Goal: Task Accomplishment & Management: Complete application form

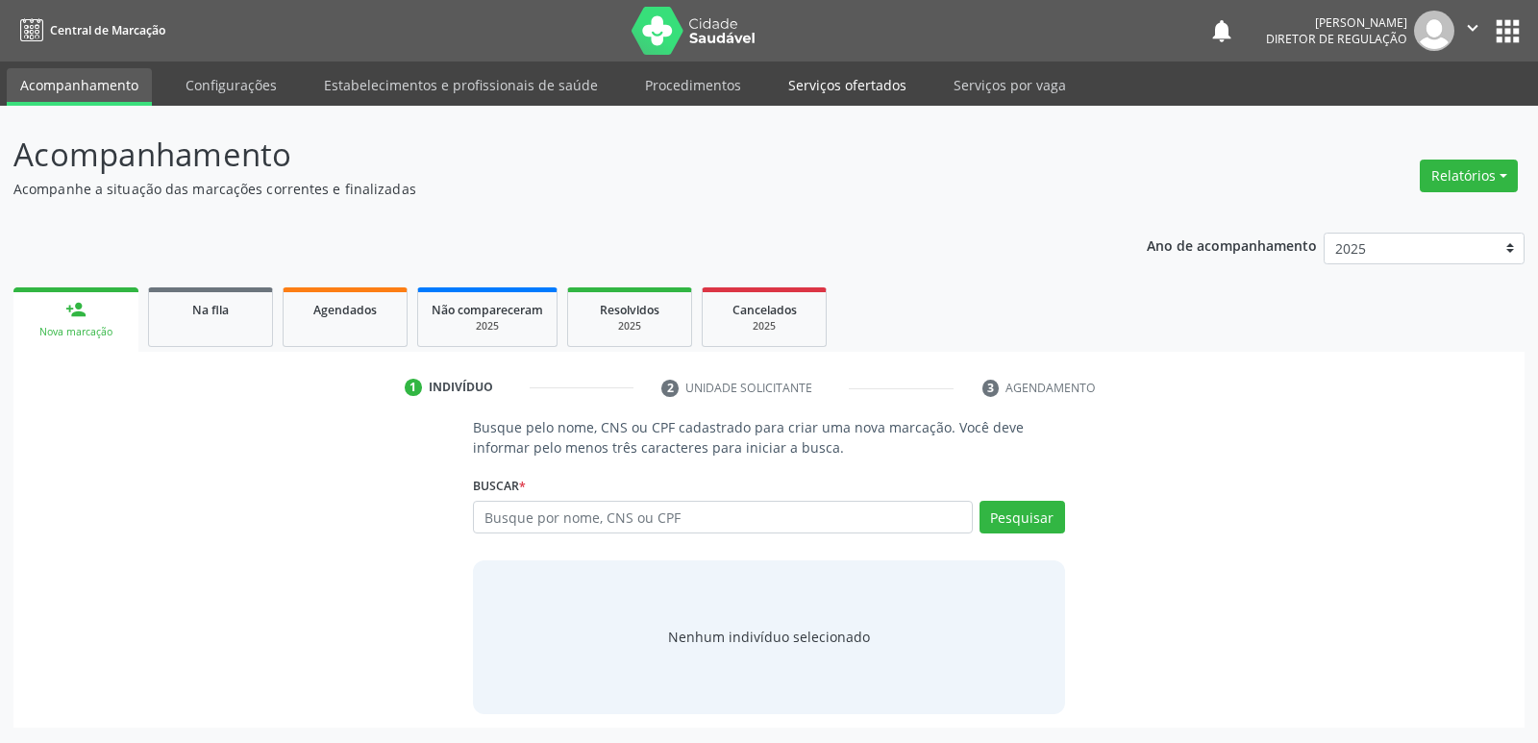
click at [877, 87] on link "Serviços ofertados" at bounding box center [847, 85] width 145 height 34
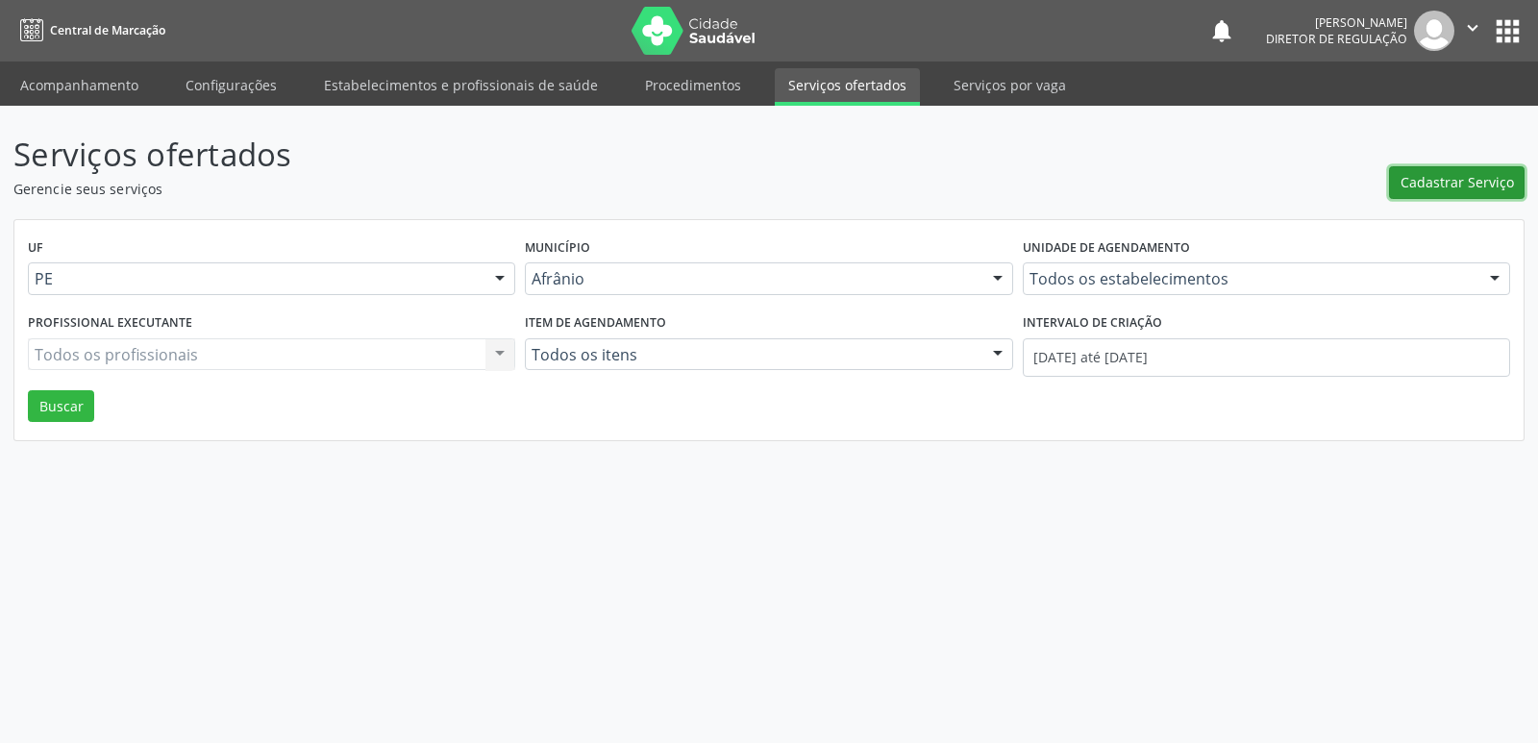
click at [1427, 185] on span "Cadastrar Serviço" at bounding box center [1457, 182] width 113 height 20
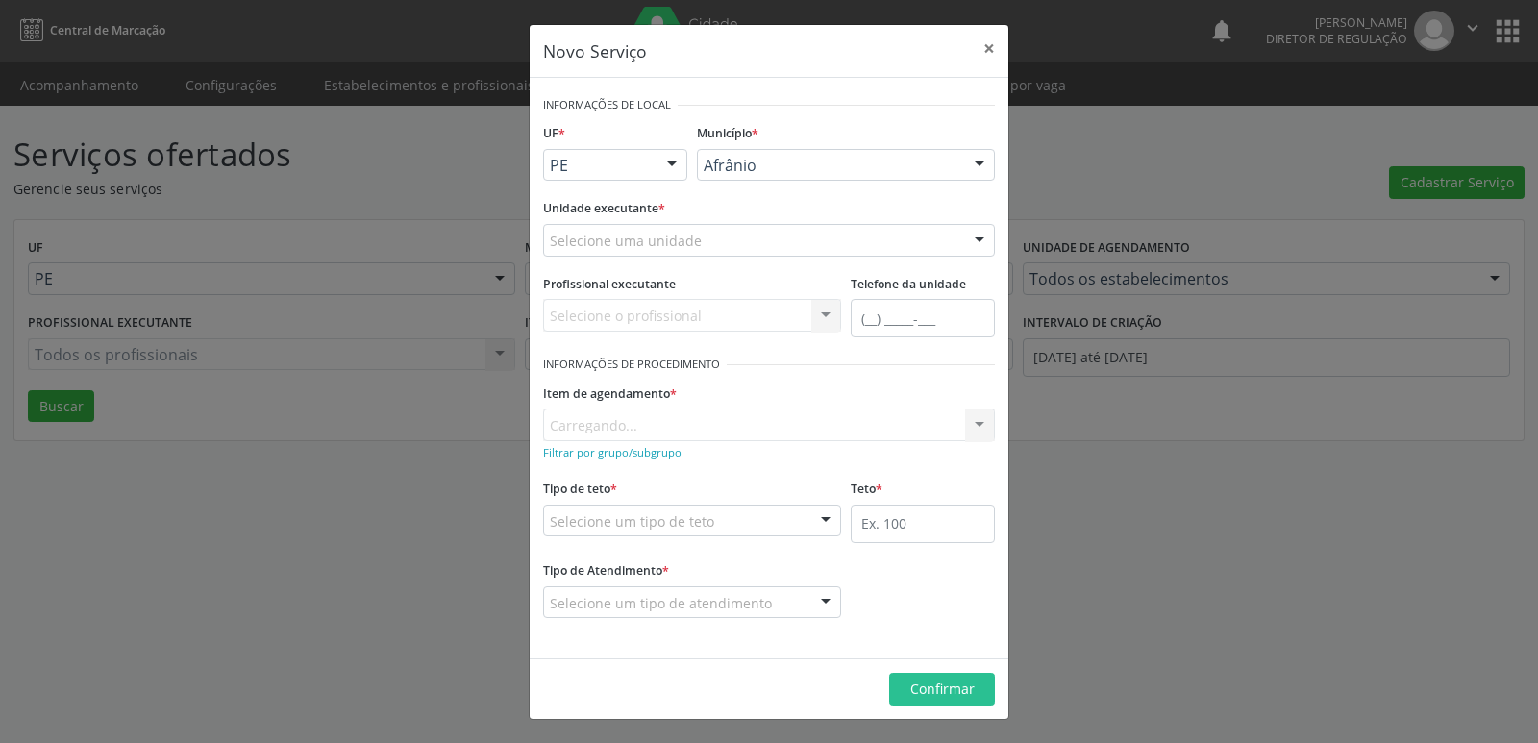
click at [665, 173] on div at bounding box center [672, 166] width 29 height 33
click at [662, 197] on span "BA" at bounding box center [615, 200] width 142 height 38
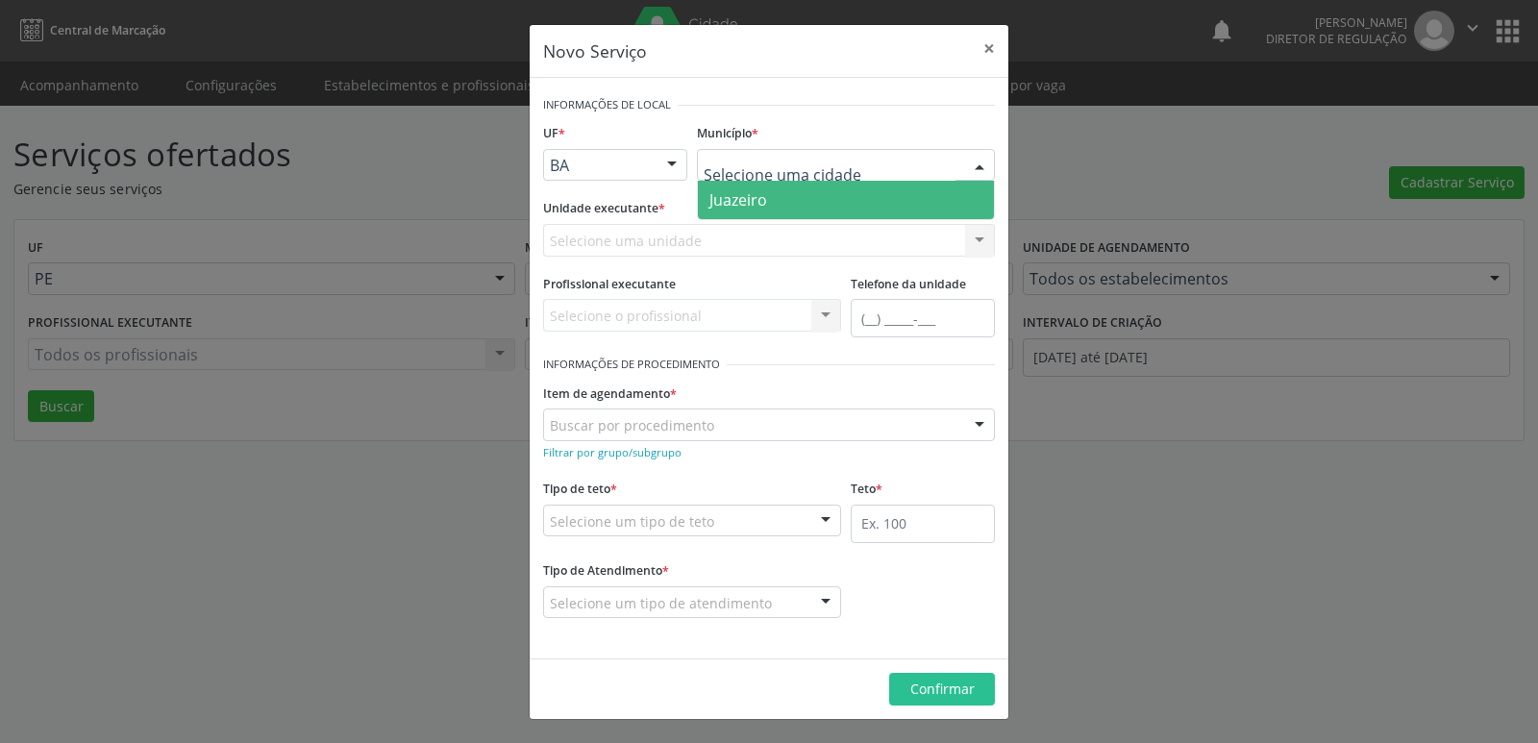
click at [758, 194] on span "Juazeiro" at bounding box center [739, 199] width 58 height 21
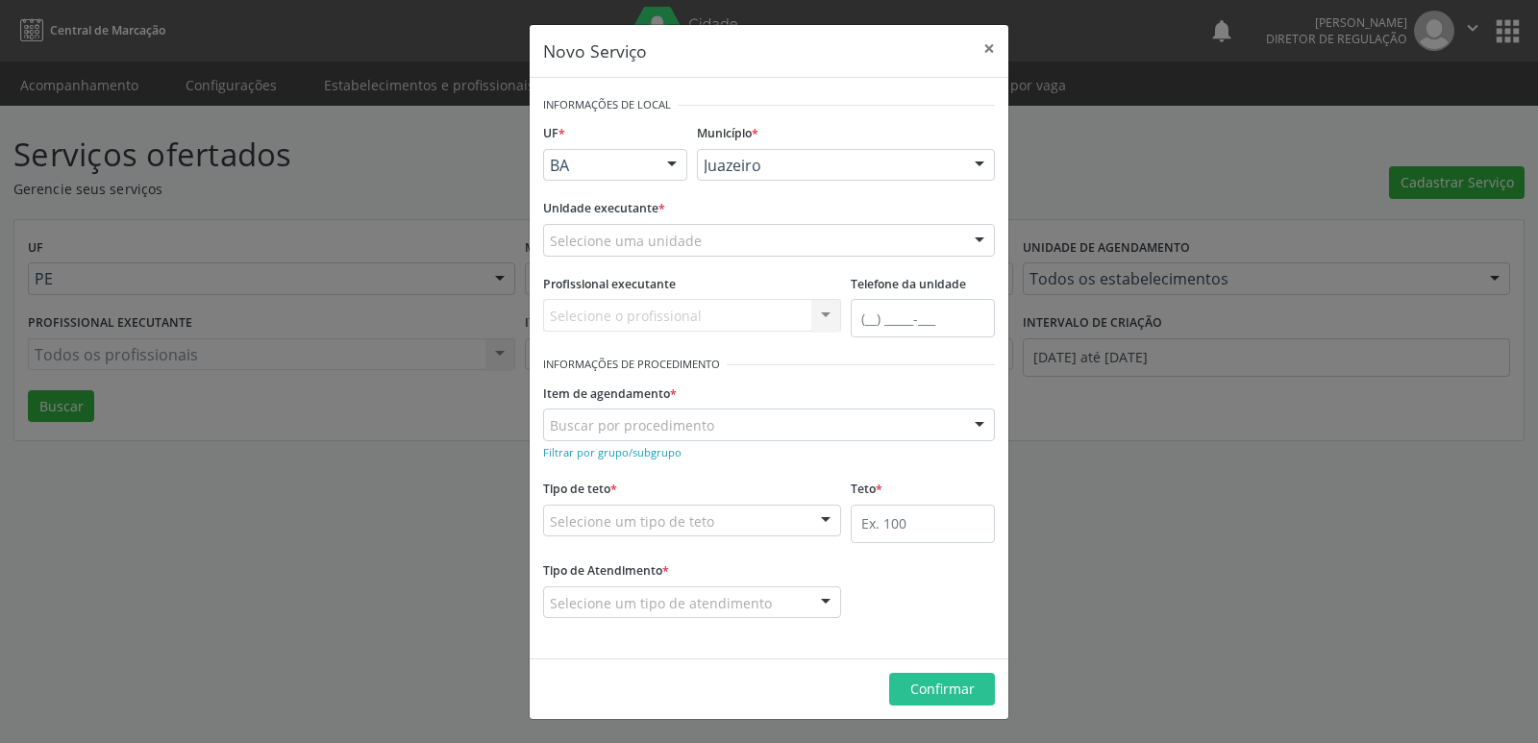
click at [701, 233] on div "Selecione uma unidade" at bounding box center [769, 240] width 452 height 33
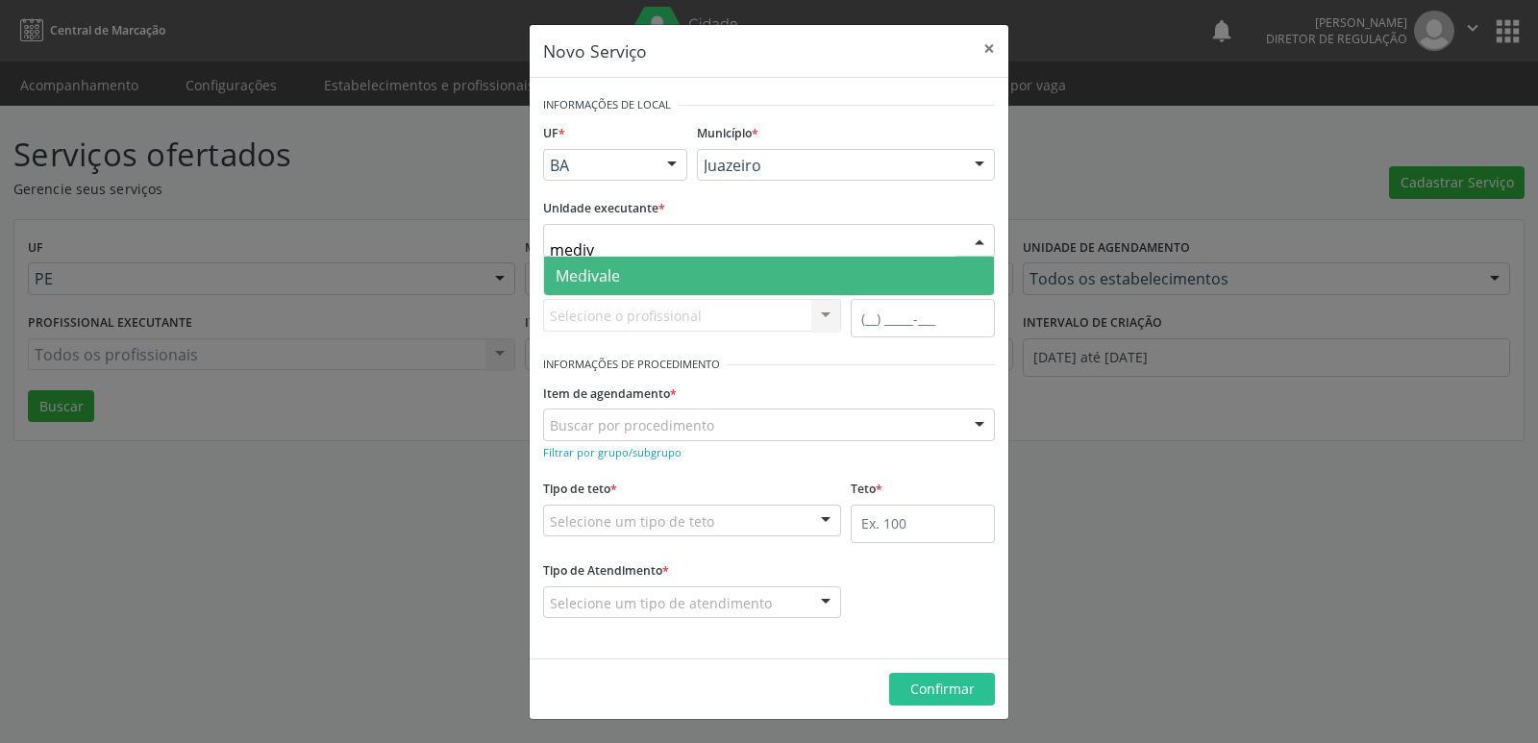
type input "mediva"
click at [660, 287] on span "Medivale" at bounding box center [769, 276] width 450 height 38
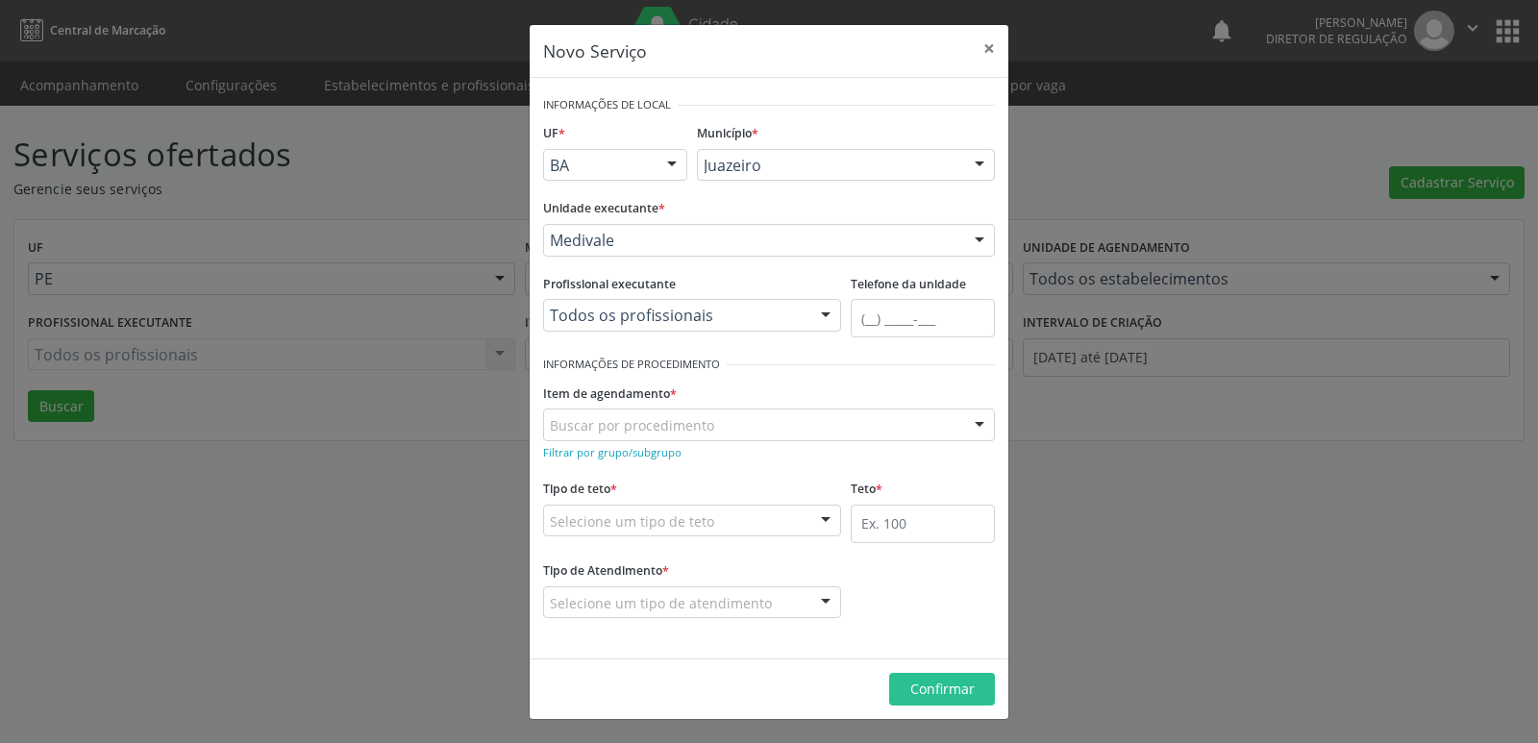
click at [743, 418] on div "Buscar por procedimento" at bounding box center [769, 425] width 452 height 33
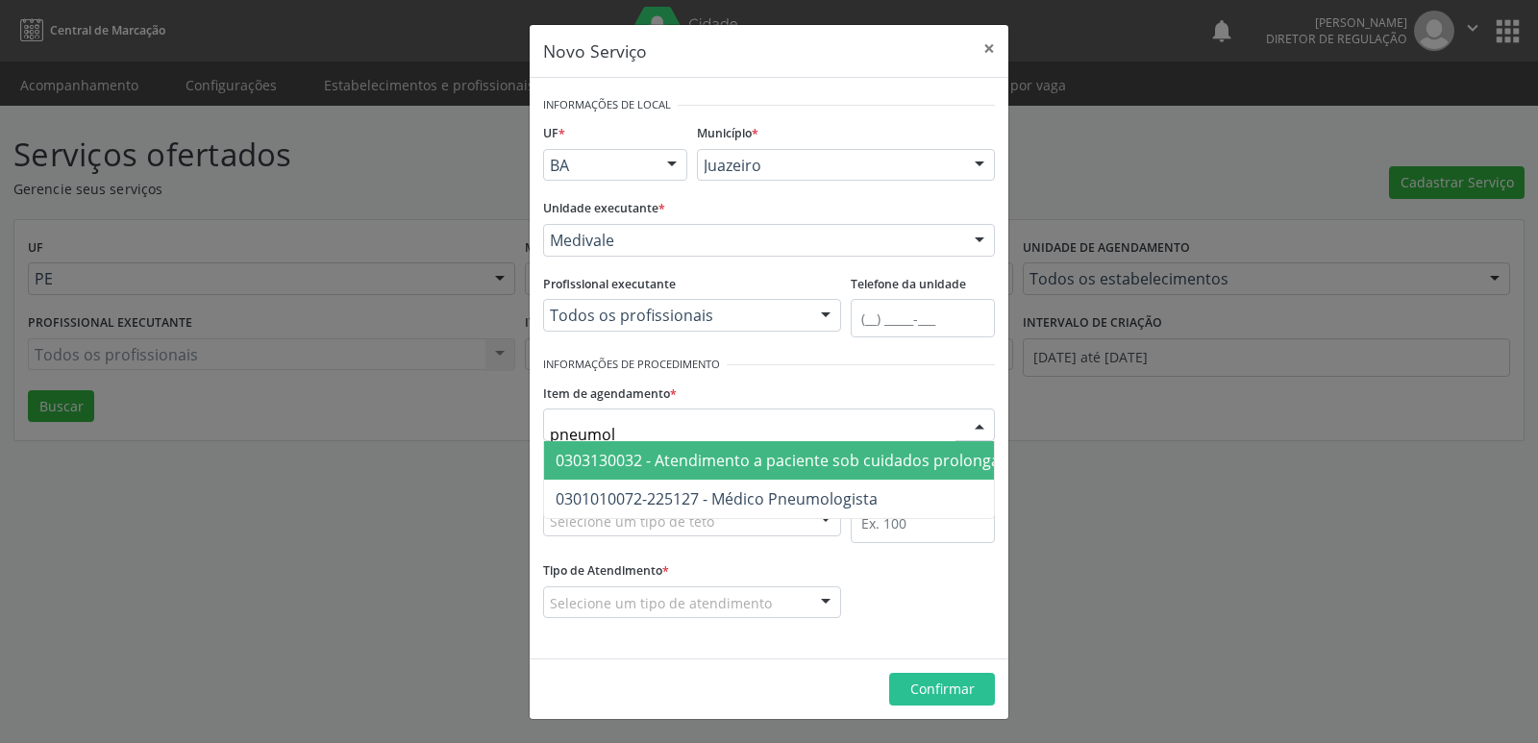
type input "pneumolo"
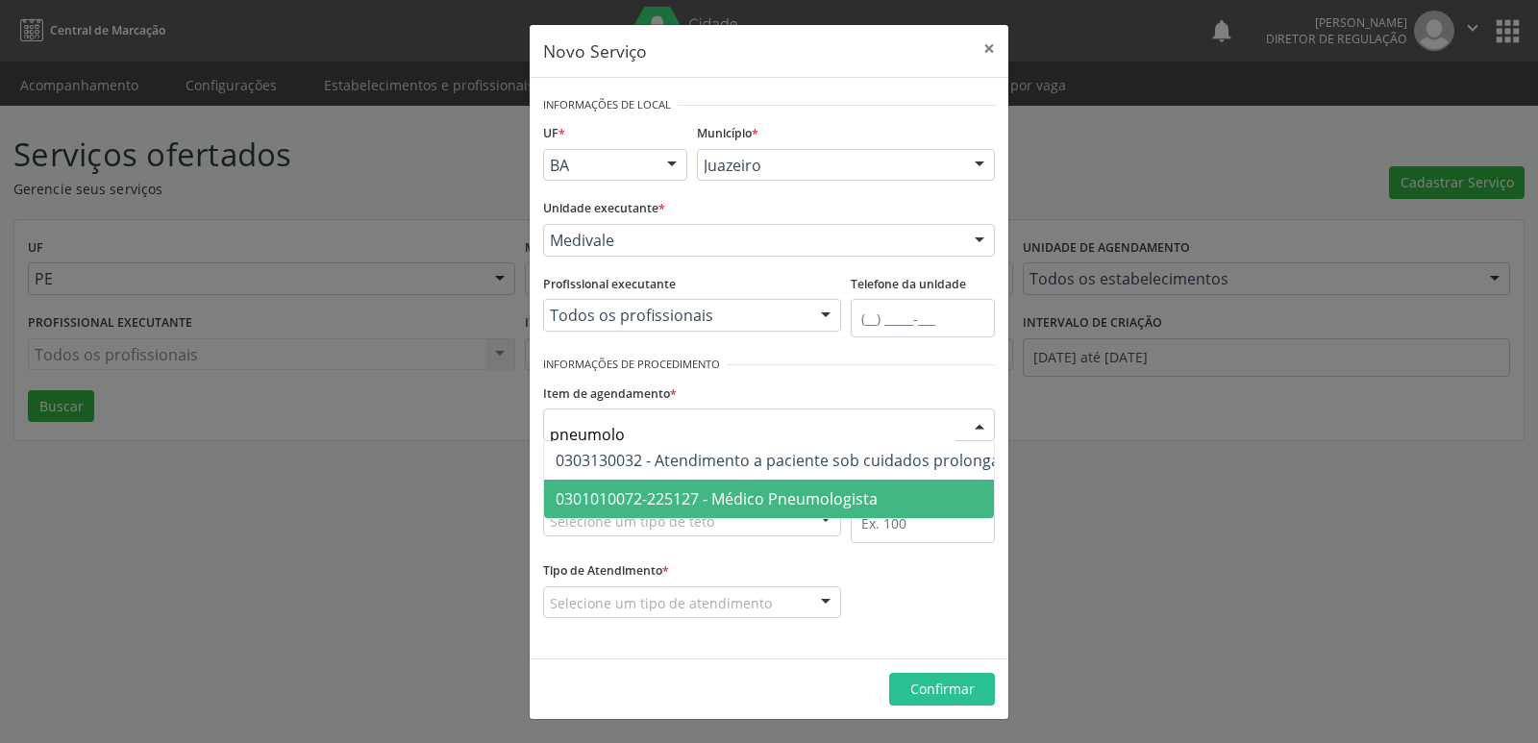
click at [741, 492] on span "0301010072-225127 - Médico Pneumologista" at bounding box center [717, 498] width 322 height 21
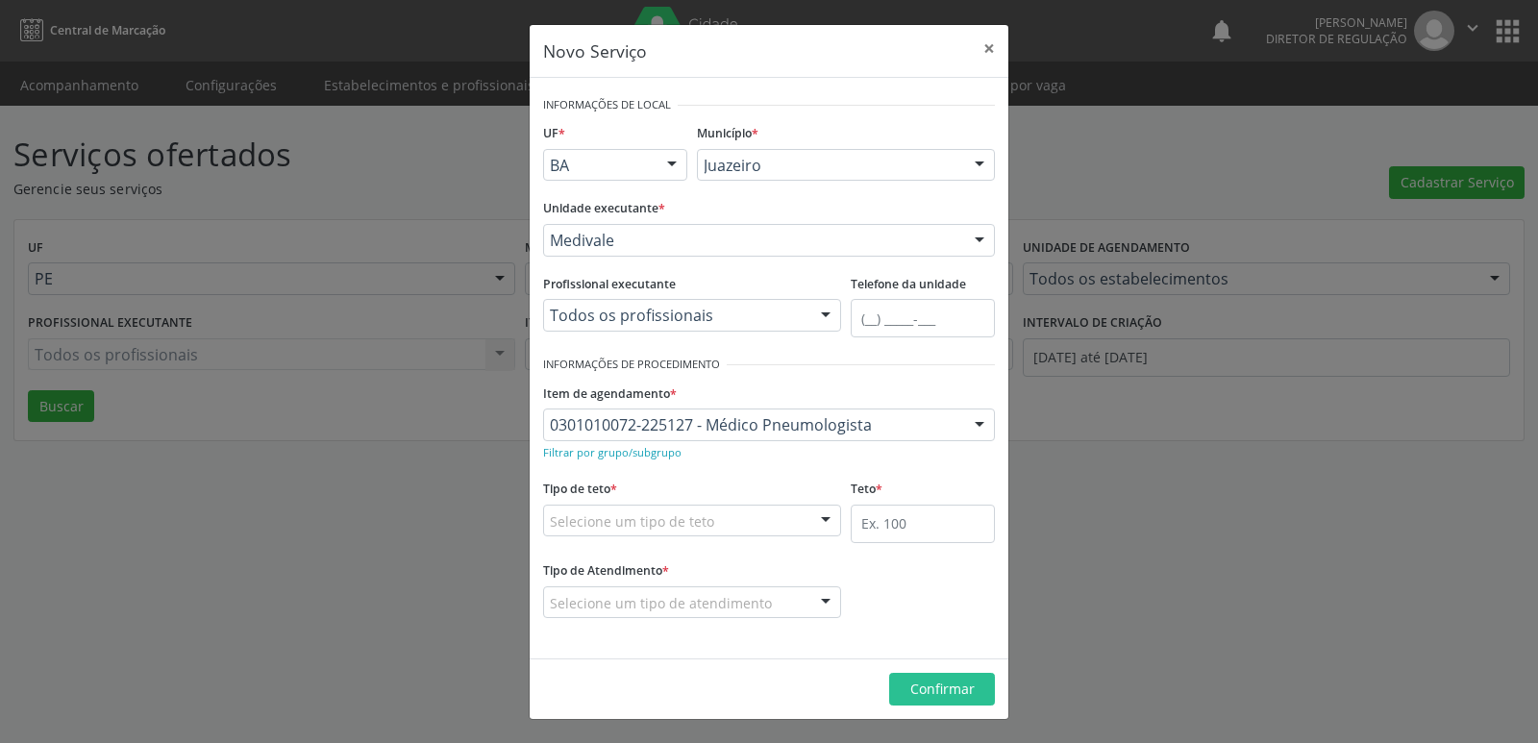
click at [729, 513] on div "Selecione um tipo de teto" at bounding box center [692, 521] width 298 height 33
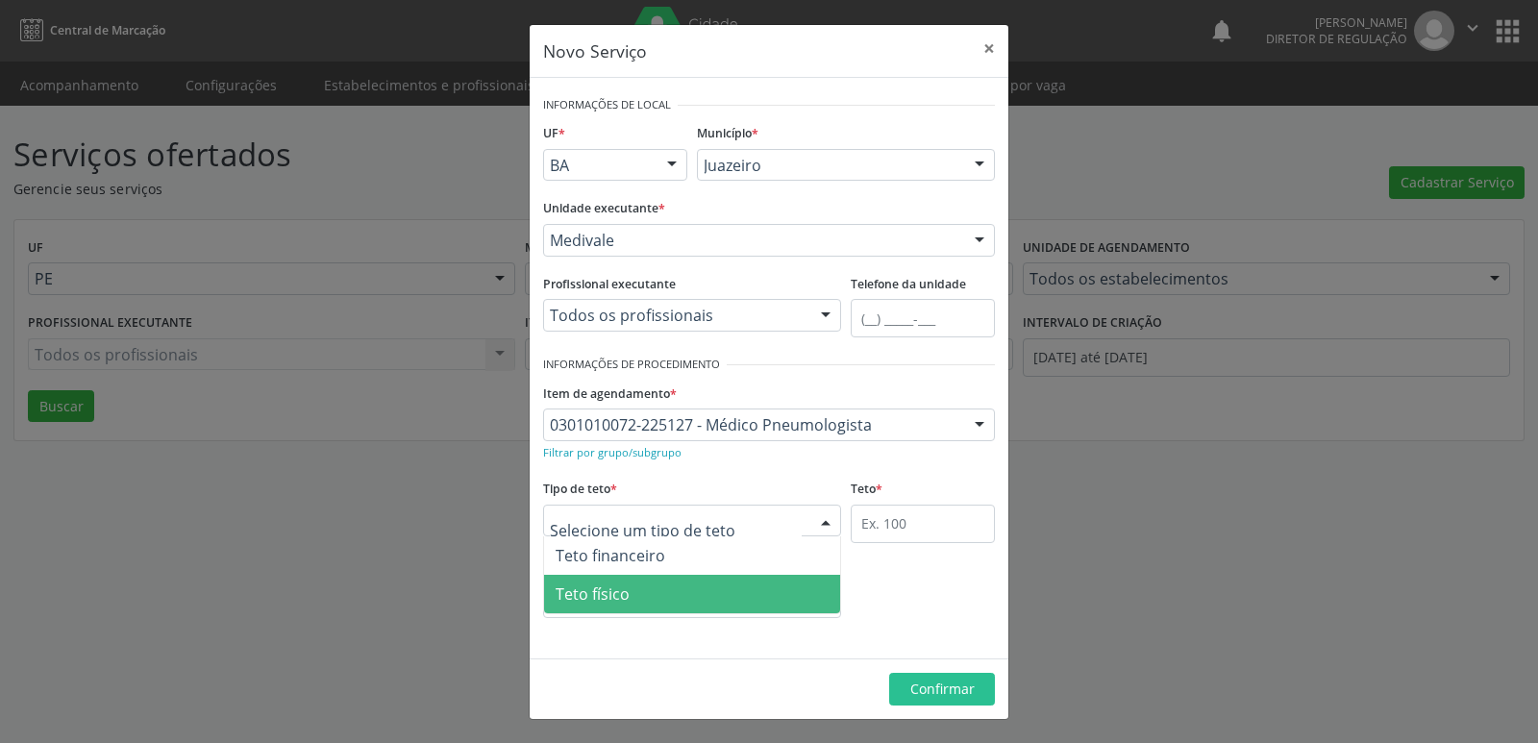
click at [700, 595] on span "Teto físico" at bounding box center [692, 594] width 296 height 38
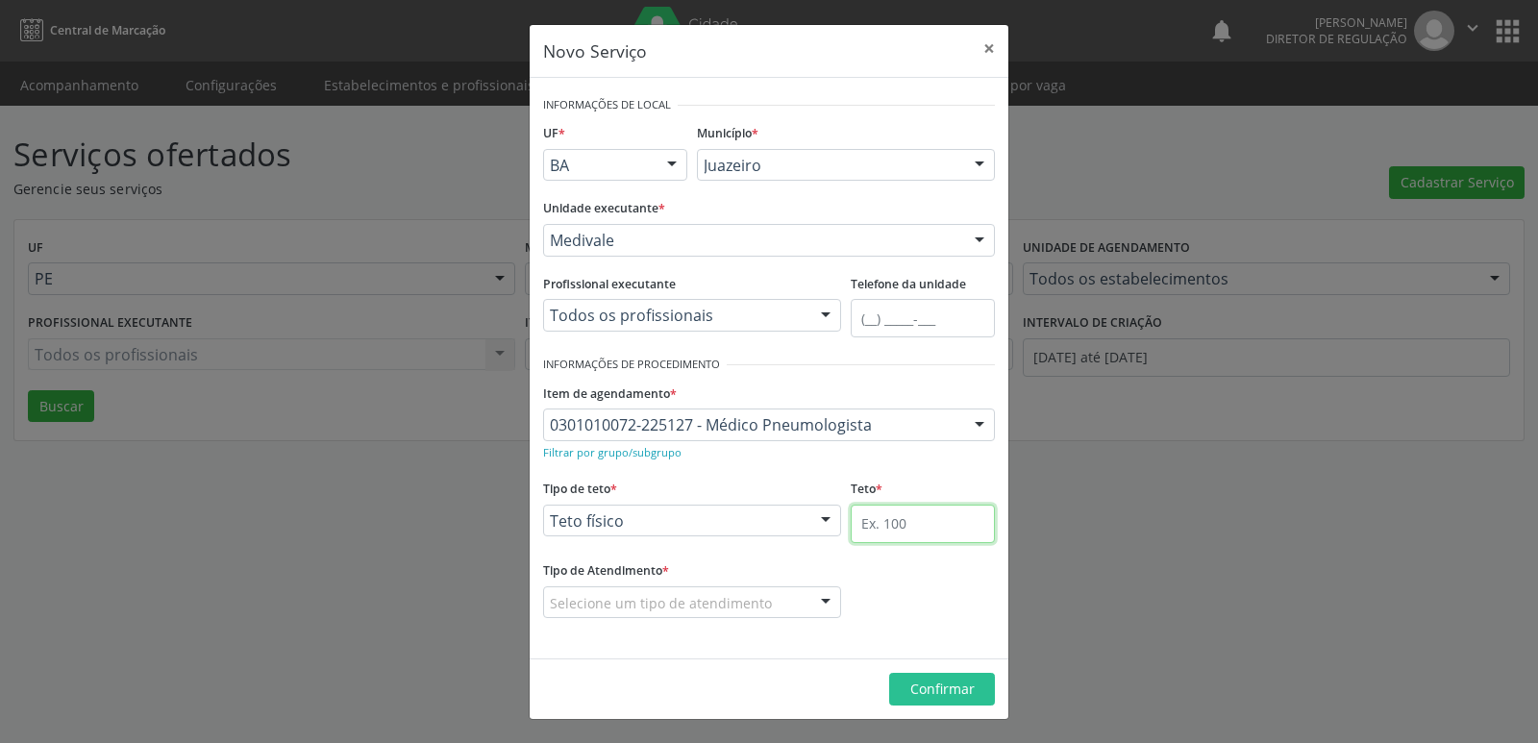
click at [927, 513] on input "text" at bounding box center [923, 524] width 144 height 38
type input "1"
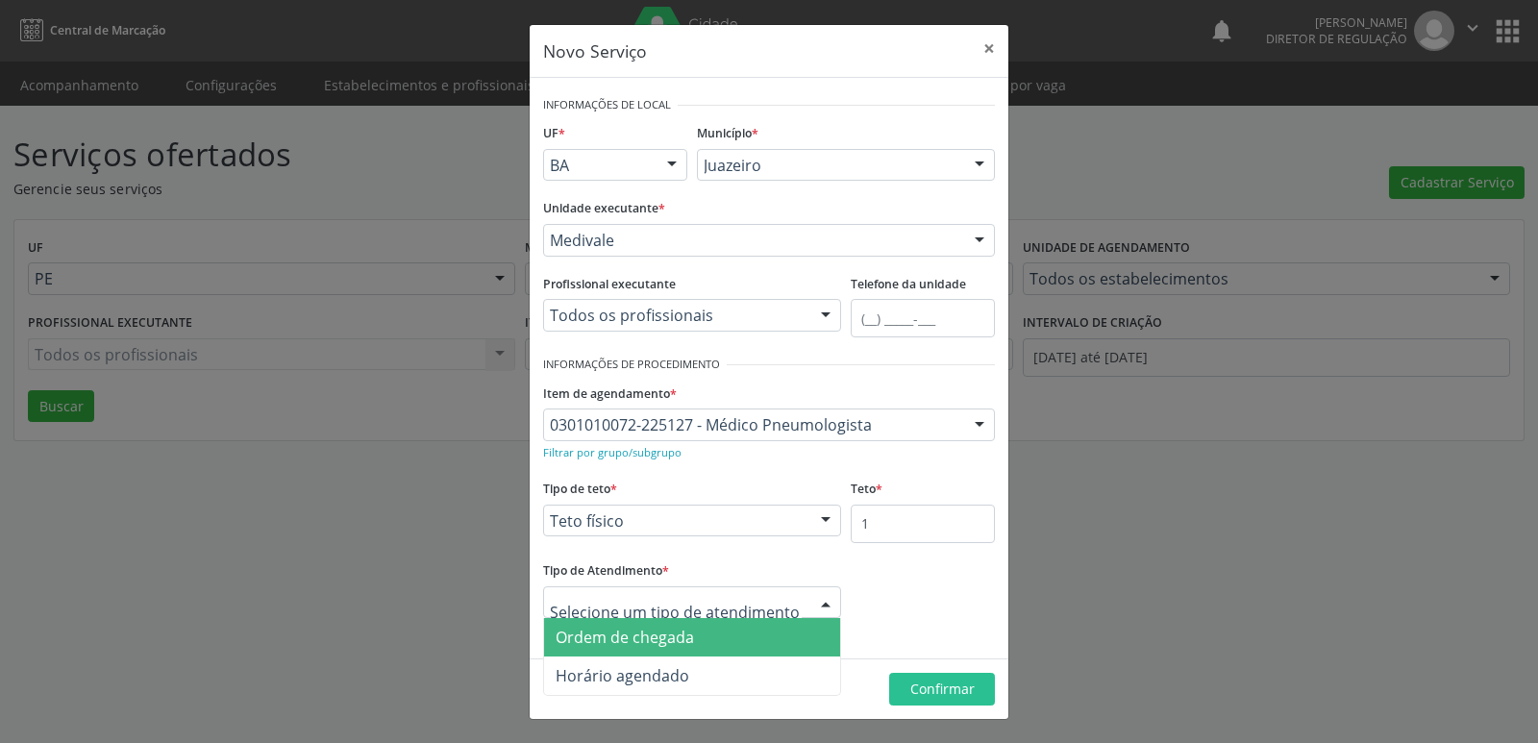
click at [717, 637] on span "Ordem de chegada" at bounding box center [692, 637] width 296 height 38
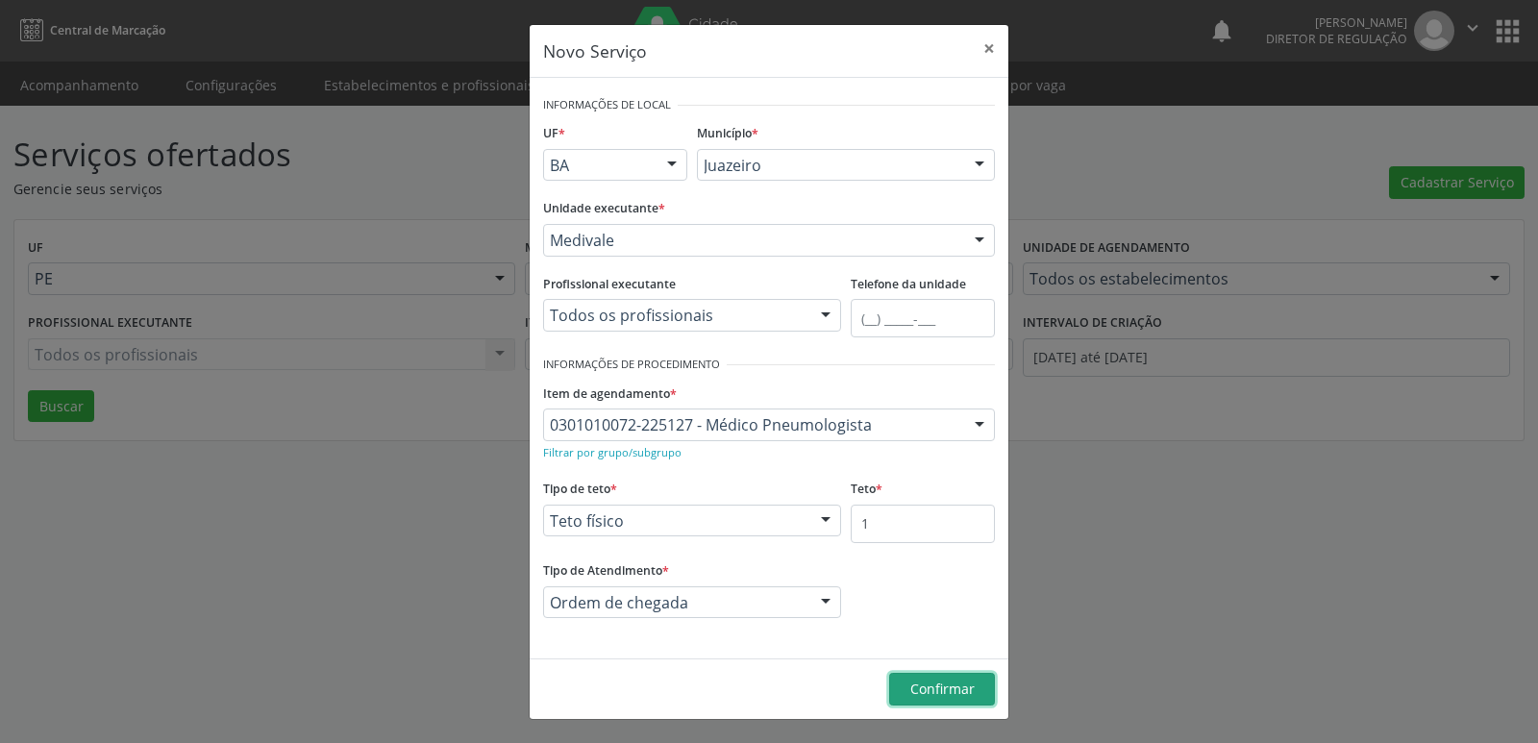
click at [926, 684] on span "Confirmar" at bounding box center [943, 689] width 64 height 18
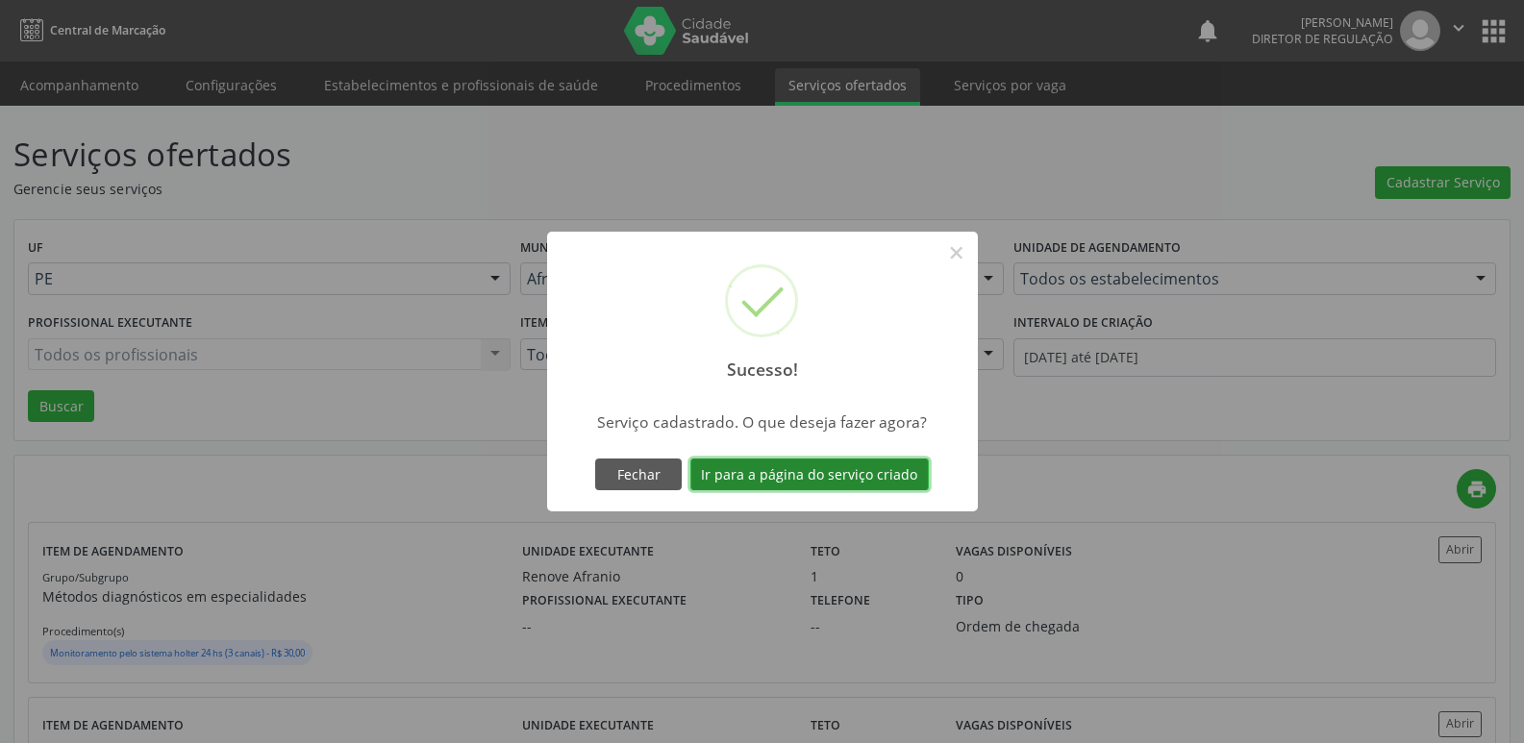
click at [850, 478] on button "Ir para a página do serviço criado" at bounding box center [809, 475] width 238 height 33
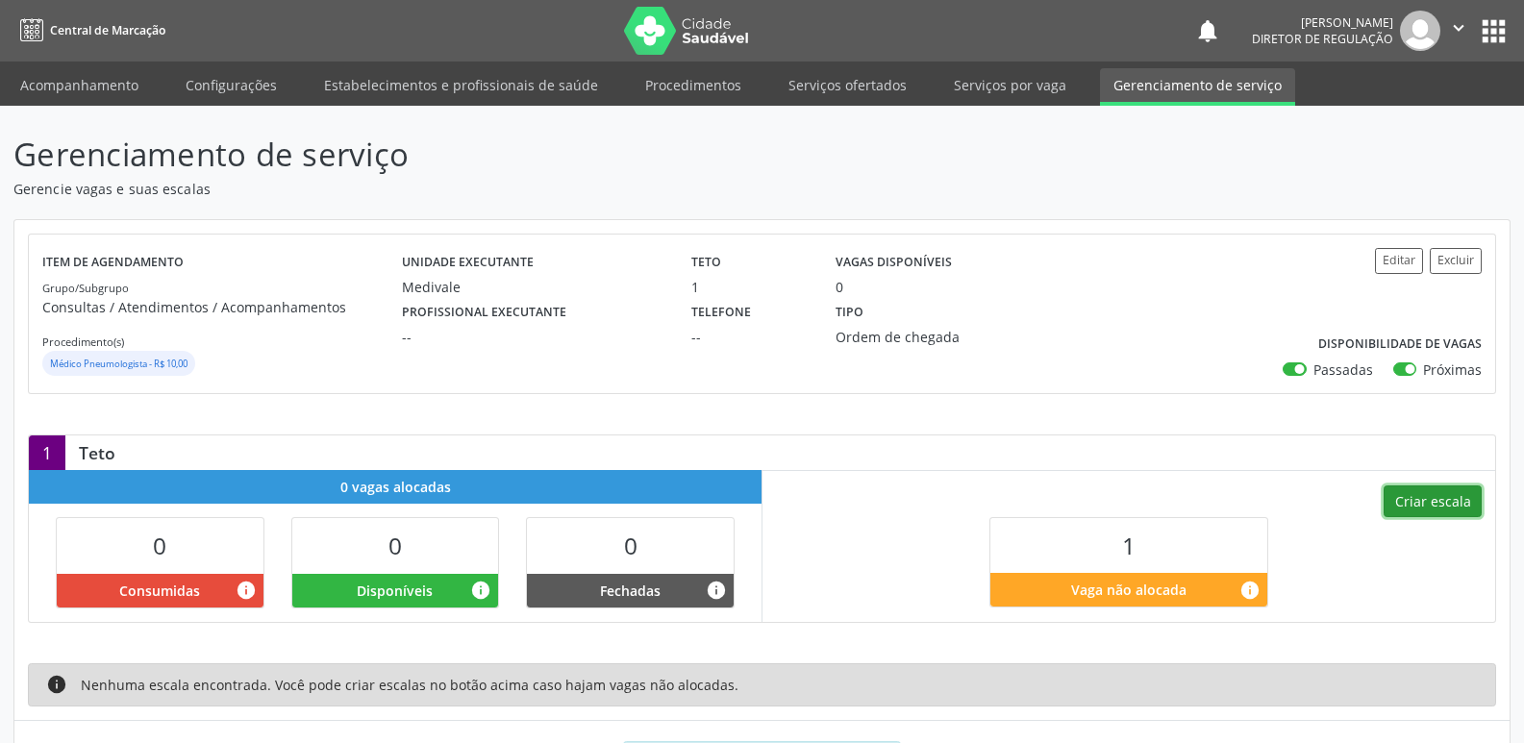
click at [1439, 499] on button "Criar escala" at bounding box center [1433, 502] width 98 height 33
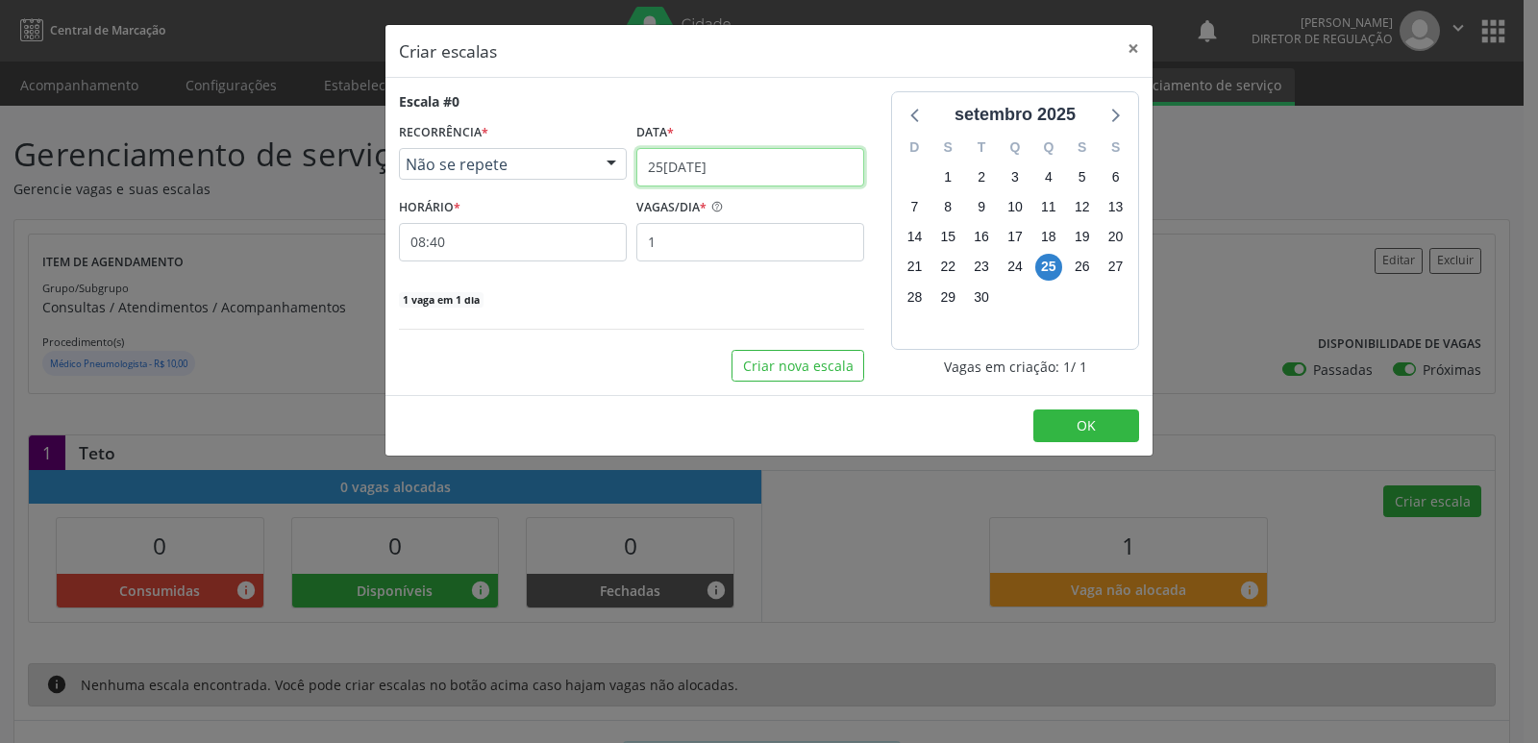
click at [799, 170] on input "25[DATE]" at bounding box center [751, 167] width 228 height 38
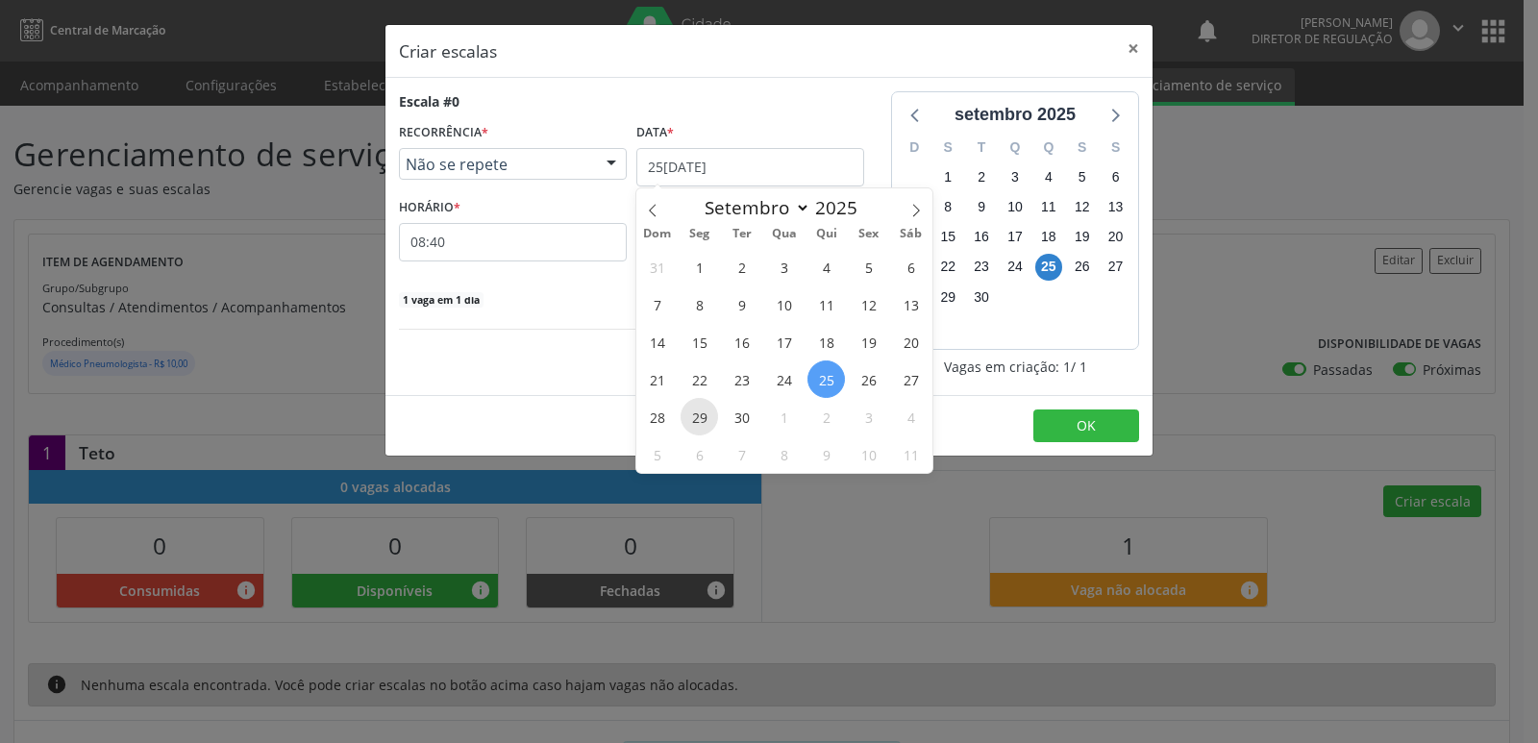
click at [701, 422] on span "29" at bounding box center [699, 416] width 37 height 37
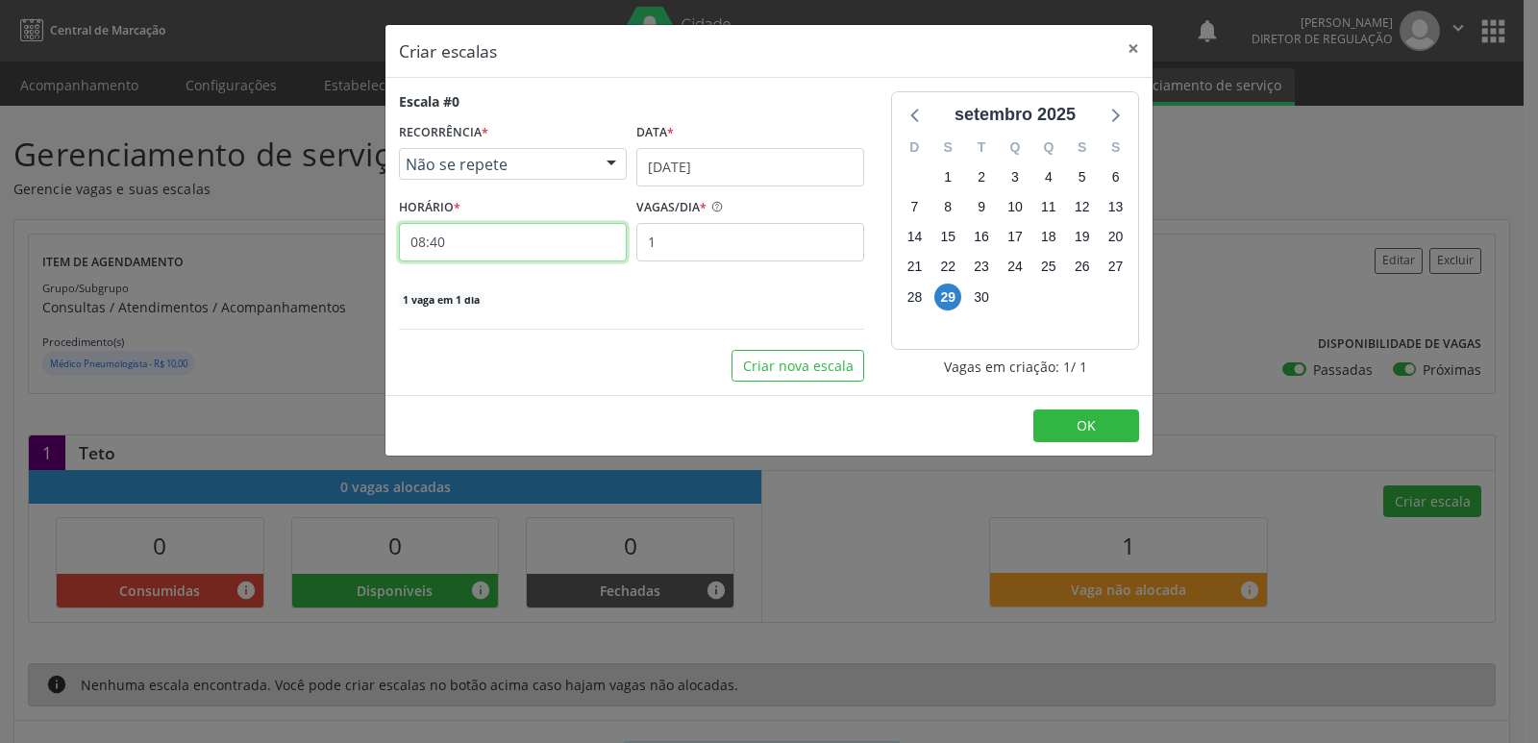
click at [493, 244] on input "08:40" at bounding box center [513, 242] width 228 height 38
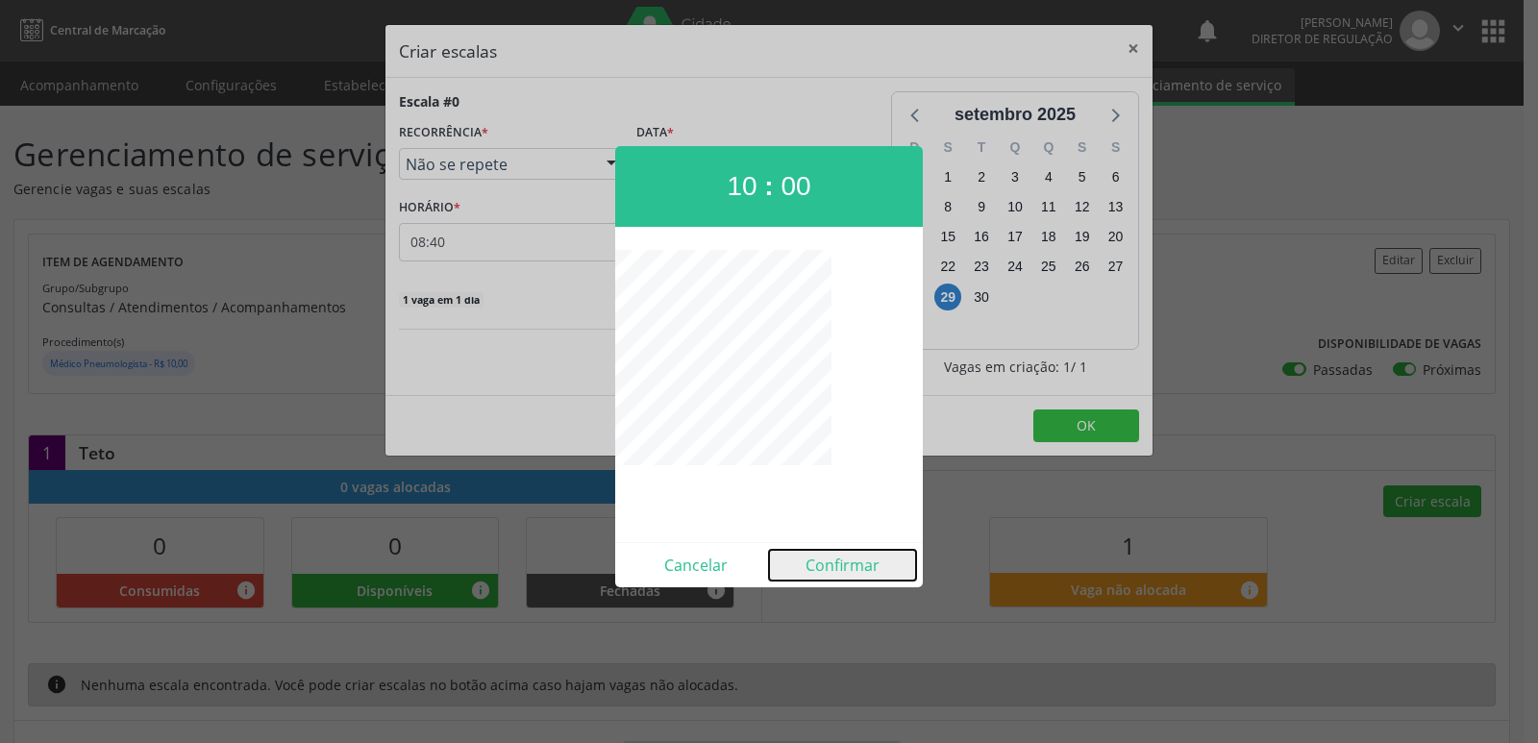
click at [846, 569] on button "Confirmar" at bounding box center [842, 565] width 147 height 31
type input "10:00"
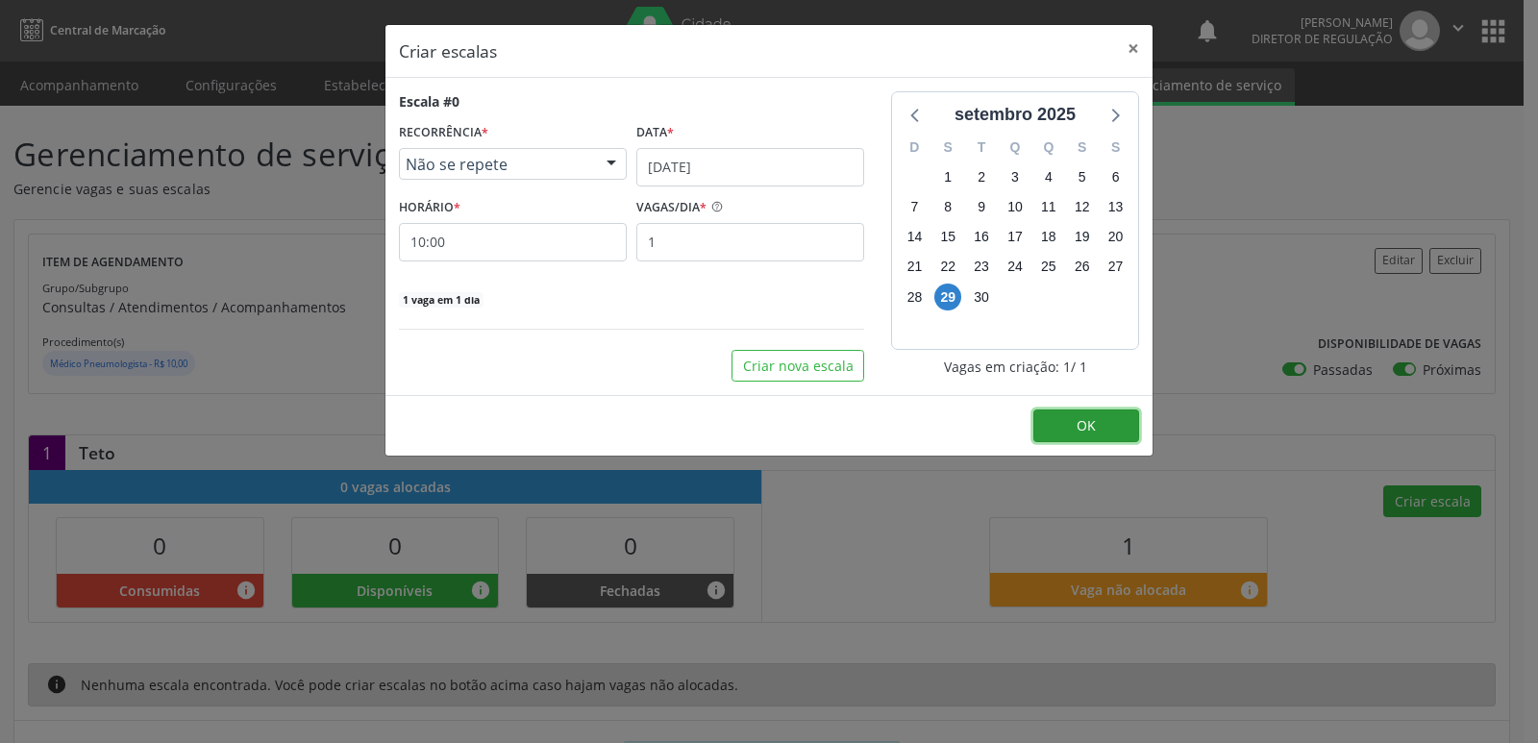
click at [1079, 433] on span "OK" at bounding box center [1086, 425] width 19 height 18
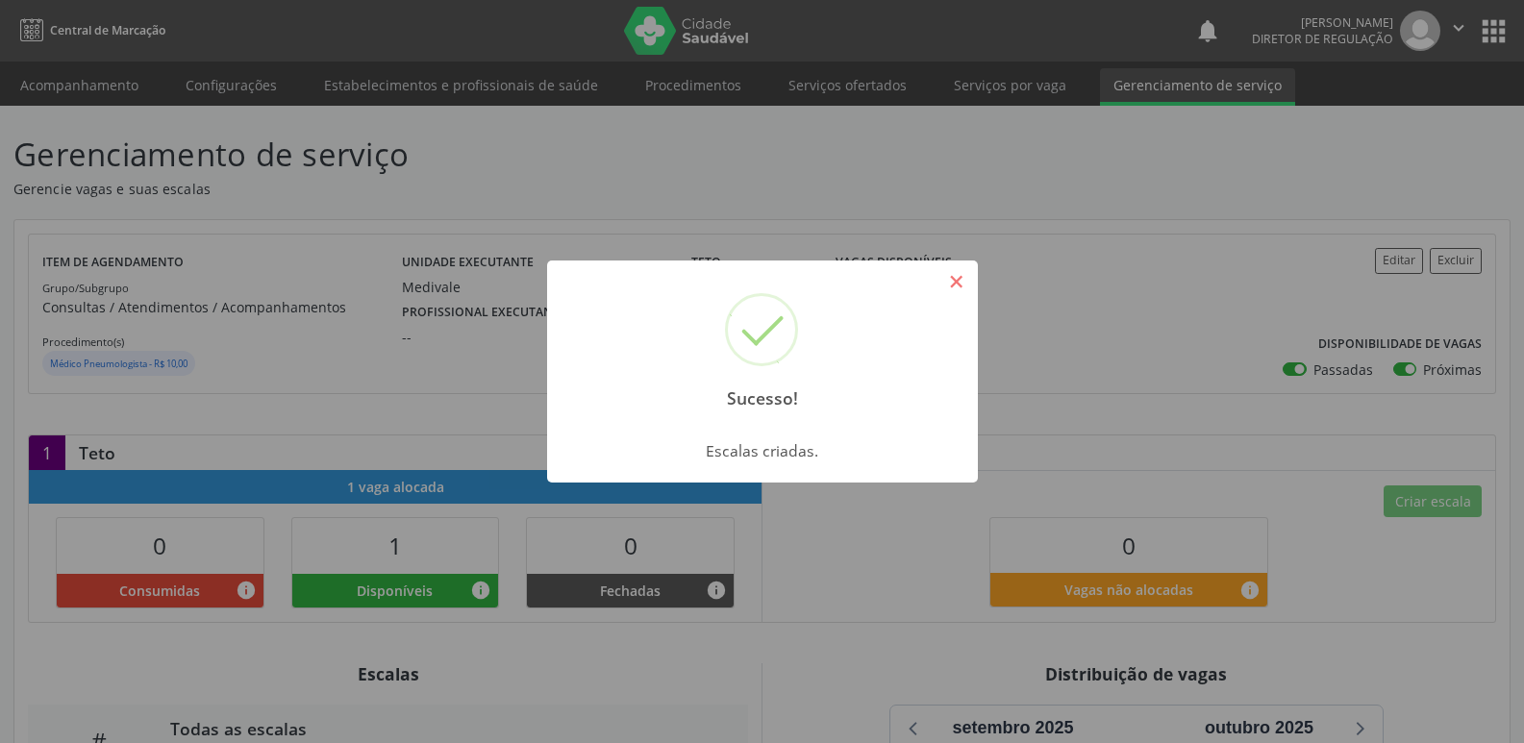
click at [956, 287] on button "×" at bounding box center [956, 281] width 33 height 33
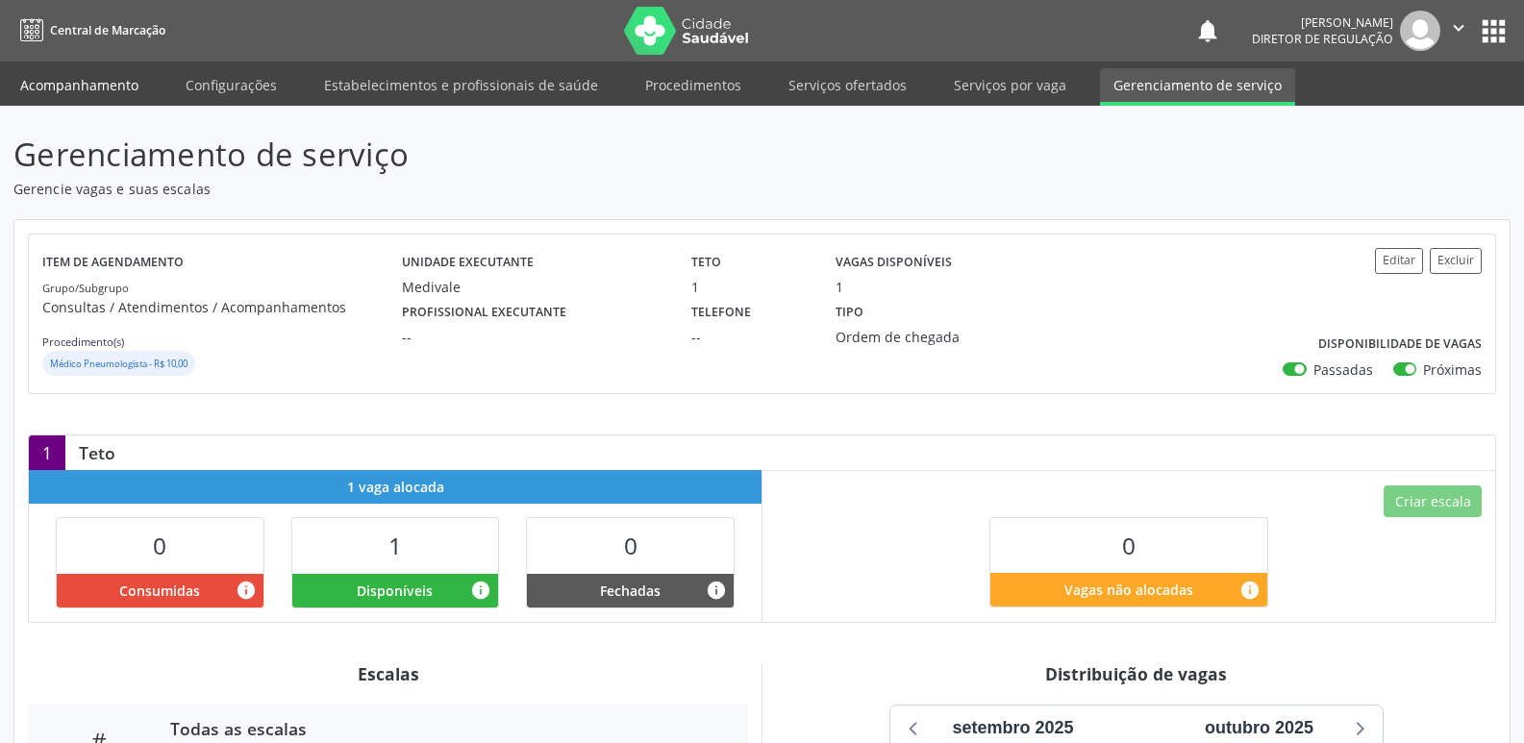
click at [78, 93] on link "Acompanhamento" at bounding box center [79, 85] width 145 height 34
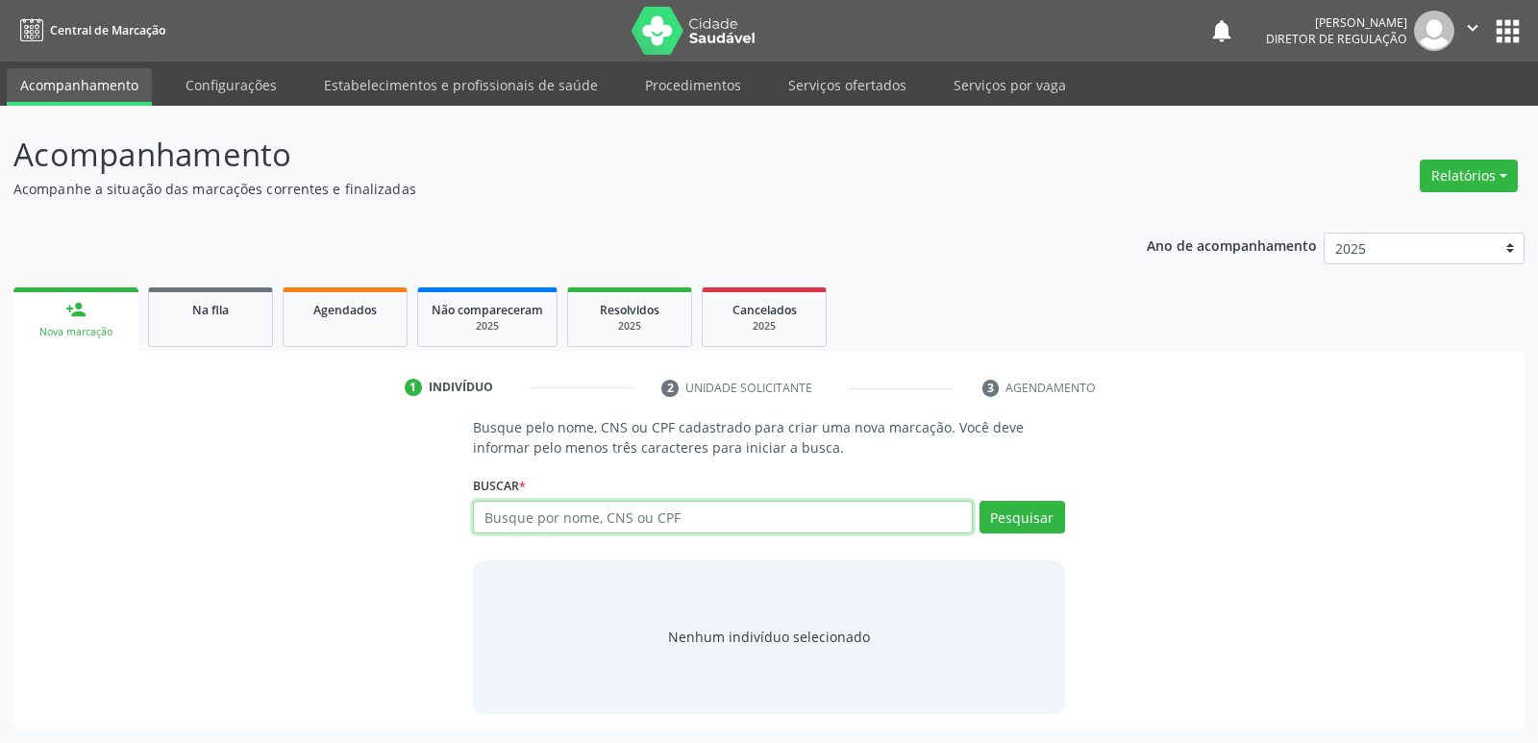
click at [571, 512] on input "text" at bounding box center [722, 517] width 499 height 33
type input "givaldo"
click at [1005, 517] on button "Pesquisar" at bounding box center [1023, 517] width 86 height 33
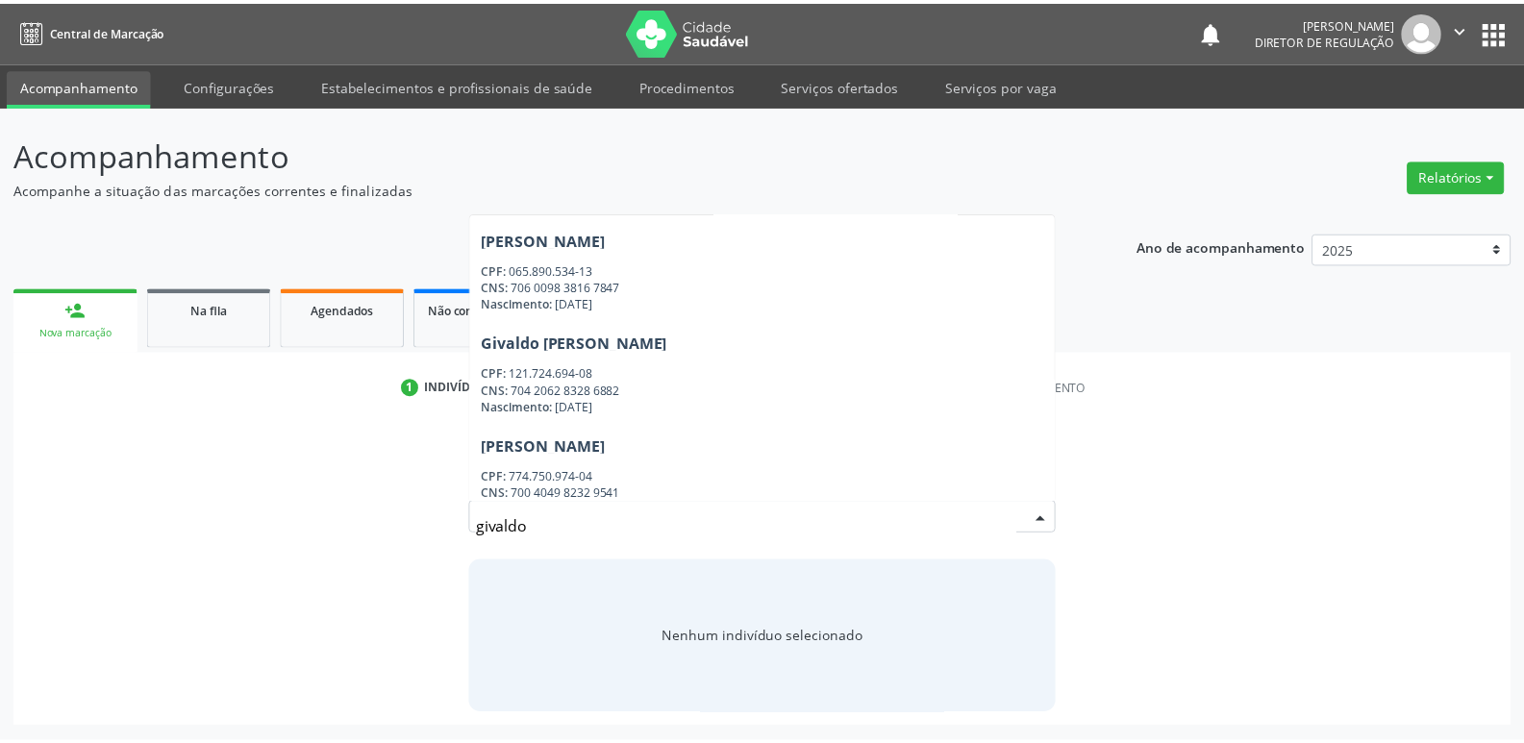
scroll to position [859, 0]
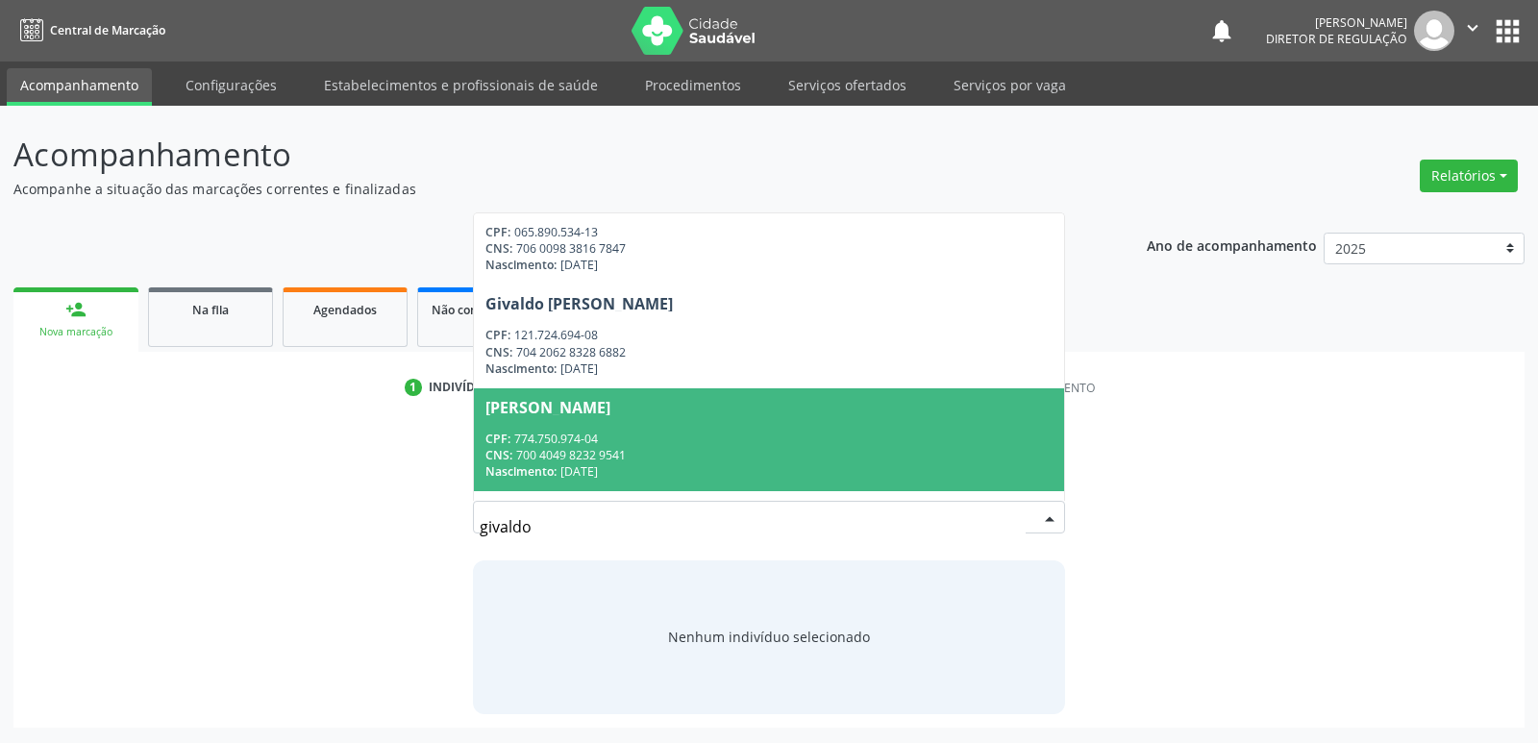
click at [614, 436] on div "CPF: 774.750.974-04" at bounding box center [769, 439] width 566 height 16
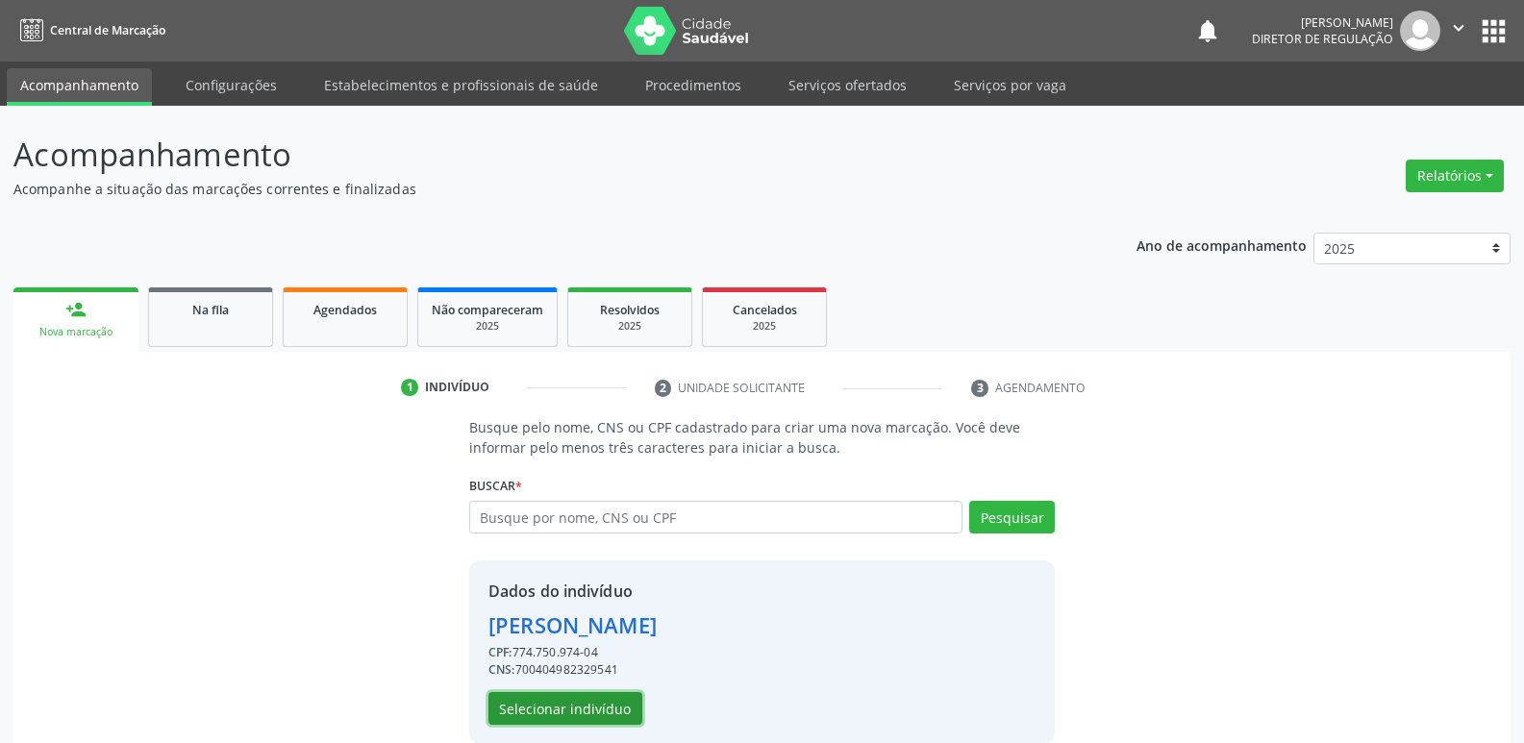
click at [609, 707] on button "Selecionar indivíduo" at bounding box center [565, 708] width 154 height 33
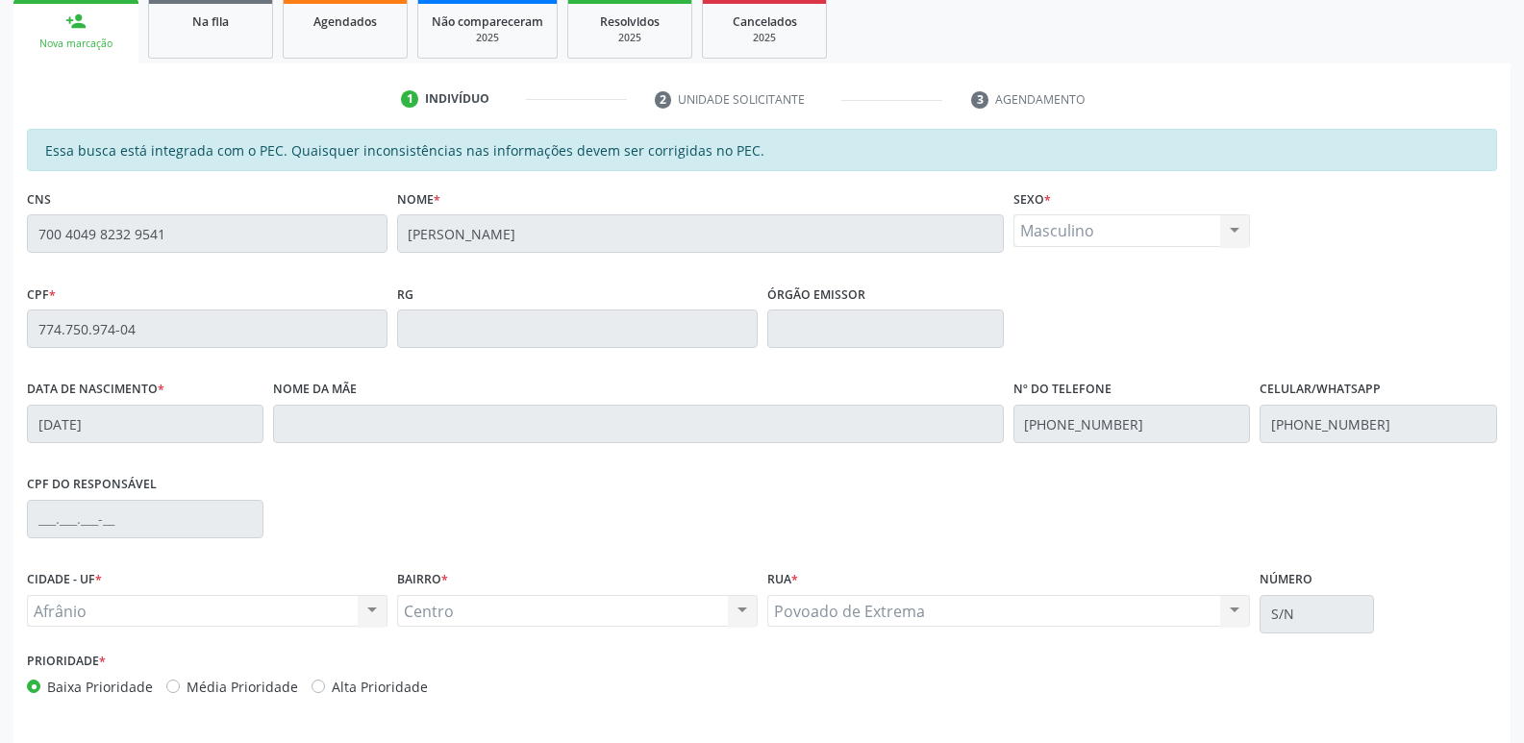
scroll to position [355, 0]
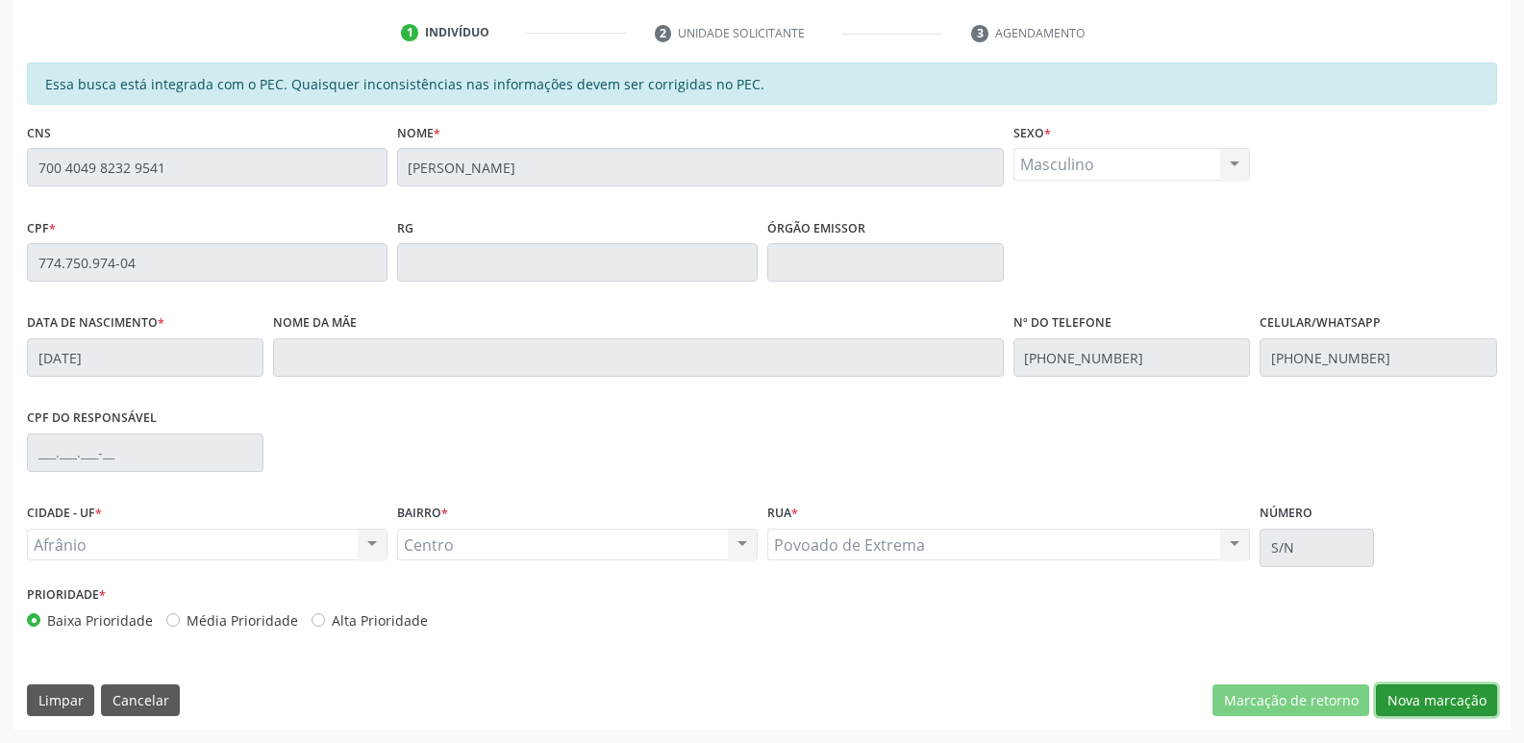
click at [1407, 695] on button "Nova marcação" at bounding box center [1436, 701] width 121 height 33
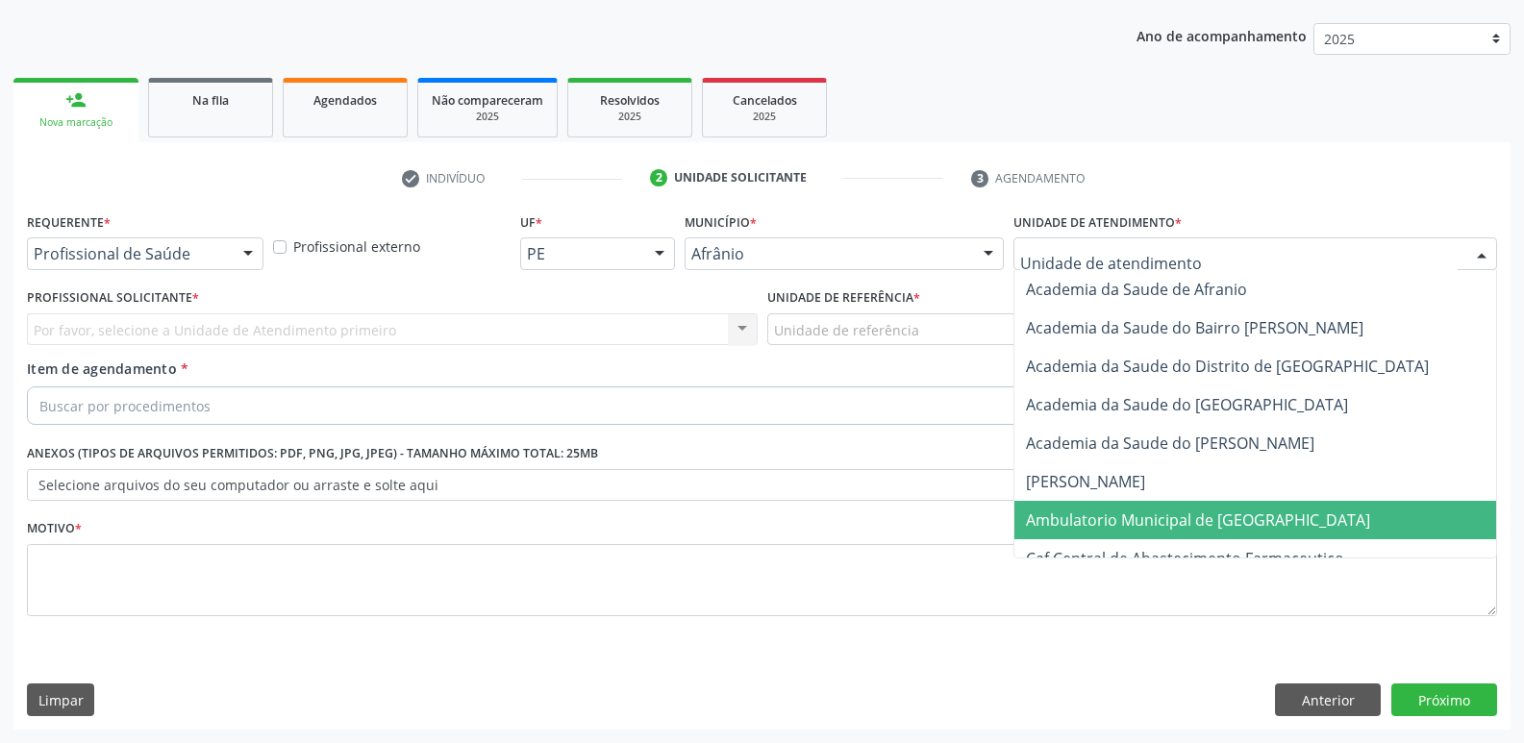
drag, startPoint x: 1136, startPoint y: 520, endPoint x: 1110, endPoint y: 511, distance: 27.7
click at [1136, 521] on span "Ambulatorio Municipal de [GEOGRAPHIC_DATA]" at bounding box center [1198, 520] width 344 height 21
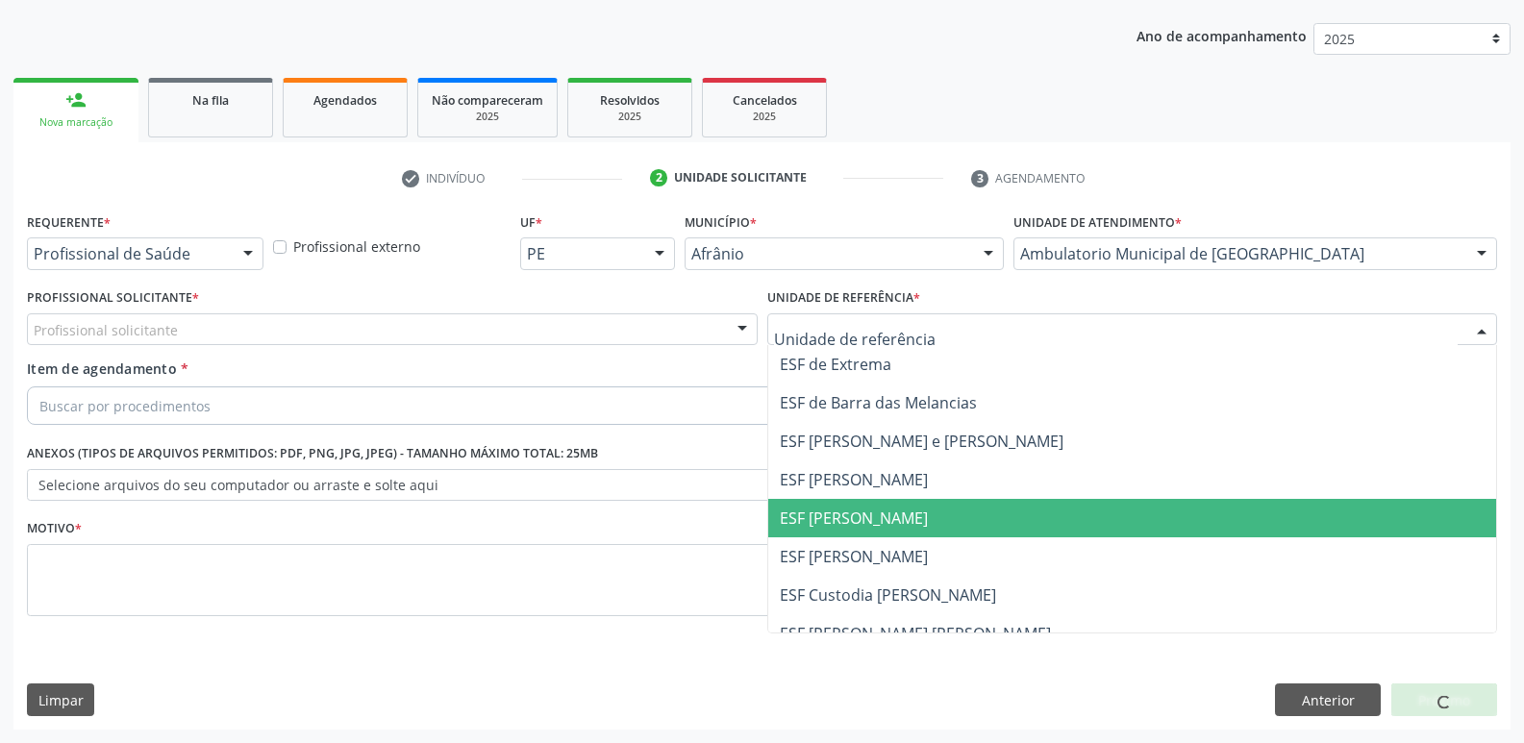
drag, startPoint x: 926, startPoint y: 515, endPoint x: 772, endPoint y: 461, distance: 163.3
click at [925, 517] on span "ESF [PERSON_NAME]" at bounding box center [1132, 518] width 729 height 38
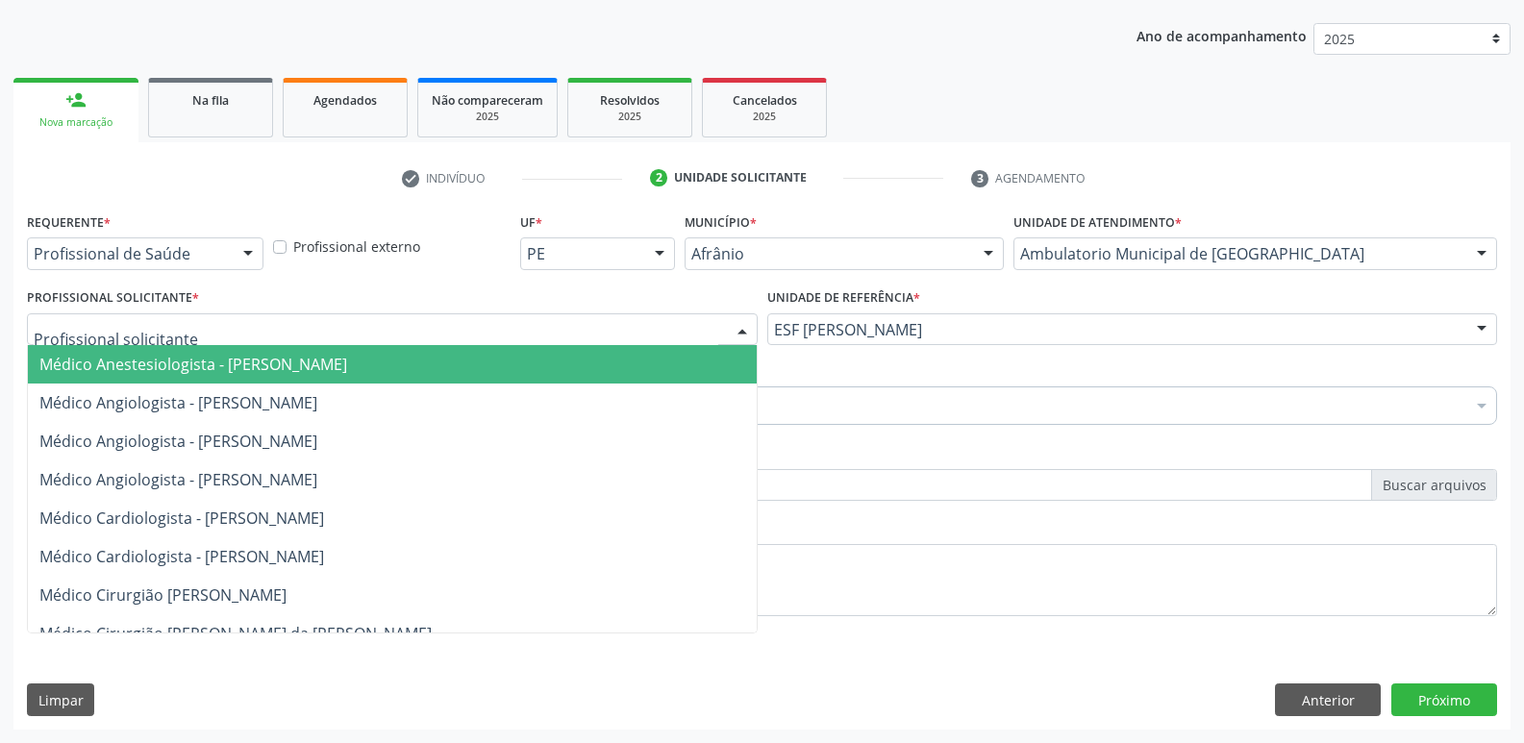
click at [640, 323] on div at bounding box center [392, 329] width 731 height 33
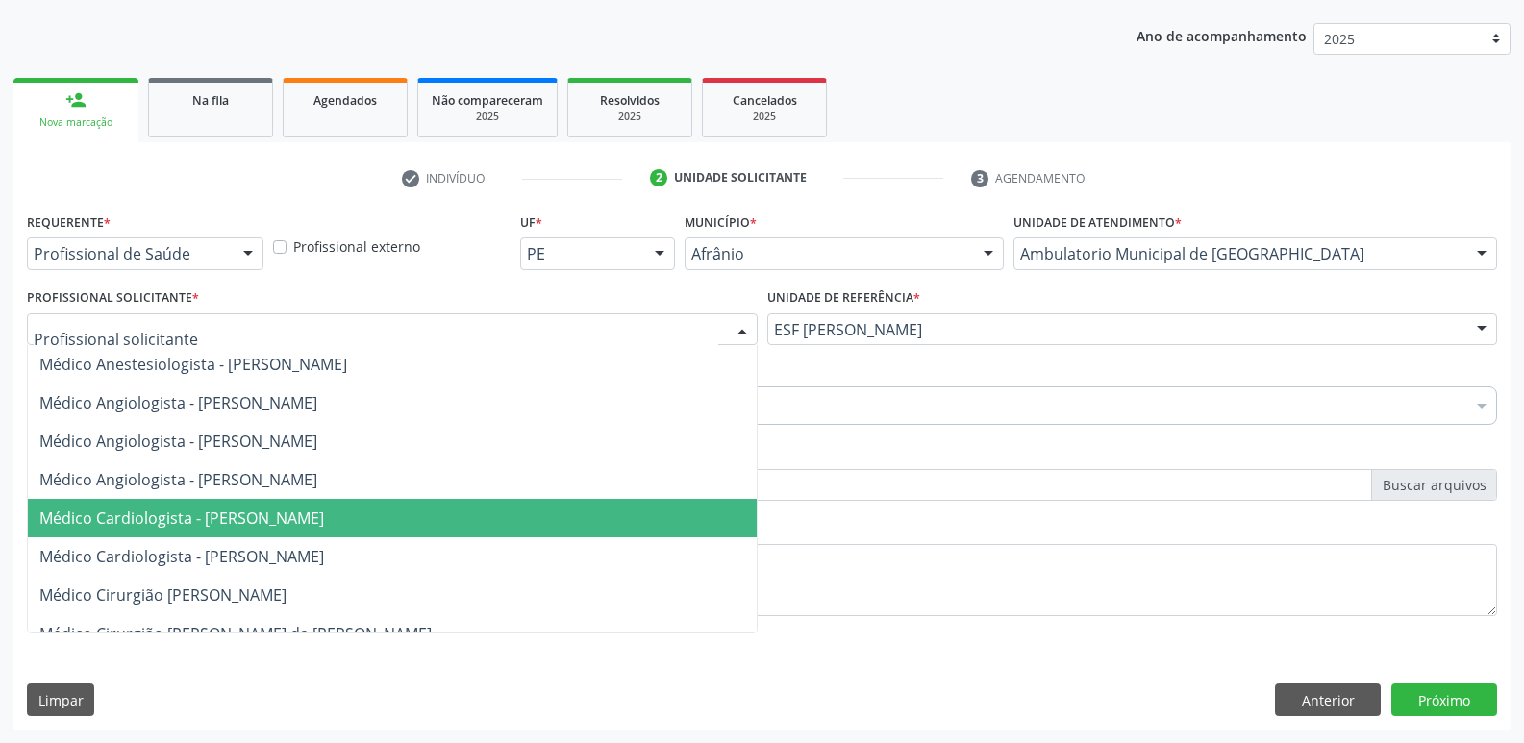
click at [575, 518] on span "Médico Cardiologista - [PERSON_NAME]" at bounding box center [392, 518] width 729 height 38
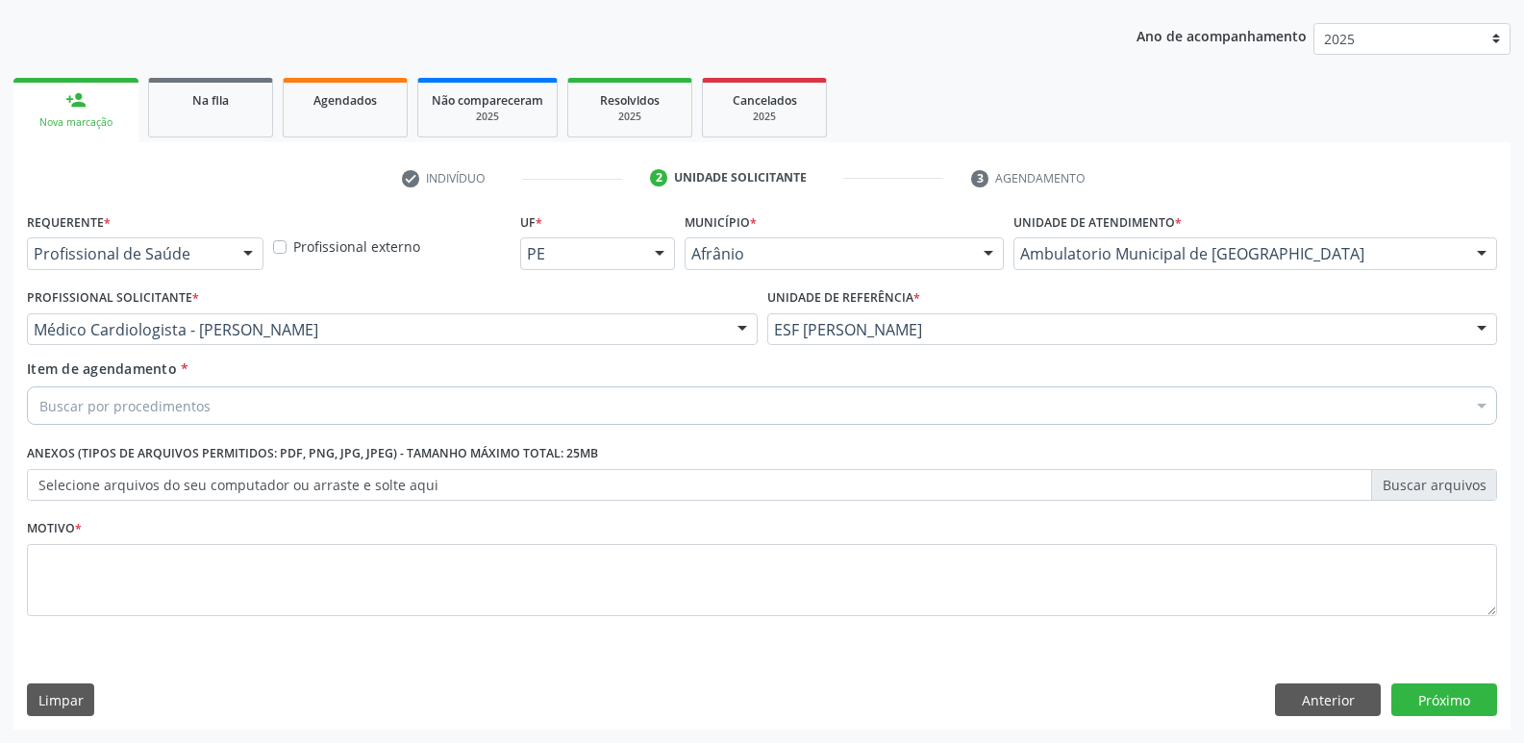
click at [404, 398] on div "Buscar por procedimentos" at bounding box center [762, 406] width 1470 height 38
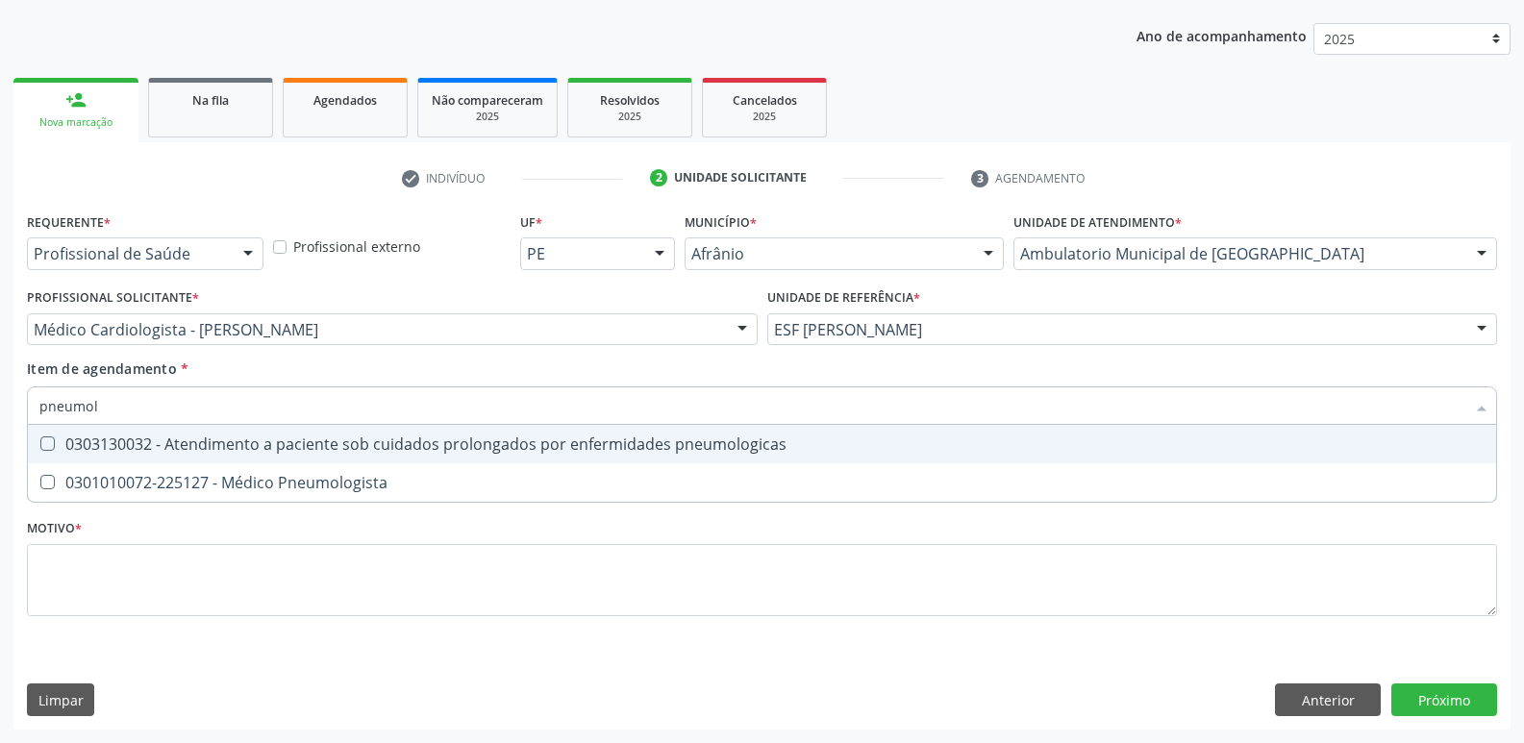
type input "pneumolo"
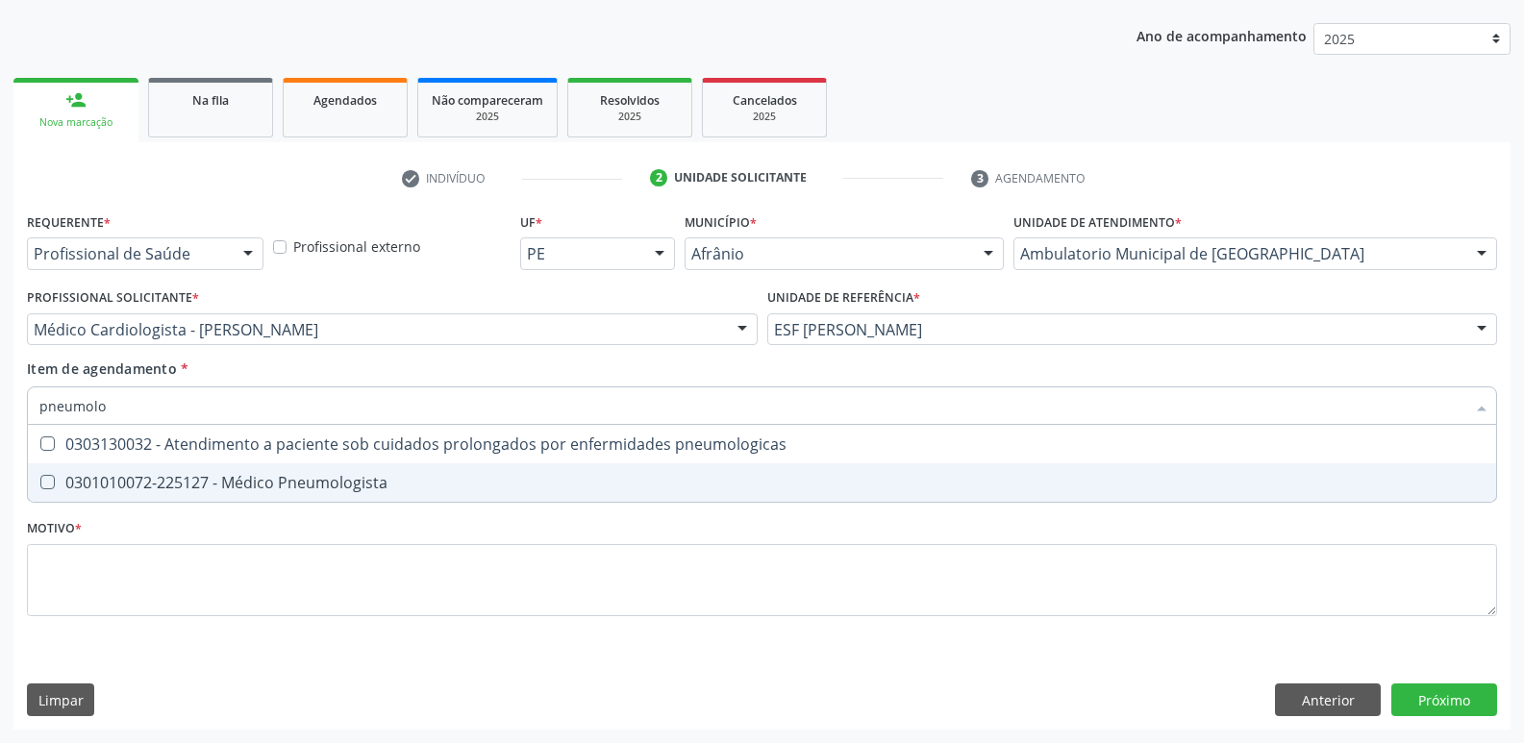
click at [382, 481] on div "0301010072-225127 - Médico Pneumologista" at bounding box center [761, 482] width 1445 height 15
checkbox Pneumologista "true"
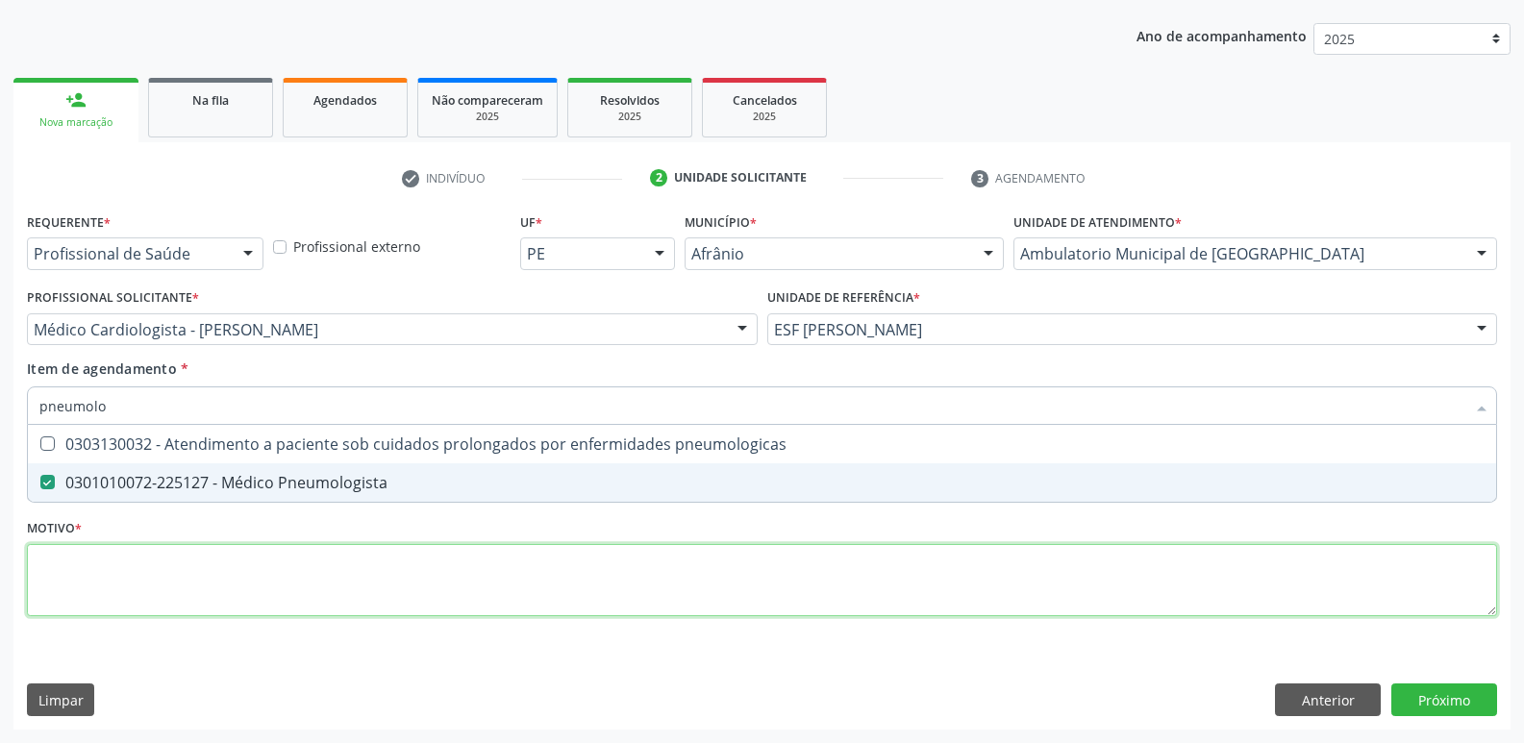
click at [330, 579] on div "Requerente * Profissional de Saúde Profissional de Saúde Paciente Nenhum result…" at bounding box center [762, 426] width 1470 height 436
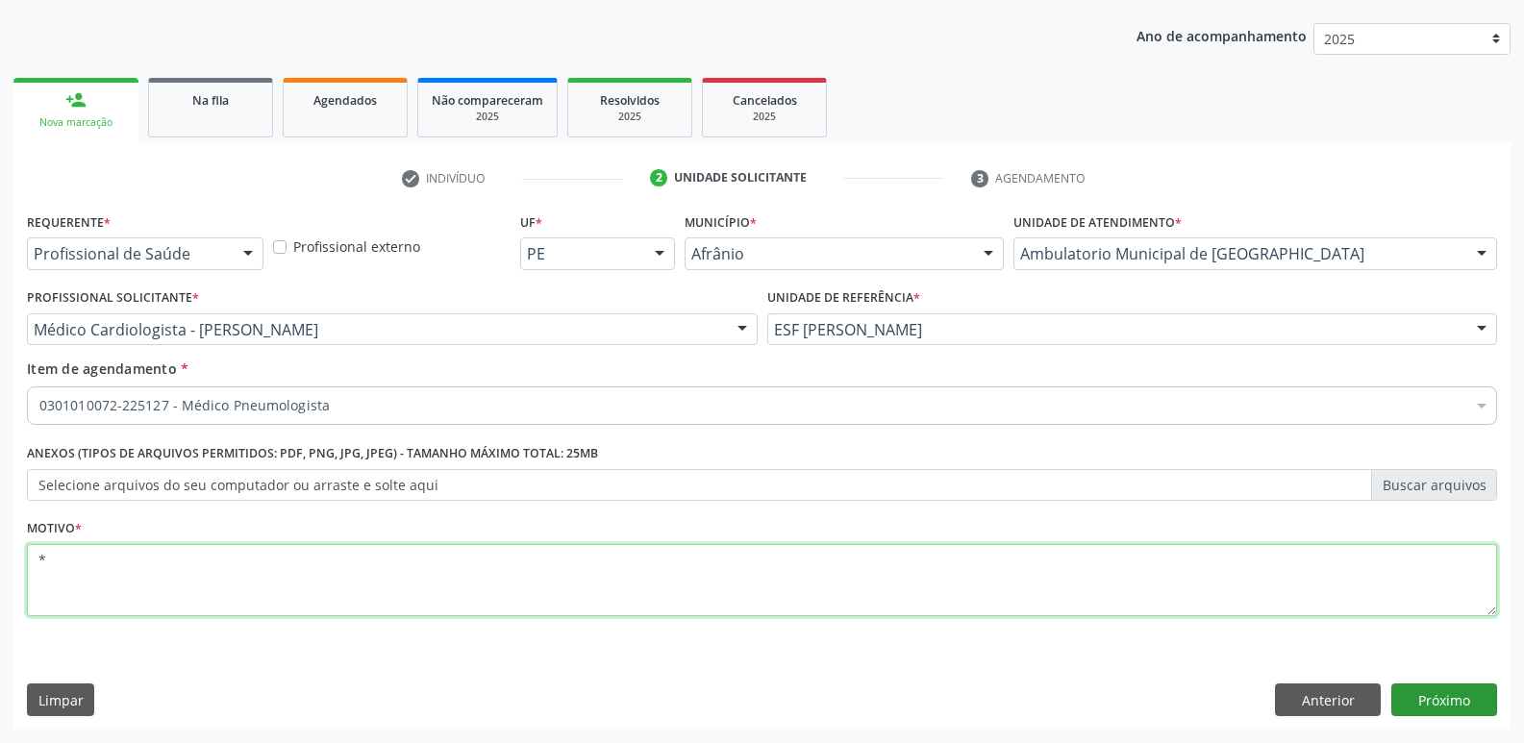
type textarea "*"
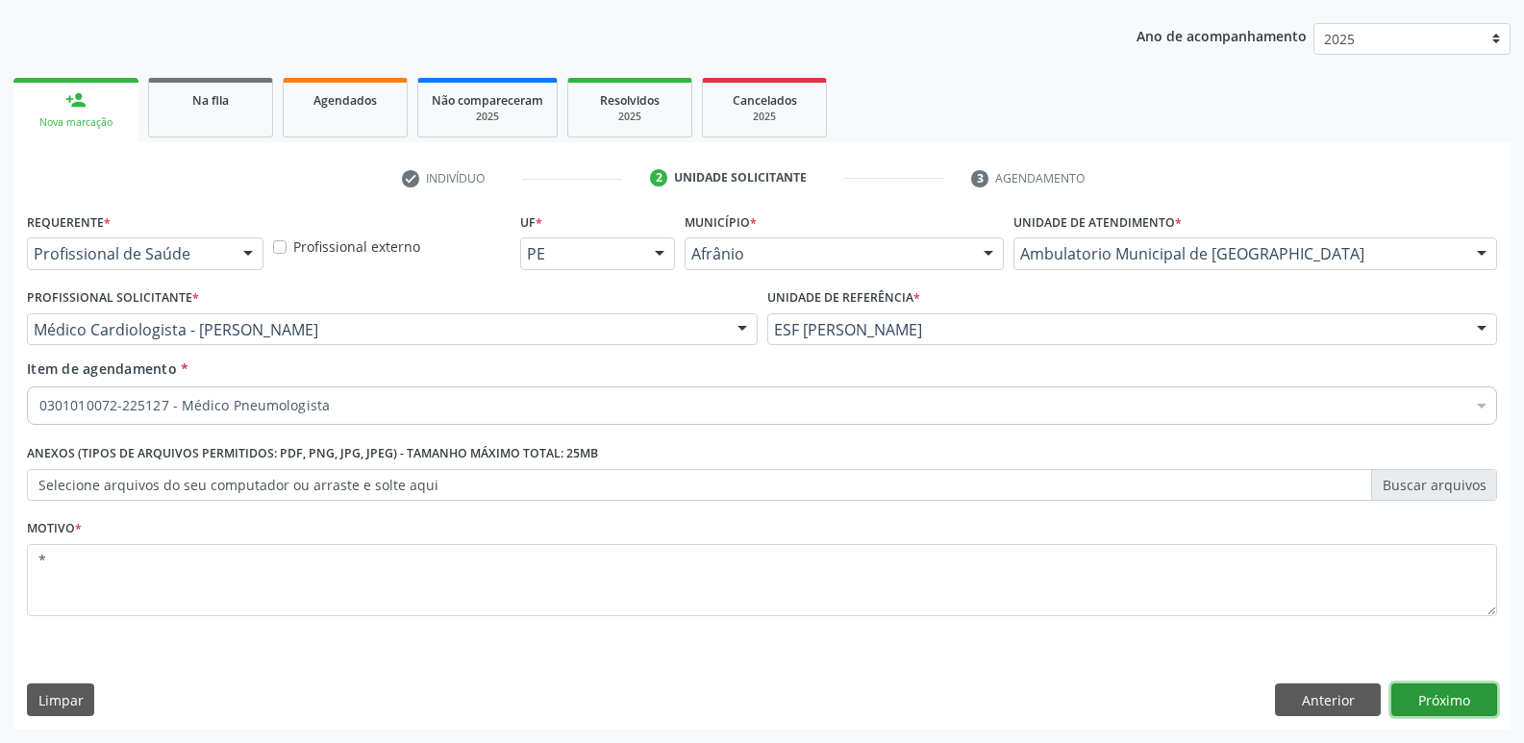
click at [1443, 697] on button "Próximo" at bounding box center [1444, 700] width 106 height 33
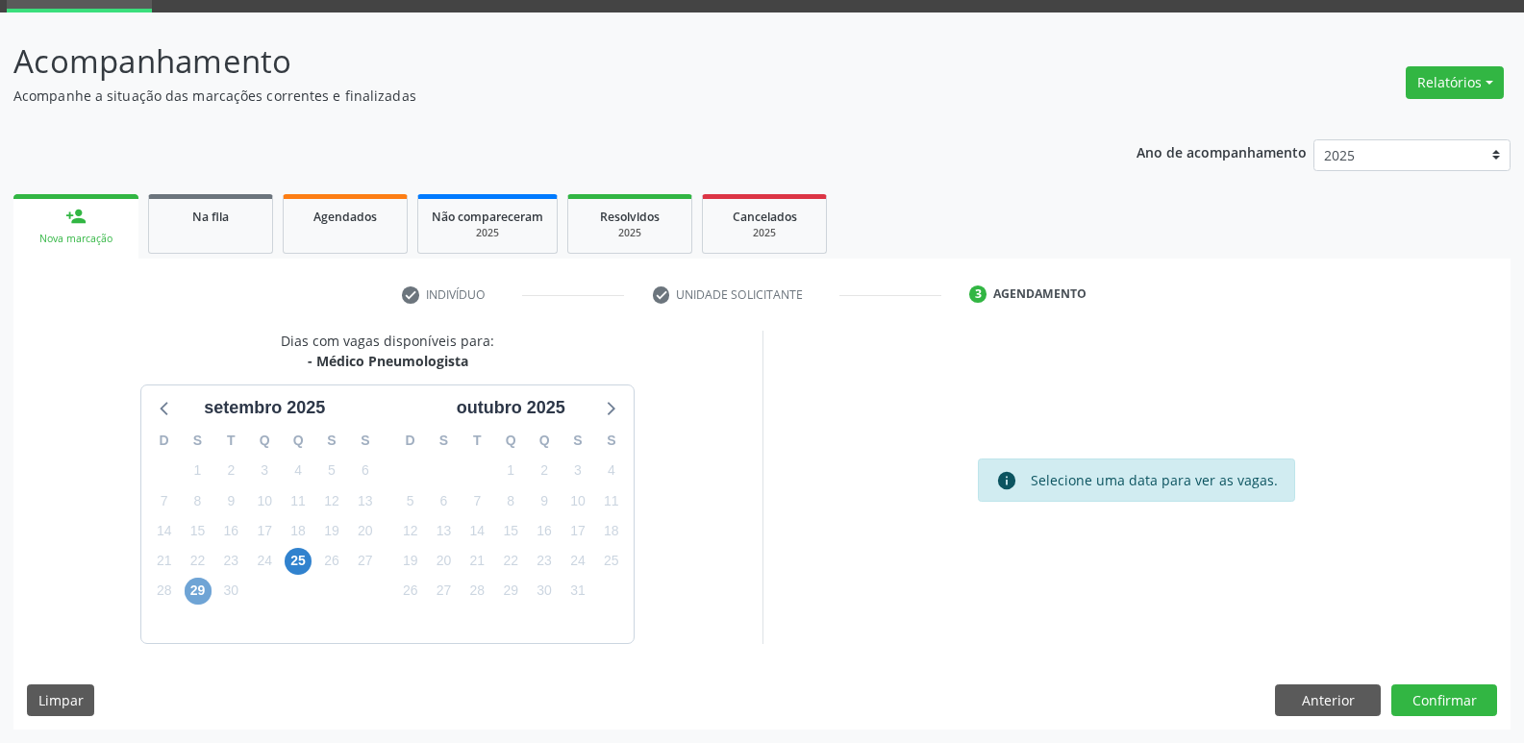
click at [197, 592] on span "29" at bounding box center [198, 591] width 27 height 27
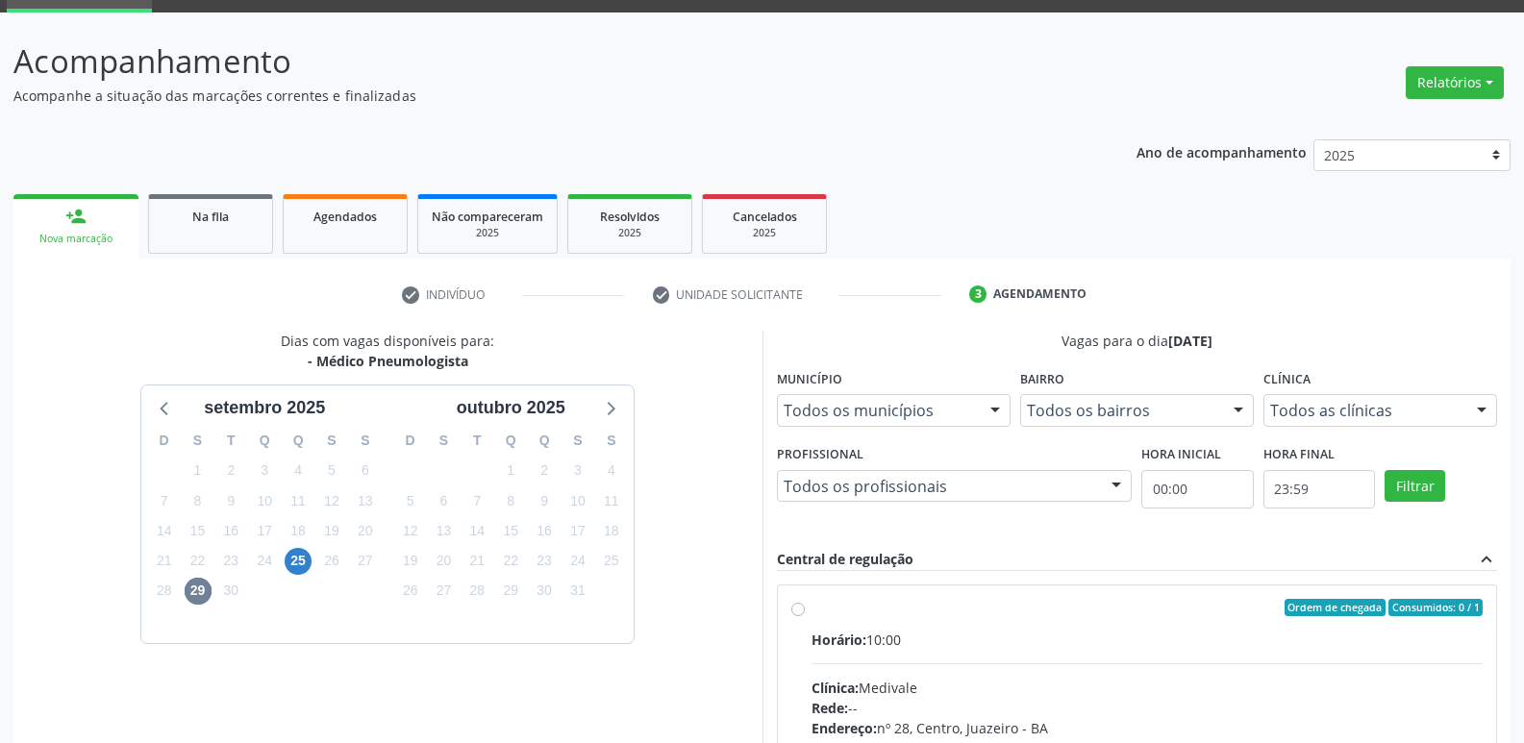
click at [829, 620] on label "Ordem de chegada Consumidos: 0 / 1 Horário: 10:00 Clínica: Medivale Rede: -- En…" at bounding box center [1148, 746] width 672 height 295
click at [805, 616] on input "Ordem de chegada Consumidos: 0 / 1 Horário: 10:00 Clínica: Medivale Rede: -- En…" at bounding box center [797, 607] width 13 height 17
radio input "true"
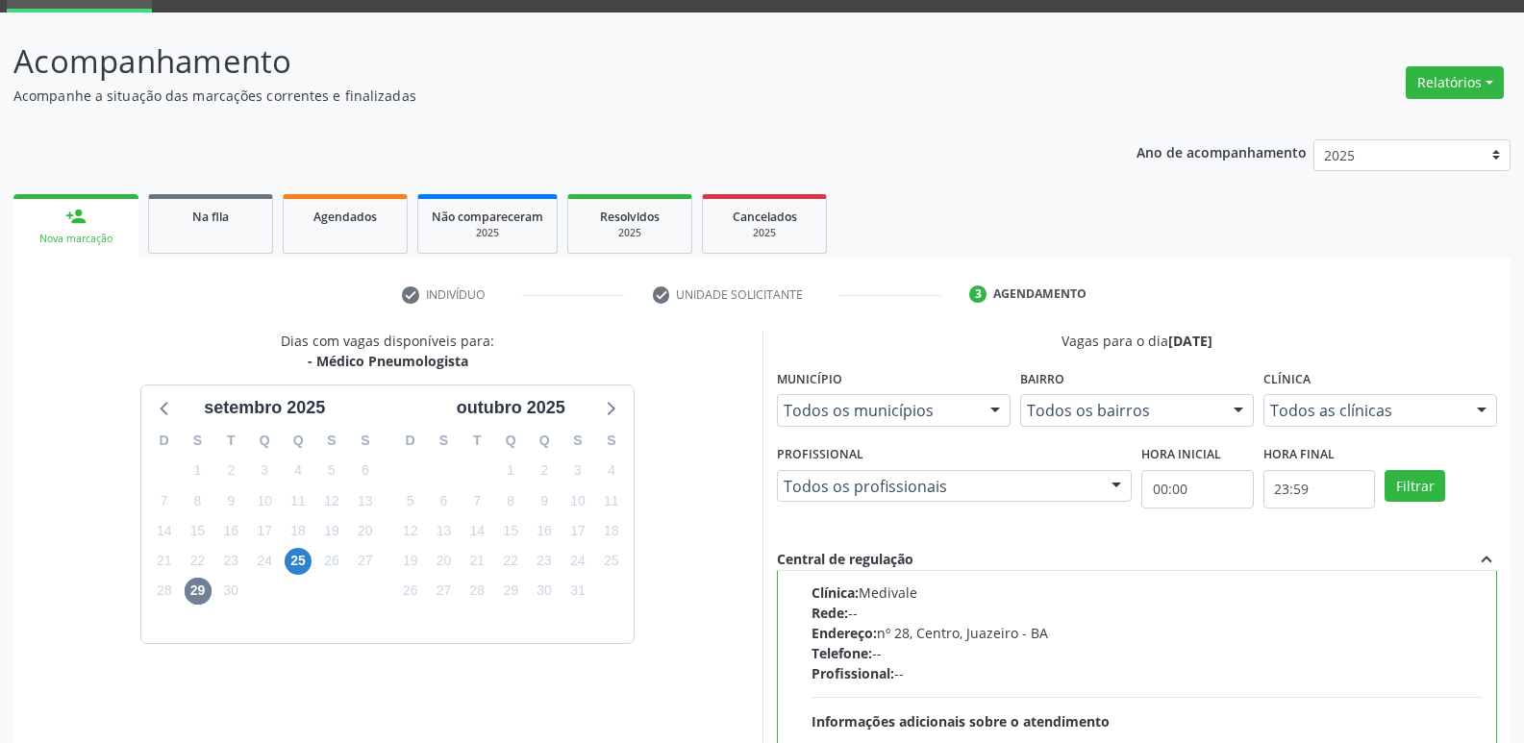
scroll to position [406, 0]
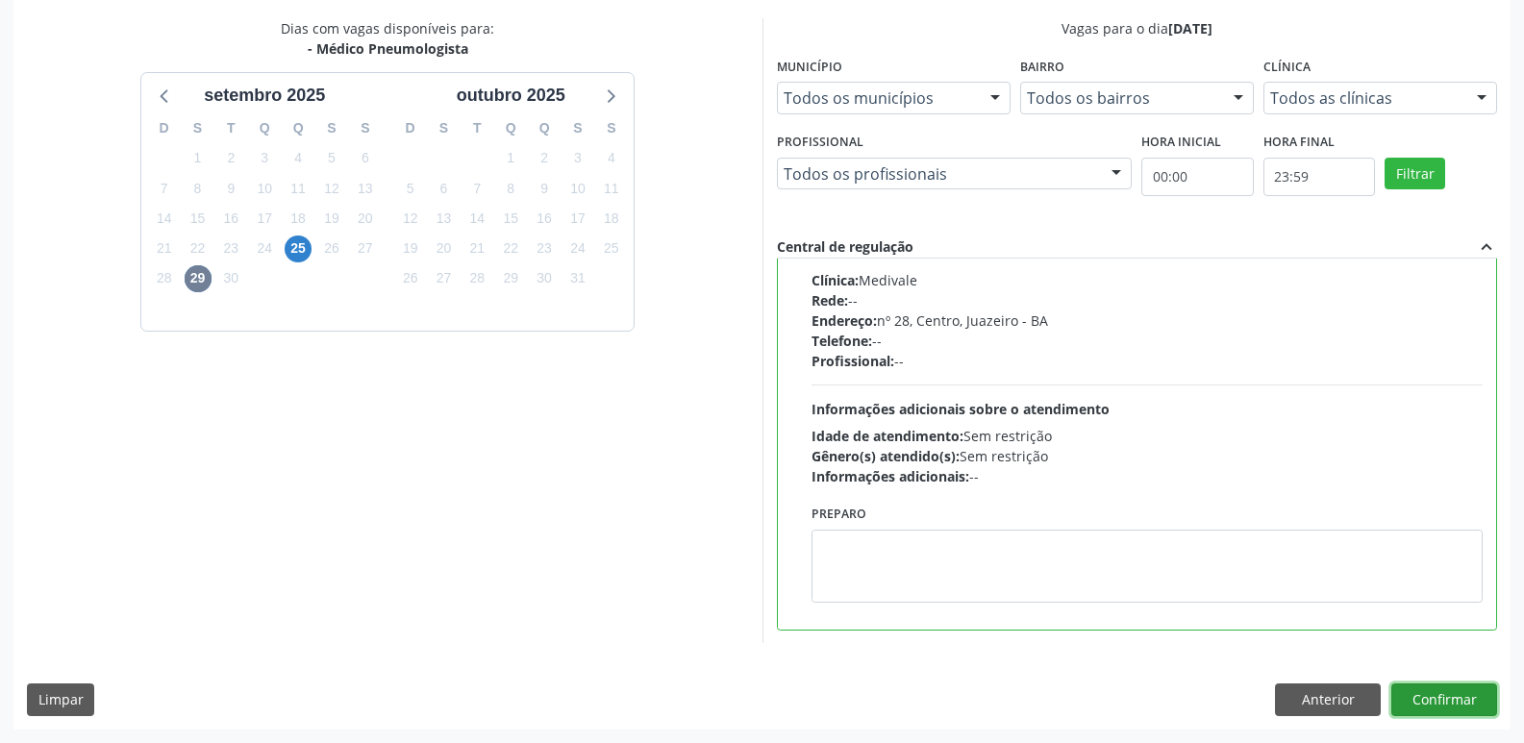
click at [1441, 706] on button "Confirmar" at bounding box center [1444, 700] width 106 height 33
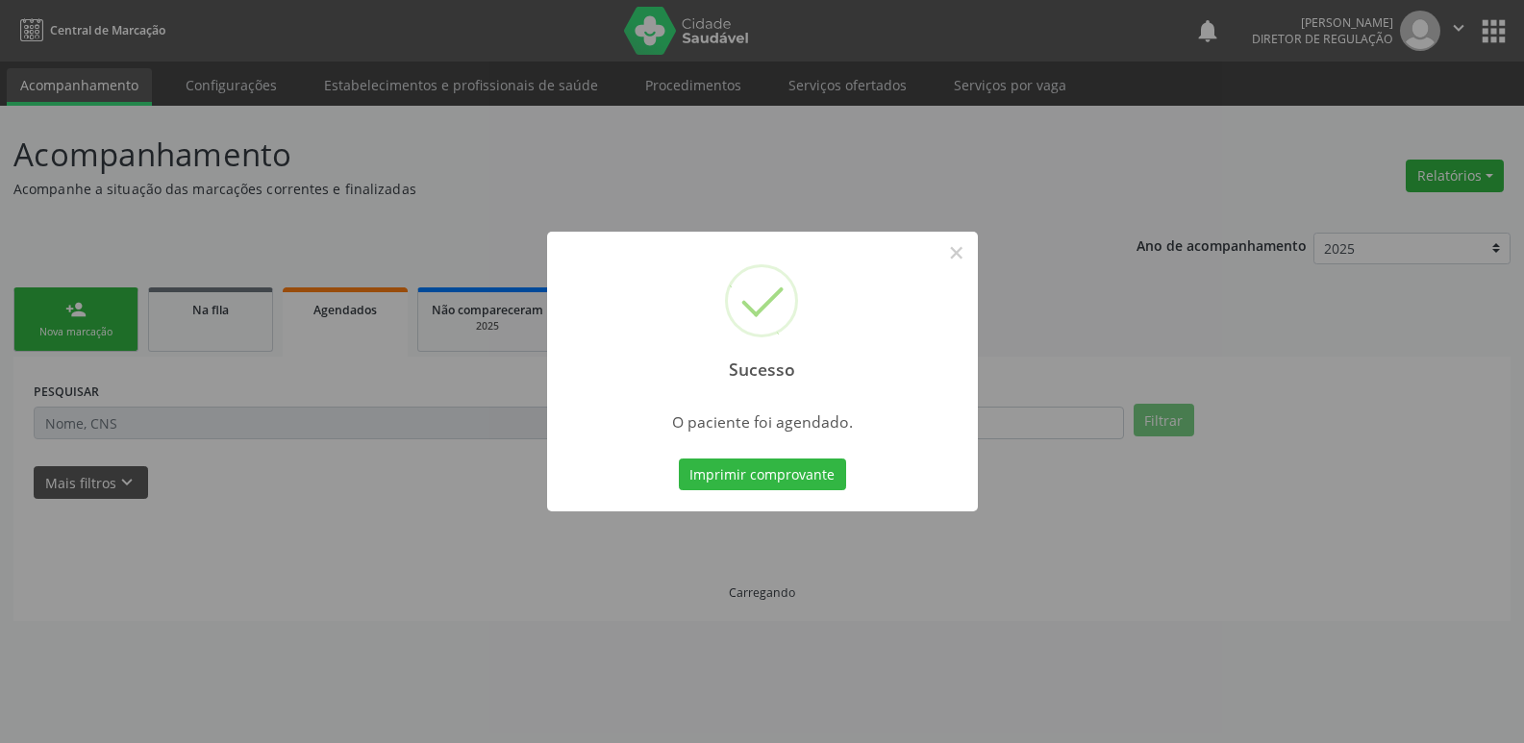
scroll to position [0, 0]
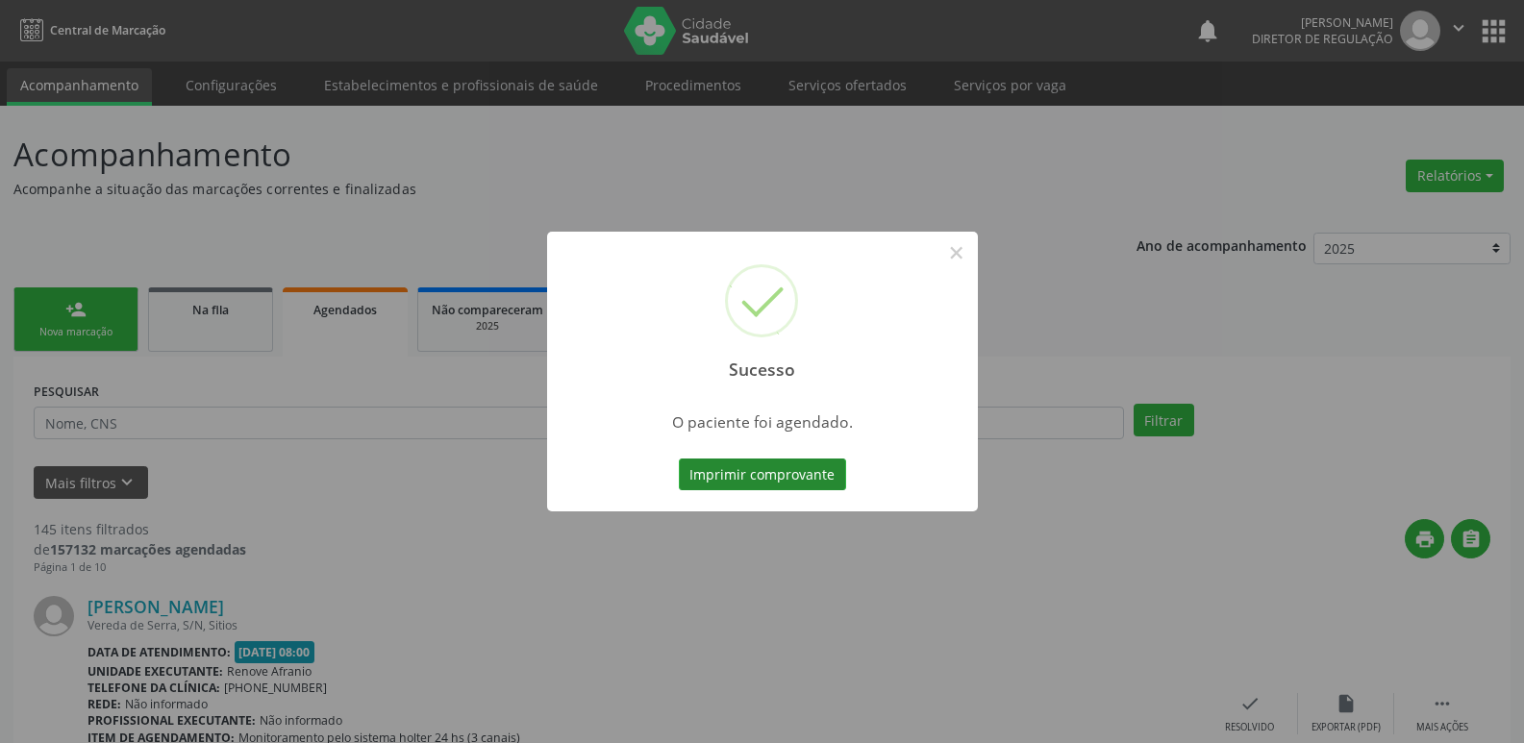
click at [820, 473] on button "Imprimir comprovante" at bounding box center [762, 475] width 167 height 33
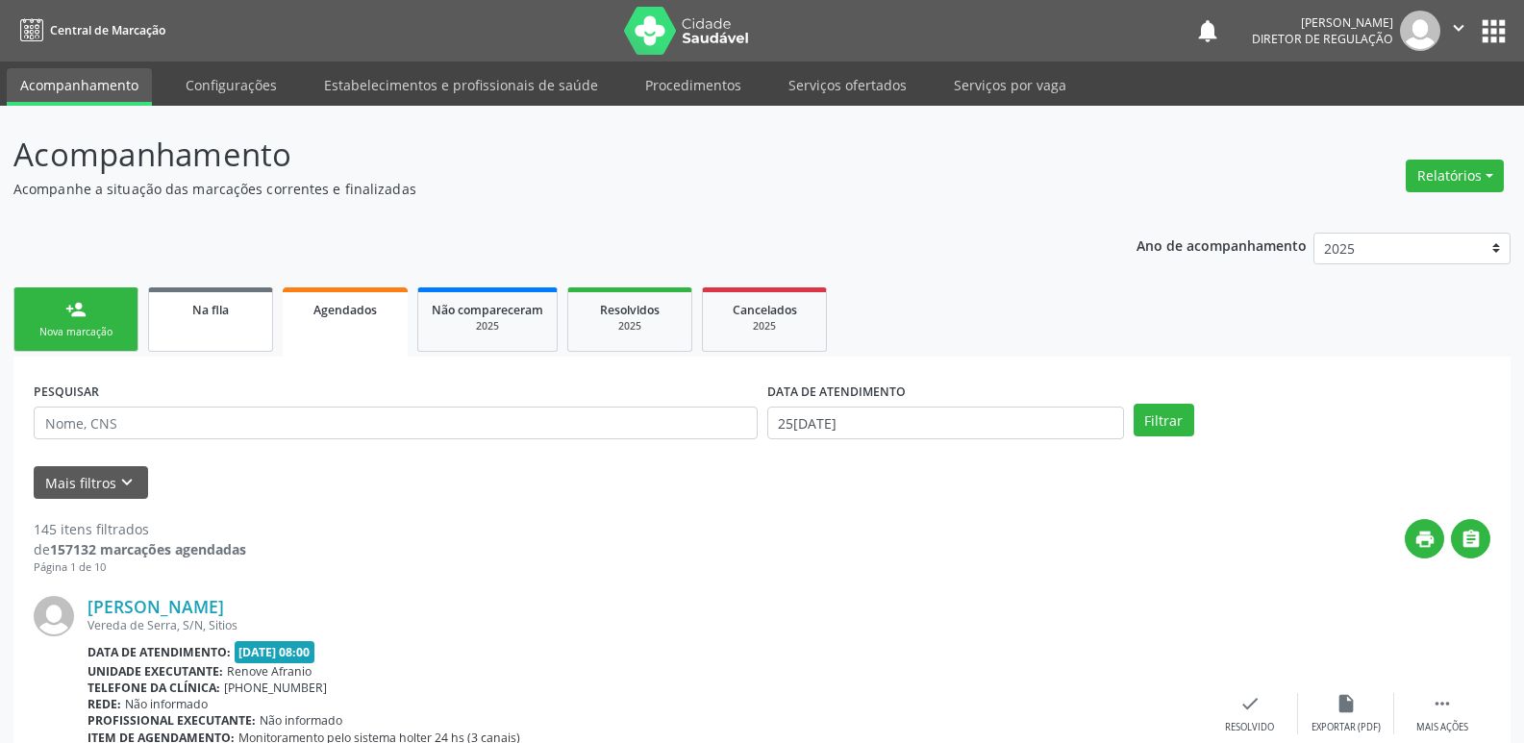
click at [204, 315] on span "Na fila" at bounding box center [210, 310] width 37 height 16
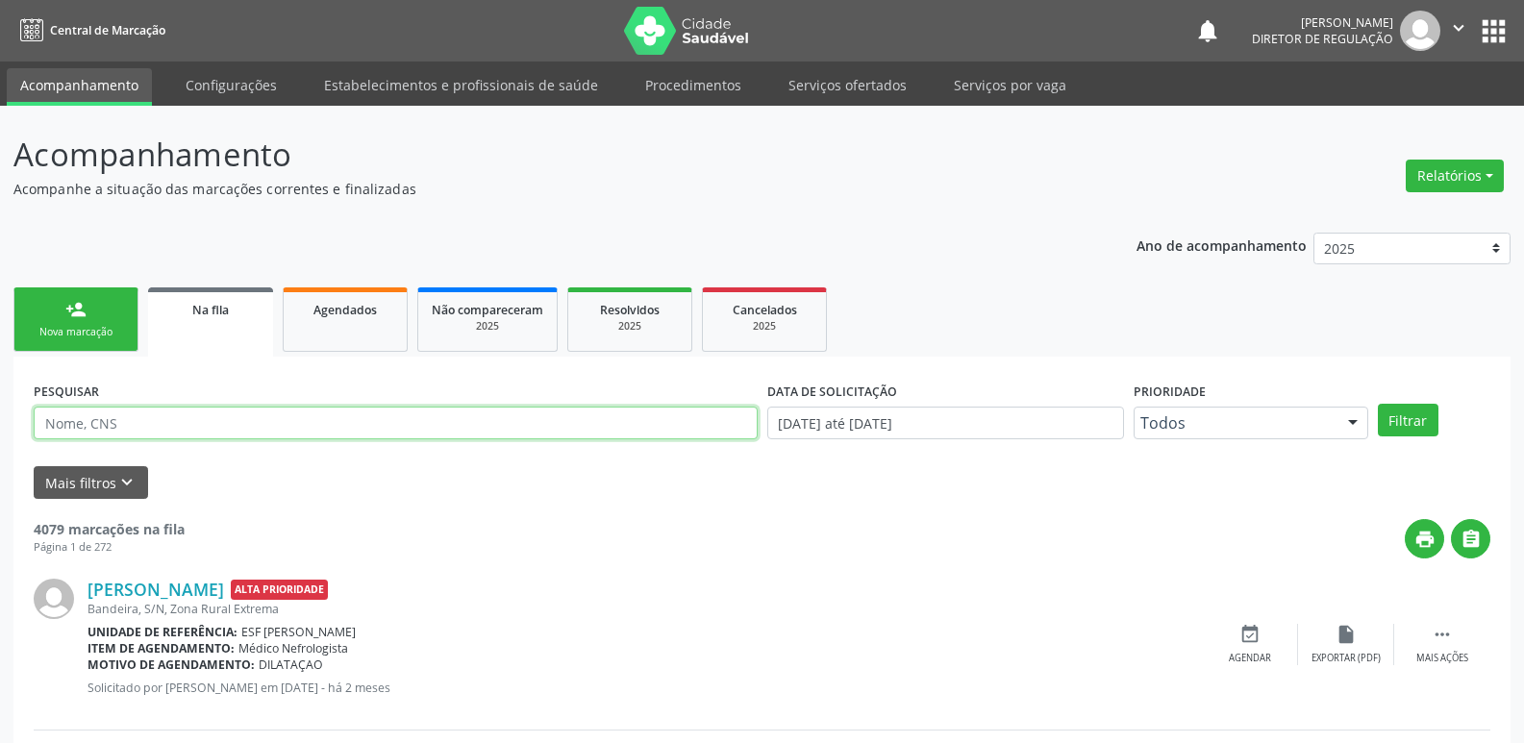
click at [269, 424] on input "text" at bounding box center [396, 423] width 724 height 33
type input "8"
type input "708003889856020"
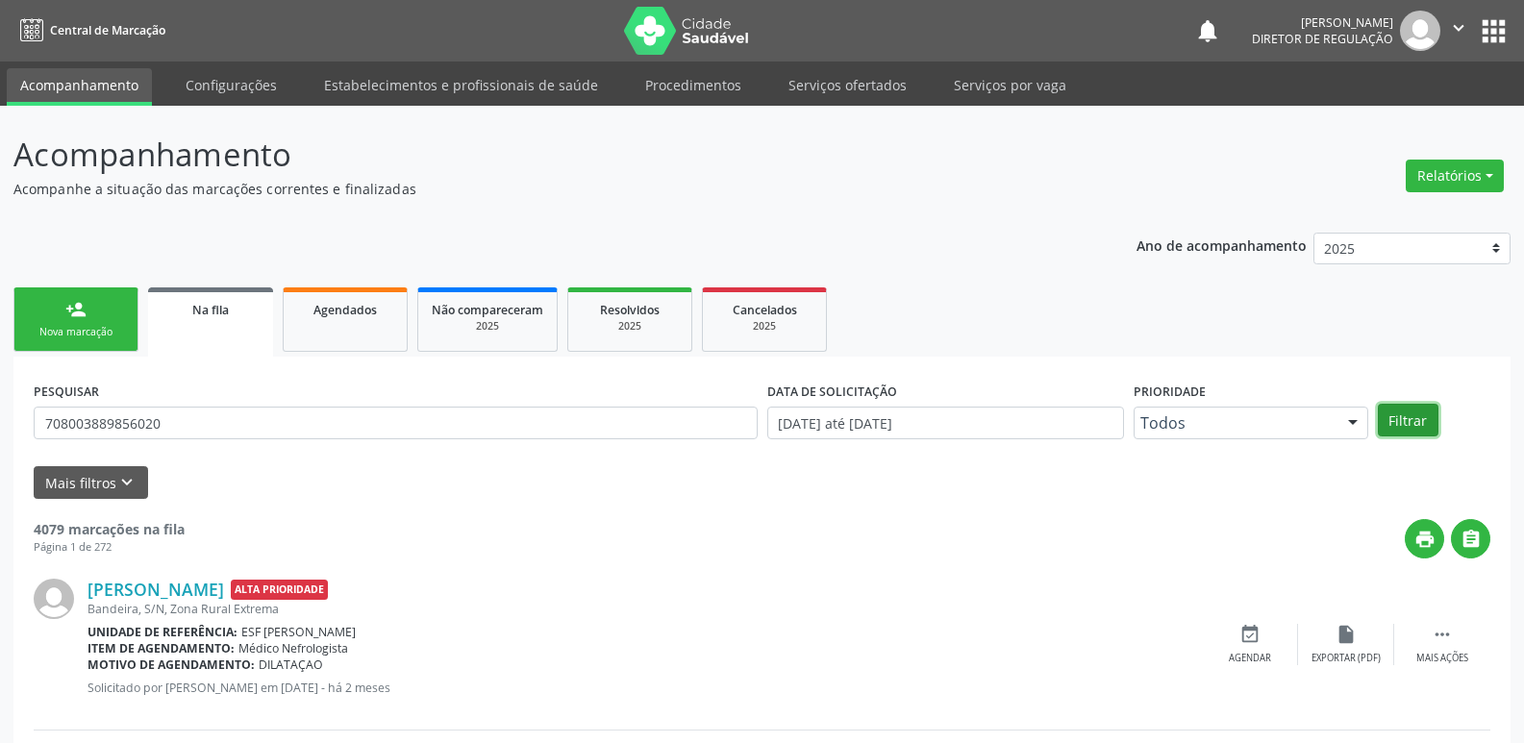
click at [1394, 426] on button "Filtrar" at bounding box center [1408, 420] width 61 height 33
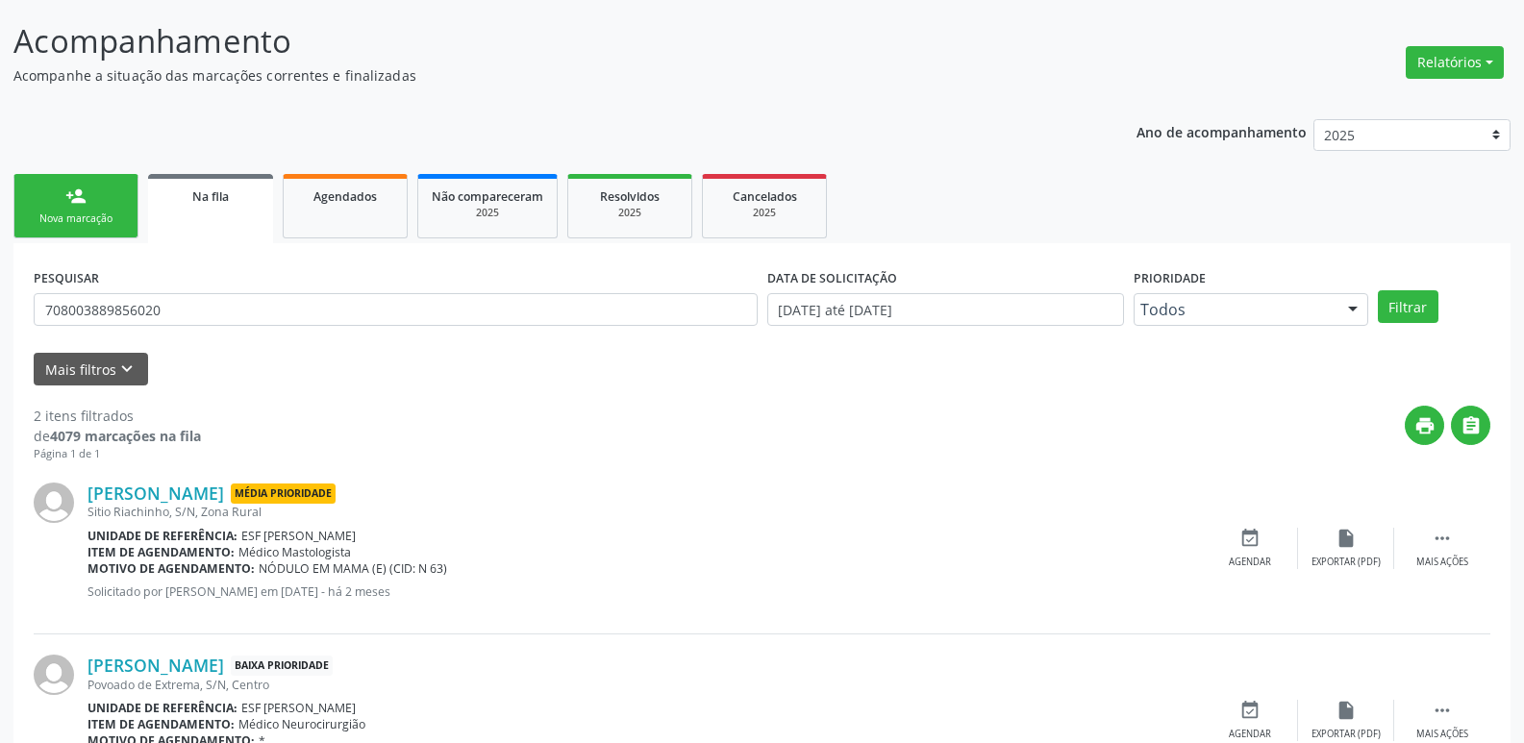
scroll to position [210, 0]
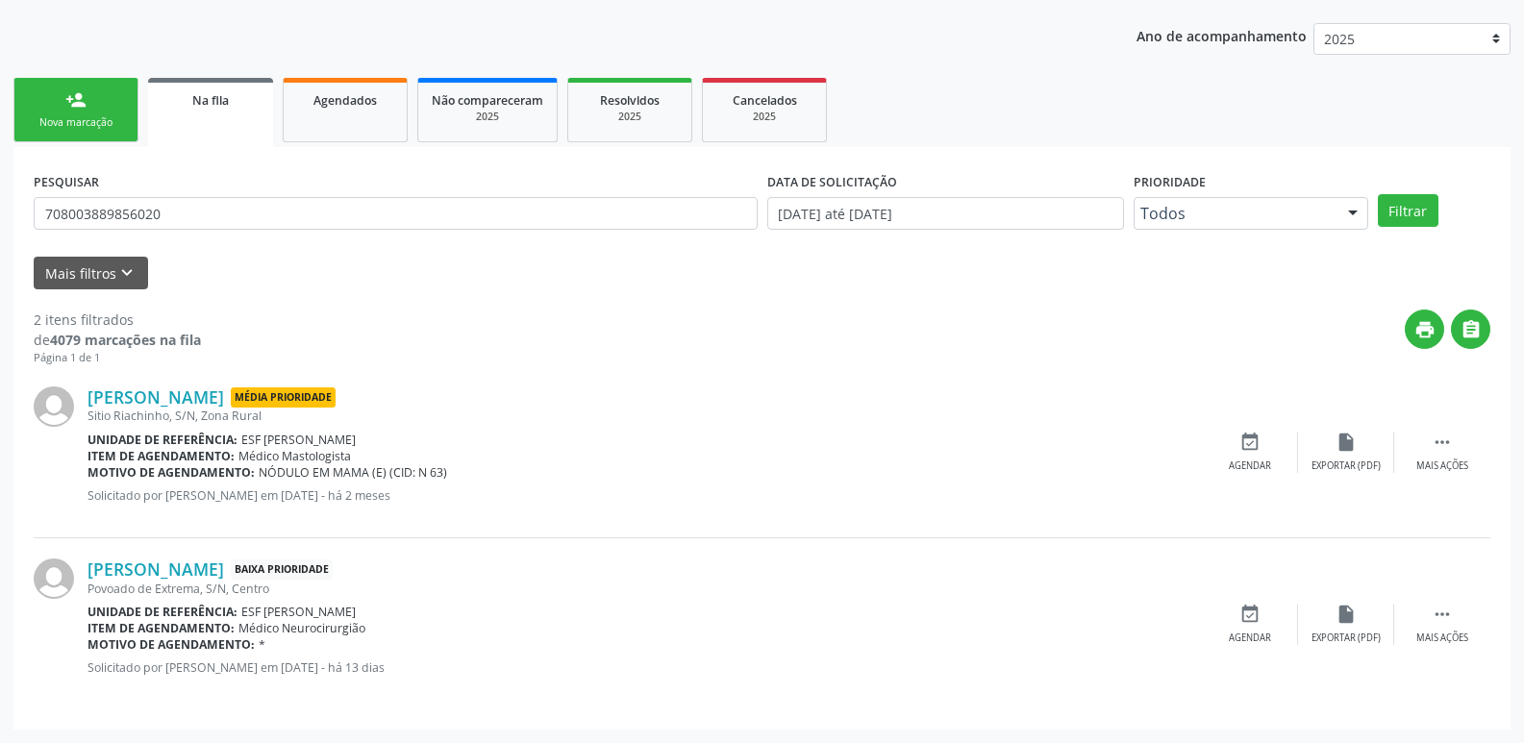
click at [94, 115] on div "Nova marcação" at bounding box center [76, 122] width 96 height 14
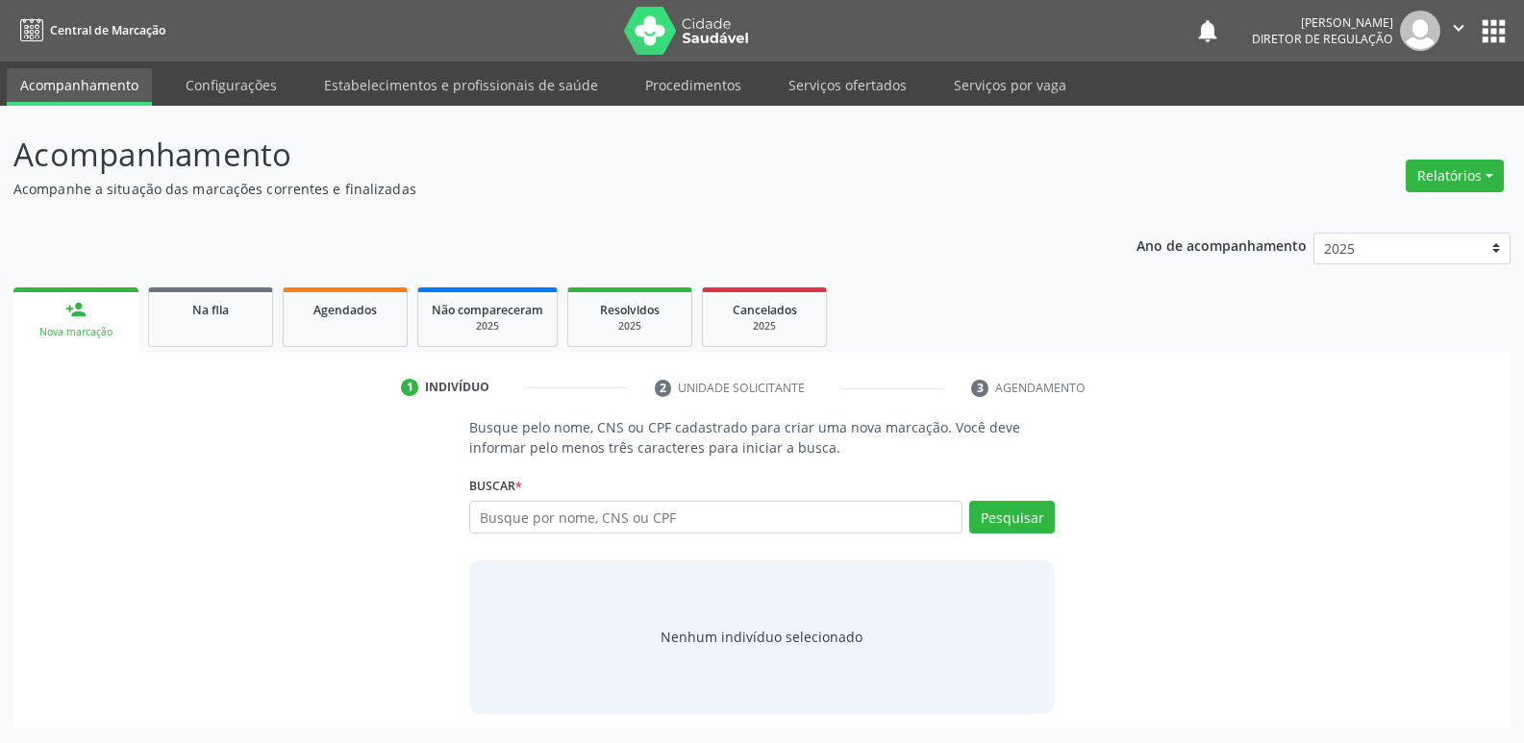
scroll to position [0, 0]
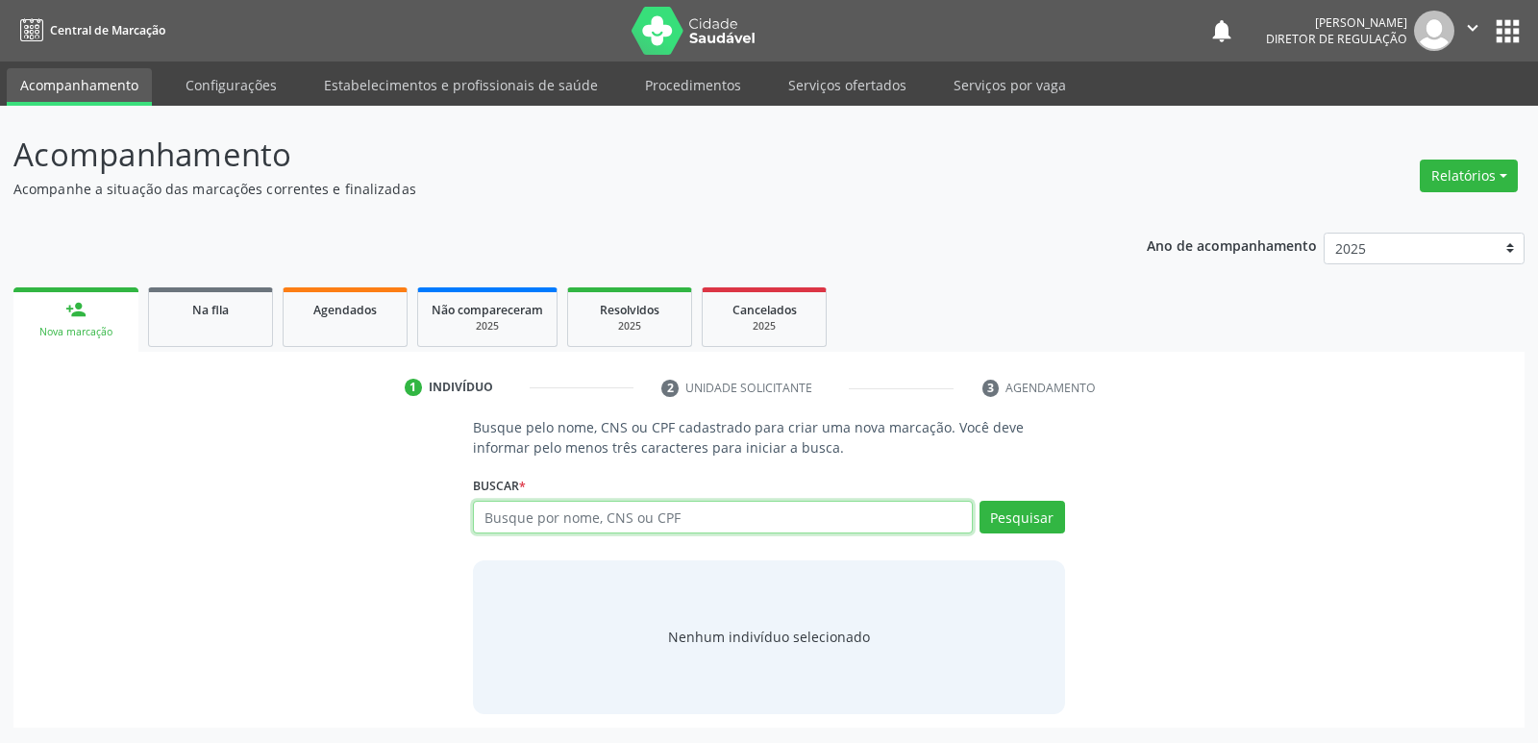
click at [532, 521] on input "text" at bounding box center [722, 517] width 499 height 33
type input "708003889856020"
click at [1007, 516] on button "Pesquisar" at bounding box center [1023, 517] width 86 height 33
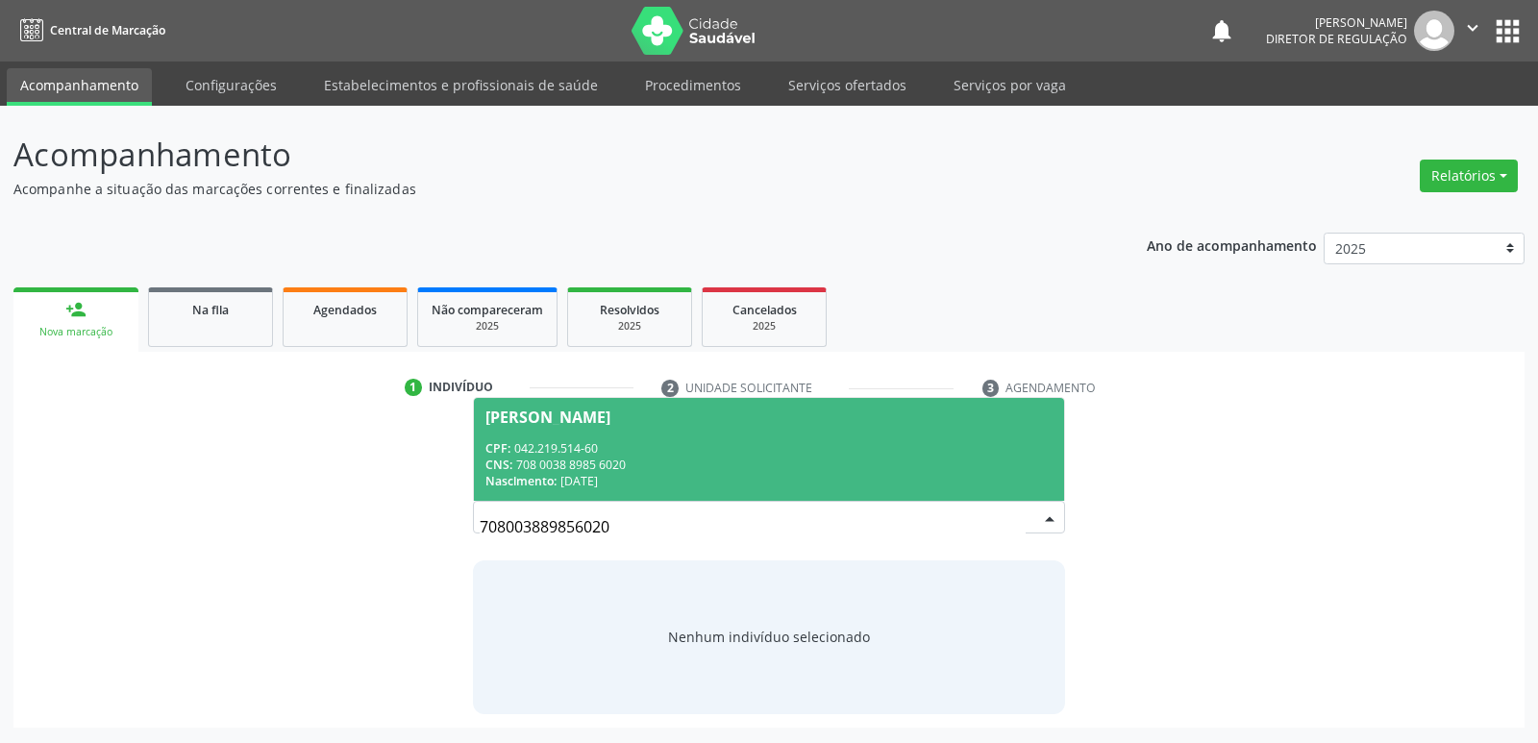
click at [661, 445] on div "CPF: 042.219.514-60" at bounding box center [769, 448] width 566 height 16
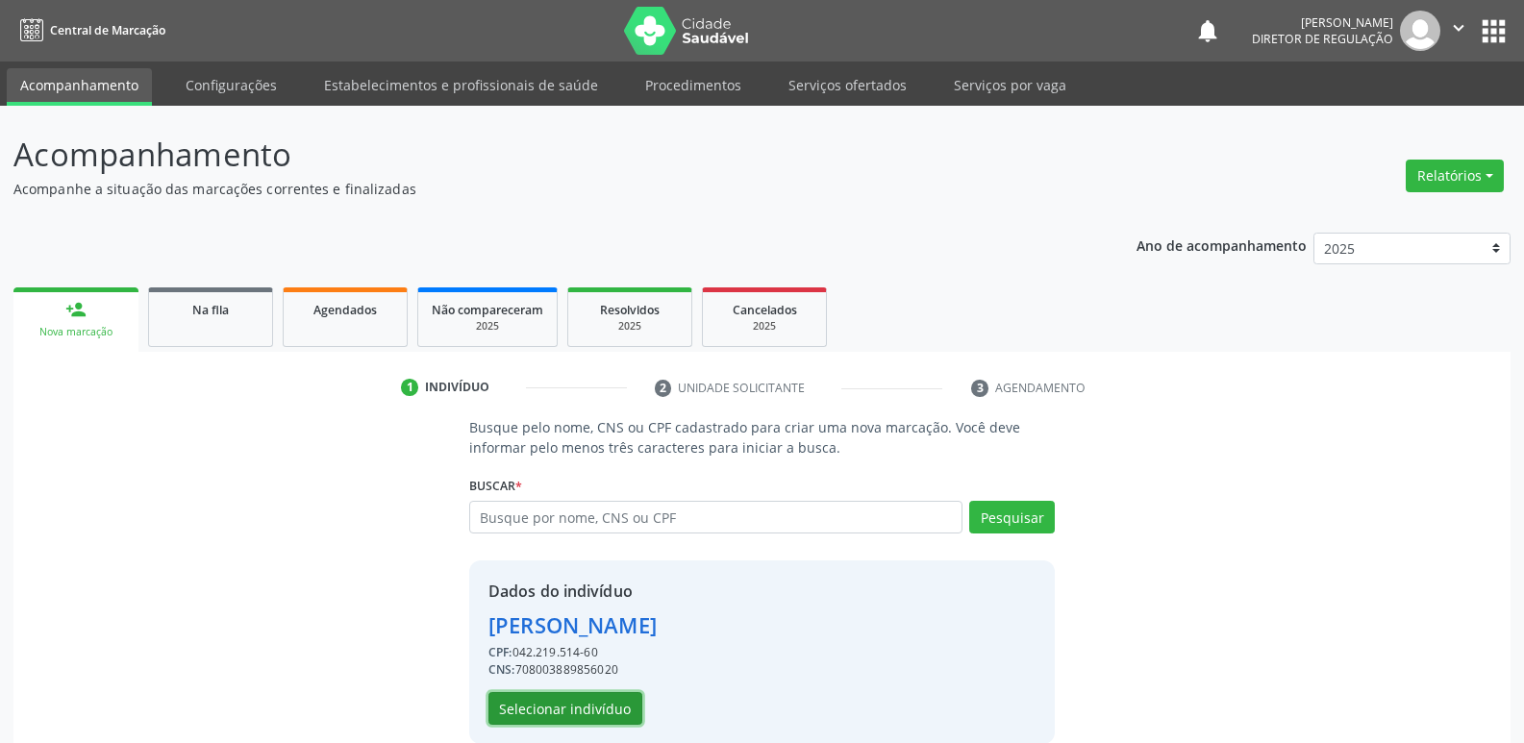
click at [612, 716] on button "Selecionar indivíduo" at bounding box center [565, 708] width 154 height 33
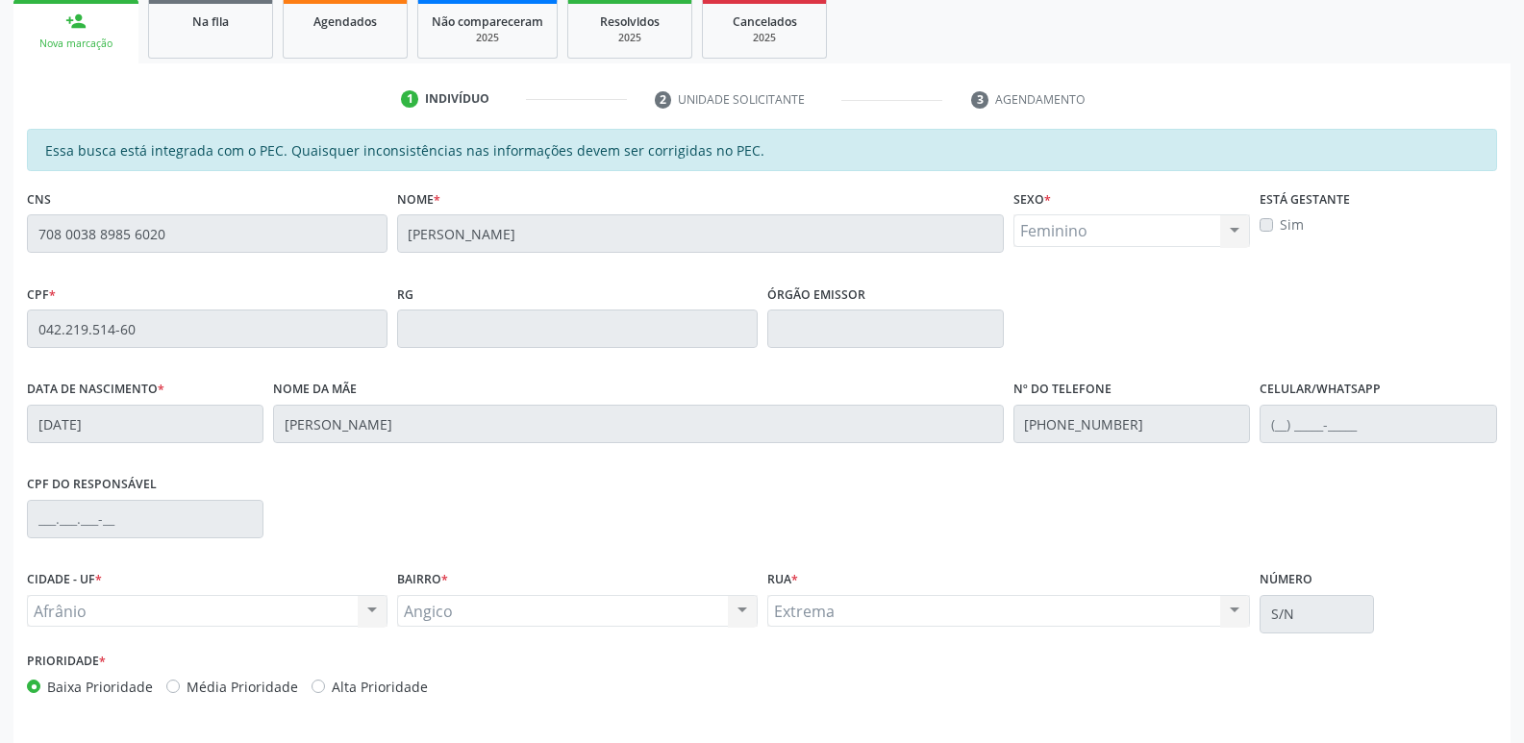
scroll to position [355, 0]
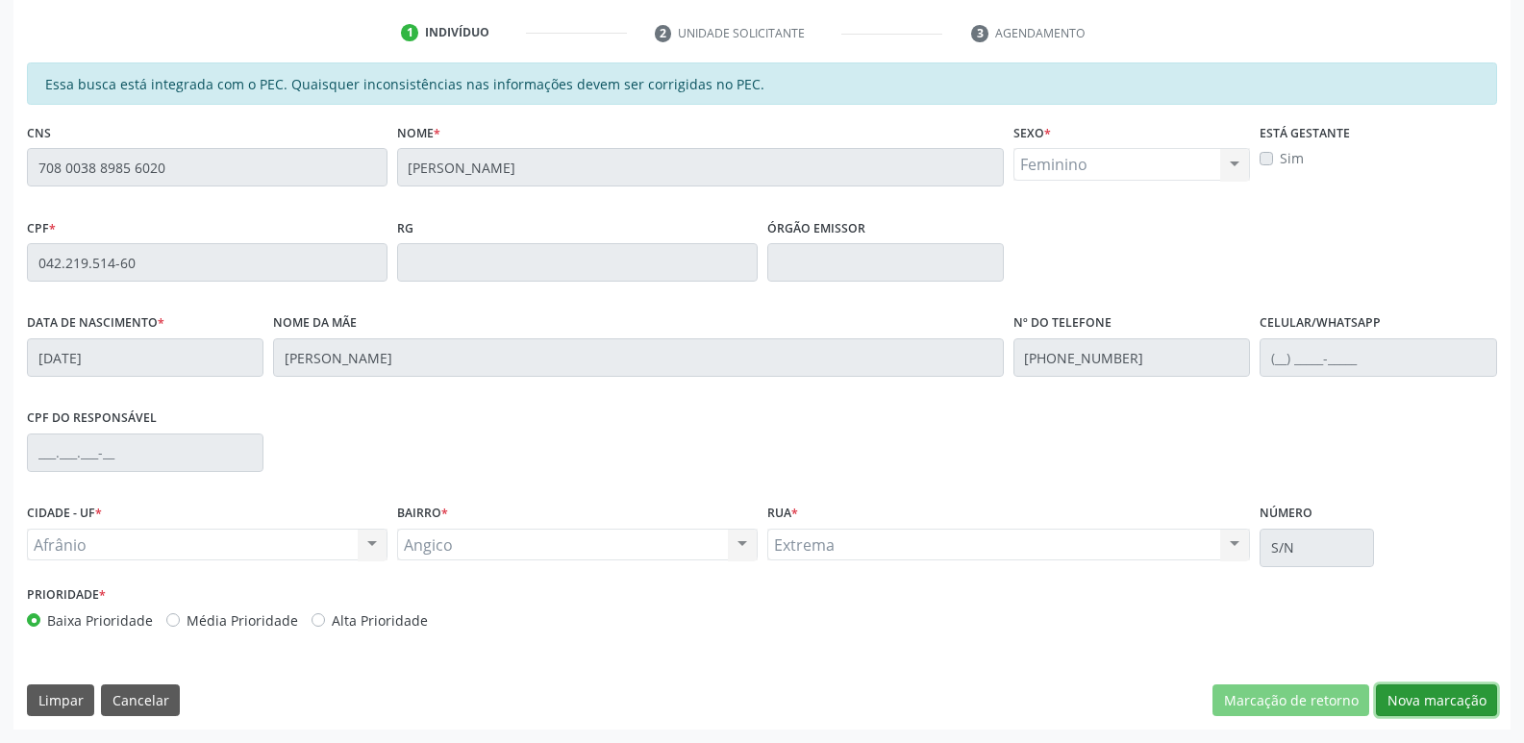
click at [1464, 702] on button "Nova marcação" at bounding box center [1436, 701] width 121 height 33
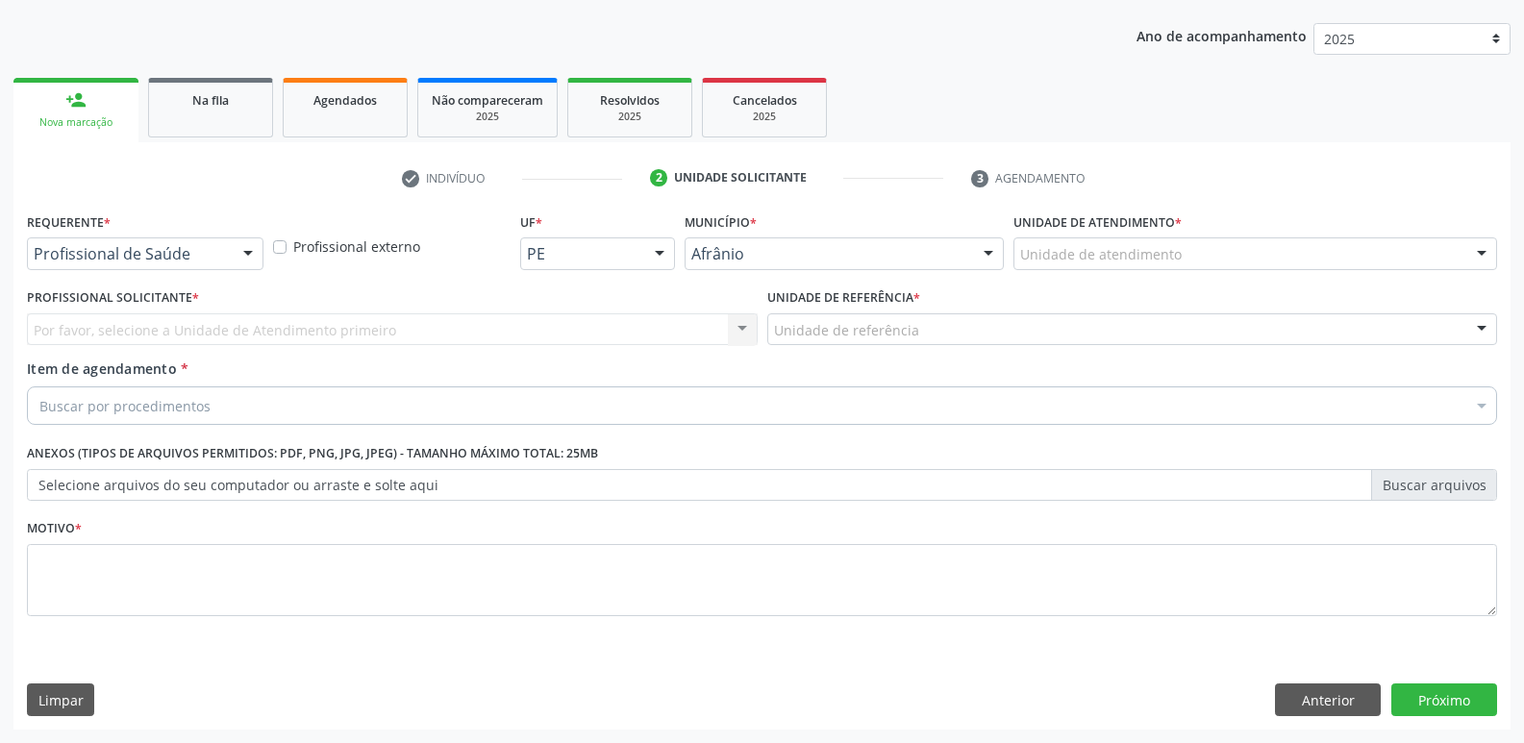
scroll to position [210, 0]
click at [1185, 248] on div "Unidade de atendimento" at bounding box center [1255, 253] width 484 height 33
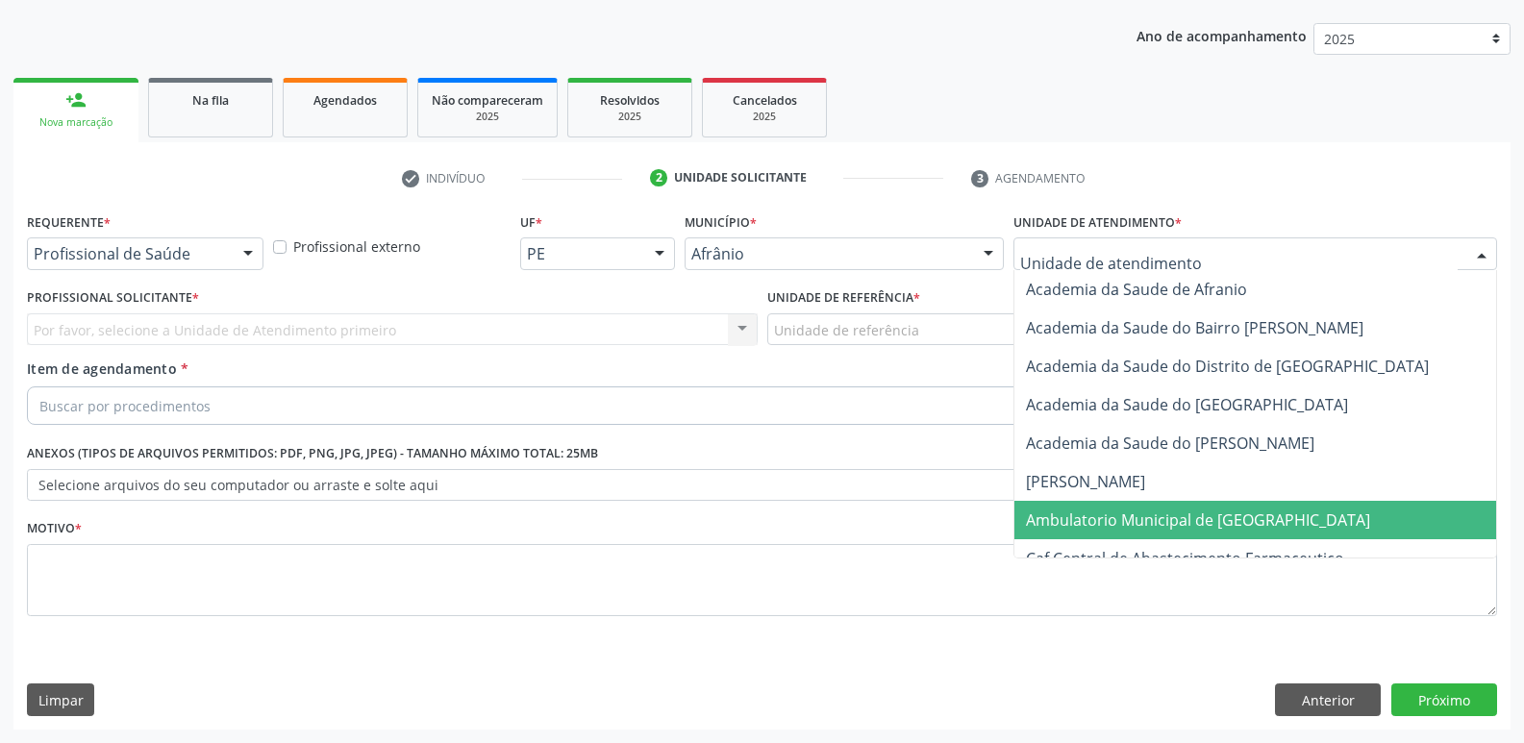
click at [1169, 520] on span "Ambulatorio Municipal de [GEOGRAPHIC_DATA]" at bounding box center [1198, 520] width 344 height 21
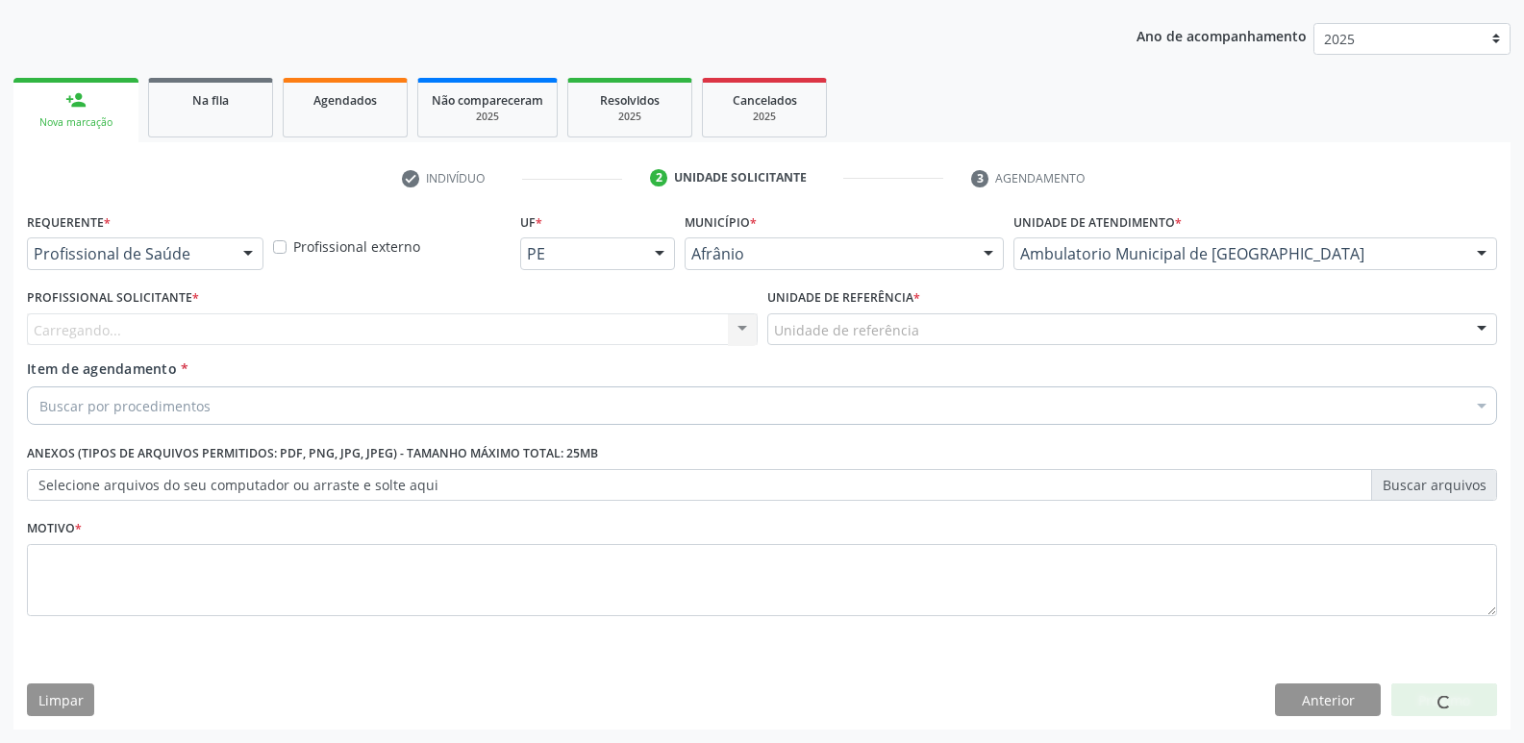
click at [921, 329] on div "Unidade de referência" at bounding box center [1132, 329] width 731 height 33
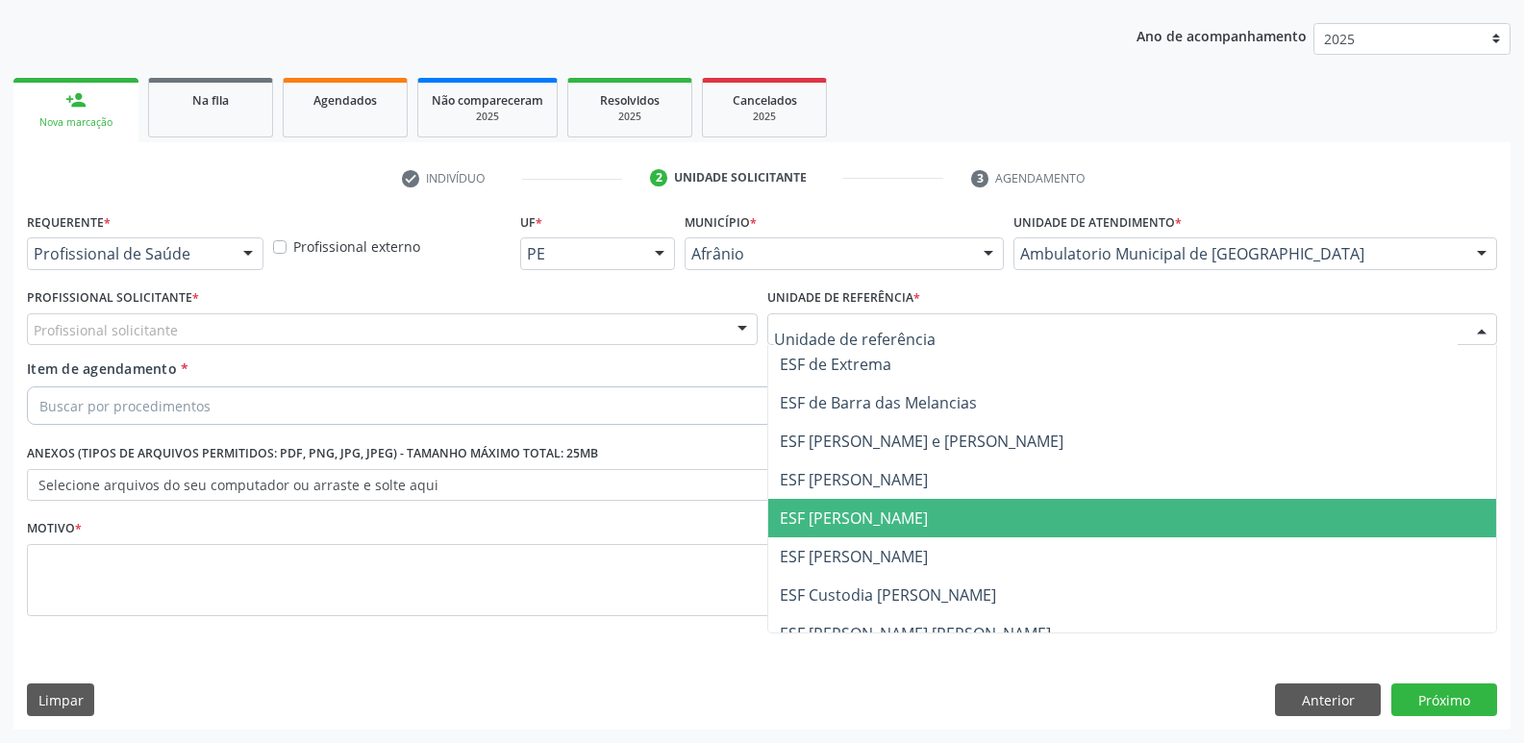
click at [915, 519] on span "ESF [PERSON_NAME]" at bounding box center [1132, 518] width 729 height 38
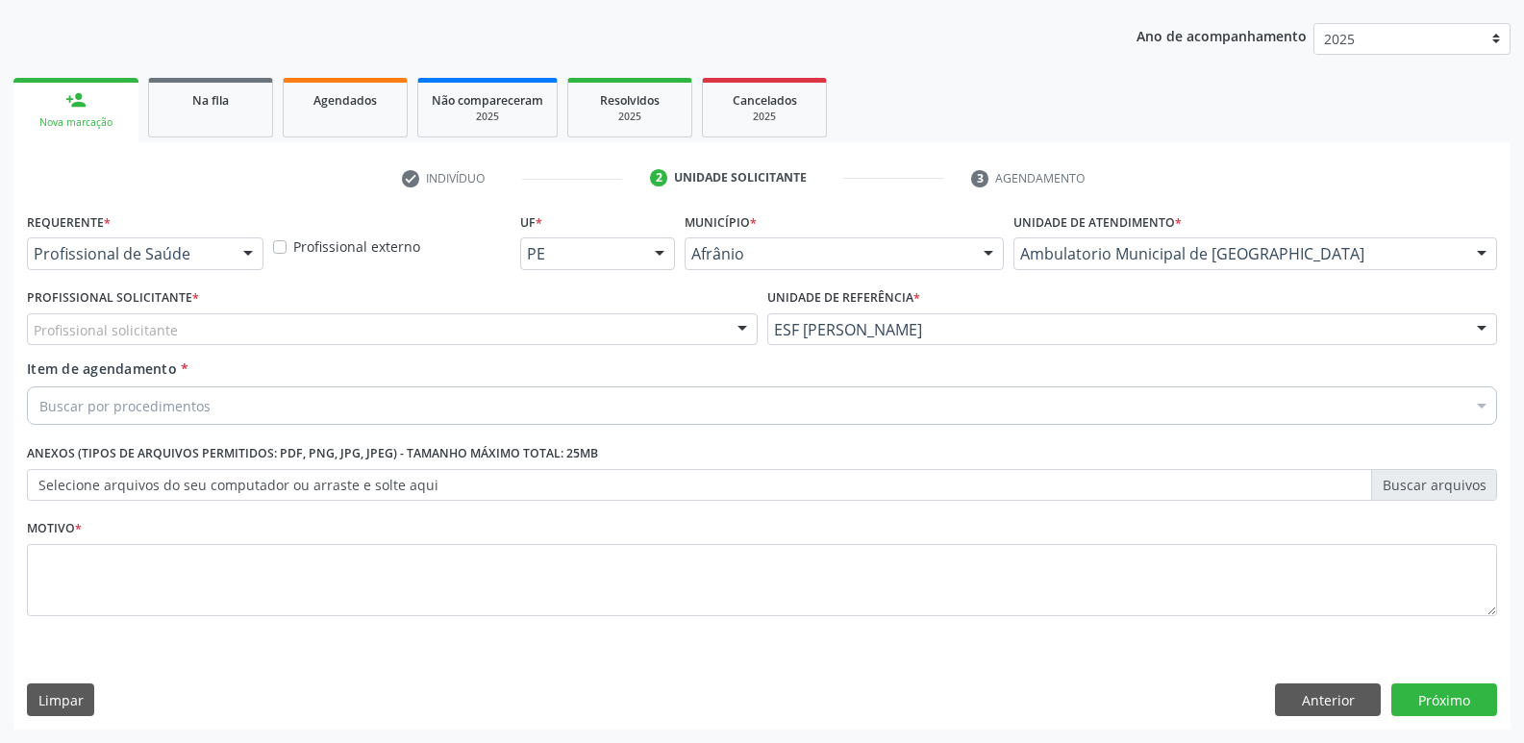
click at [518, 318] on div "Profissional solicitante" at bounding box center [392, 329] width 731 height 33
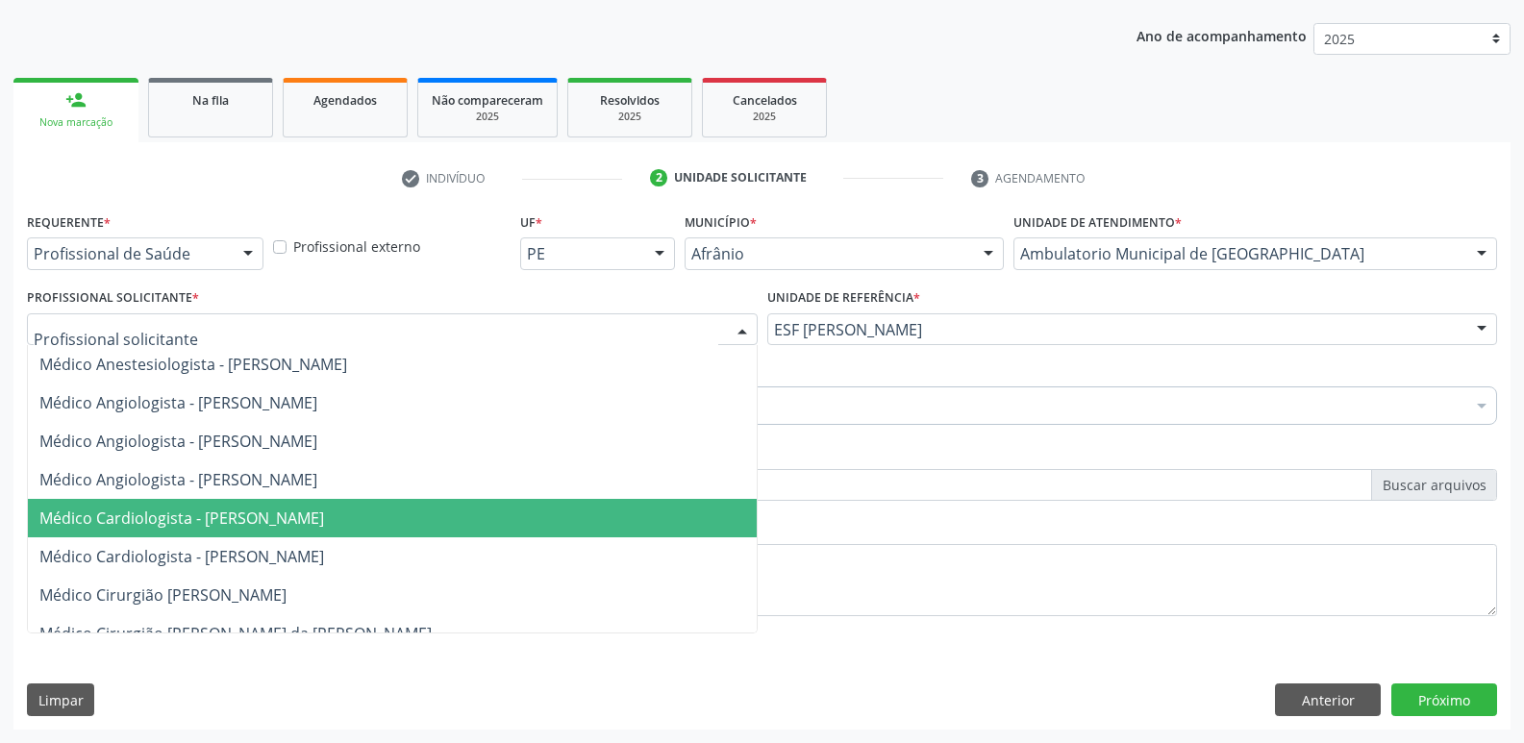
click at [487, 517] on span "Médico Cardiologista - [PERSON_NAME]" at bounding box center [392, 518] width 729 height 38
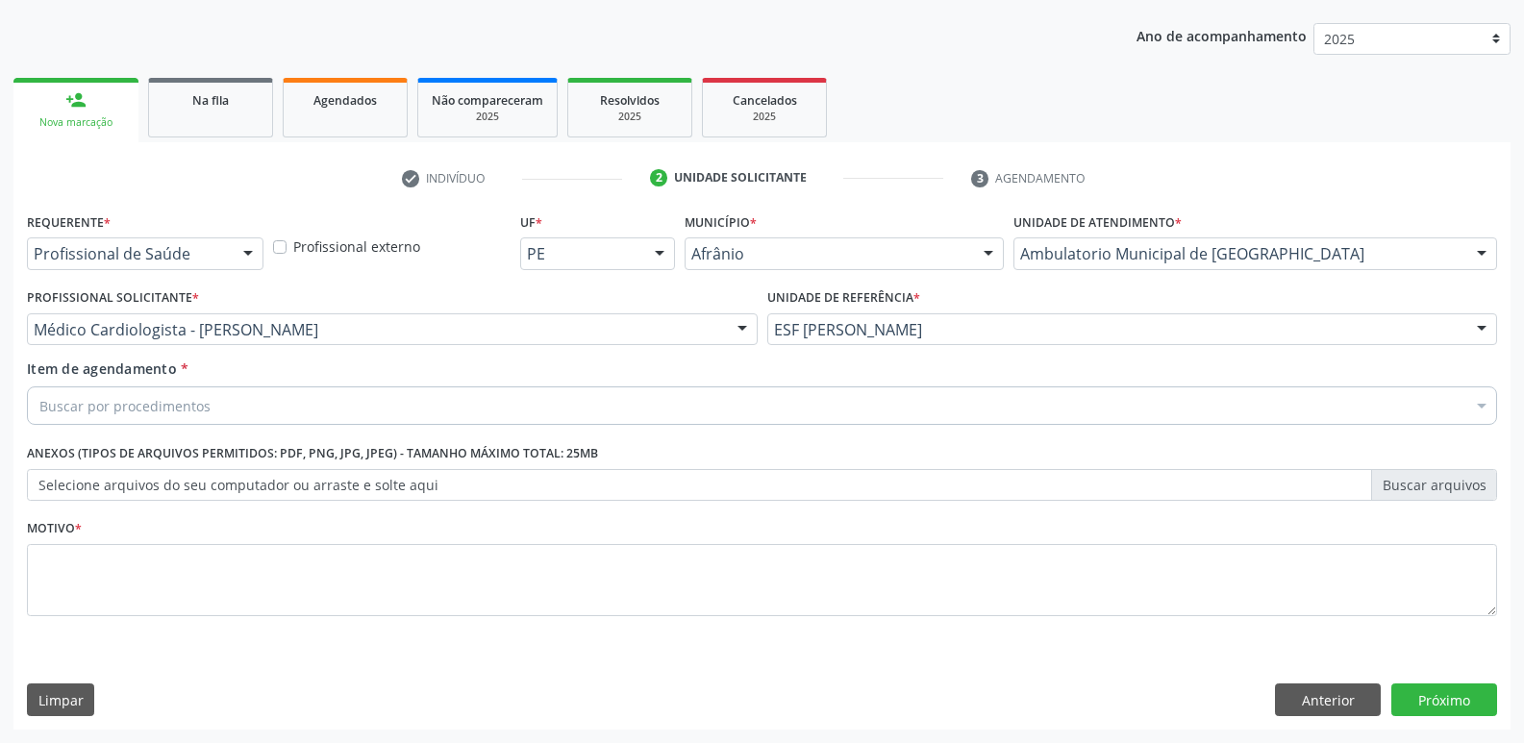
click at [469, 400] on div "Buscar por procedimentos" at bounding box center [762, 406] width 1470 height 38
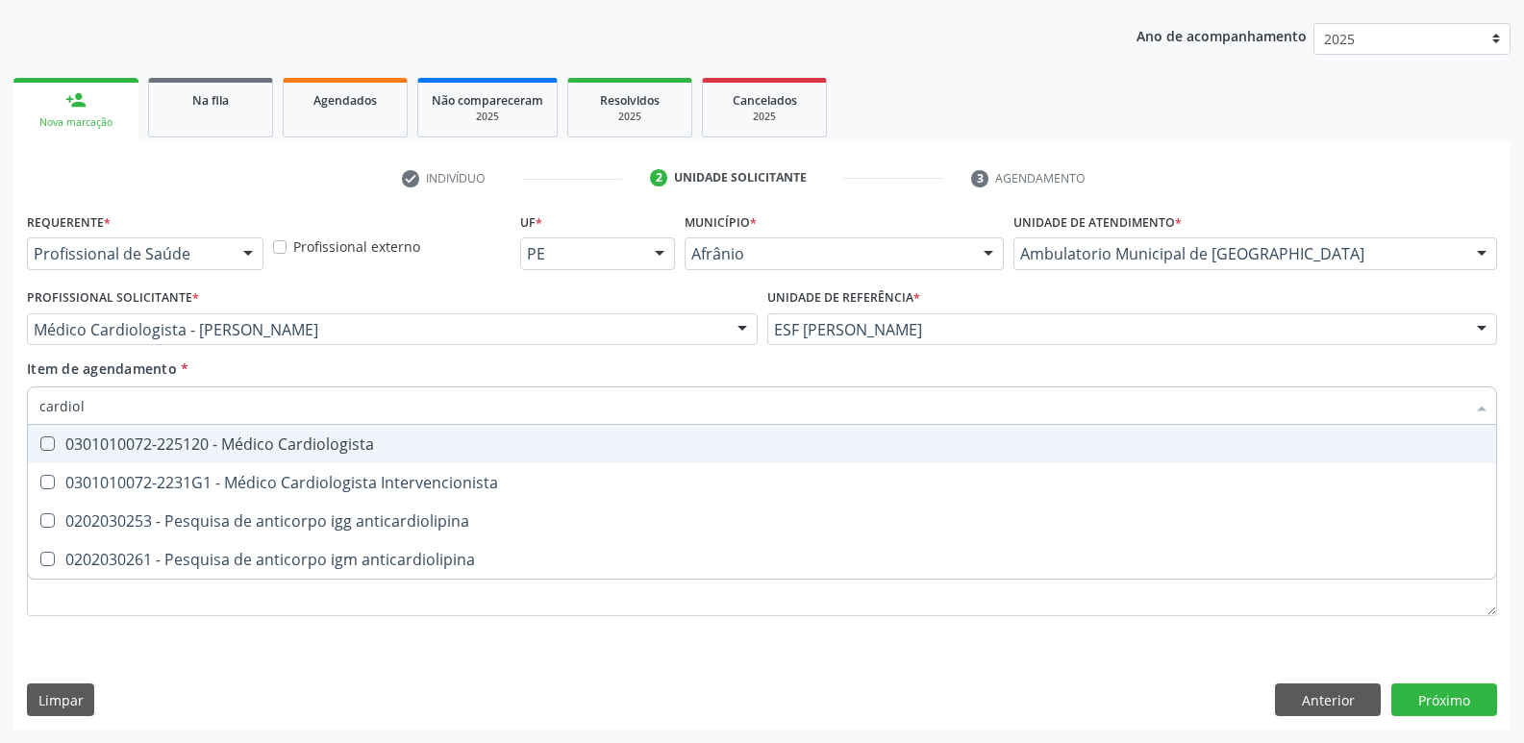
type input "cardiolo"
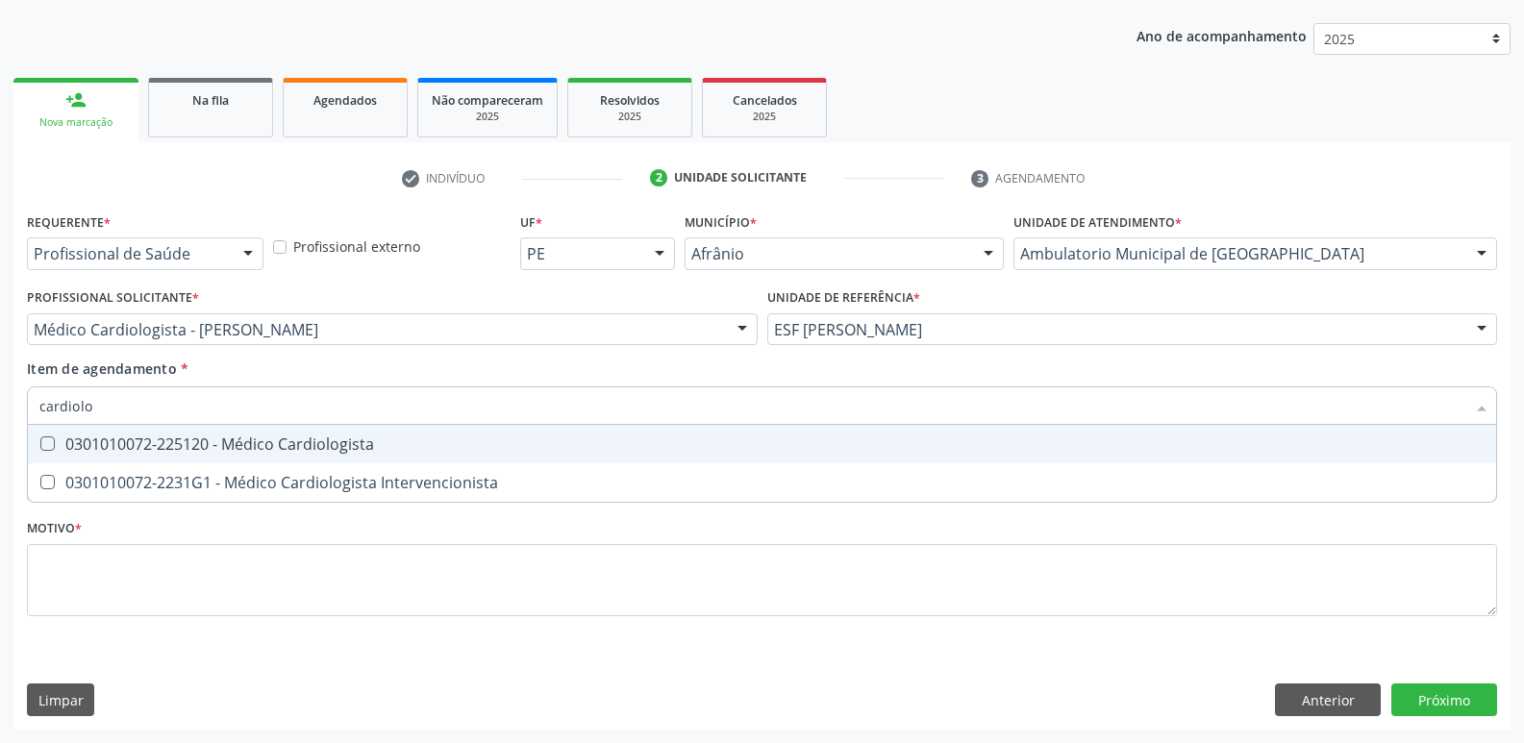
click at [420, 441] on div "0301010072-225120 - Médico Cardiologista" at bounding box center [761, 444] width 1445 height 15
checkbox Cardiologista "true"
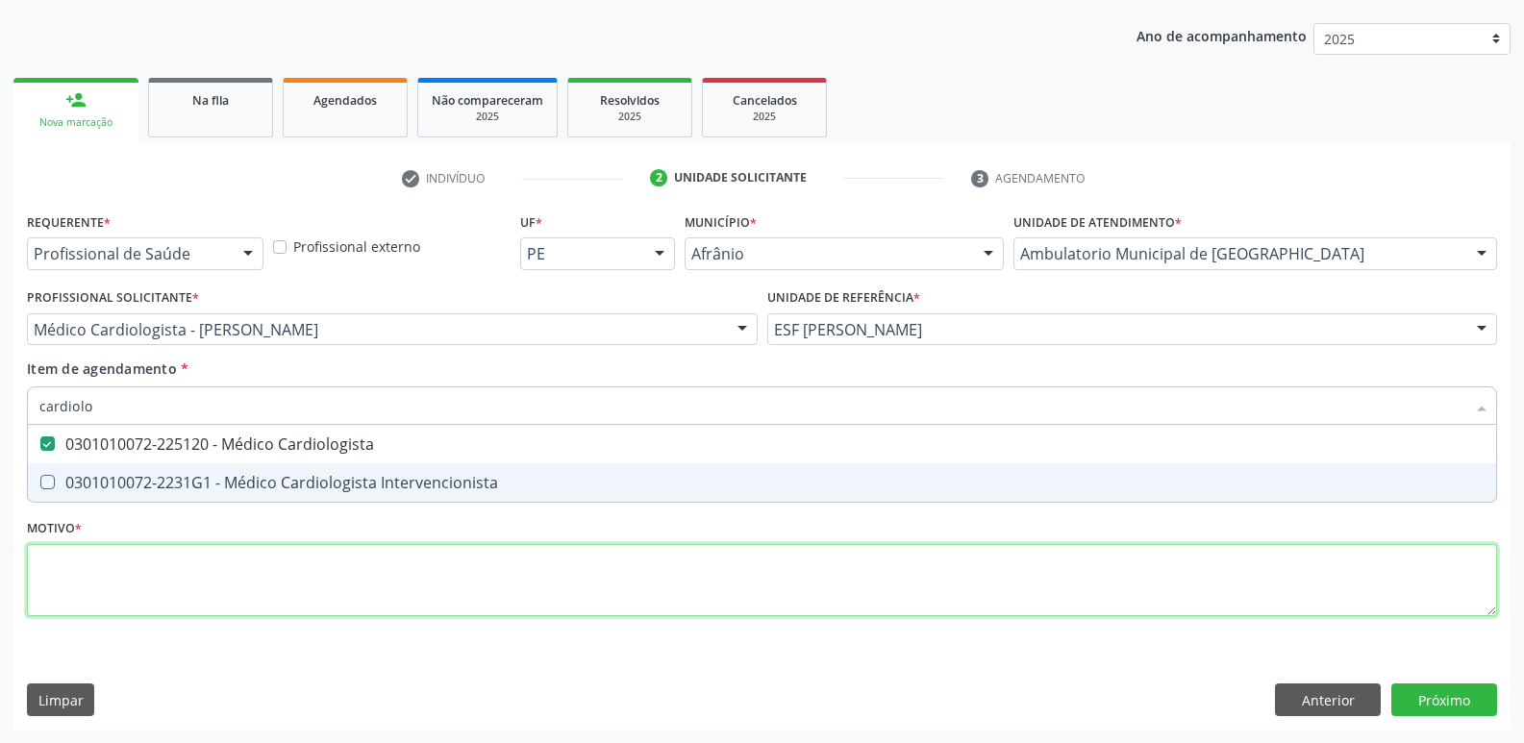
click at [430, 569] on div "Requerente * Profissional de Saúde Profissional de Saúde Paciente Nenhum result…" at bounding box center [762, 426] width 1470 height 436
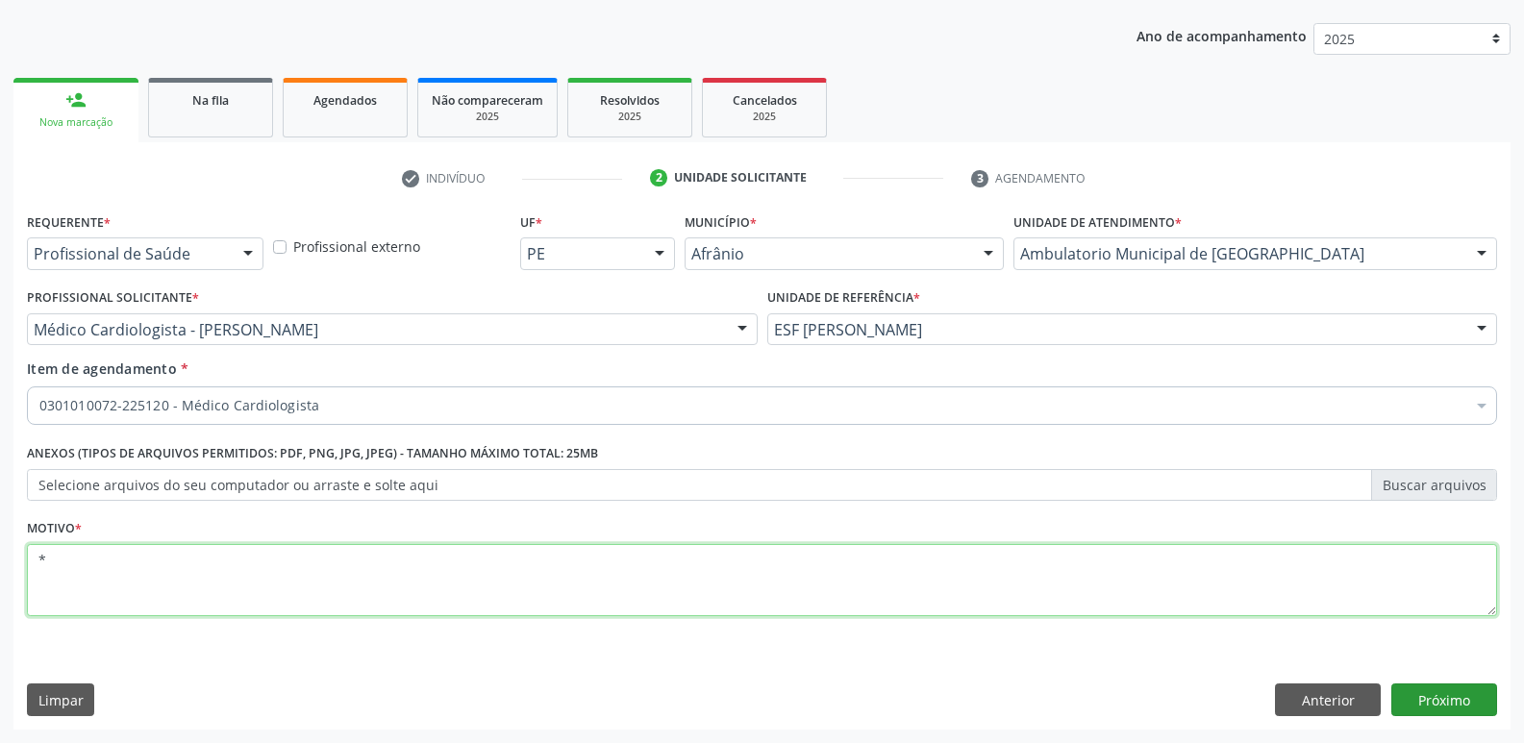
type textarea "*"
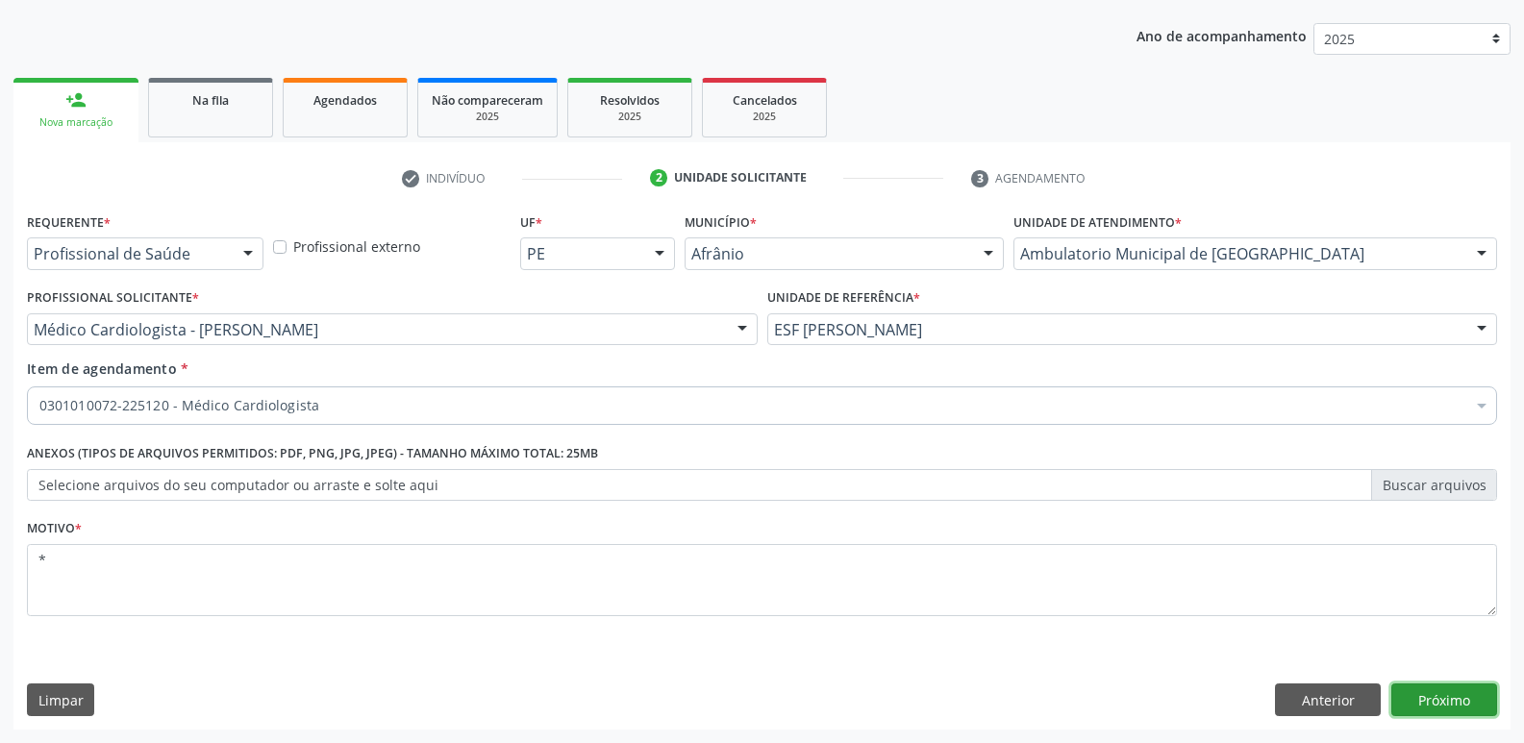
click at [1448, 691] on button "Próximo" at bounding box center [1444, 700] width 106 height 33
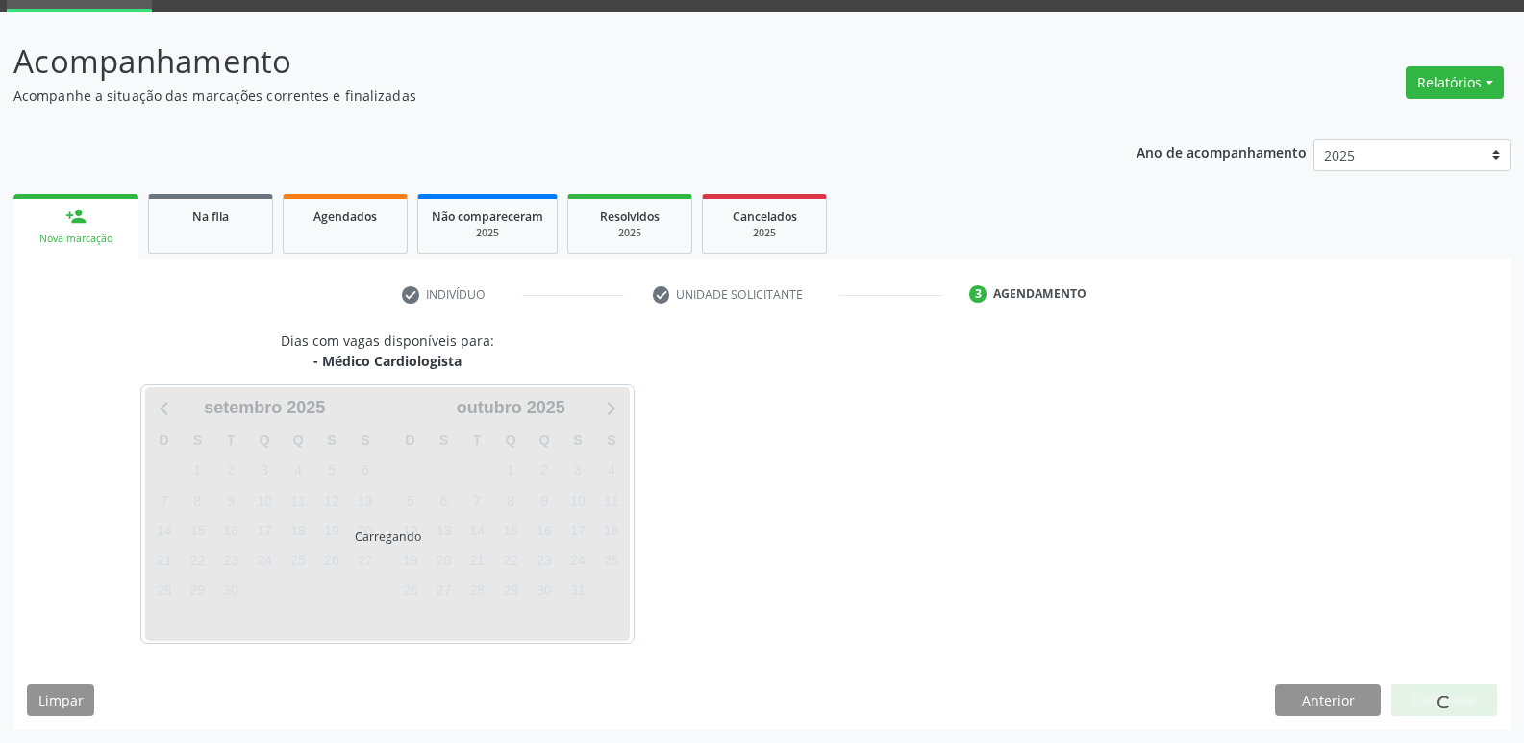
scroll to position [93, 0]
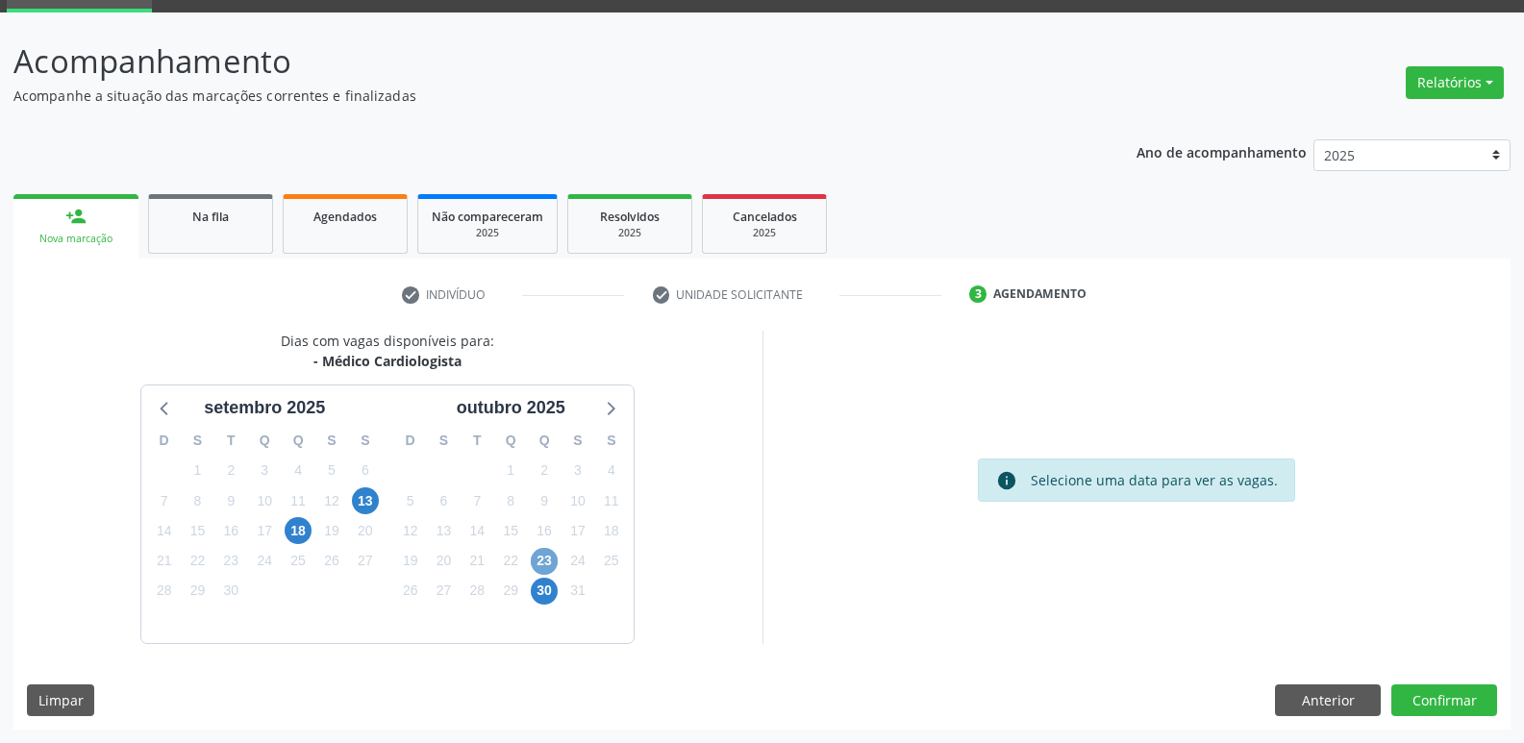
click at [542, 563] on span "23" at bounding box center [544, 561] width 27 height 27
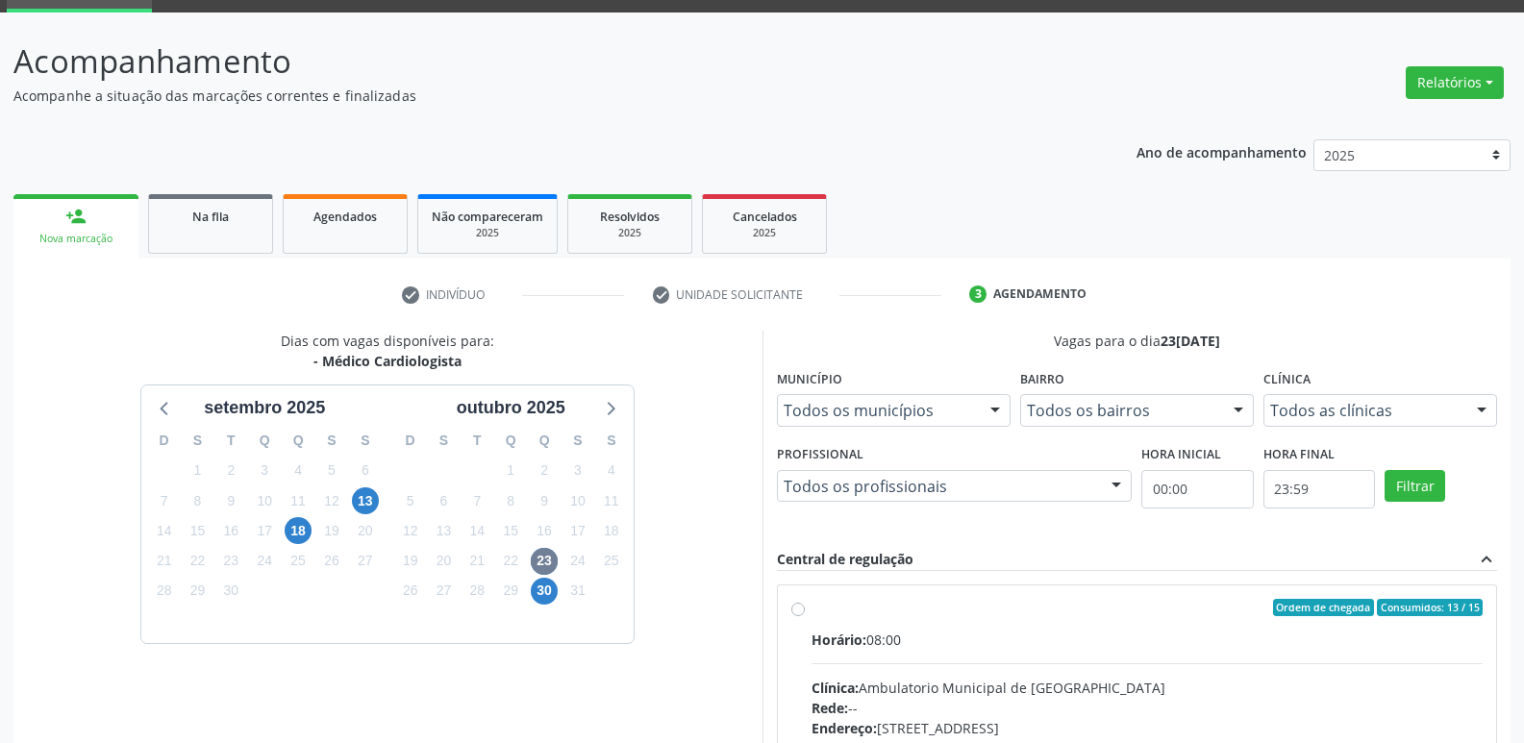
click at [825, 603] on div "Ordem de chegada Consumidos: 13 / 15" at bounding box center [1148, 607] width 672 height 17
click at [805, 603] on input "Ordem de chegada Consumidos: 13 / 15 Horário: 08:00 Clínica: Ambulatorio Munici…" at bounding box center [797, 607] width 13 height 17
radio input "true"
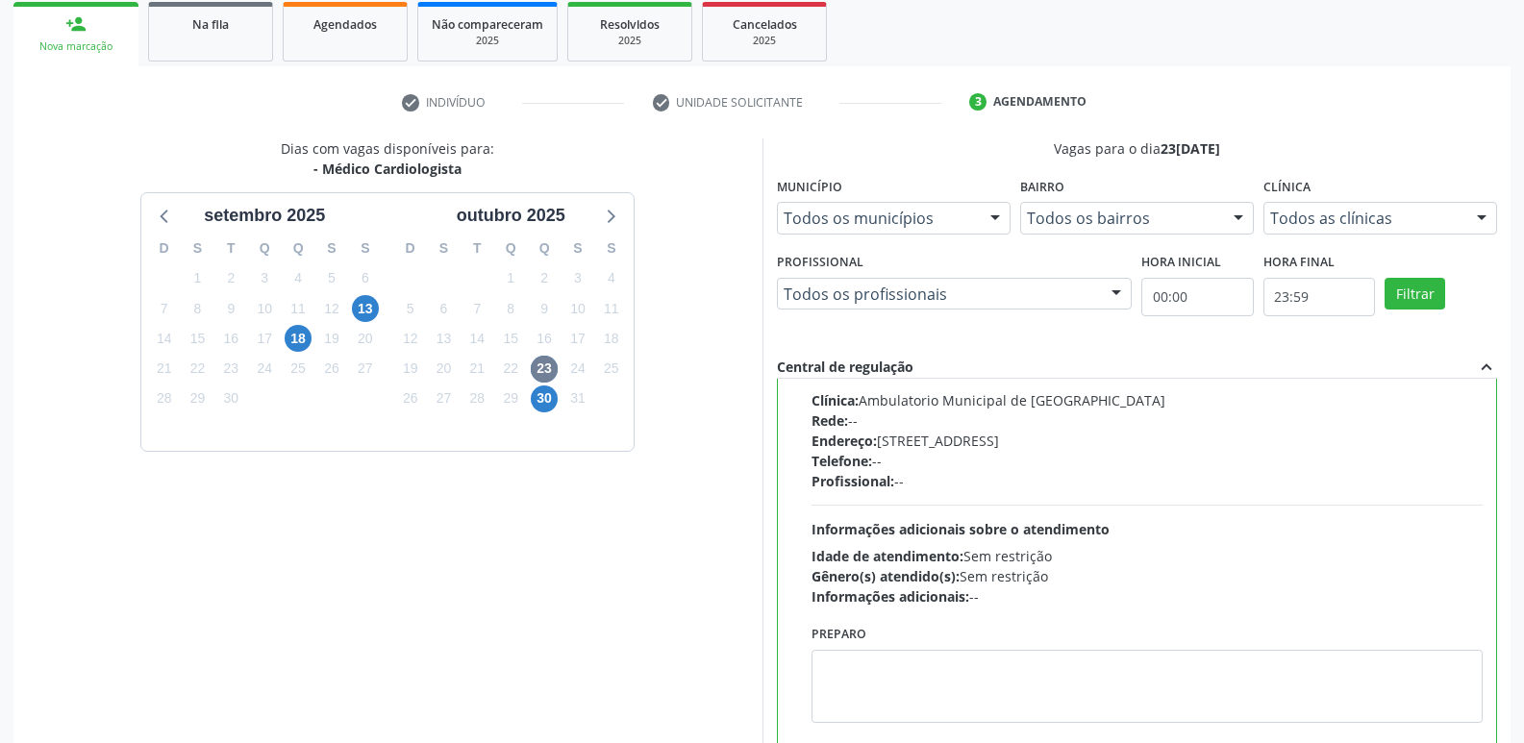
scroll to position [406, 0]
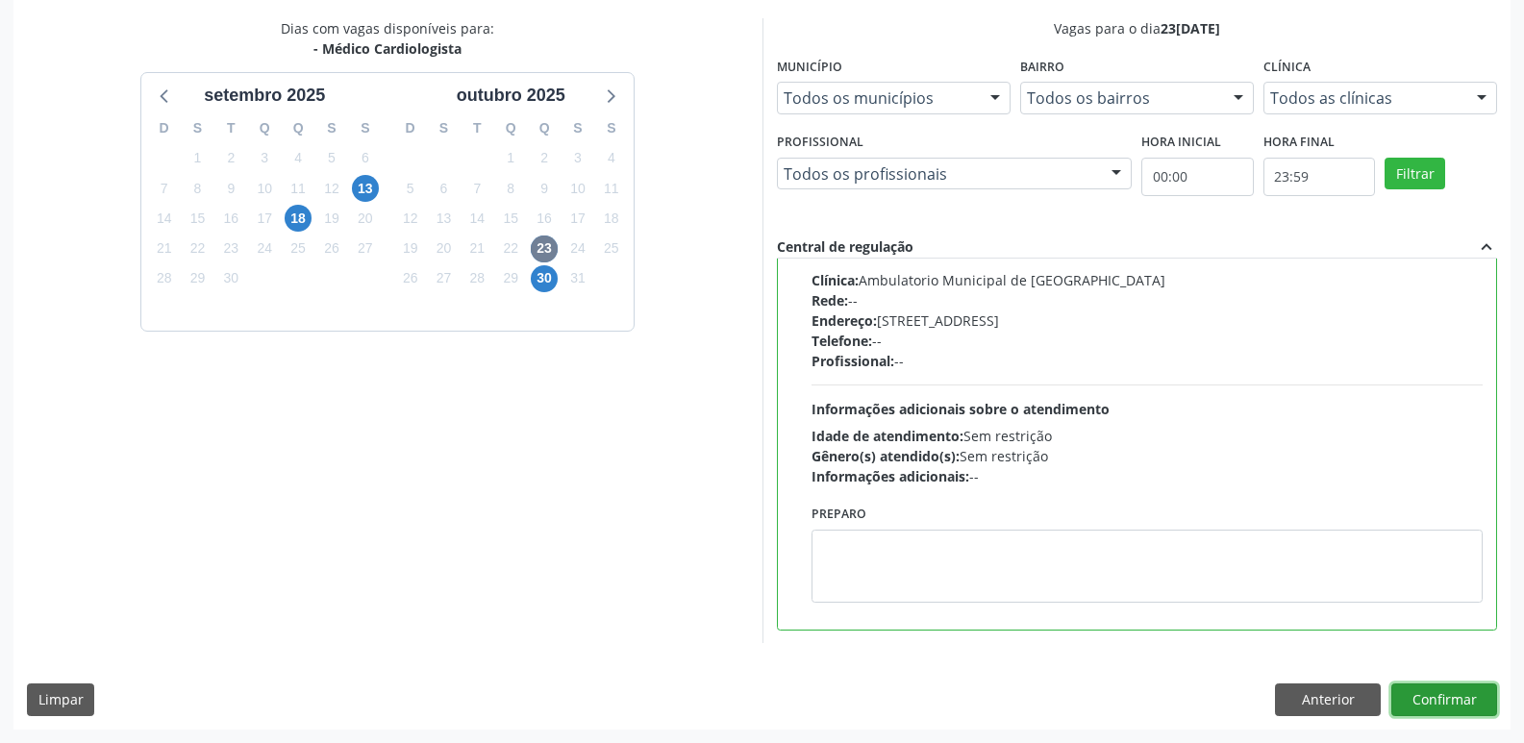
click at [1466, 701] on button "Confirmar" at bounding box center [1444, 700] width 106 height 33
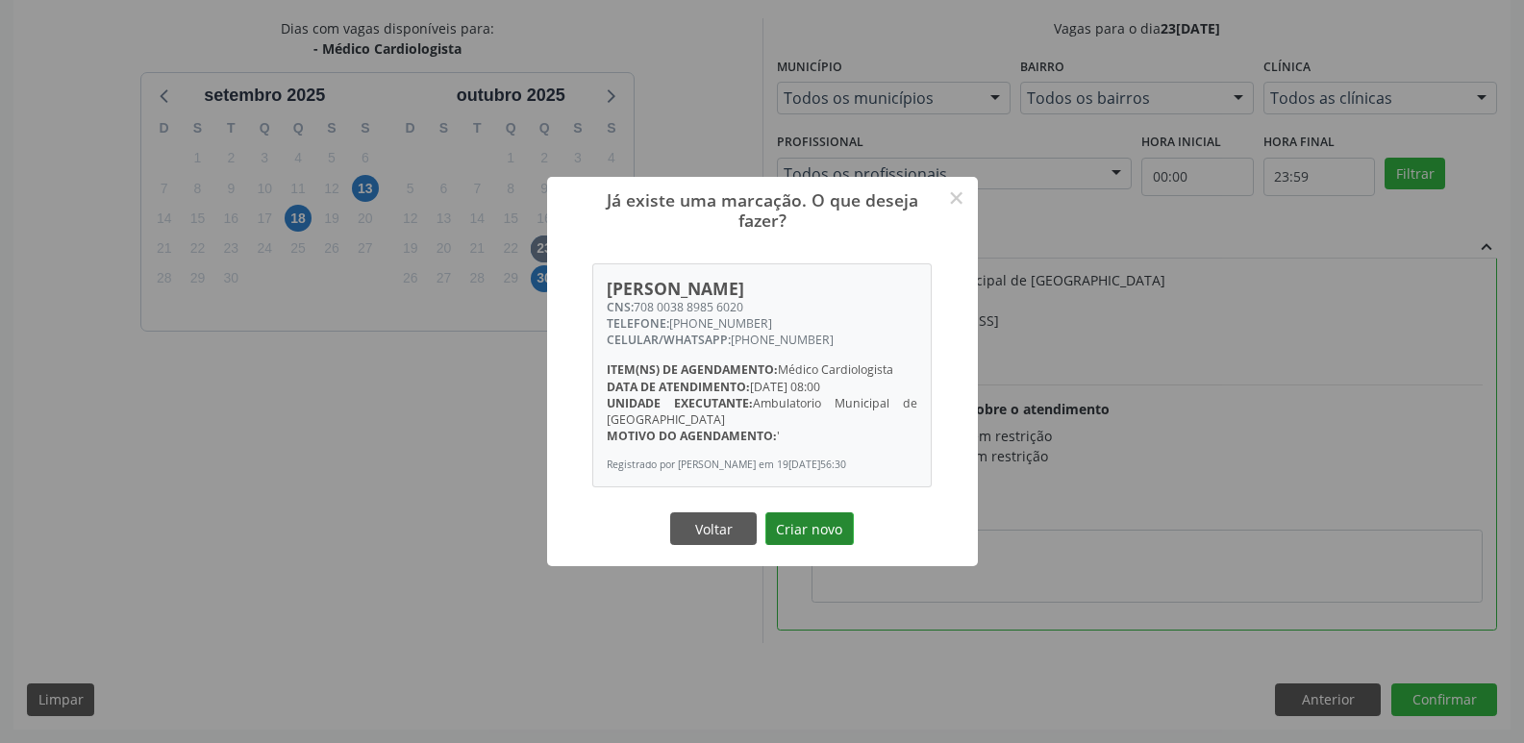
click at [821, 535] on button "Criar novo" at bounding box center [809, 528] width 88 height 33
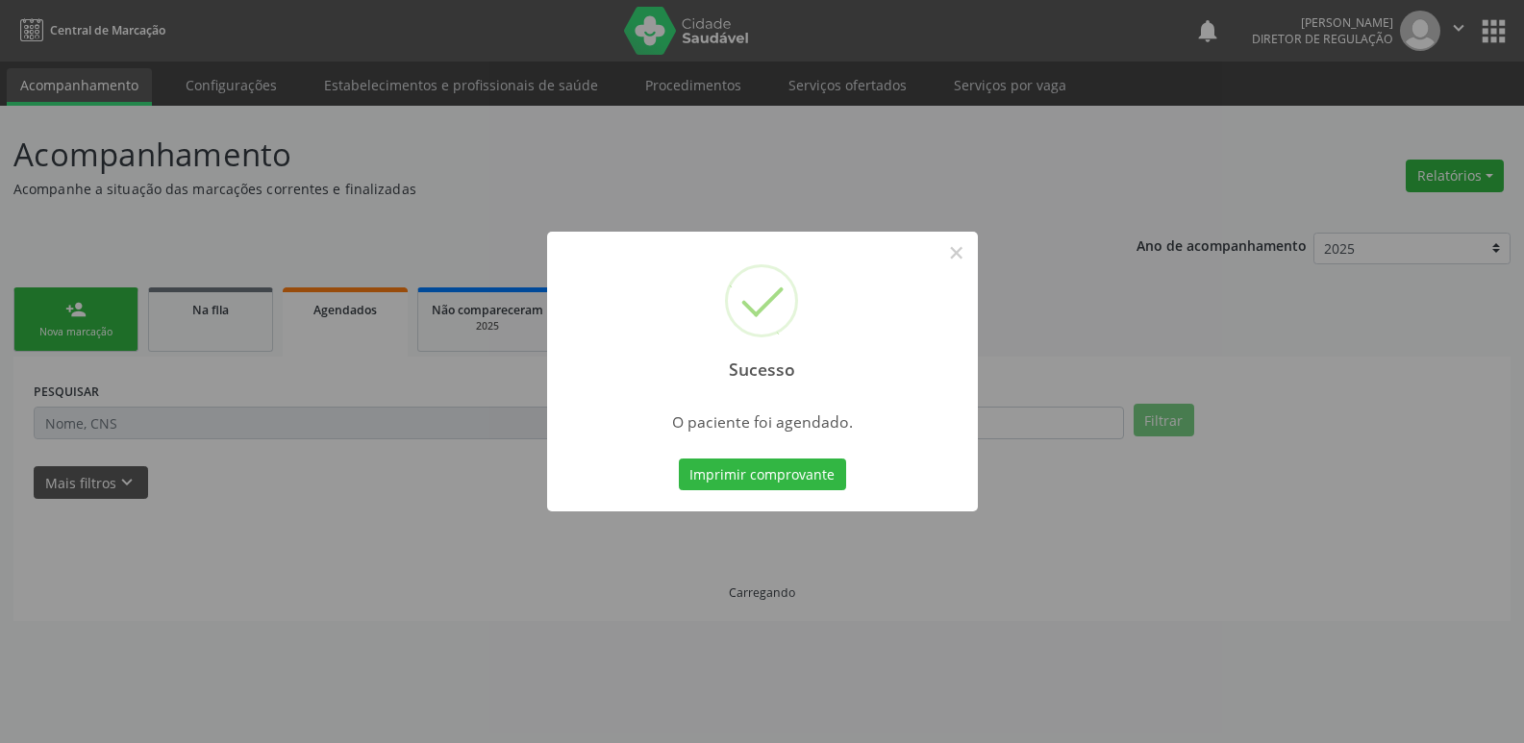
scroll to position [0, 0]
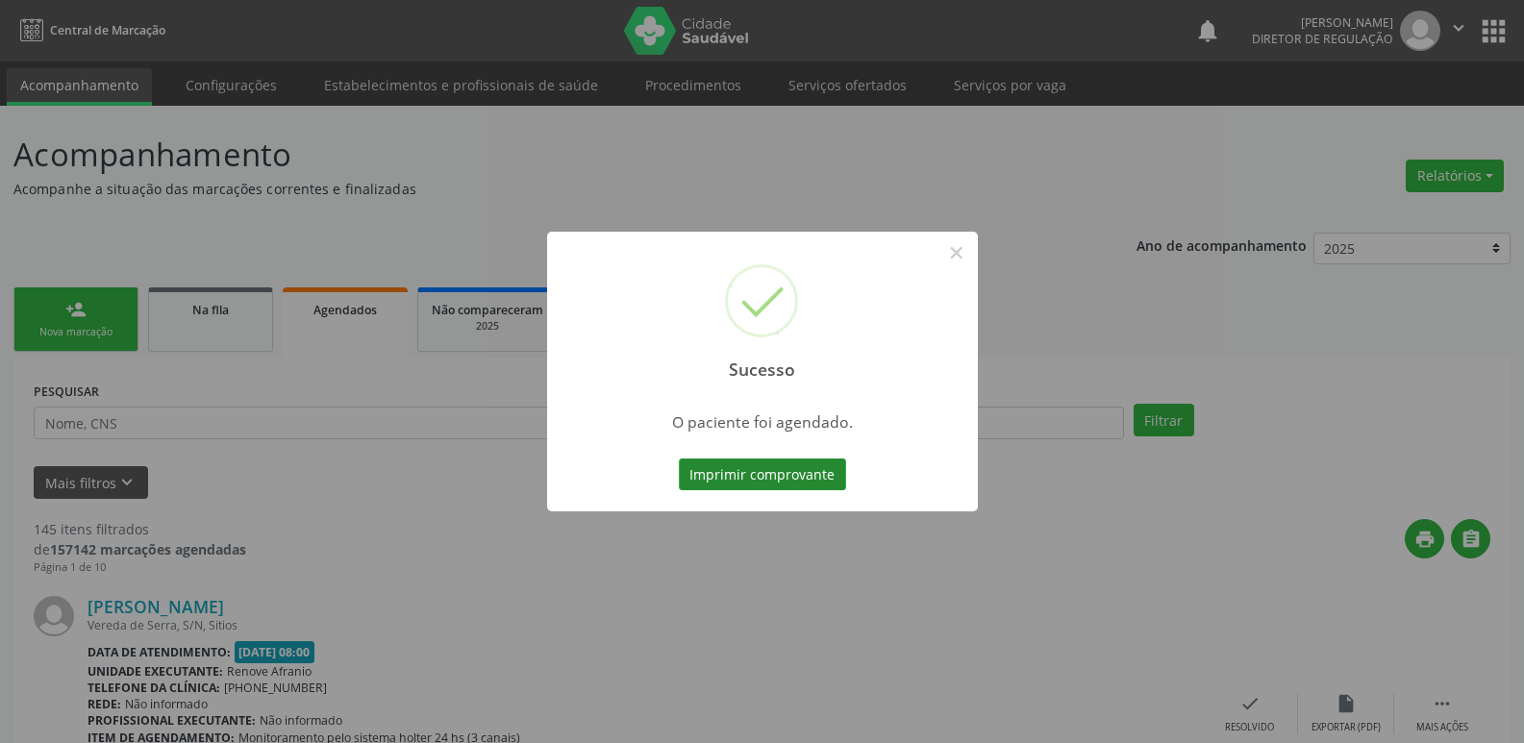
click at [808, 472] on button "Imprimir comprovante" at bounding box center [762, 475] width 167 height 33
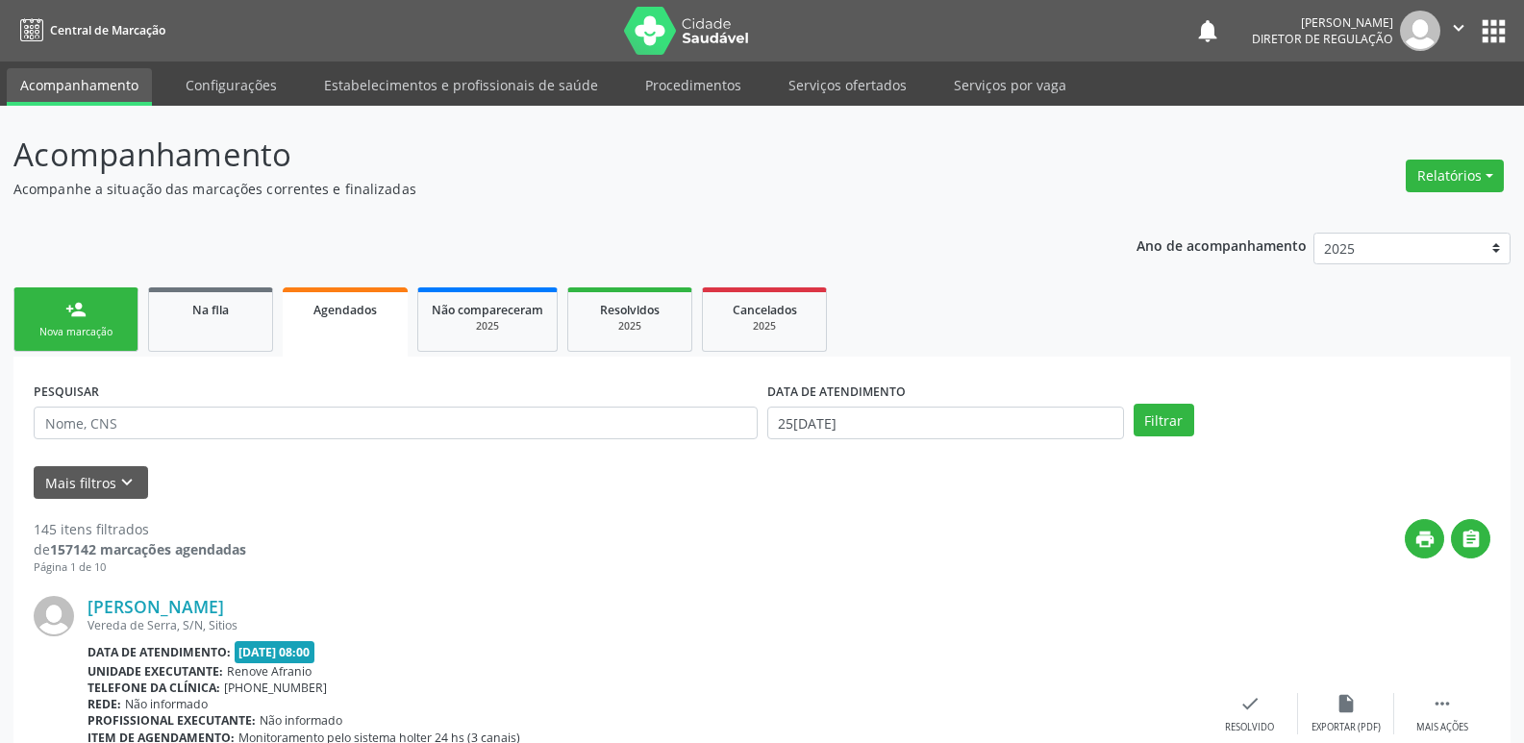
click at [108, 315] on link "person_add Nova marcação" at bounding box center [75, 319] width 125 height 64
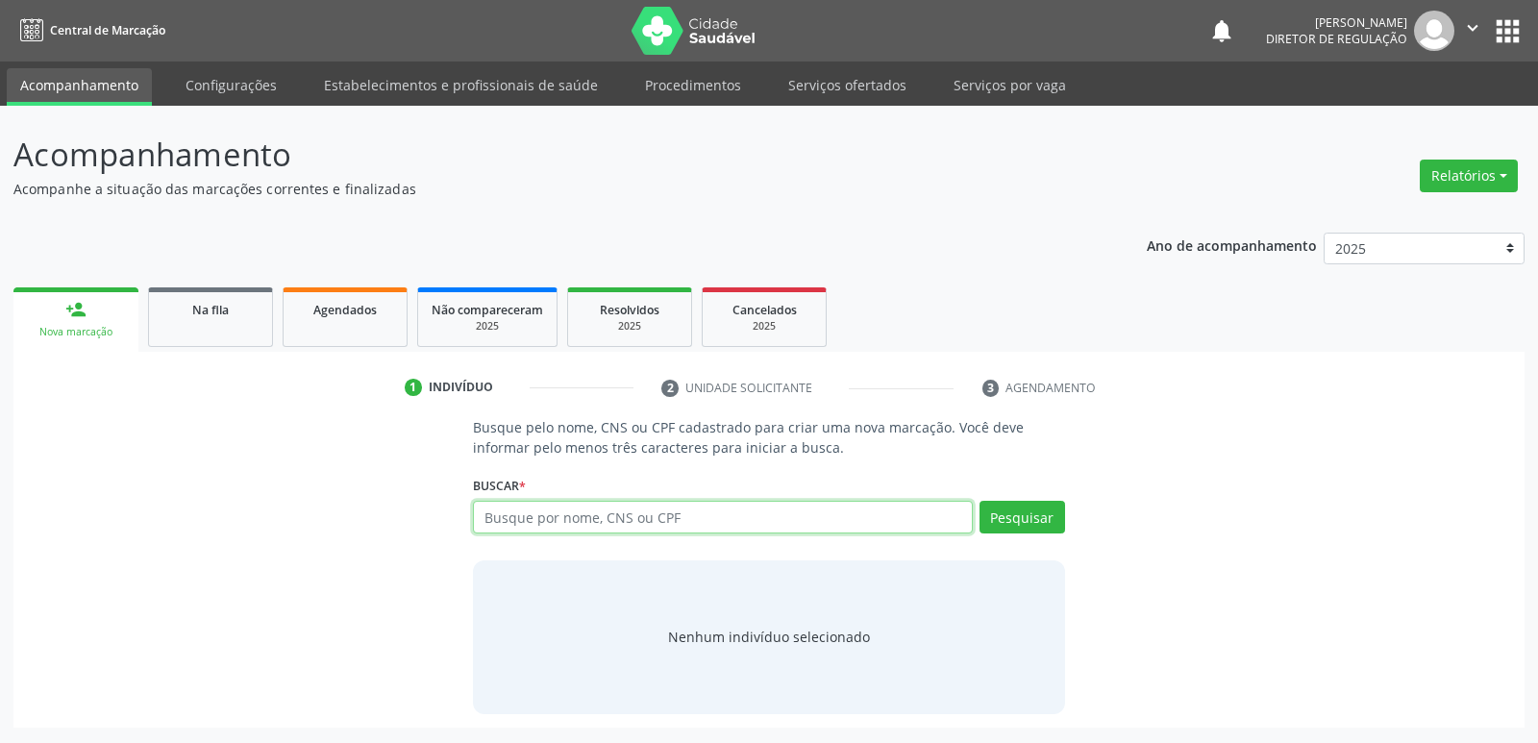
click at [669, 521] on input "text" at bounding box center [722, 517] width 499 height 33
type input "[PERSON_NAME]"
click at [1012, 519] on button "Pesquisar" at bounding box center [1023, 517] width 86 height 33
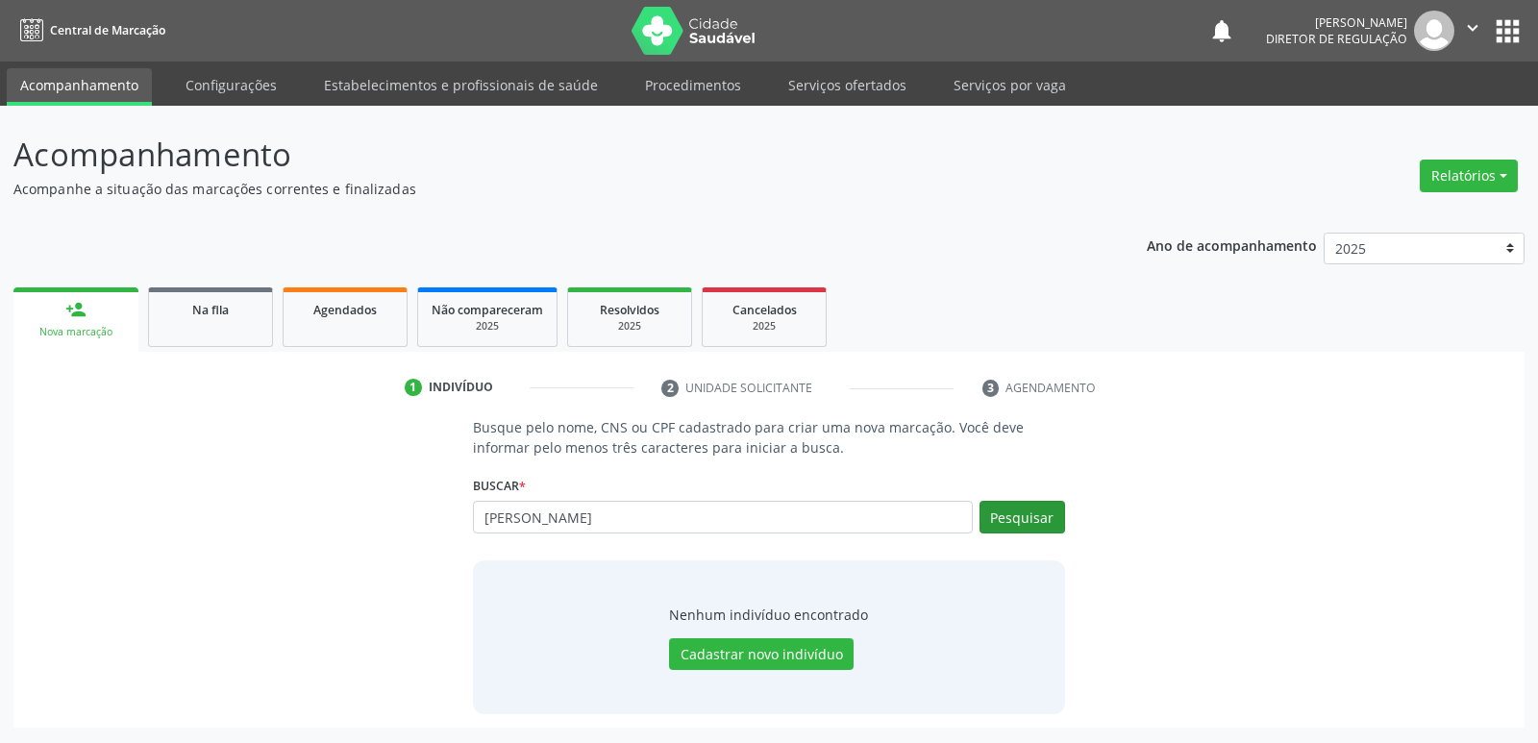
type input "[PERSON_NAME]"
click at [1027, 513] on button "Pesquisar" at bounding box center [1023, 517] width 86 height 33
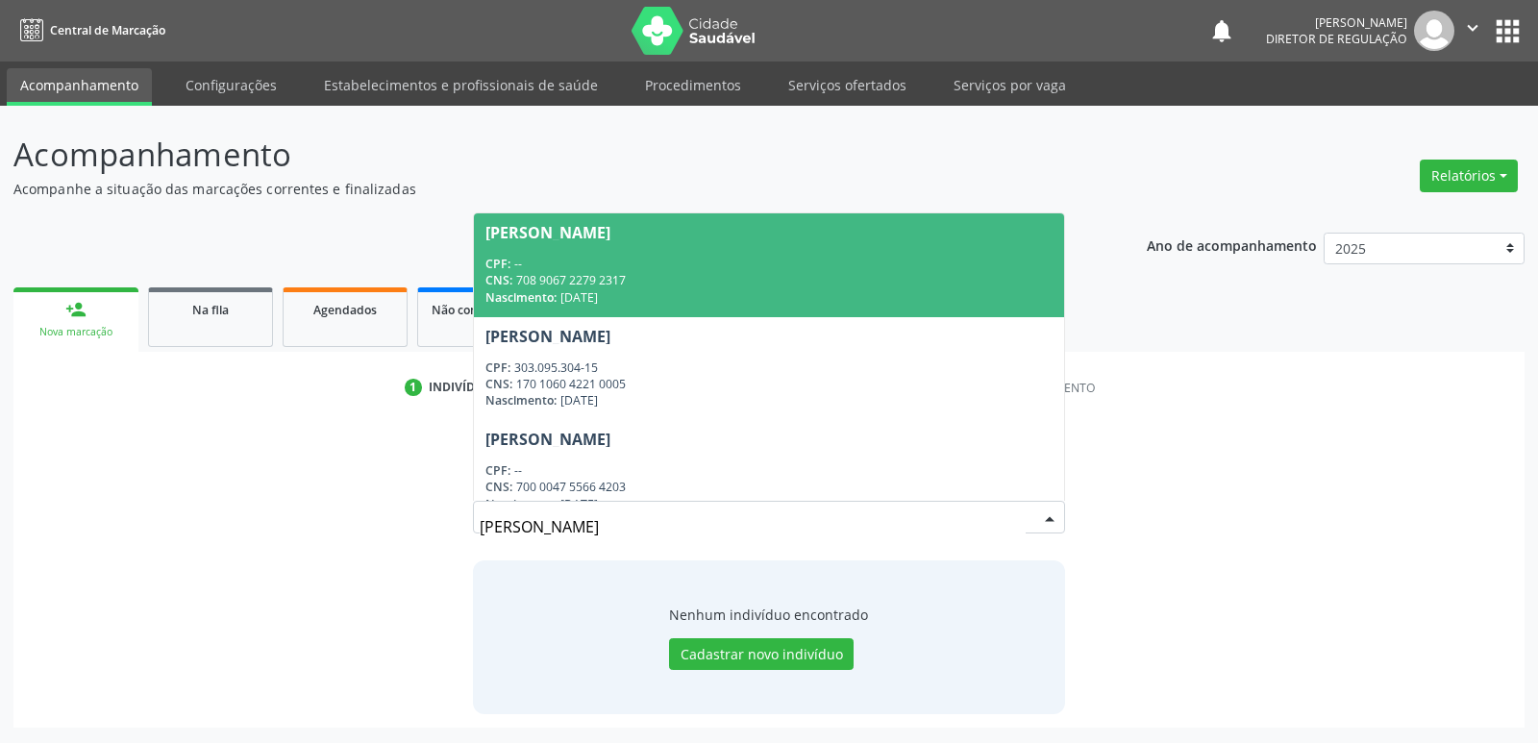
click at [719, 289] on div "Nascimento: 31[DATE]" at bounding box center [769, 297] width 566 height 16
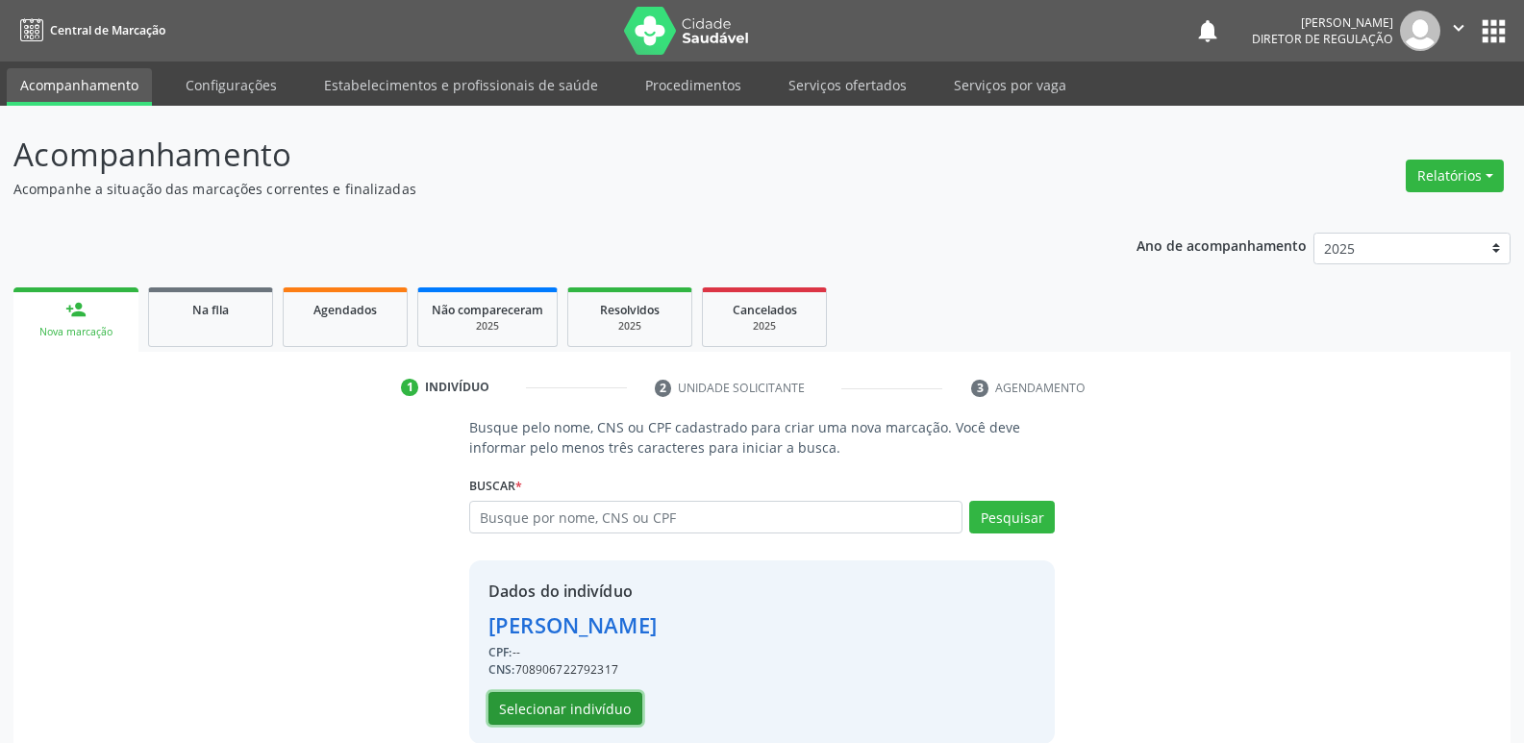
click at [606, 709] on button "Selecionar indivíduo" at bounding box center [565, 708] width 154 height 33
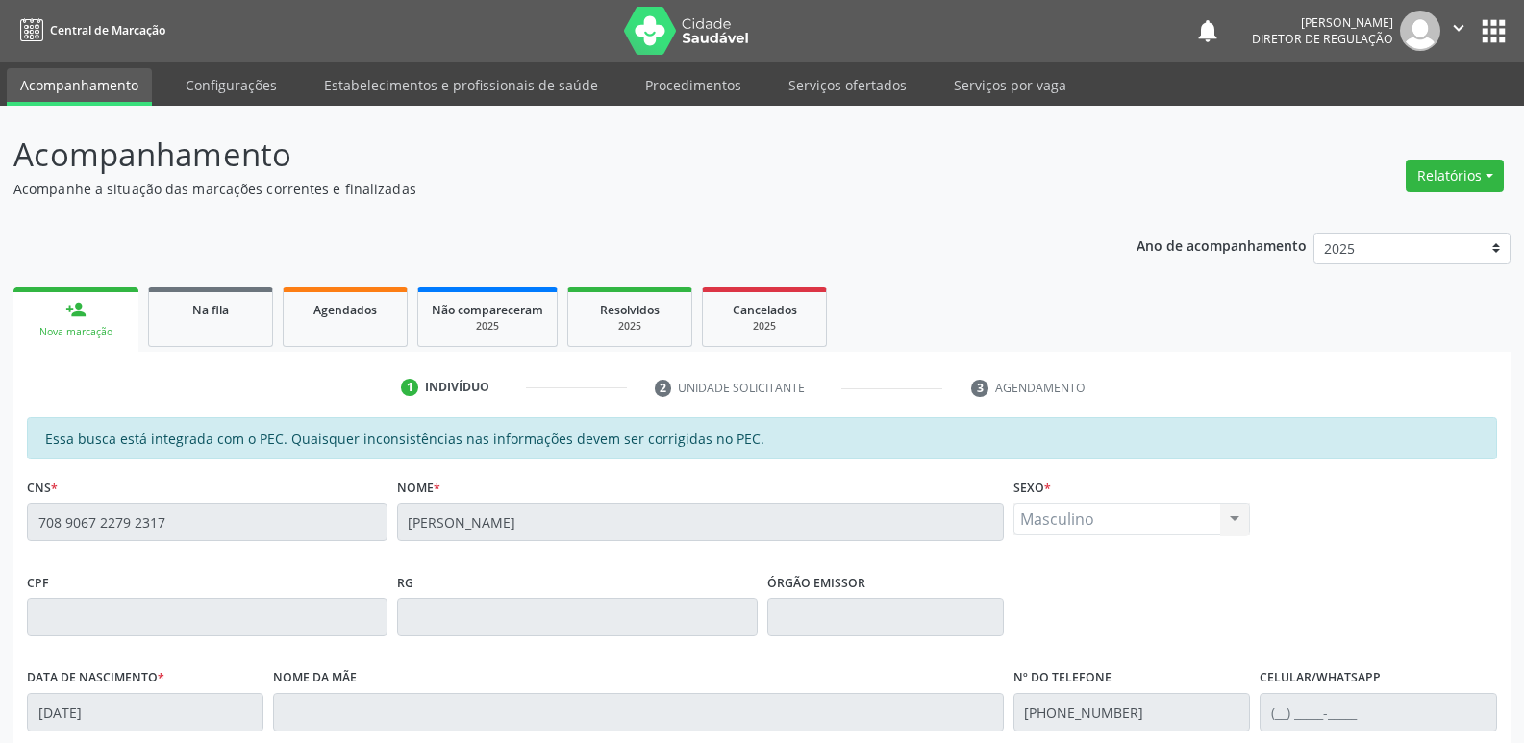
scroll to position [355, 0]
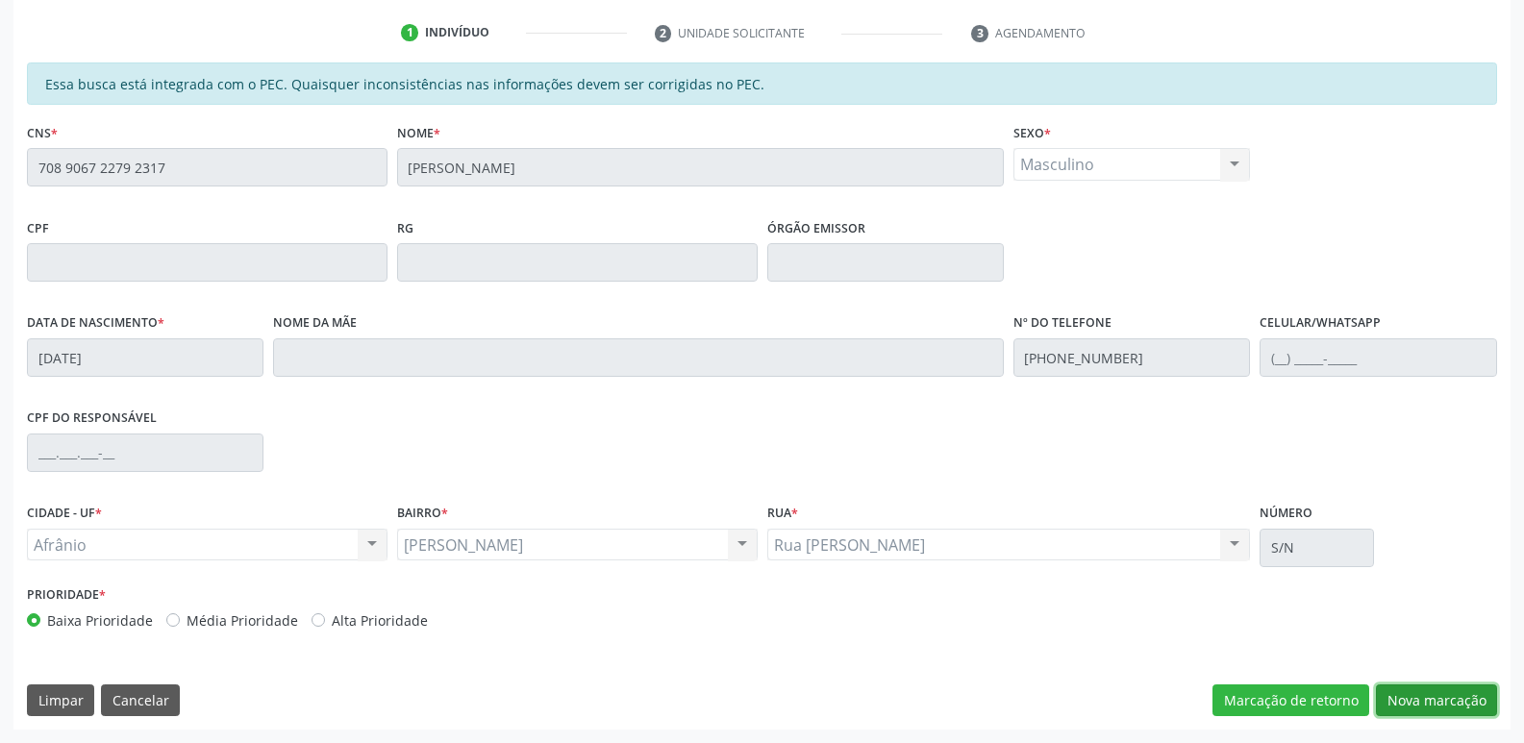
click at [1444, 704] on button "Nova marcação" at bounding box center [1436, 701] width 121 height 33
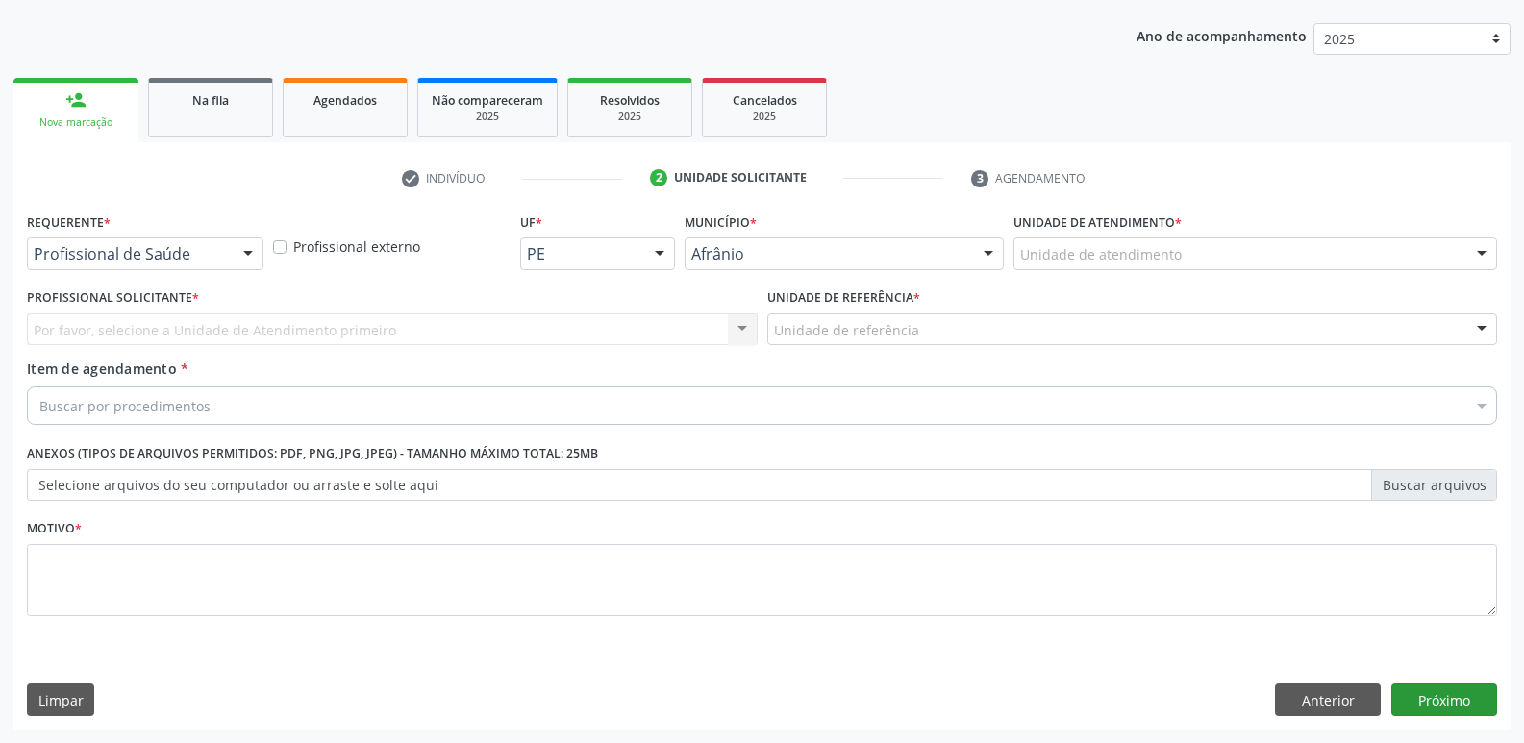
scroll to position [210, 0]
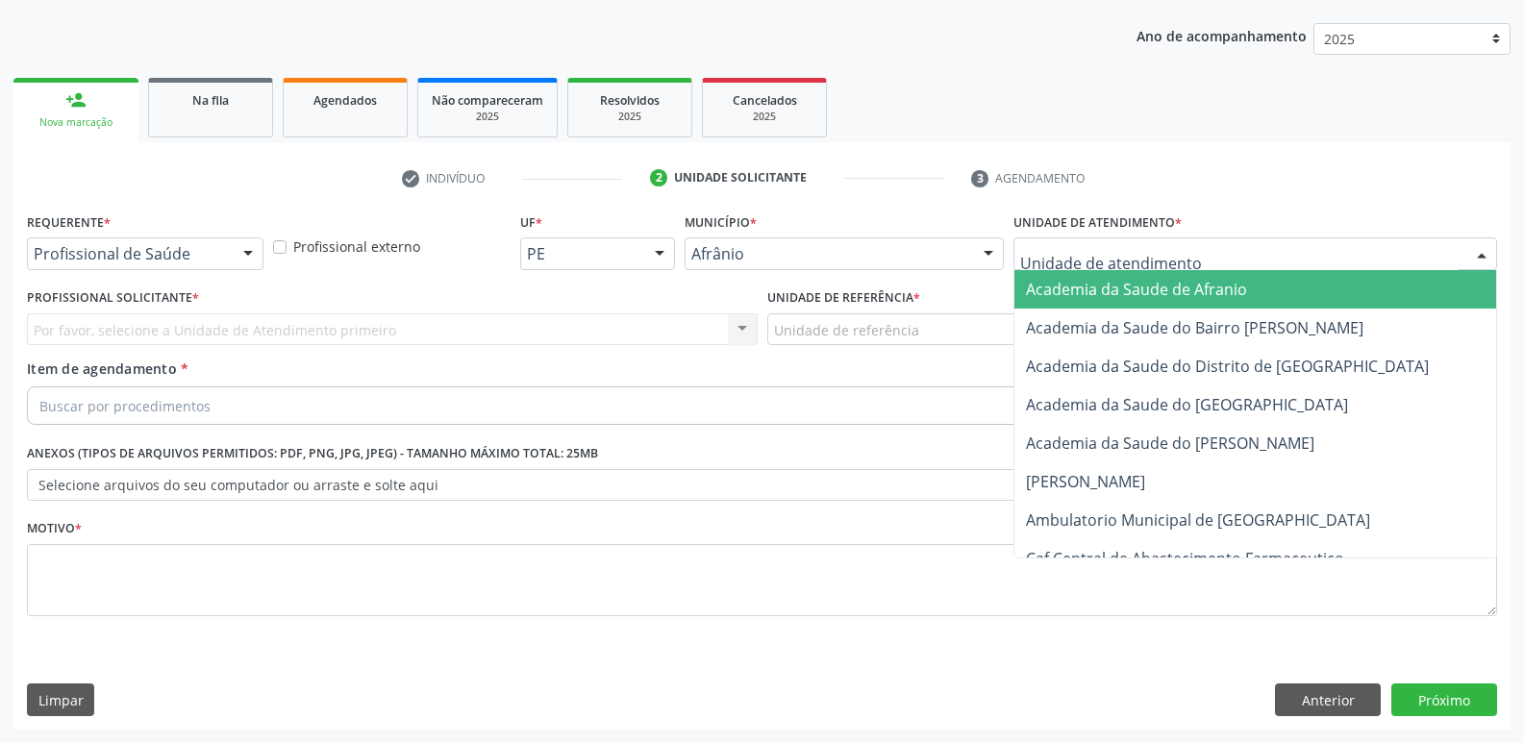
click at [1187, 256] on div at bounding box center [1255, 253] width 484 height 33
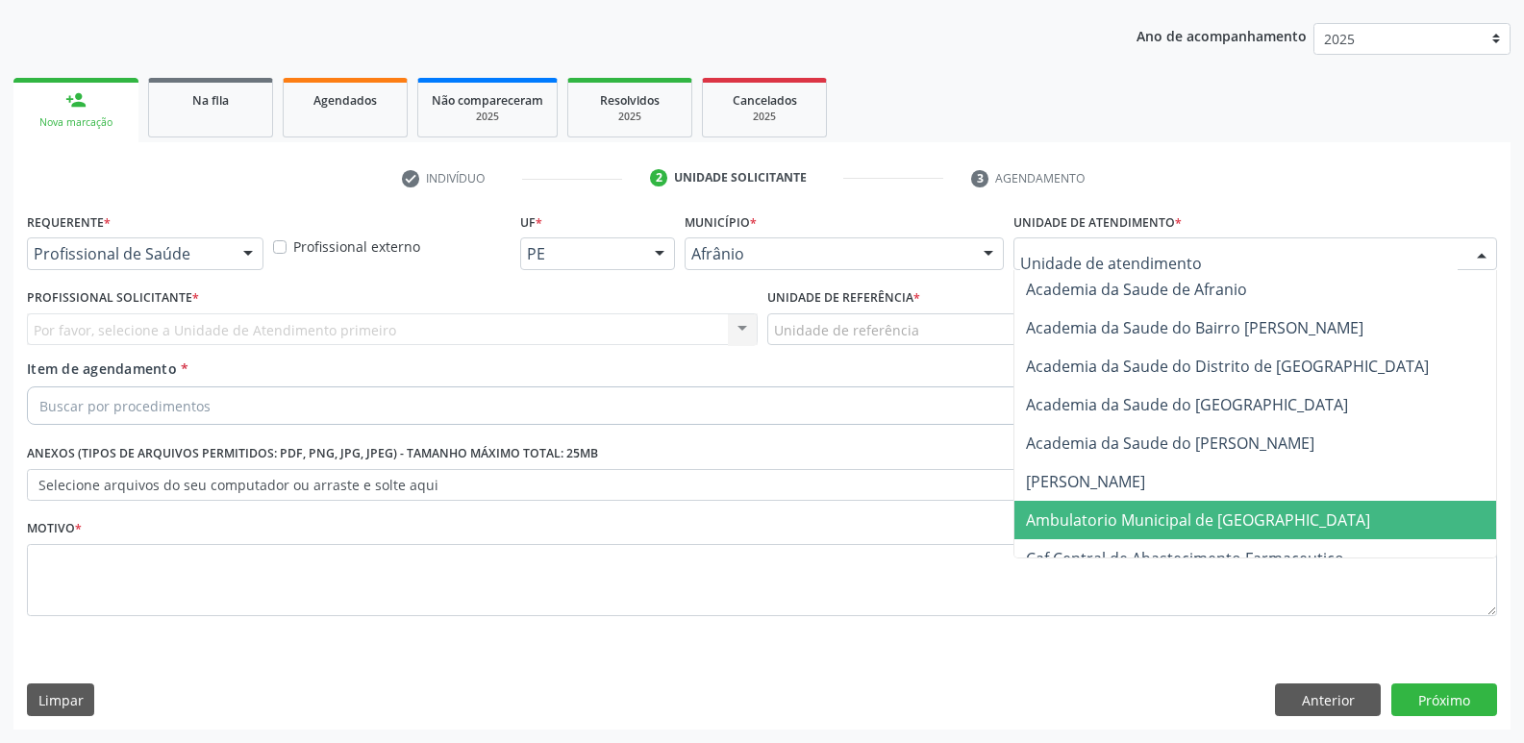
click at [1188, 523] on span "Ambulatorio Municipal de [GEOGRAPHIC_DATA]" at bounding box center [1198, 520] width 344 height 21
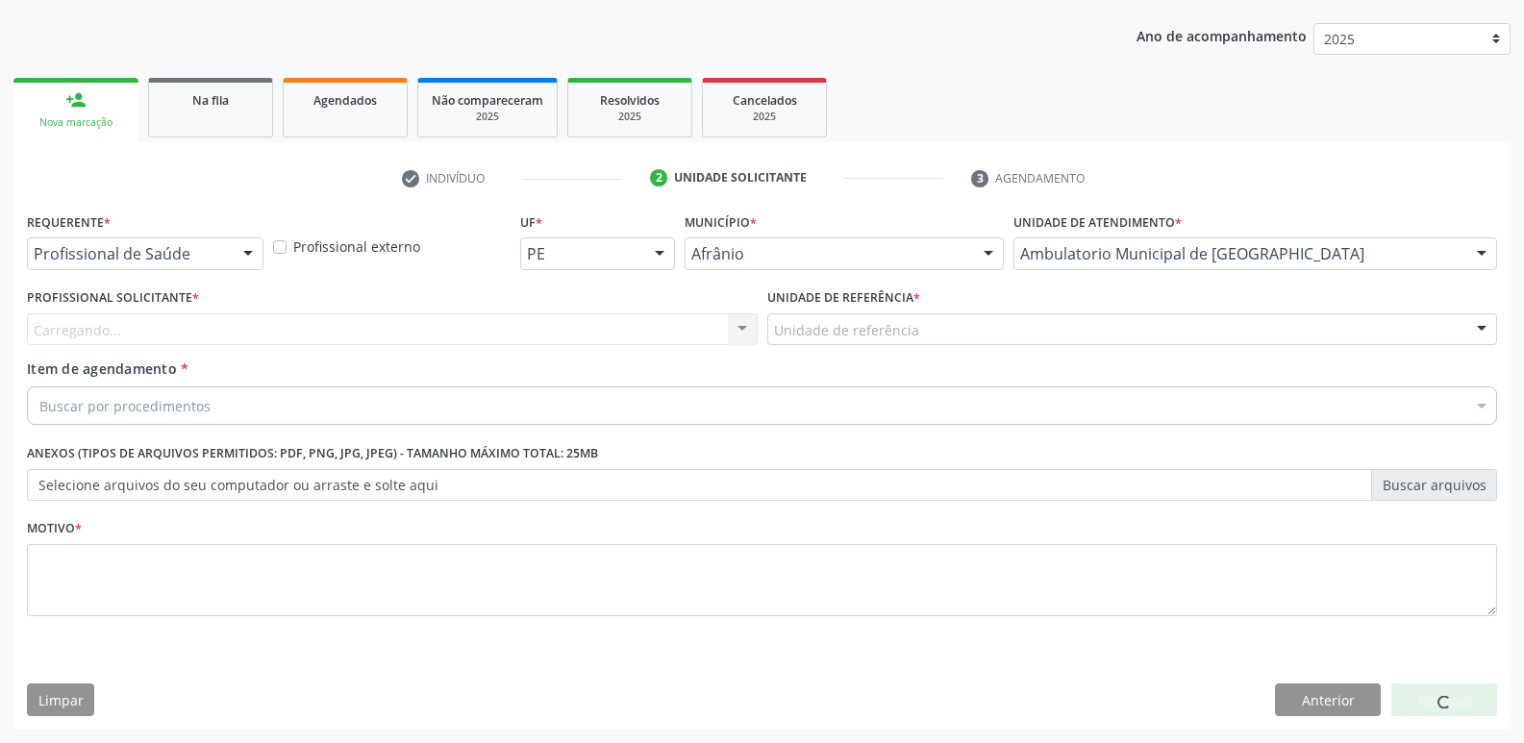
click at [938, 328] on div "Unidade de referência" at bounding box center [1132, 329] width 731 height 33
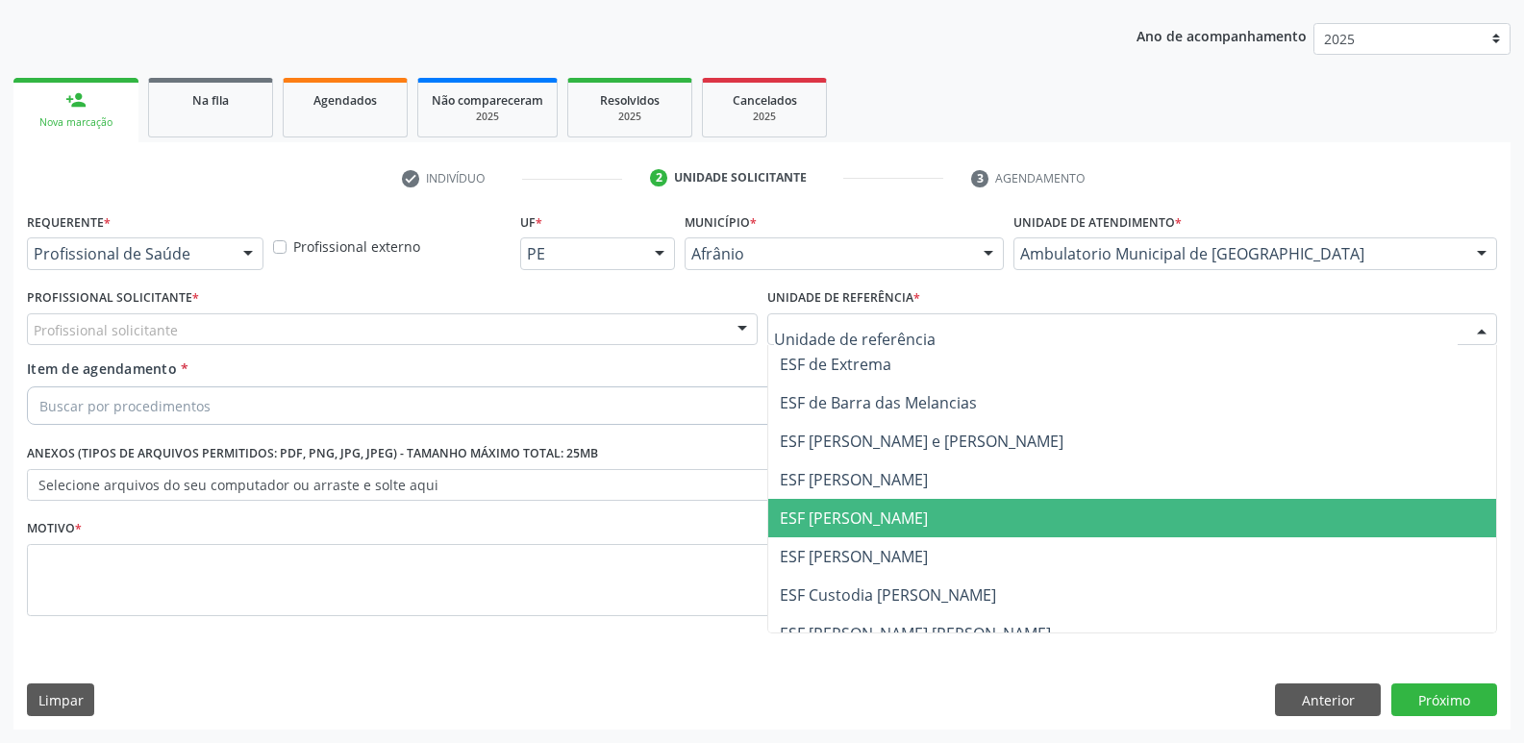
click at [917, 513] on span "ESF [PERSON_NAME]" at bounding box center [1132, 518] width 729 height 38
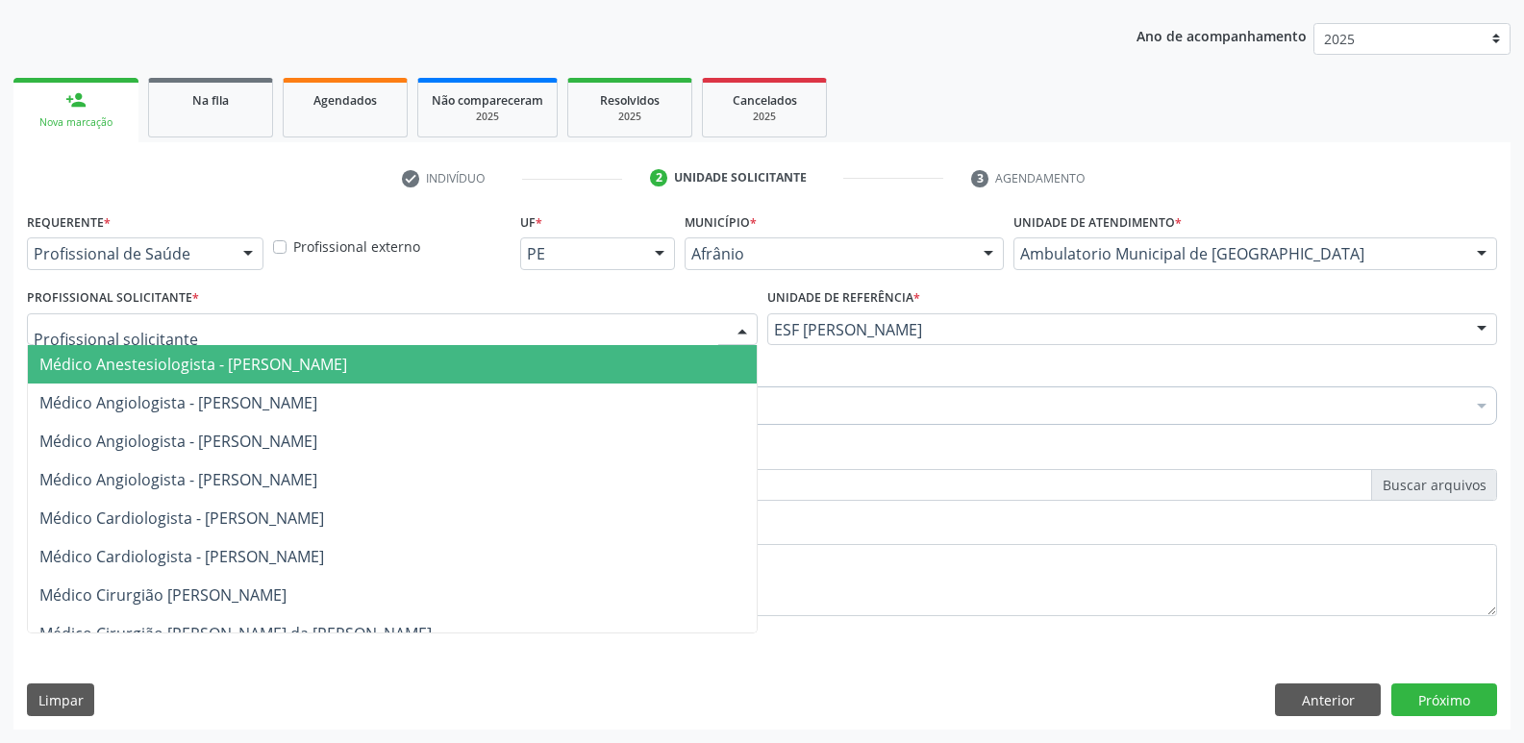
click at [617, 323] on div at bounding box center [392, 329] width 731 height 33
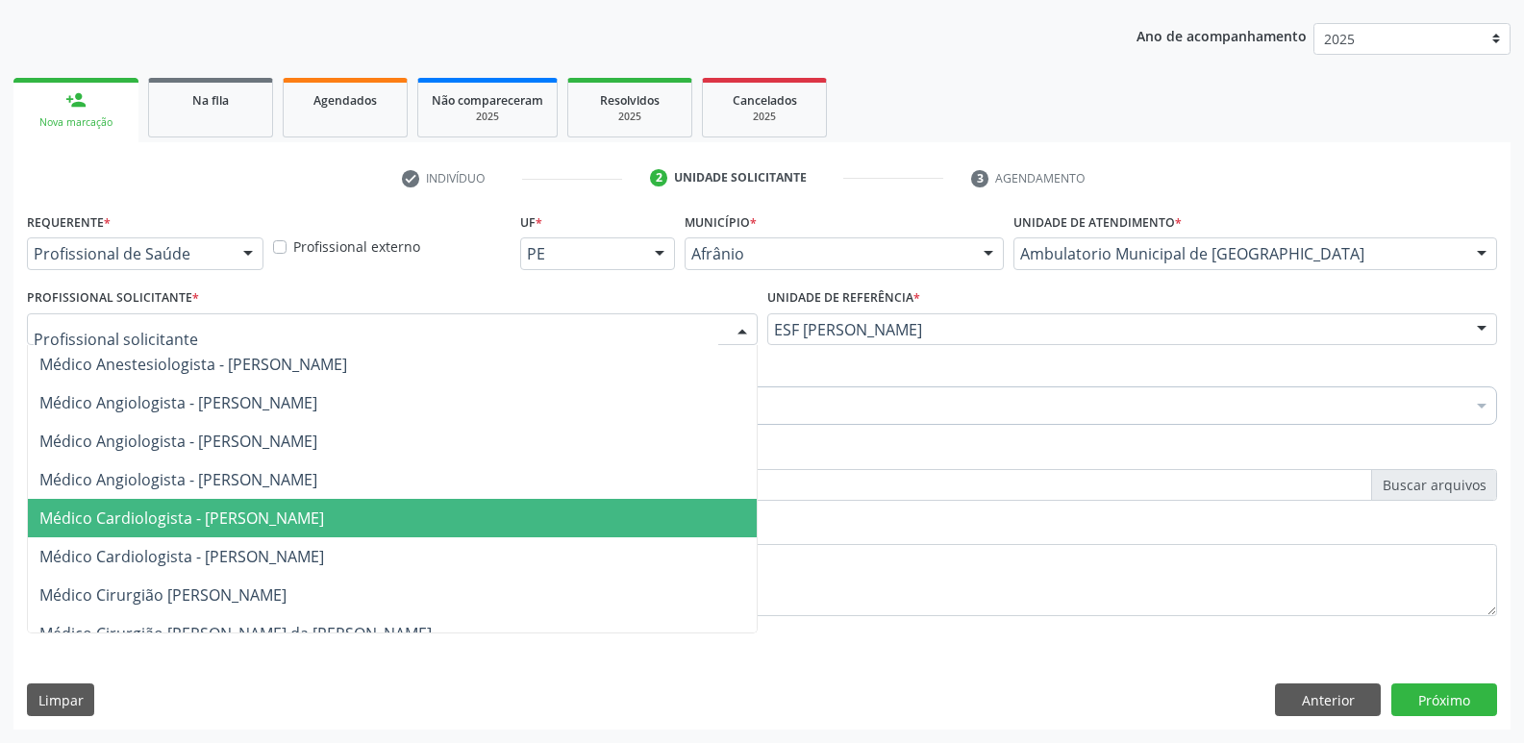
click at [475, 502] on span "Médico Cardiologista - [PERSON_NAME]" at bounding box center [392, 518] width 729 height 38
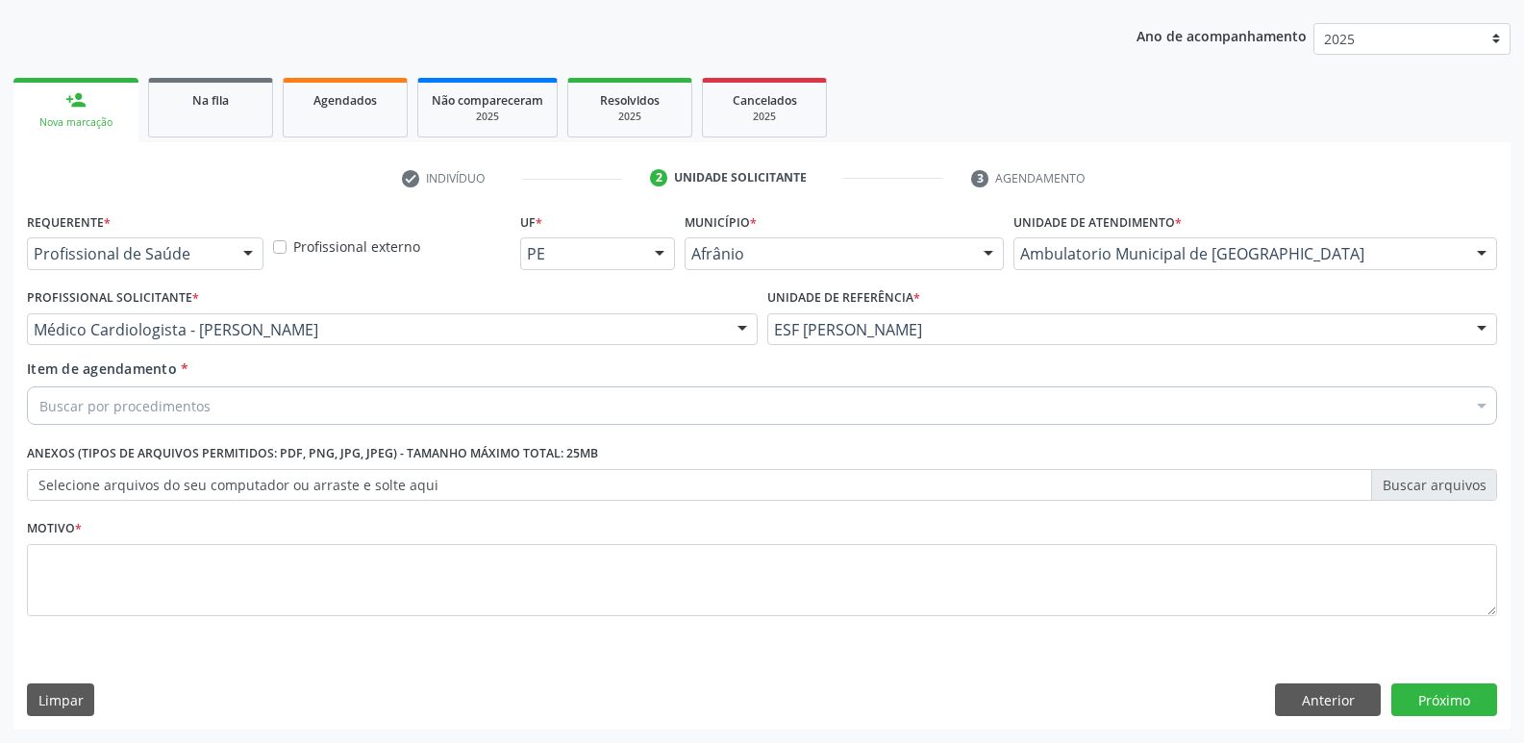
click at [437, 399] on div "Buscar por procedimentos" at bounding box center [762, 406] width 1470 height 38
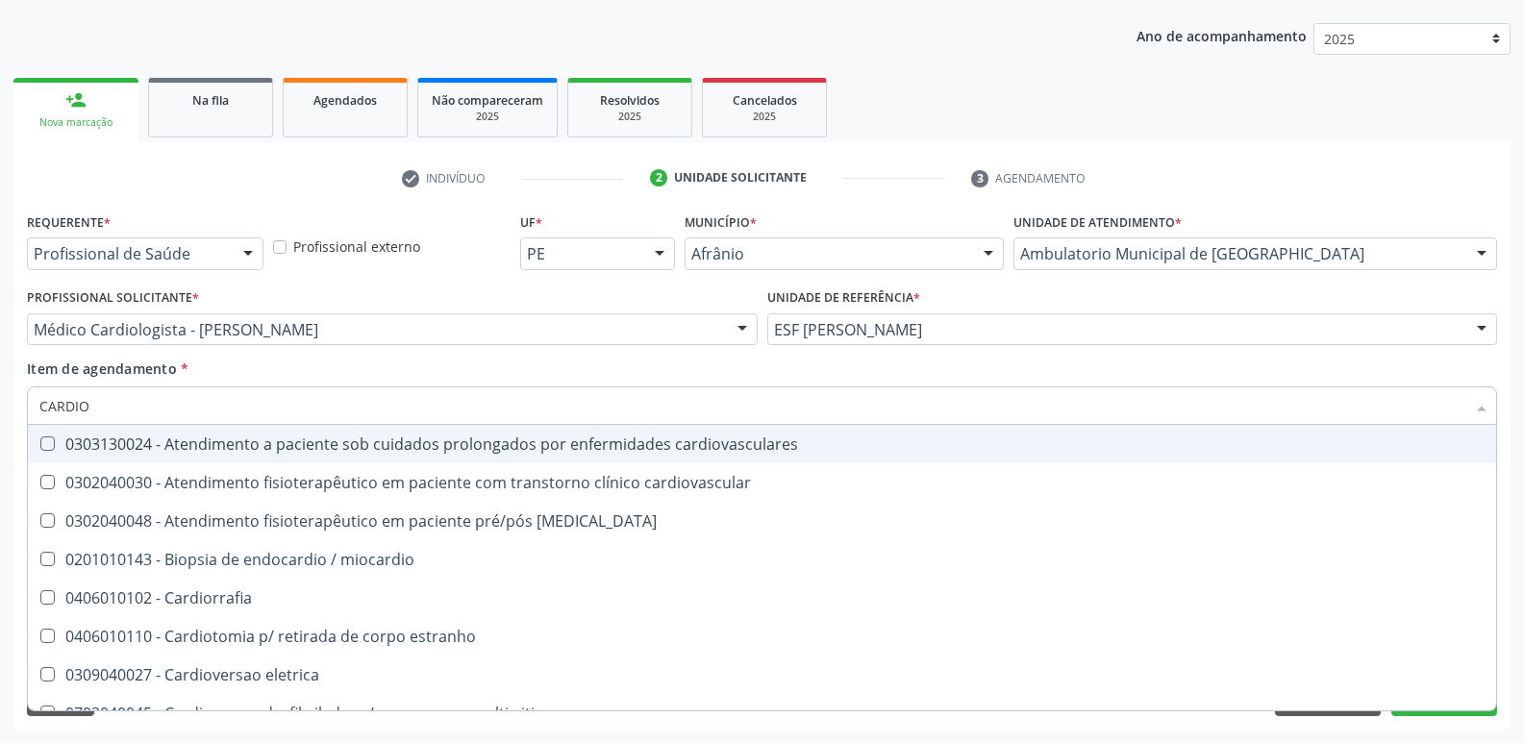
type input "CARDIOL"
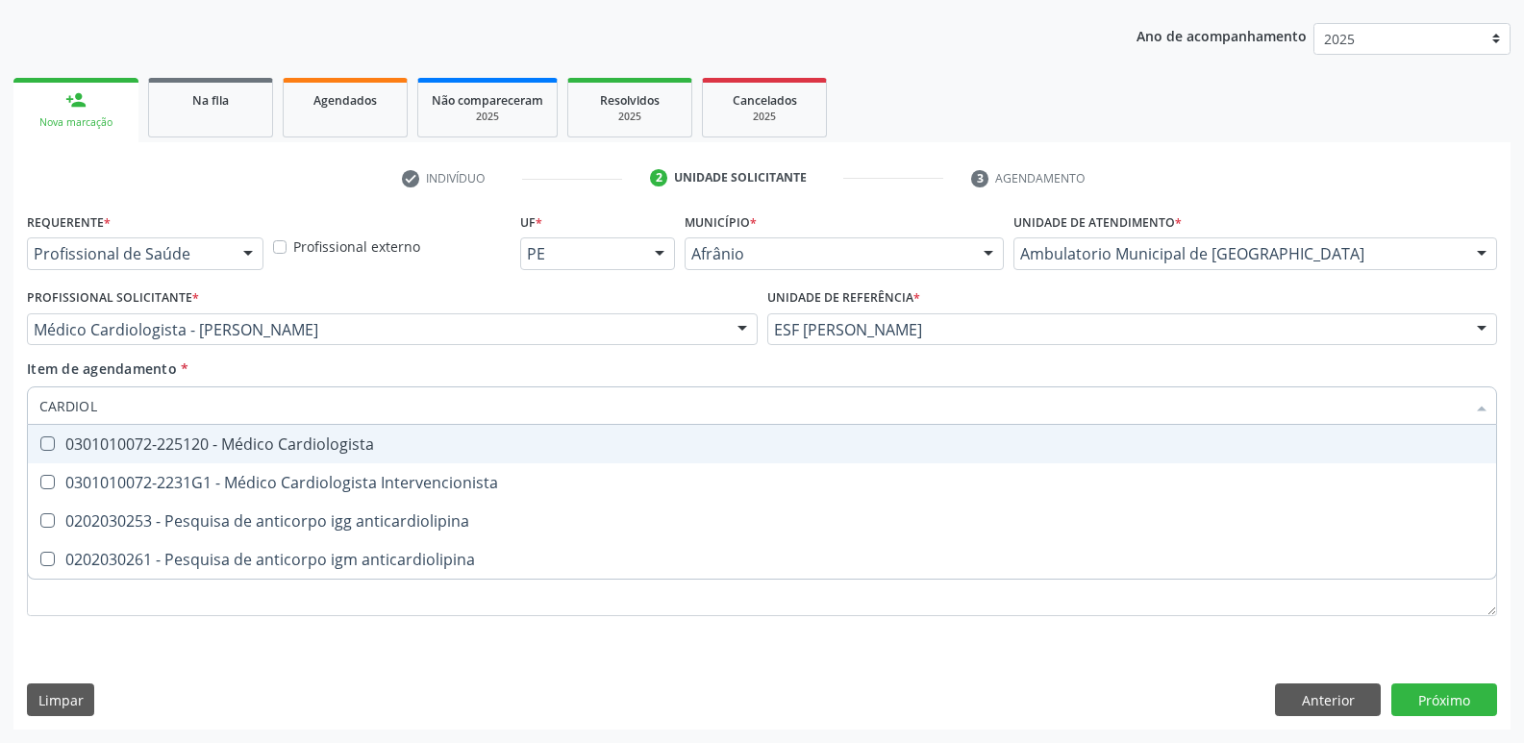
click at [323, 441] on div "0301010072-225120 - Médico Cardiologista" at bounding box center [761, 444] width 1445 height 15
checkbox Cardiologista "true"
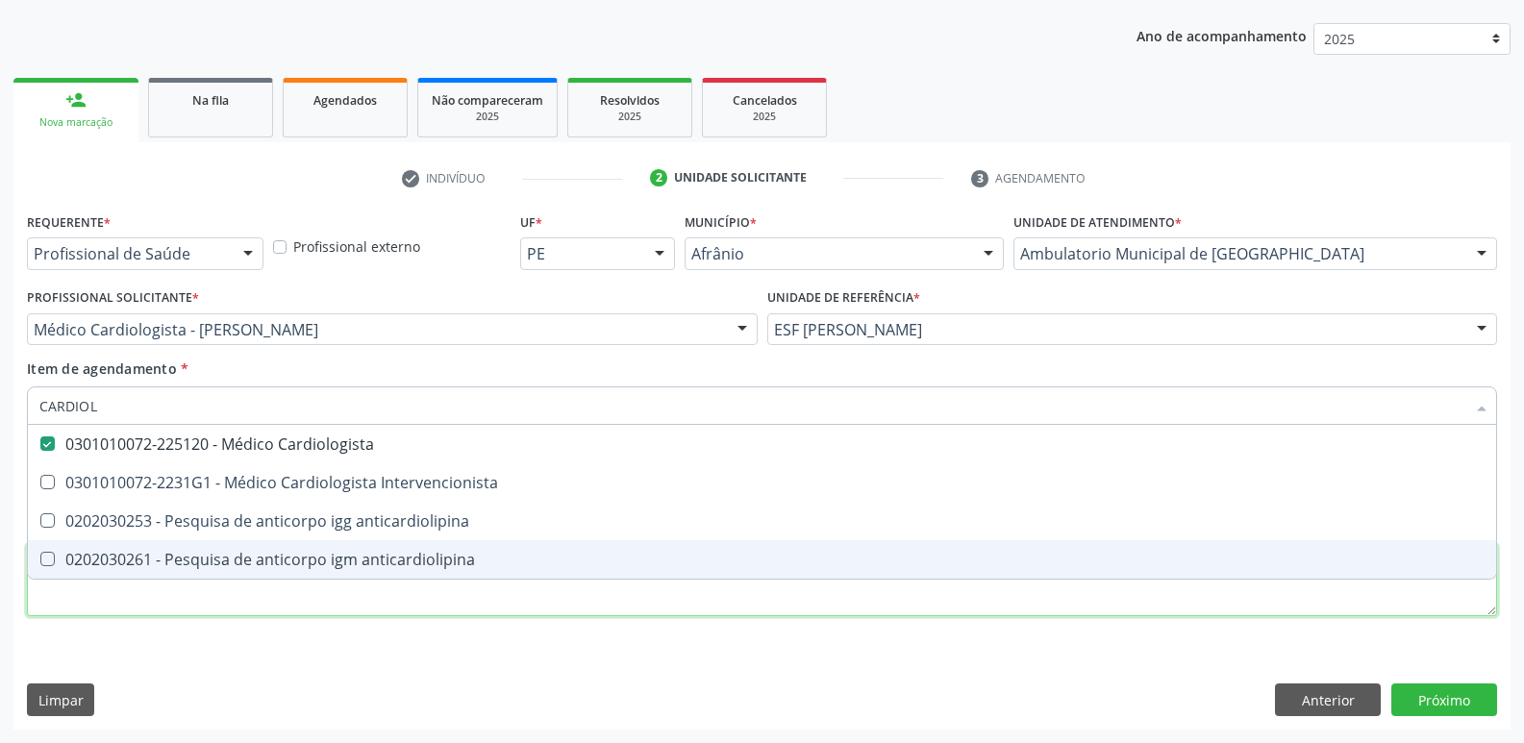
click at [377, 604] on div "Requerente * Profissional de Saúde Profissional de Saúde Paciente Nenhum result…" at bounding box center [762, 426] width 1470 height 436
checkbox Intervencionista "true"
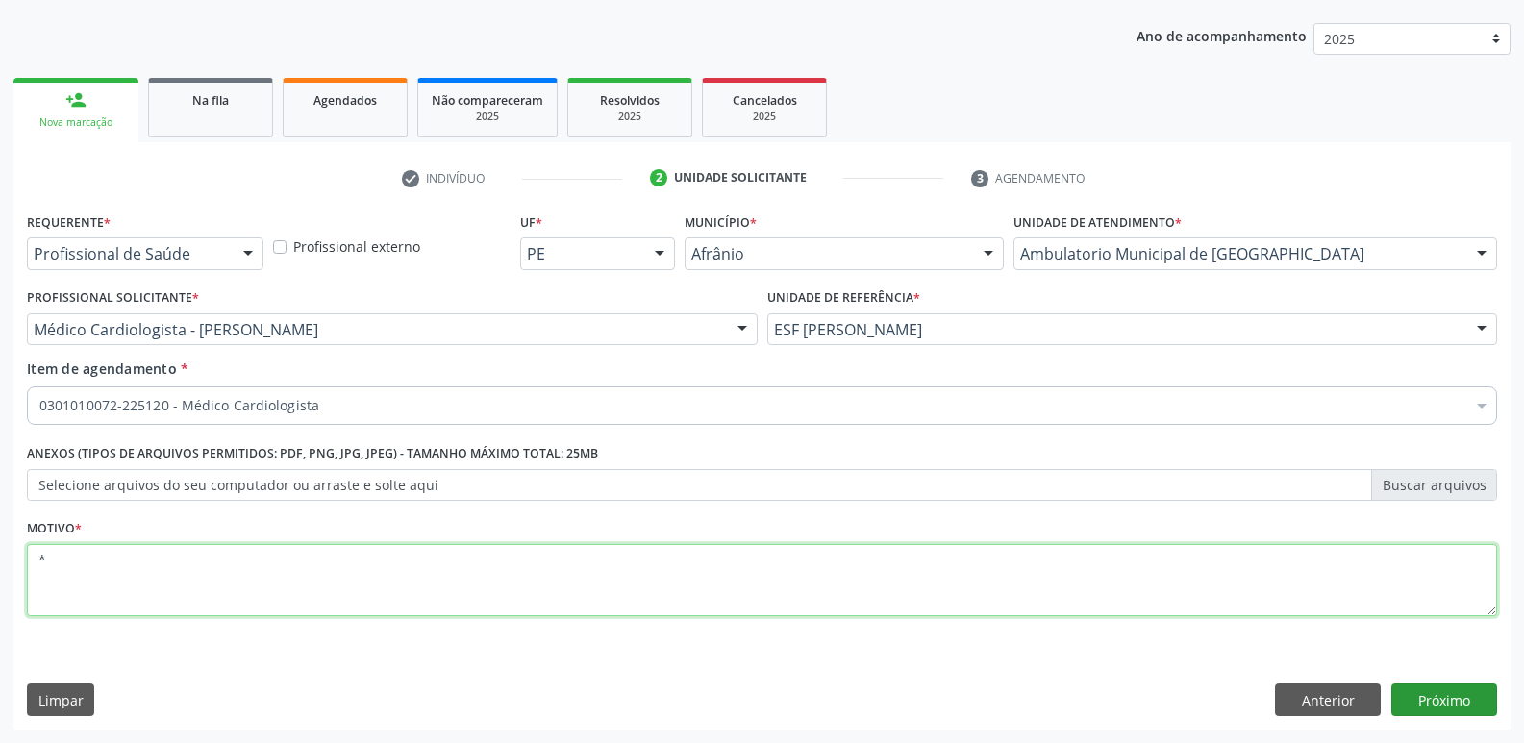
type textarea "*"
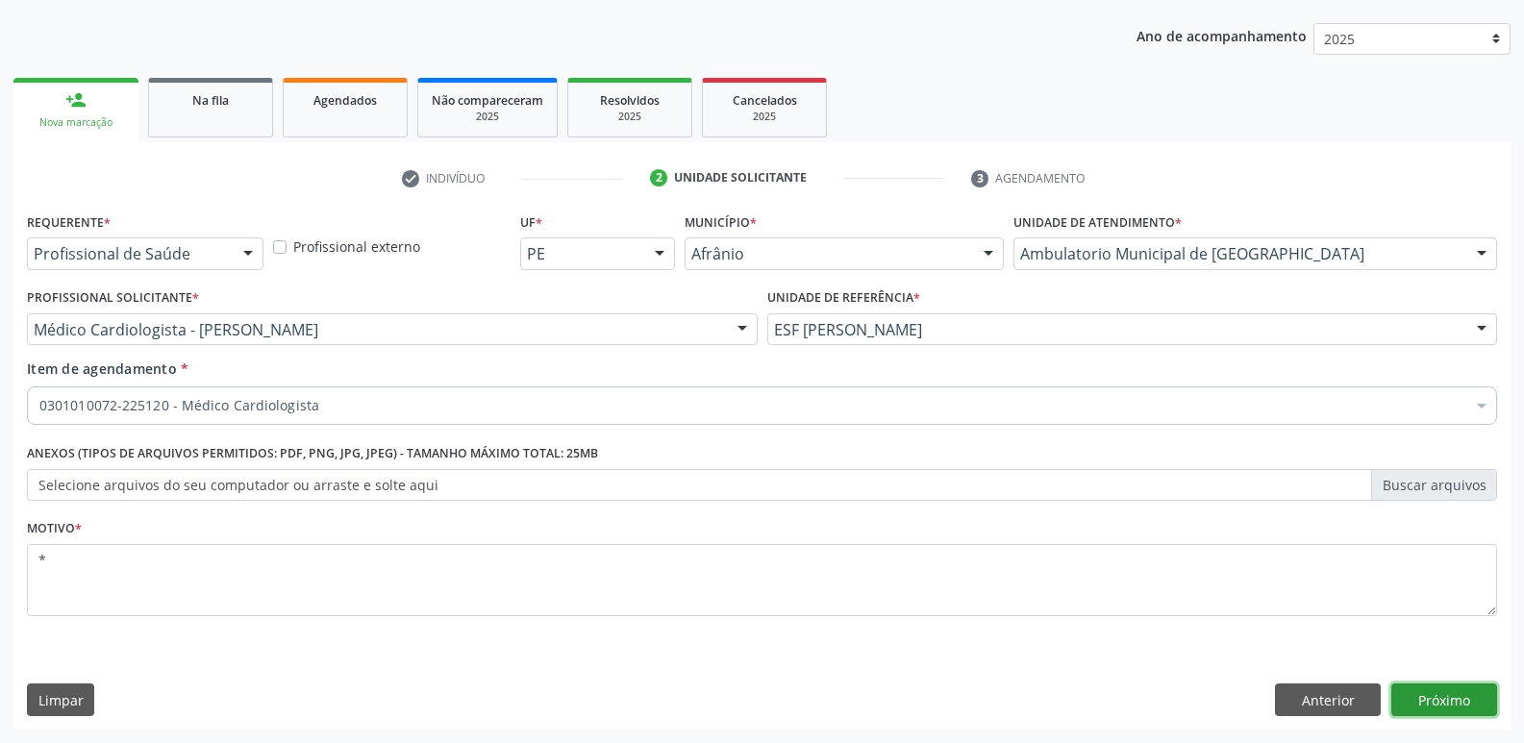
click at [1428, 699] on button "Próximo" at bounding box center [1444, 700] width 106 height 33
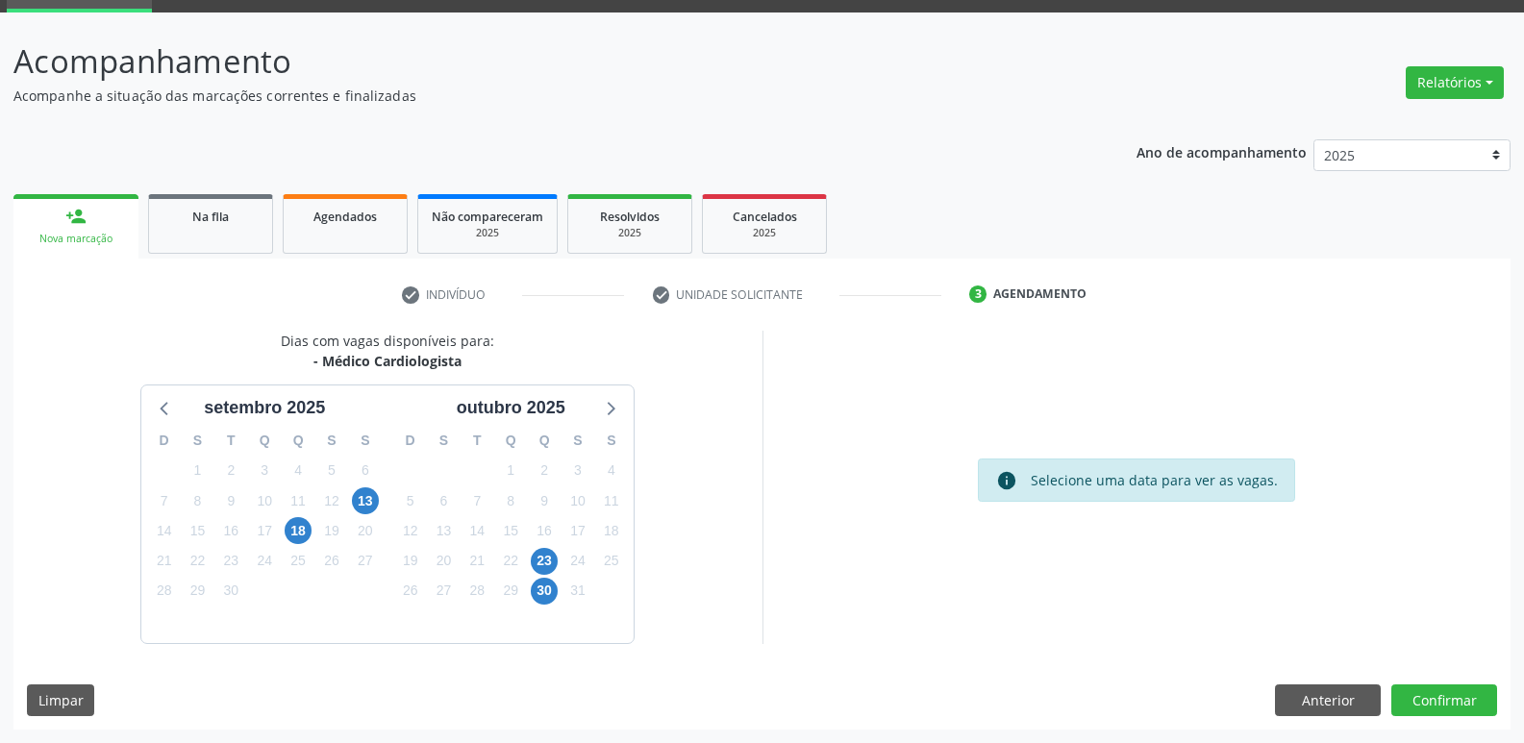
scroll to position [0, 0]
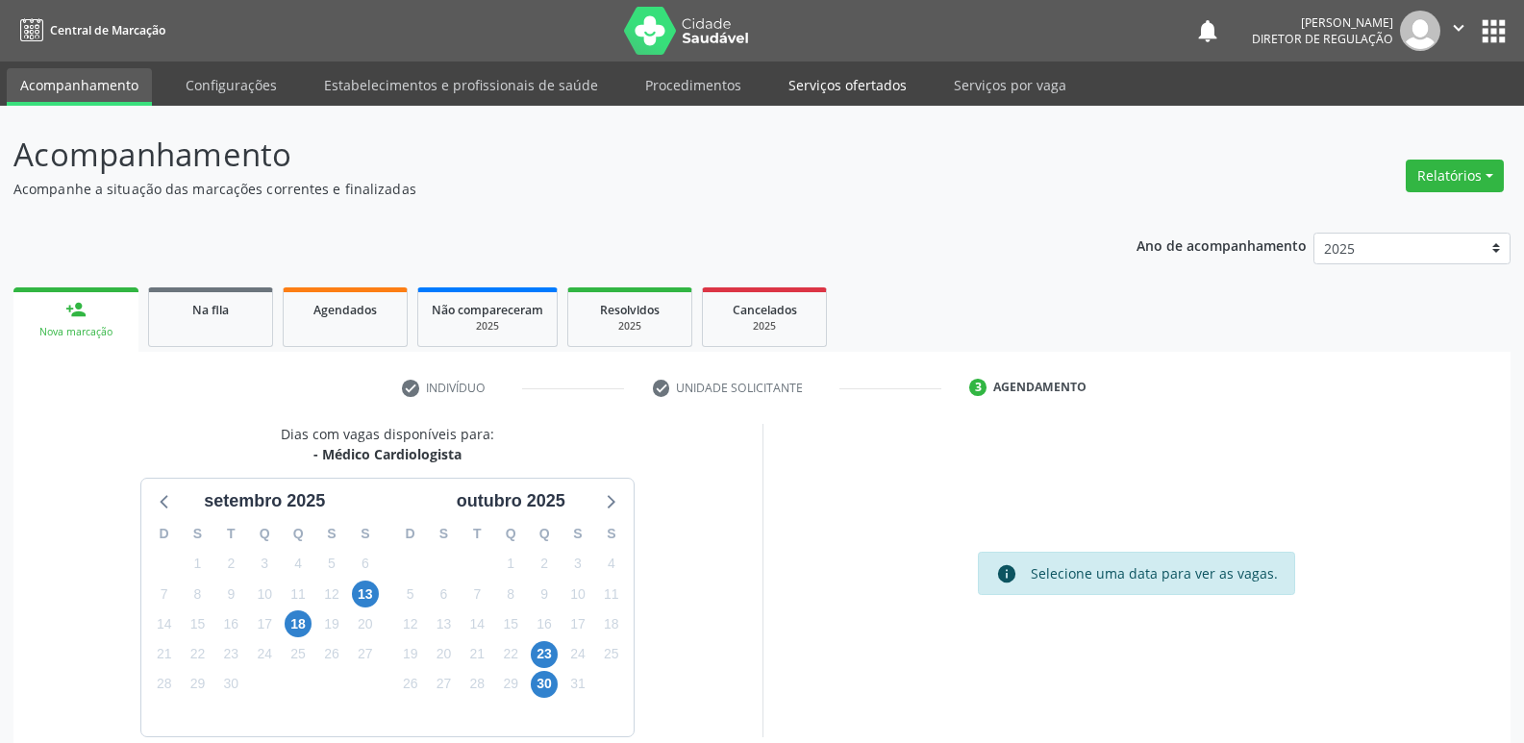
click at [848, 85] on link "Serviços ofertados" at bounding box center [847, 85] width 145 height 34
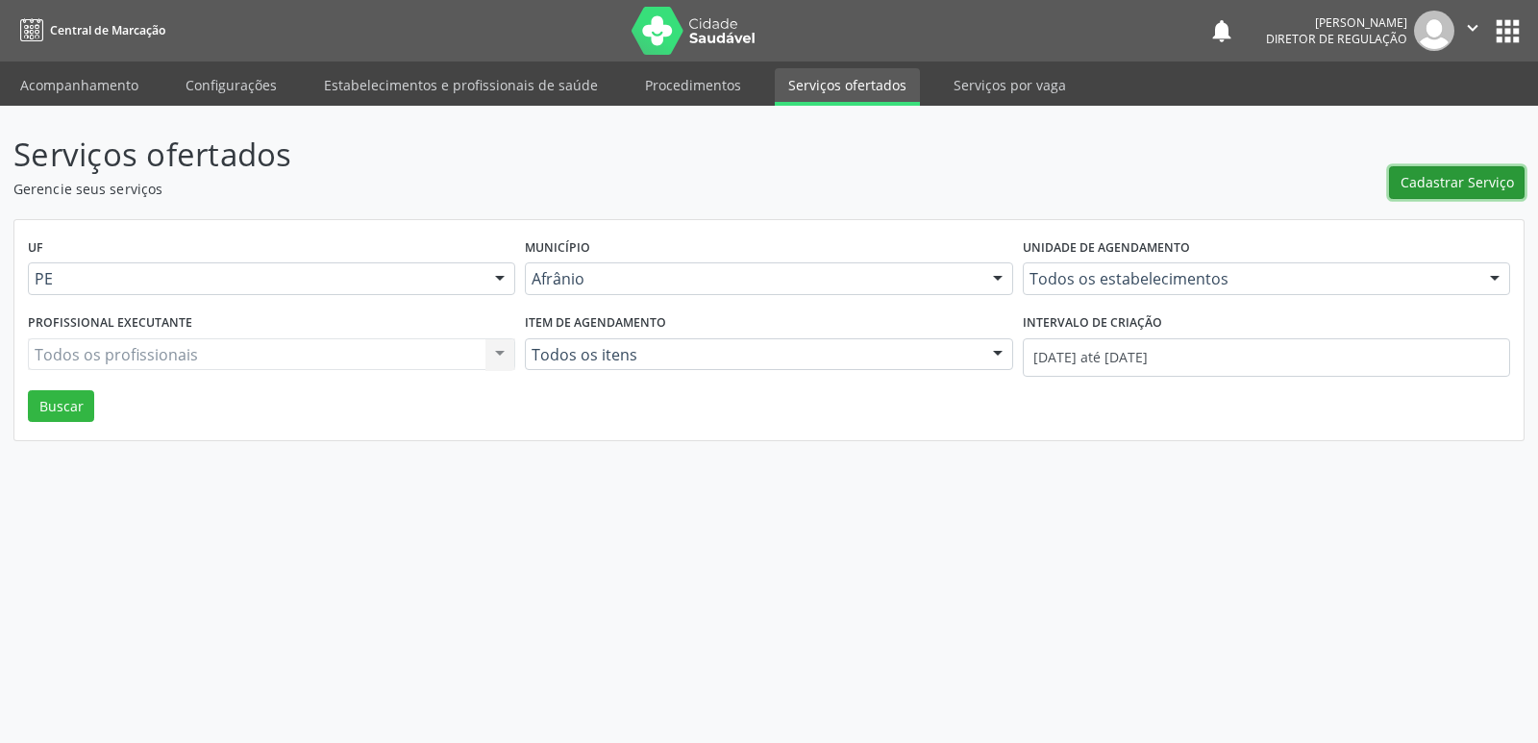
click at [1474, 185] on span "Cadastrar Serviço" at bounding box center [1457, 182] width 113 height 20
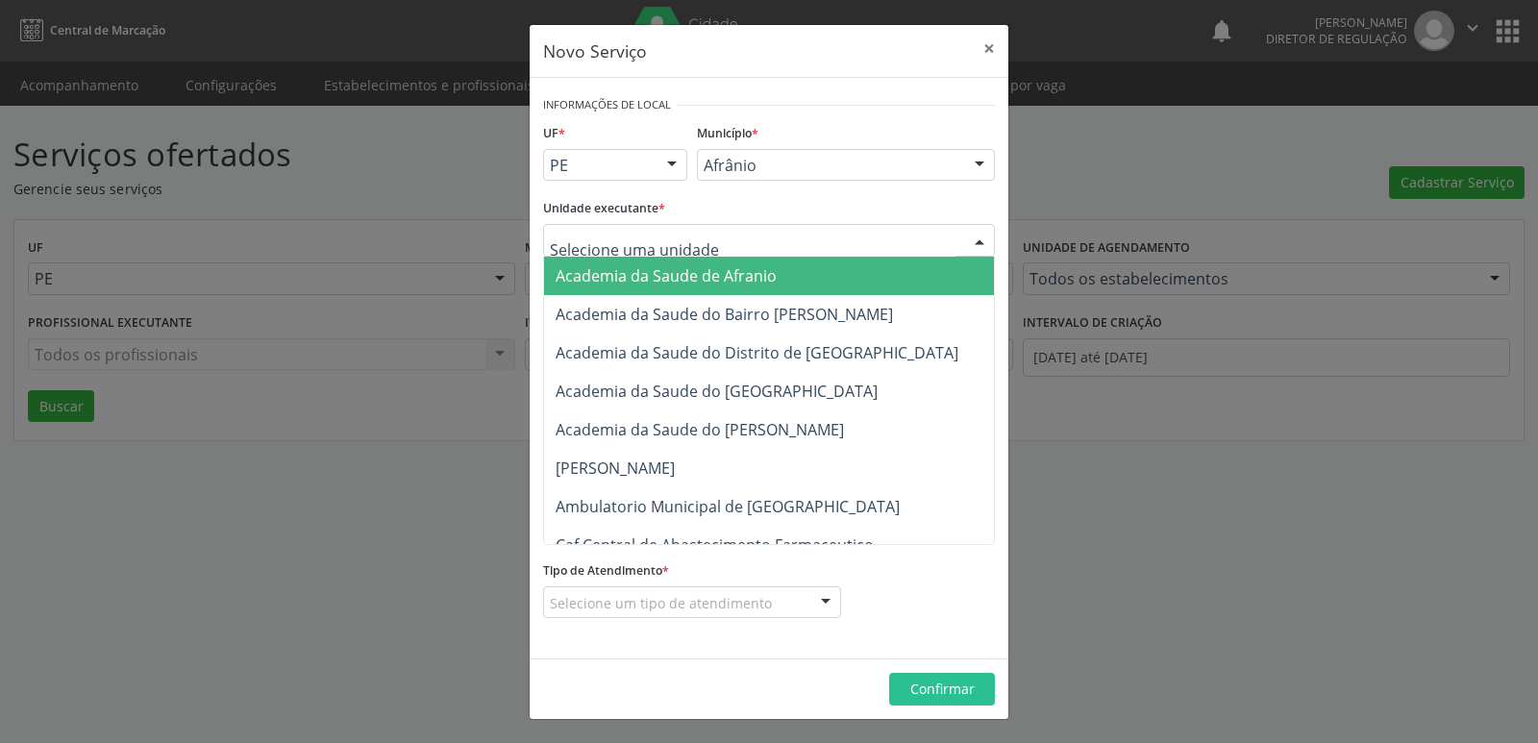
click at [794, 242] on div at bounding box center [769, 240] width 452 height 33
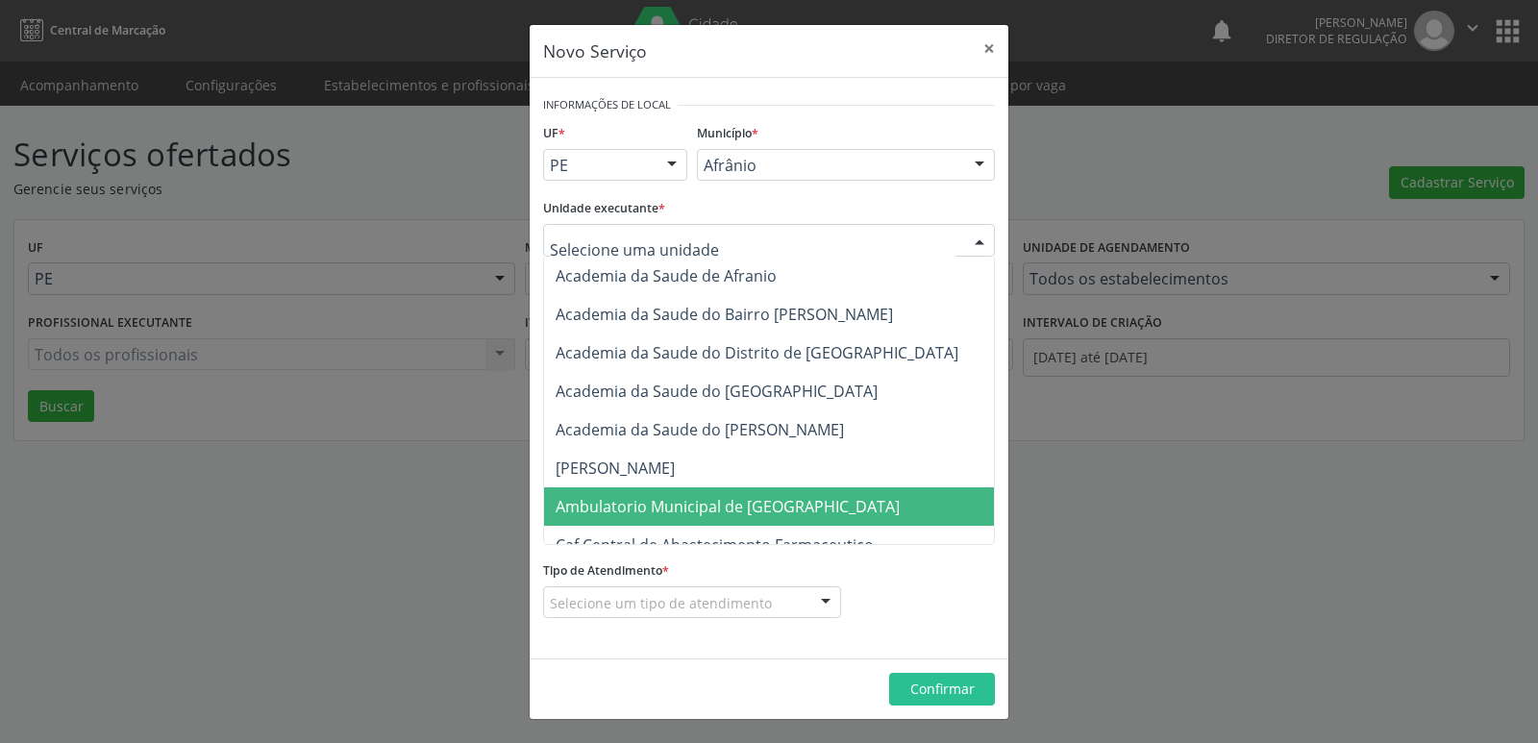
click at [795, 498] on span "Ambulatorio Municipal de [GEOGRAPHIC_DATA]" at bounding box center [778, 506] width 469 height 38
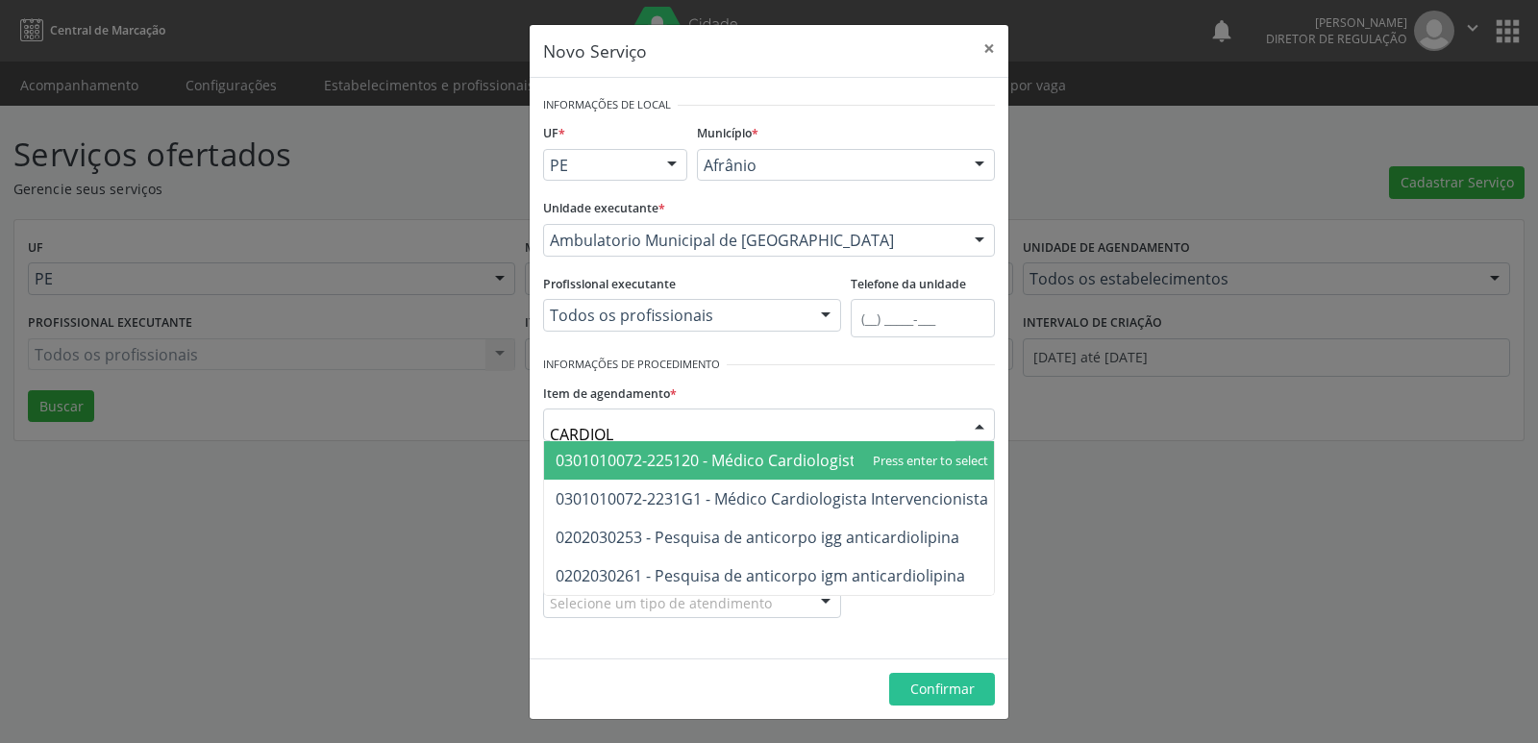
type input "CARDIOLO"
click at [748, 462] on span "0301010072-225120 - Médico Cardiologista" at bounding box center [710, 460] width 309 height 21
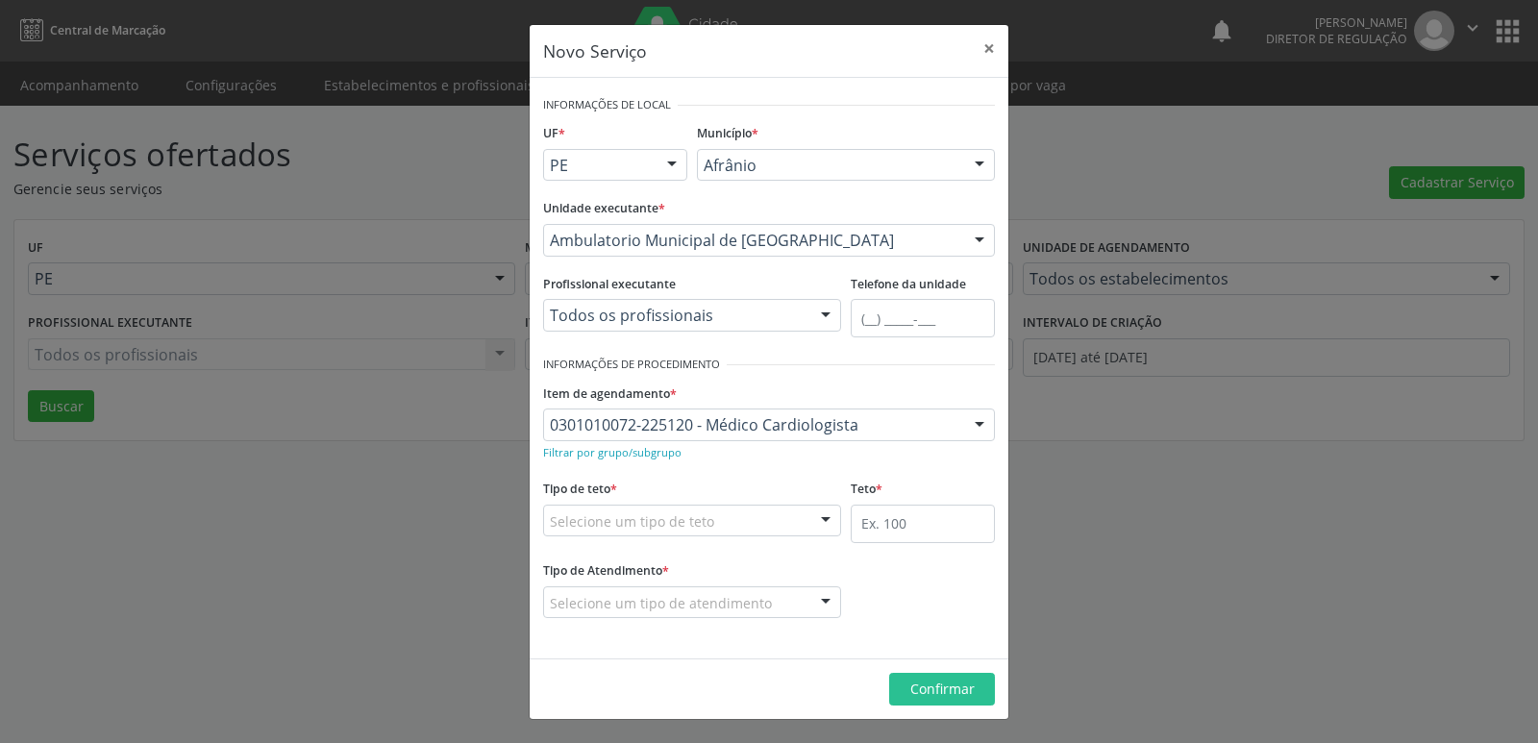
click at [725, 527] on div "Selecione um tipo de teto" at bounding box center [692, 521] width 298 height 33
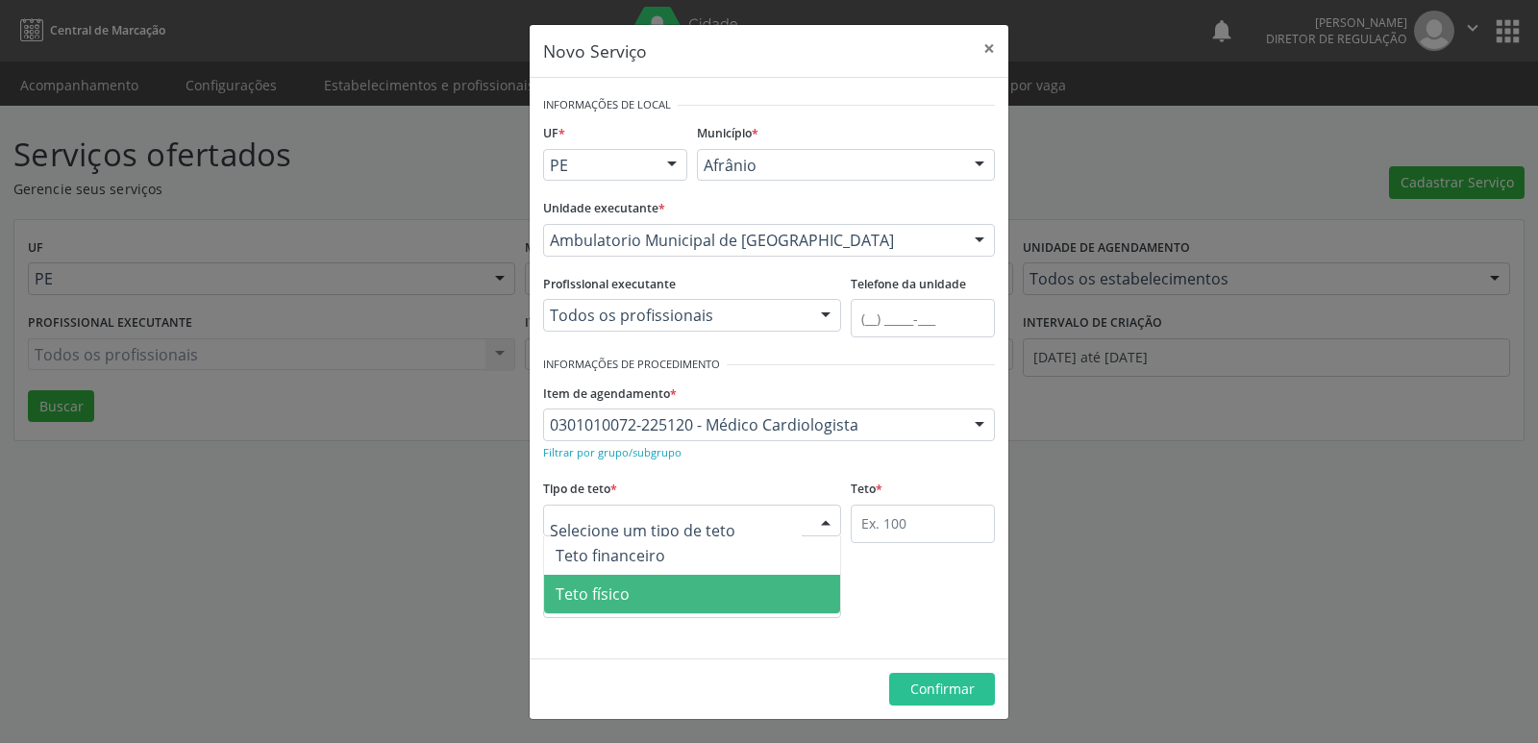
click at [717, 598] on span "Teto físico" at bounding box center [692, 594] width 296 height 38
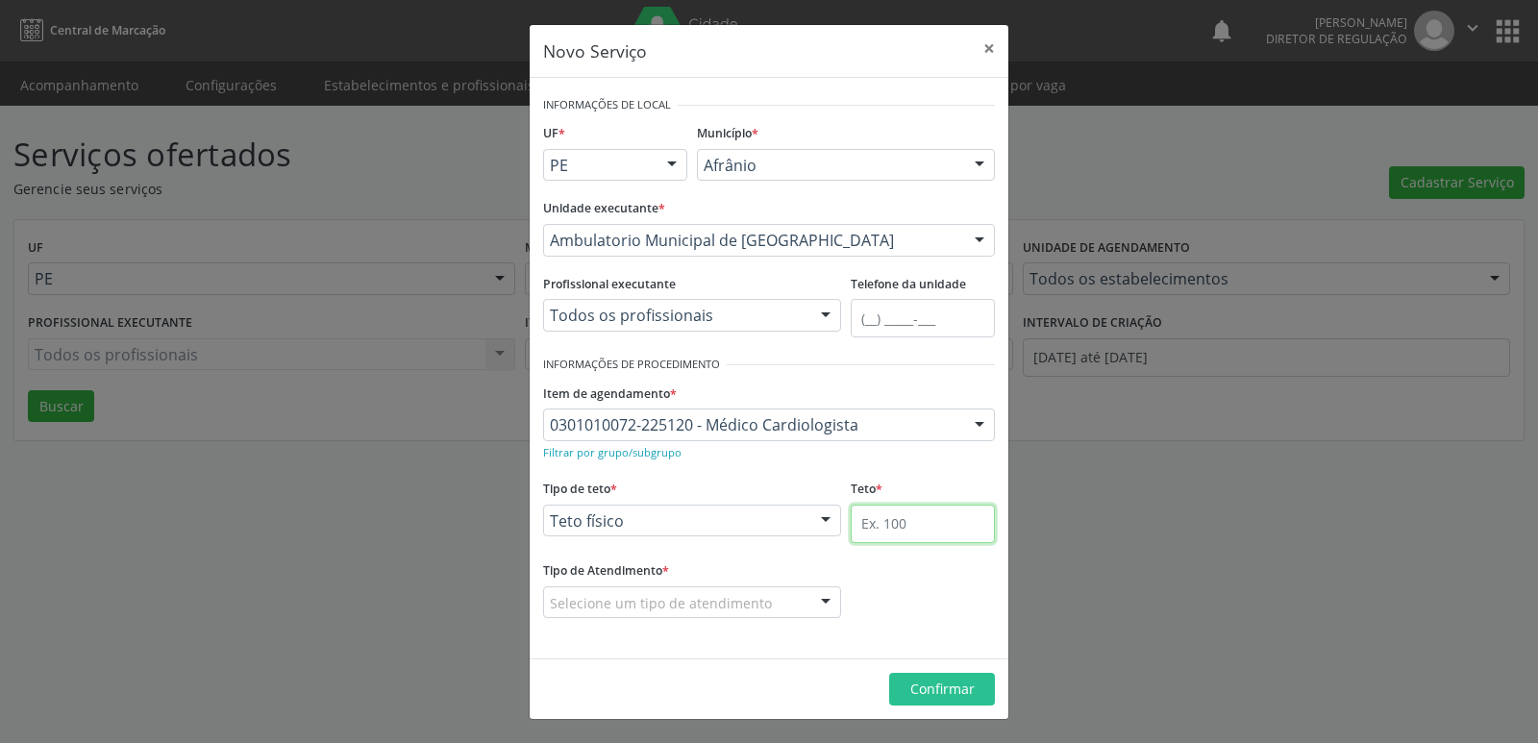
click at [904, 527] on input "text" at bounding box center [923, 524] width 144 height 38
type input "1"
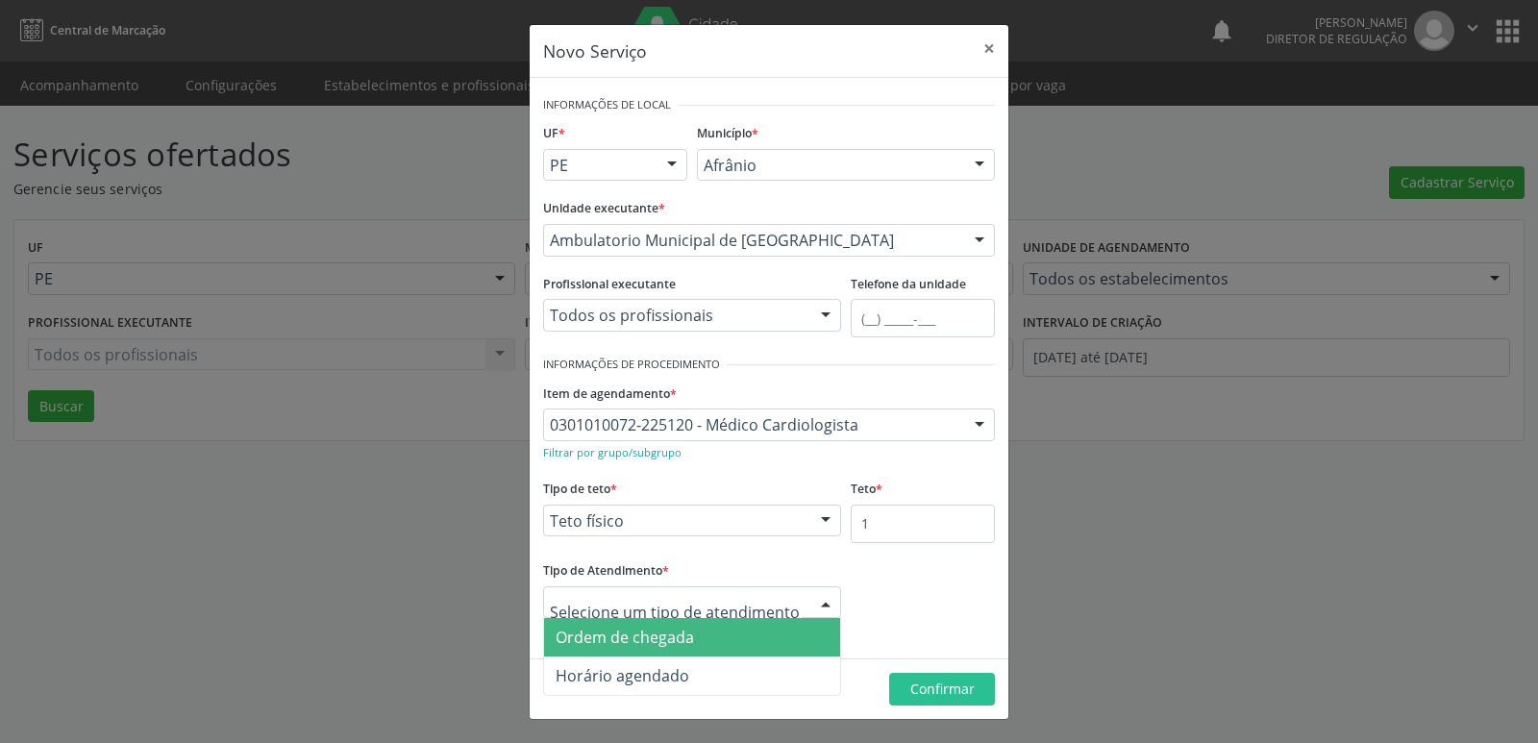
click at [717, 640] on span "Ordem de chegada" at bounding box center [692, 637] width 296 height 38
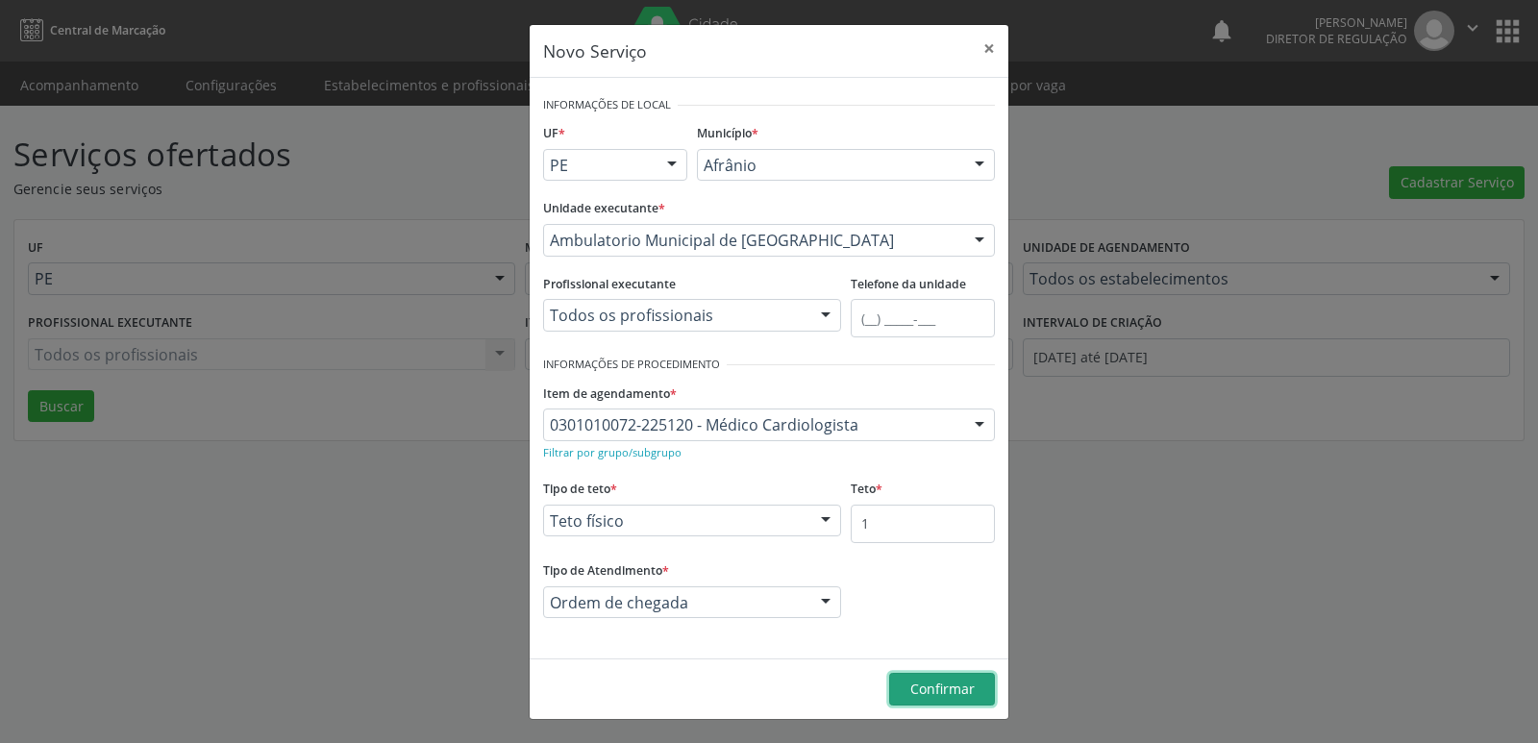
click at [947, 684] on span "Confirmar" at bounding box center [943, 689] width 64 height 18
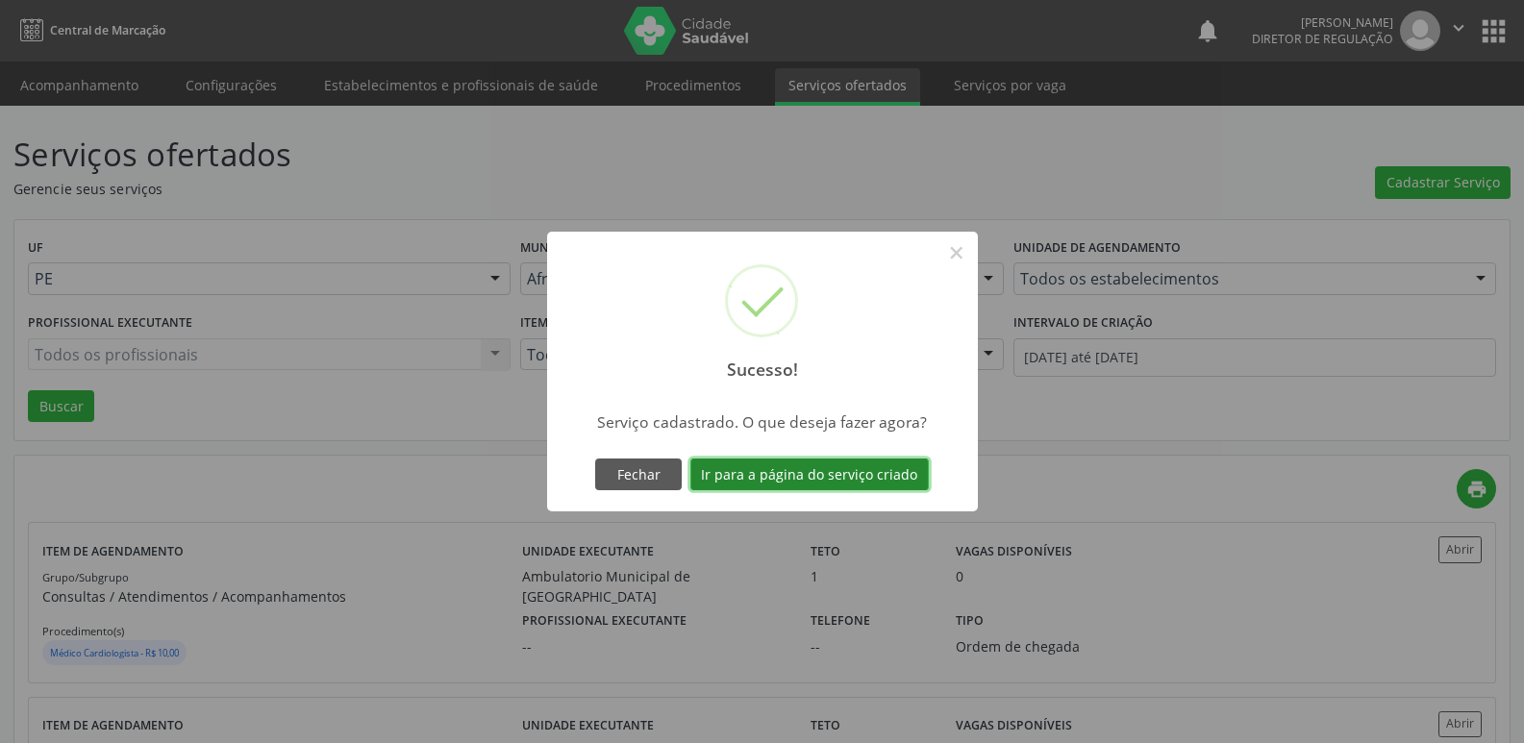
click at [886, 478] on button "Ir para a página do serviço criado" at bounding box center [809, 475] width 238 height 33
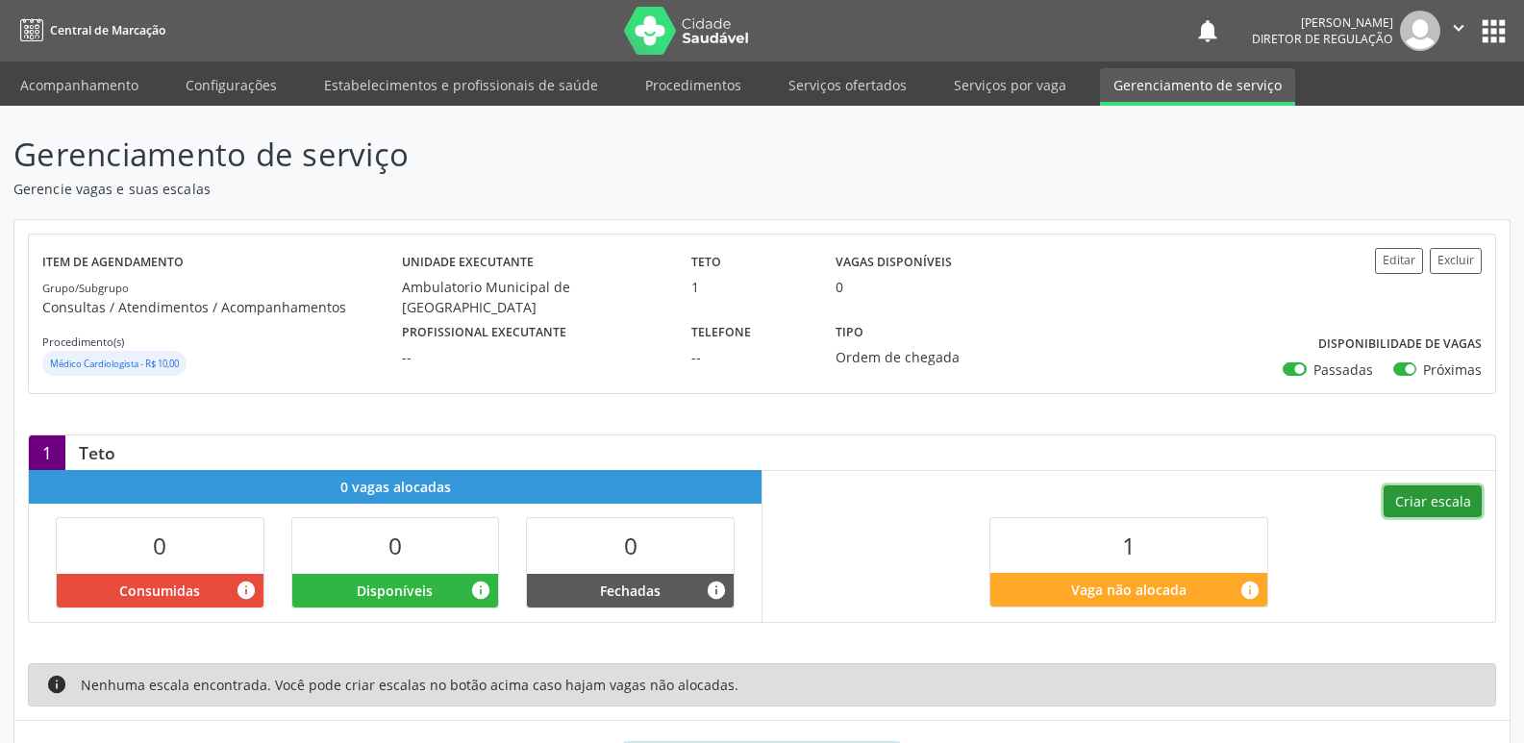
click at [1421, 499] on button "Criar escala" at bounding box center [1433, 502] width 98 height 33
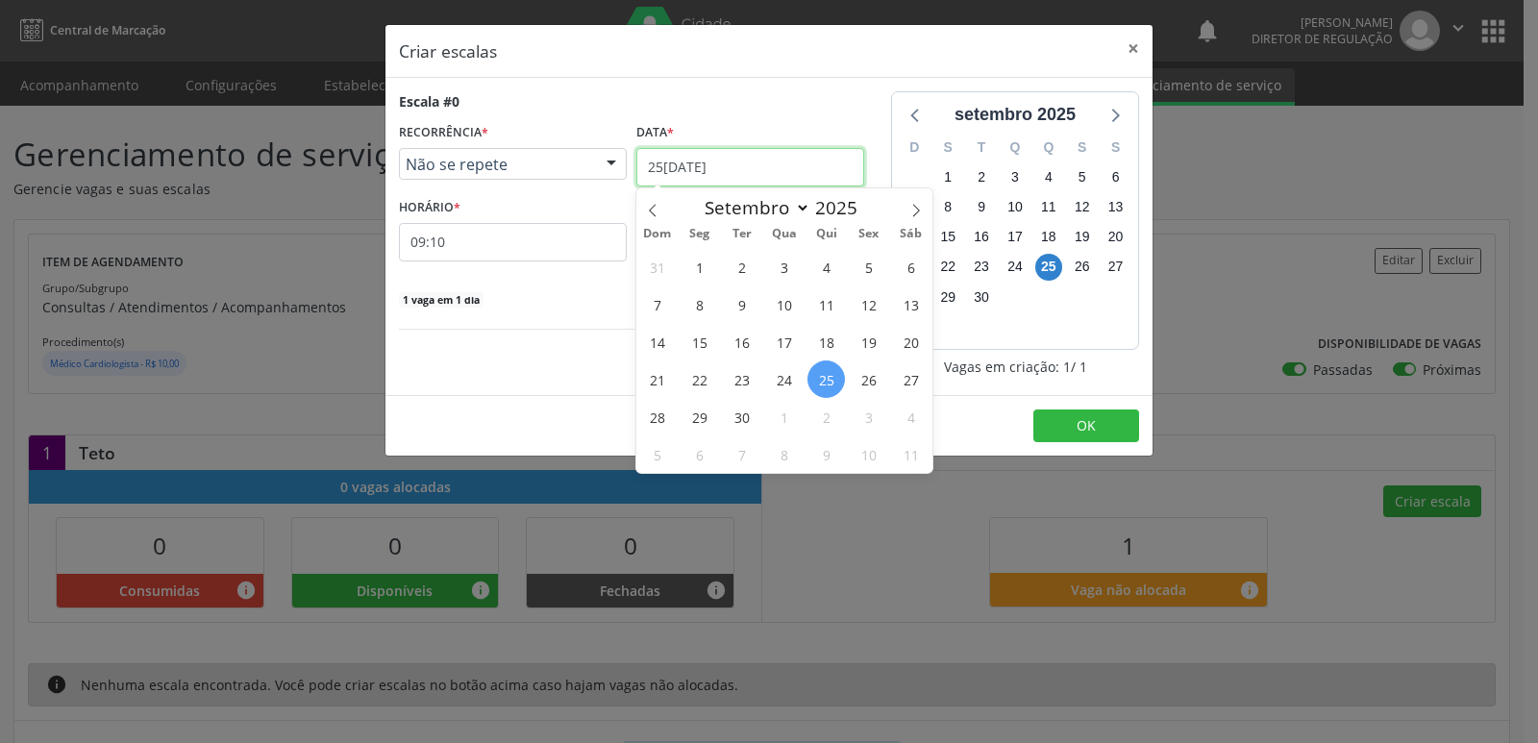
click at [831, 161] on input "25[DATE]" at bounding box center [751, 167] width 228 height 38
click at [921, 206] on icon at bounding box center [916, 210] width 13 height 13
select select "9"
click at [831, 343] on span "16" at bounding box center [826, 341] width 37 height 37
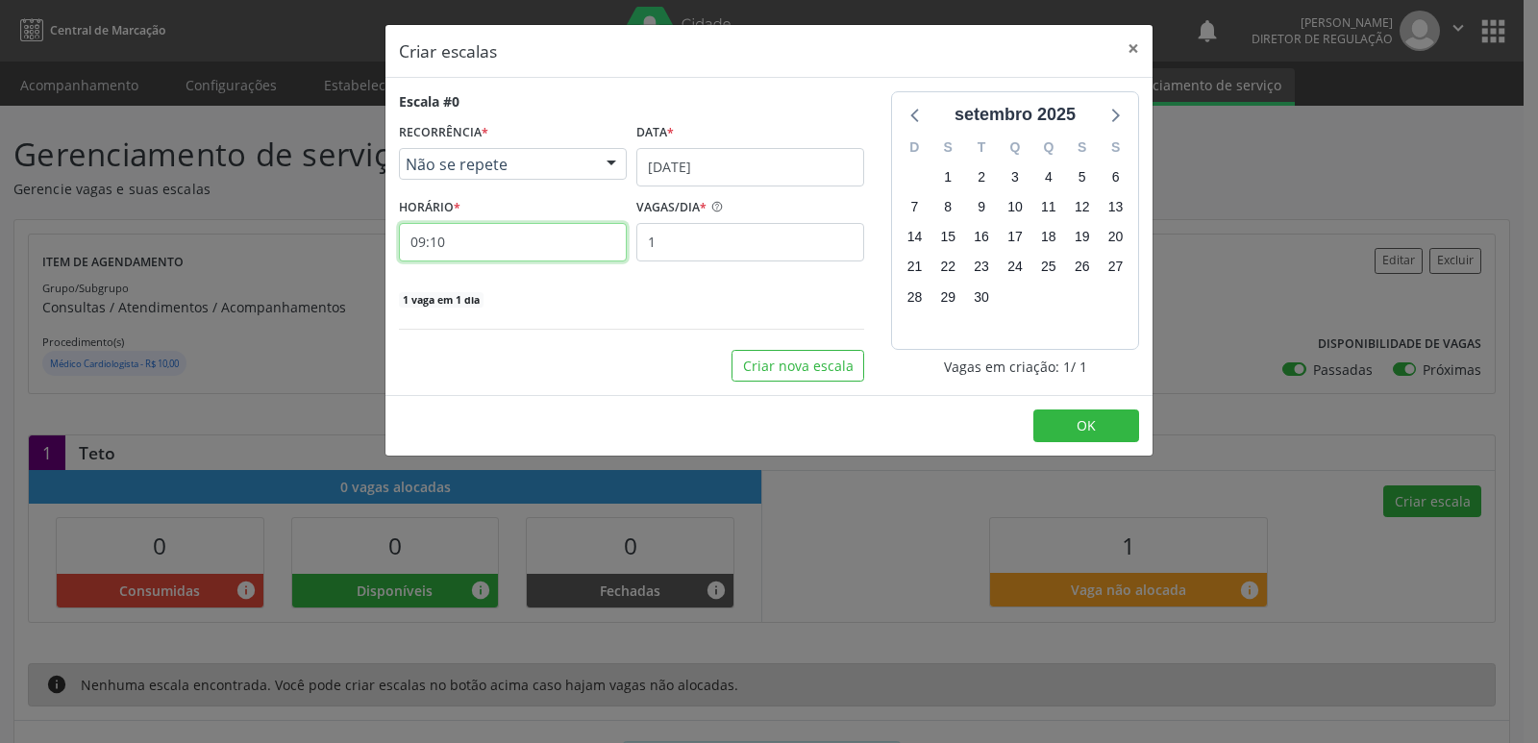
click at [561, 246] on input "09:10" at bounding box center [513, 242] width 228 height 38
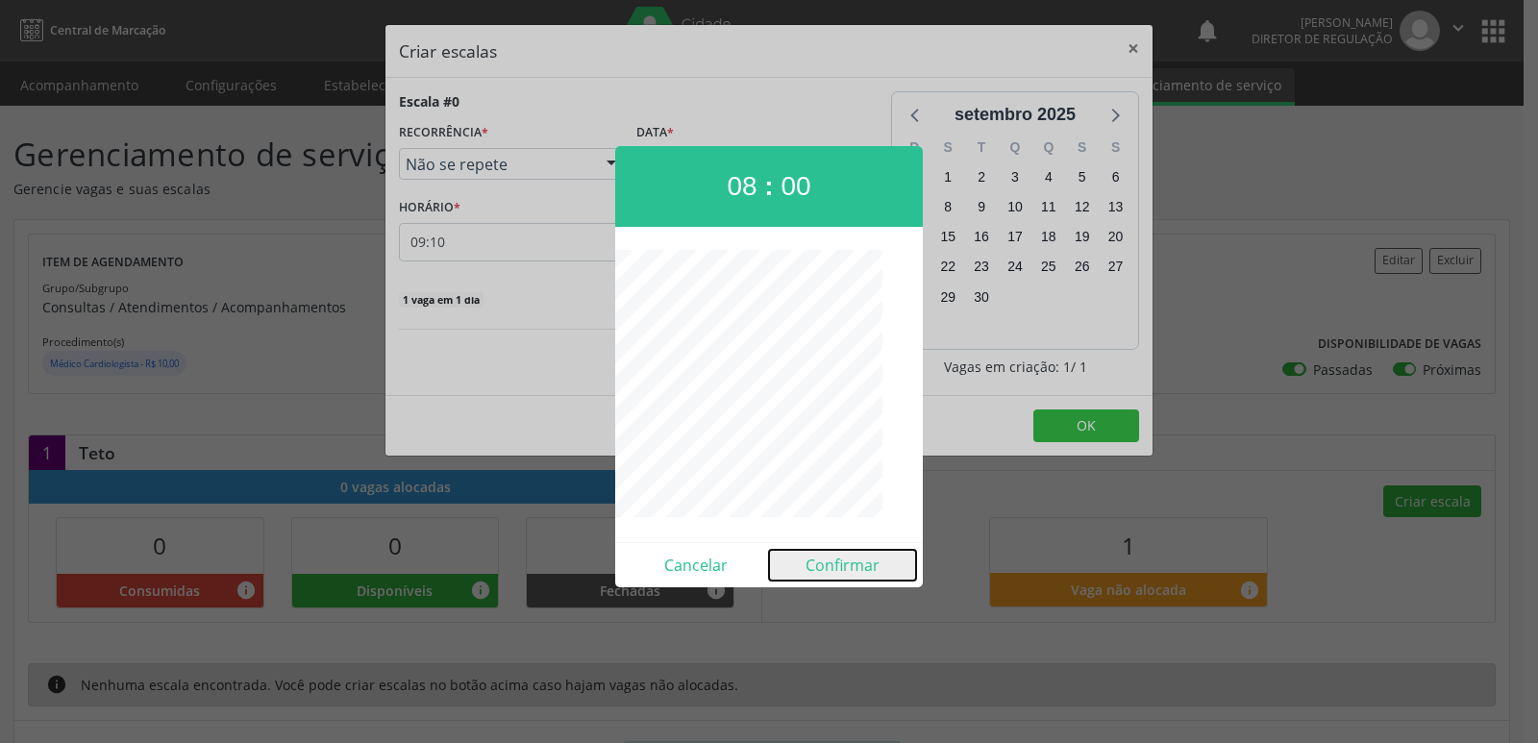
click at [859, 569] on button "Confirmar" at bounding box center [842, 565] width 147 height 31
type input "08:00"
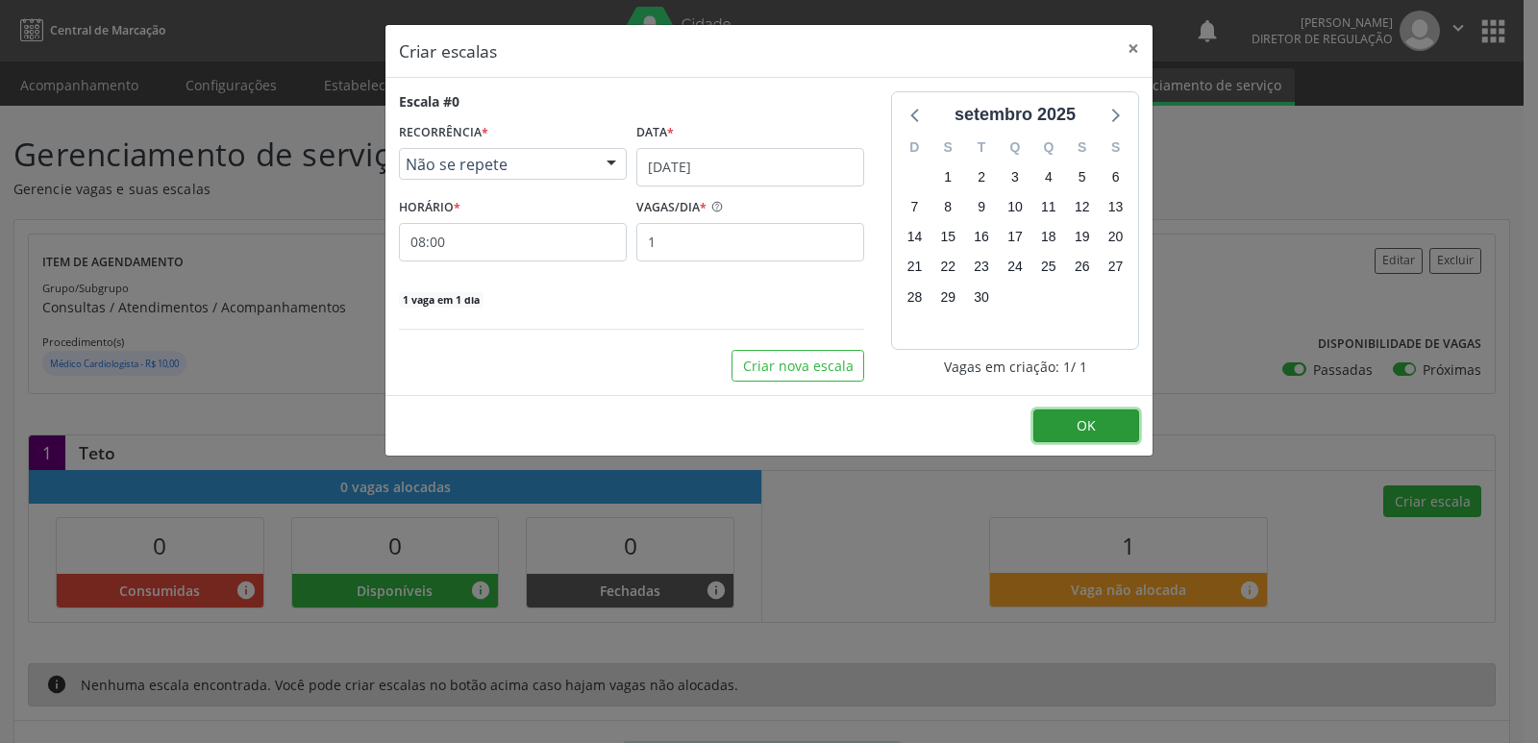
click at [1115, 426] on button "OK" at bounding box center [1087, 426] width 106 height 33
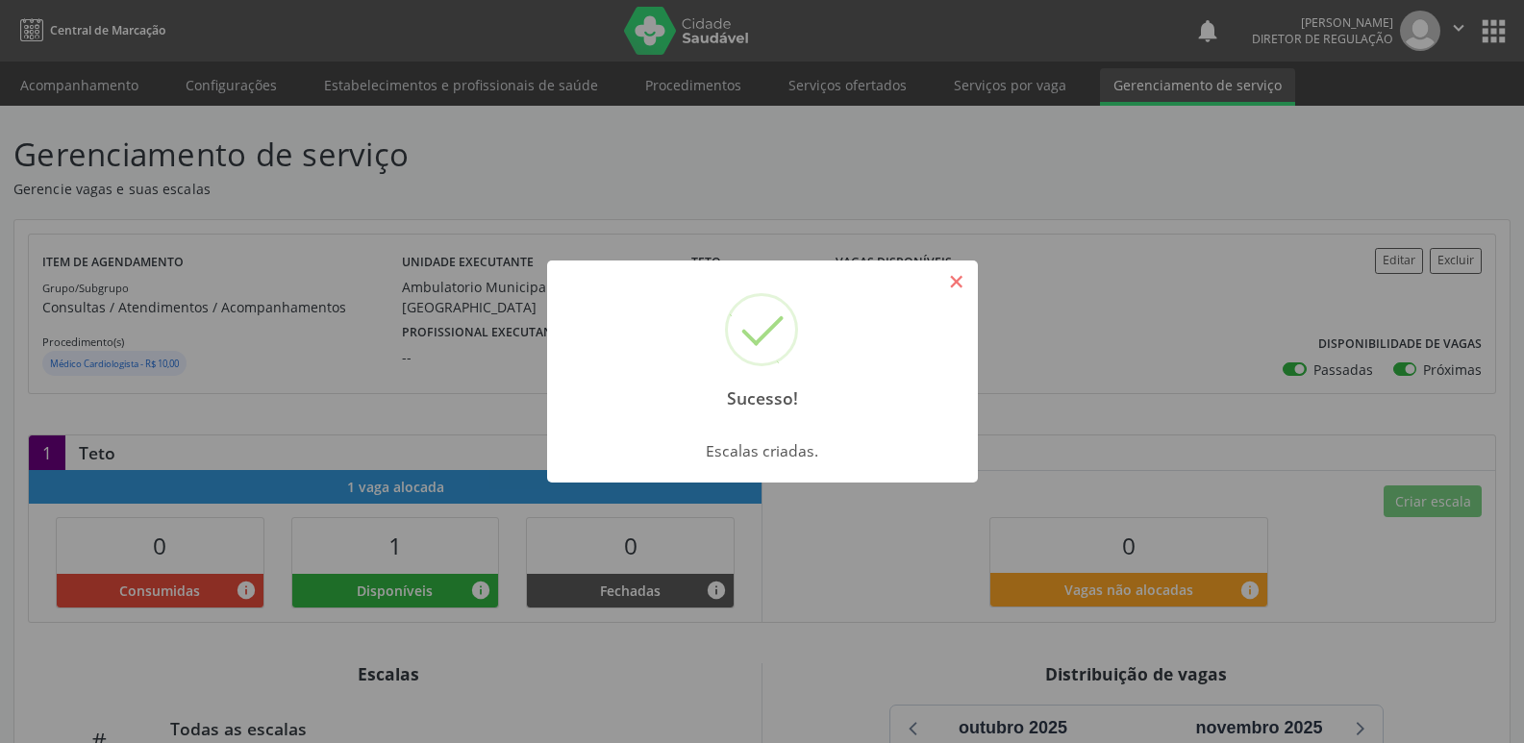
click at [958, 285] on button "×" at bounding box center [956, 281] width 33 height 33
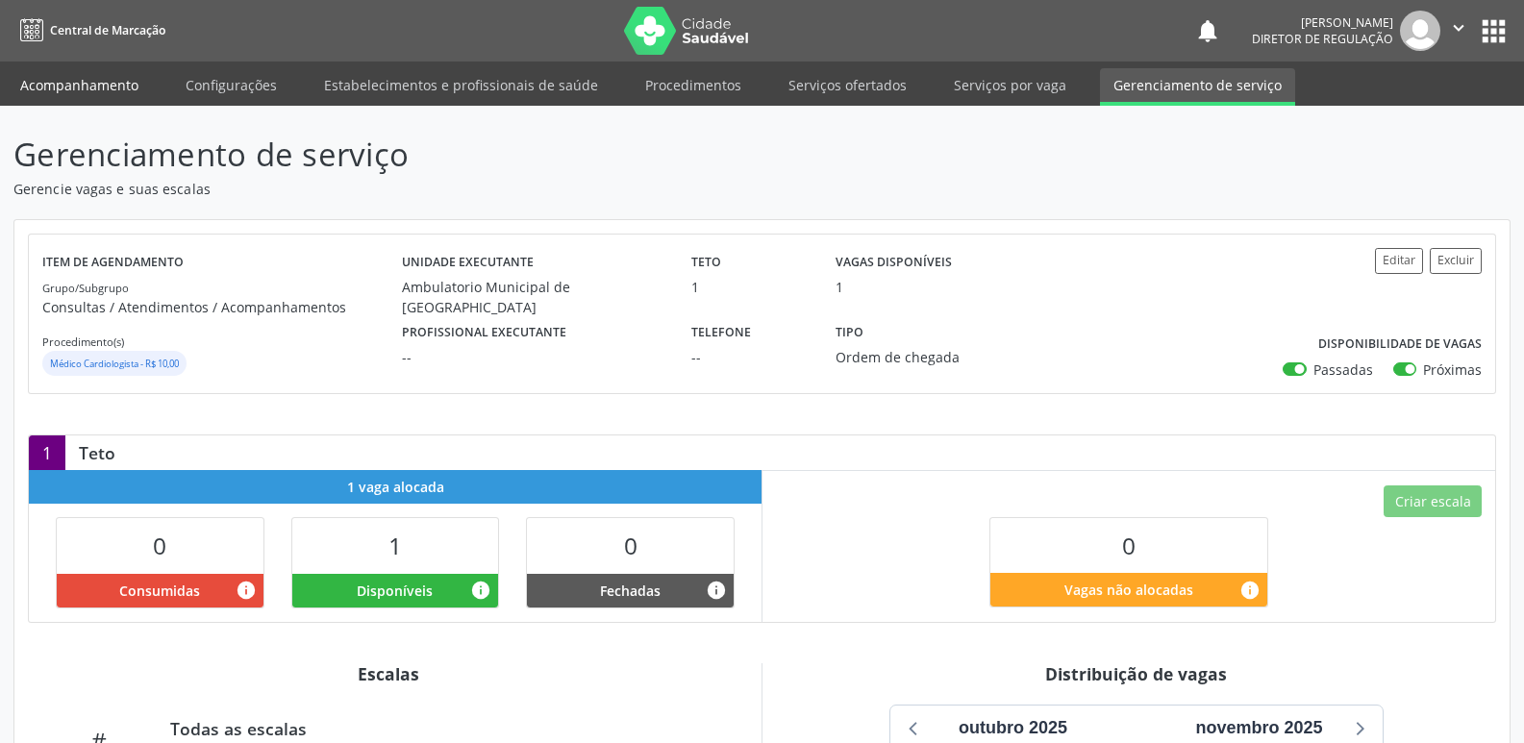
click at [123, 87] on link "Acompanhamento" at bounding box center [79, 85] width 145 height 34
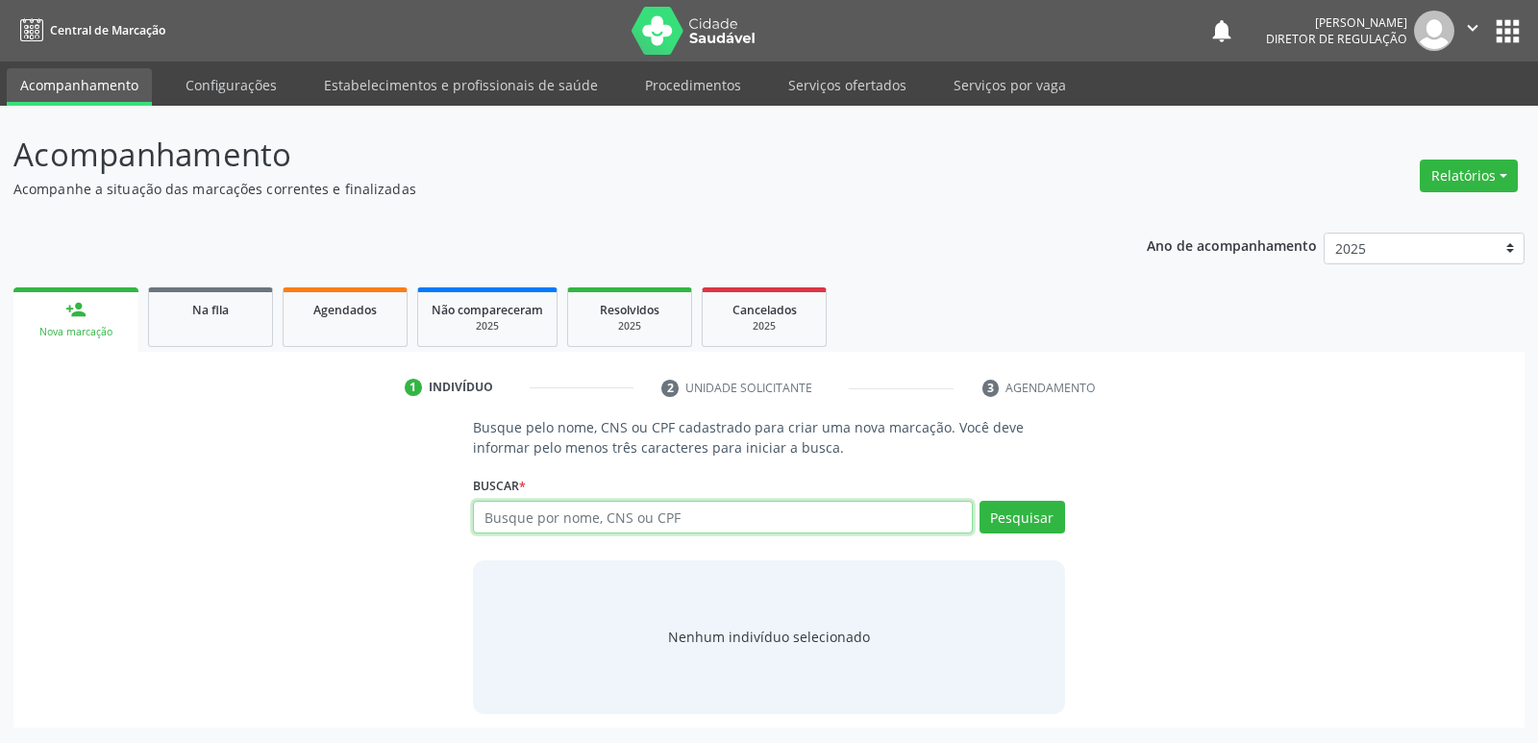
click at [568, 520] on input "text" at bounding box center [722, 517] width 499 height 33
type input "[PERSON_NAME]"
click at [1030, 512] on button "Pesquisar" at bounding box center [1023, 517] width 86 height 33
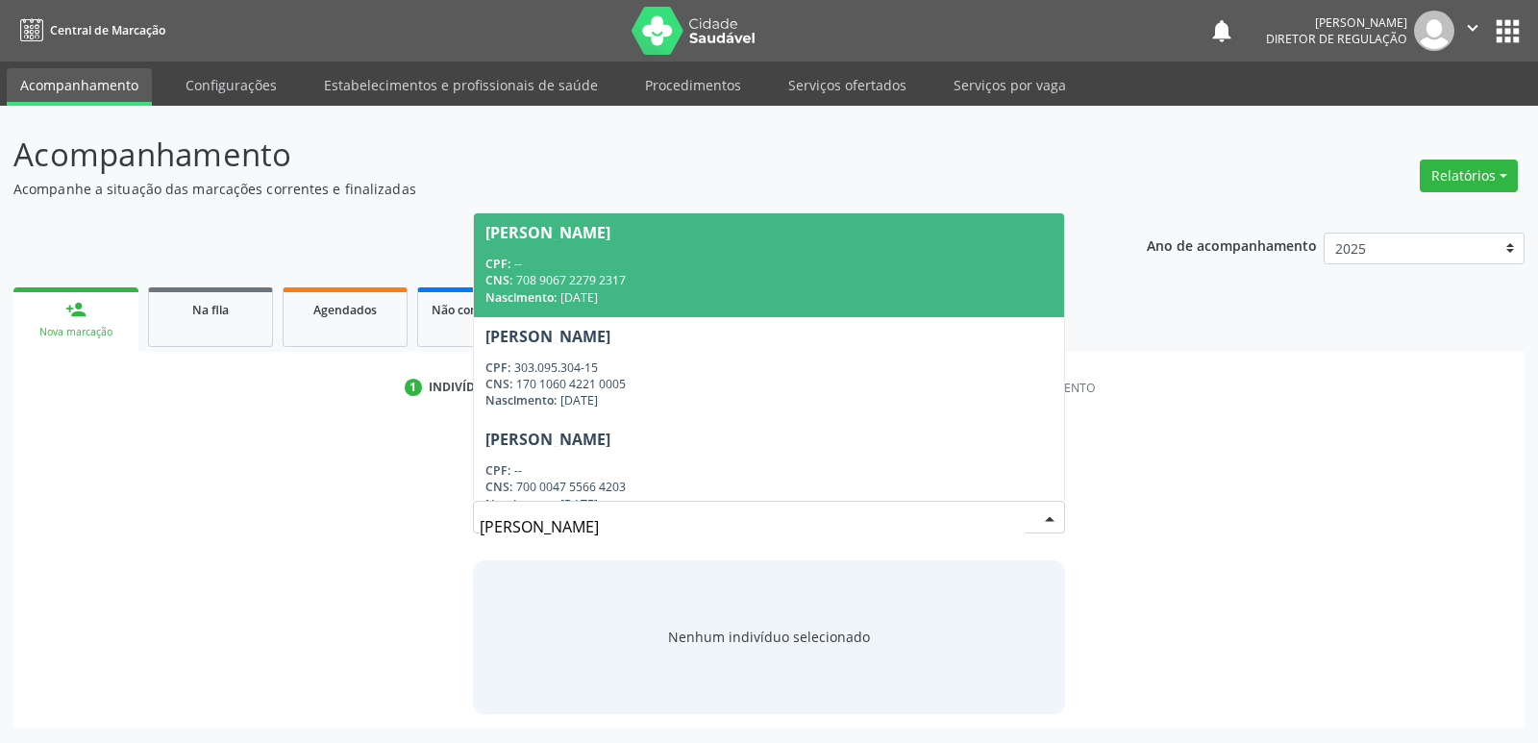
click at [645, 283] on div "CNS: 708 9067 2279 2317" at bounding box center [769, 280] width 566 height 16
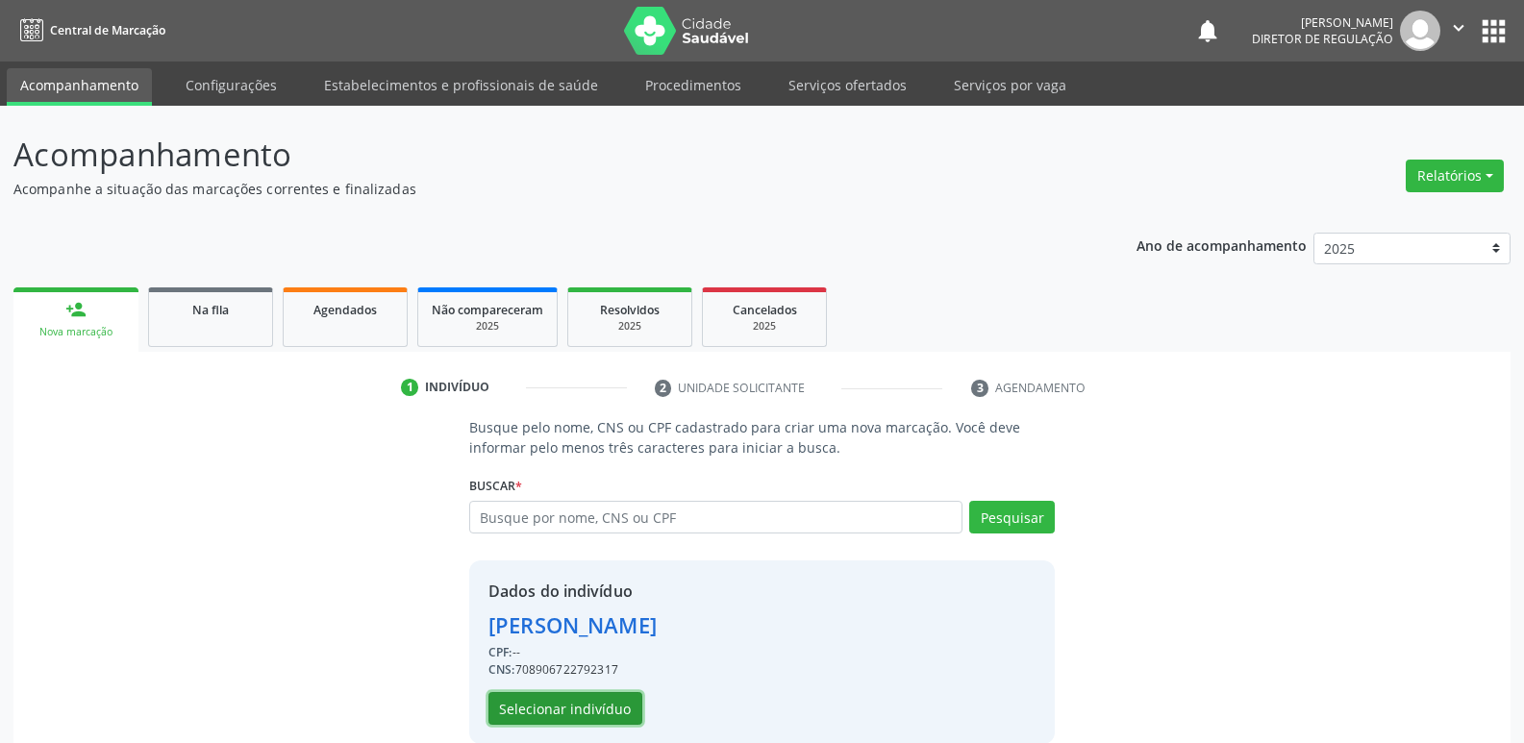
click at [611, 707] on button "Selecionar indivíduo" at bounding box center [565, 708] width 154 height 33
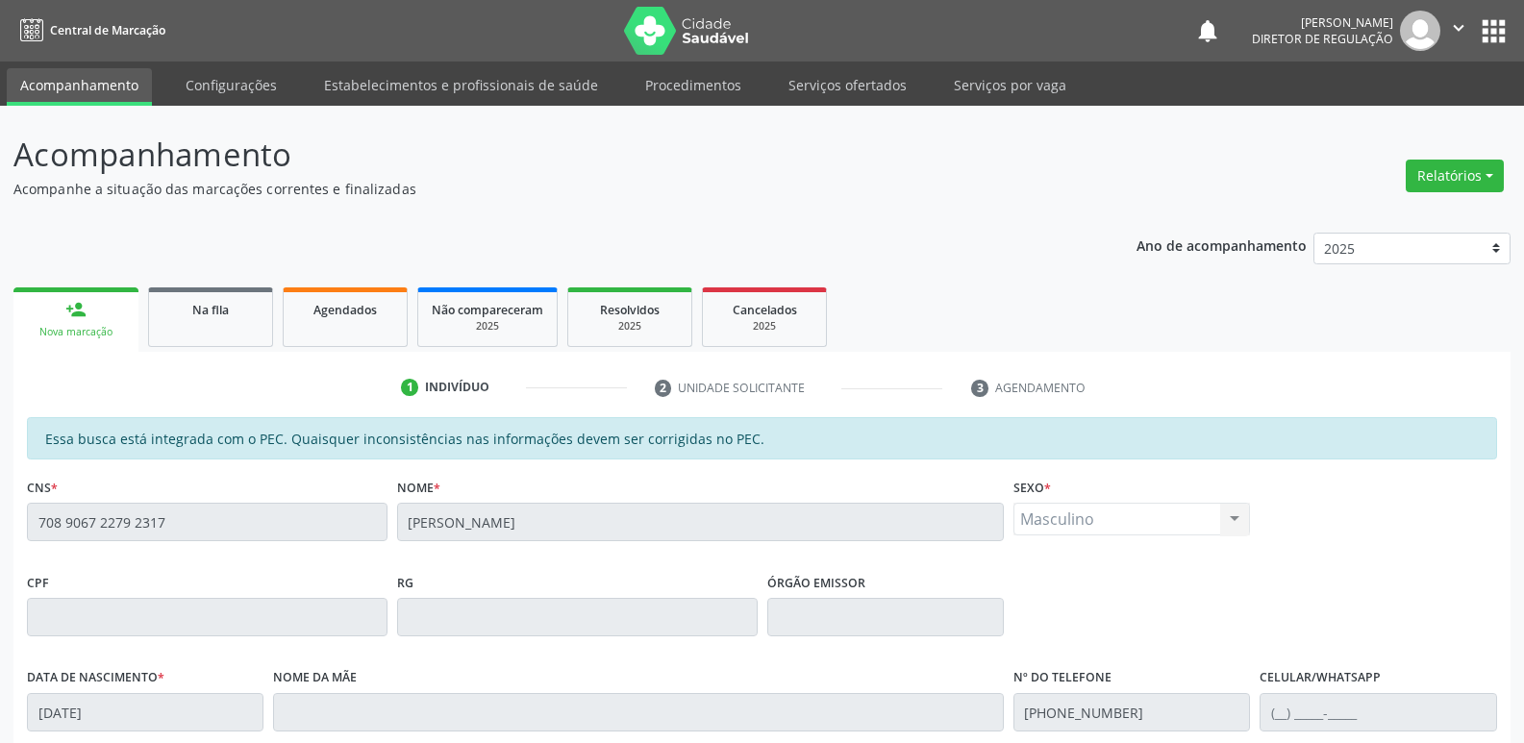
scroll to position [355, 0]
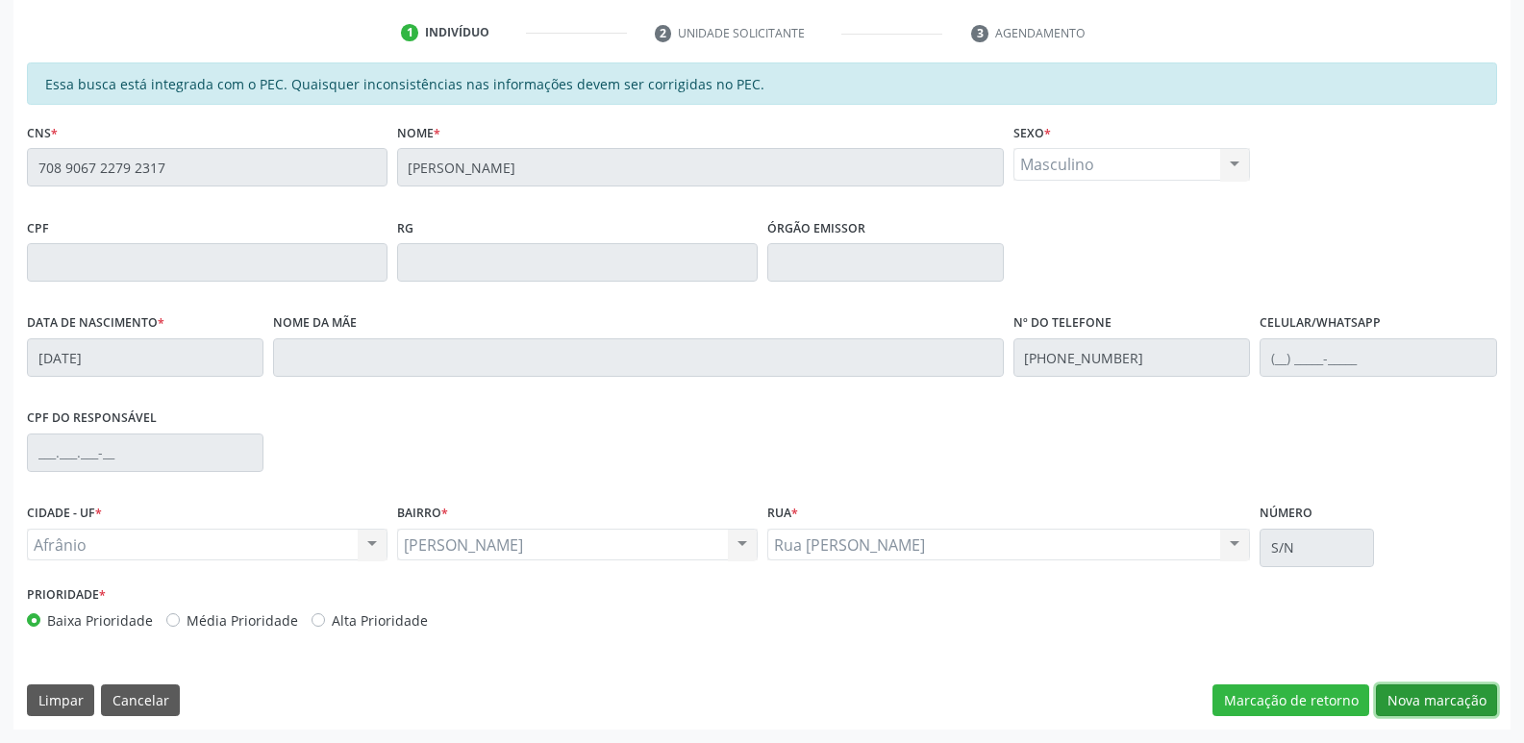
click at [1457, 691] on button "Nova marcação" at bounding box center [1436, 701] width 121 height 33
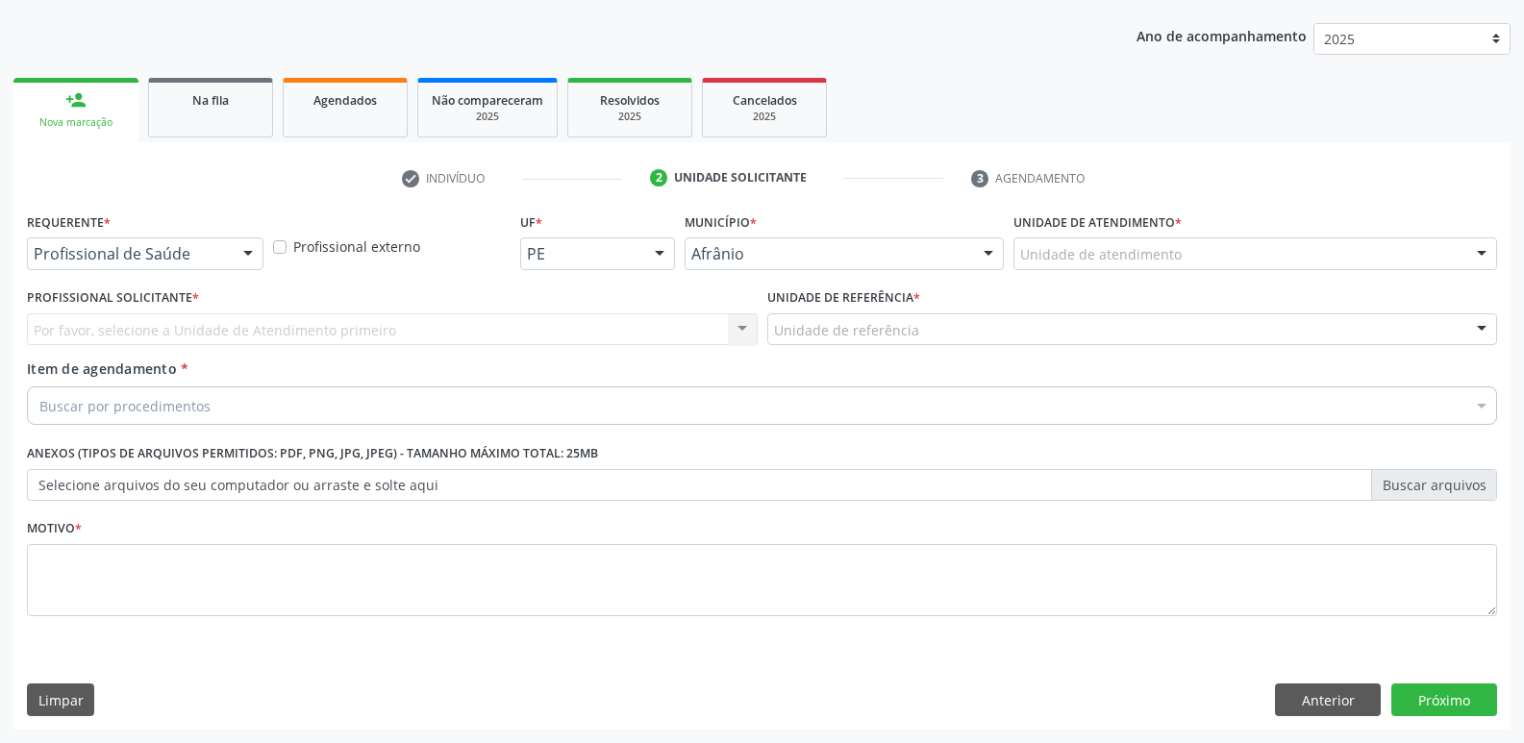
scroll to position [210, 0]
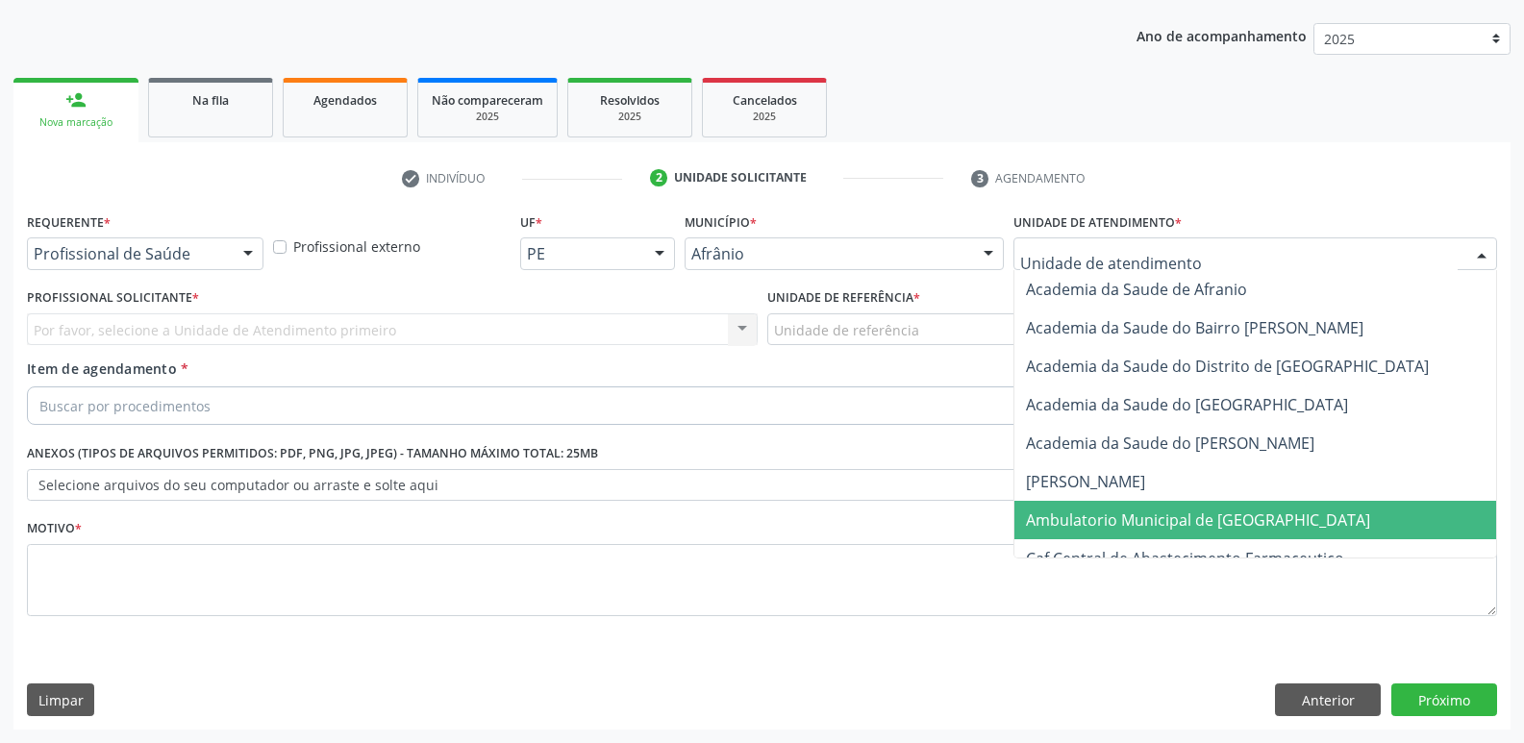
click at [1128, 519] on span "Ambulatorio Municipal de [GEOGRAPHIC_DATA]" at bounding box center [1198, 520] width 344 height 21
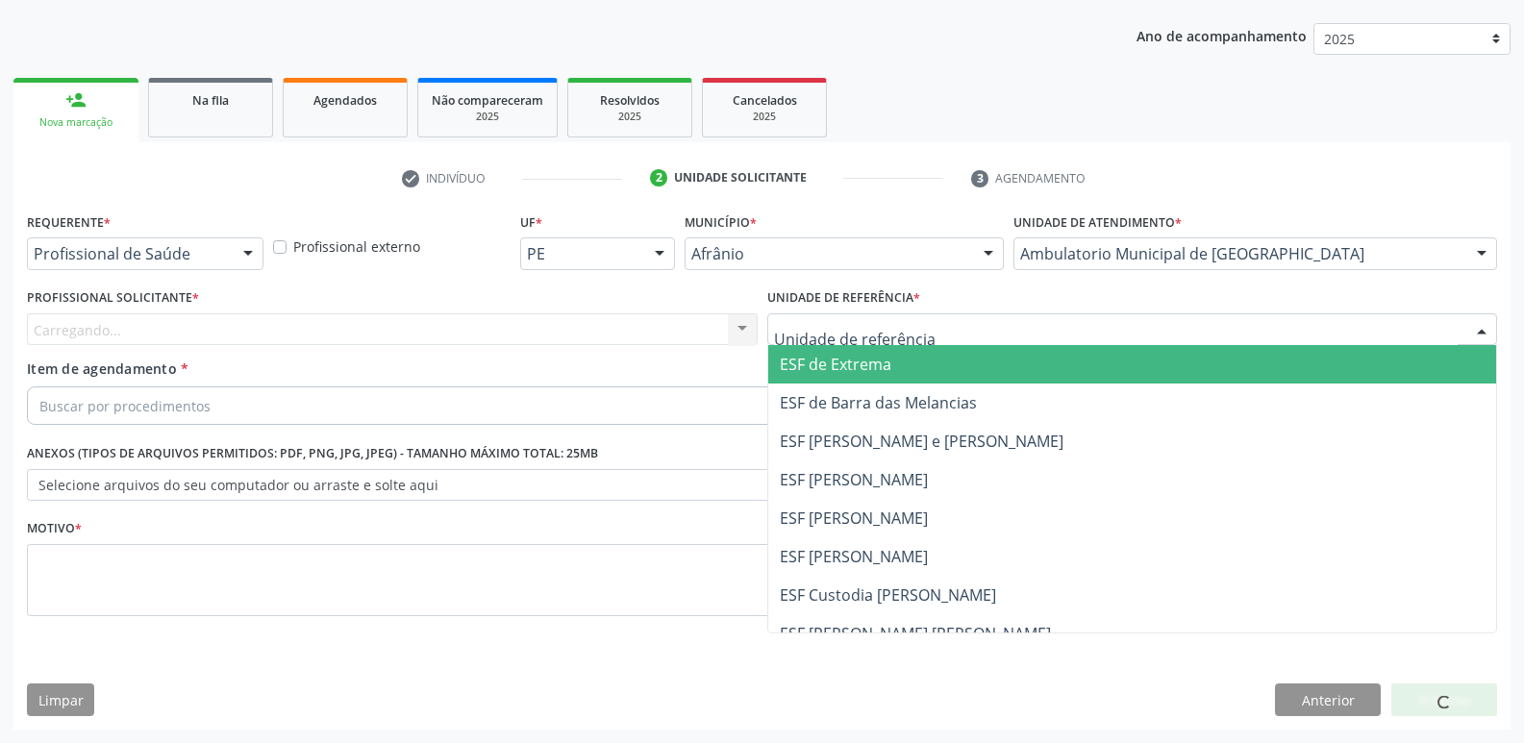
click at [915, 327] on div at bounding box center [1132, 329] width 731 height 33
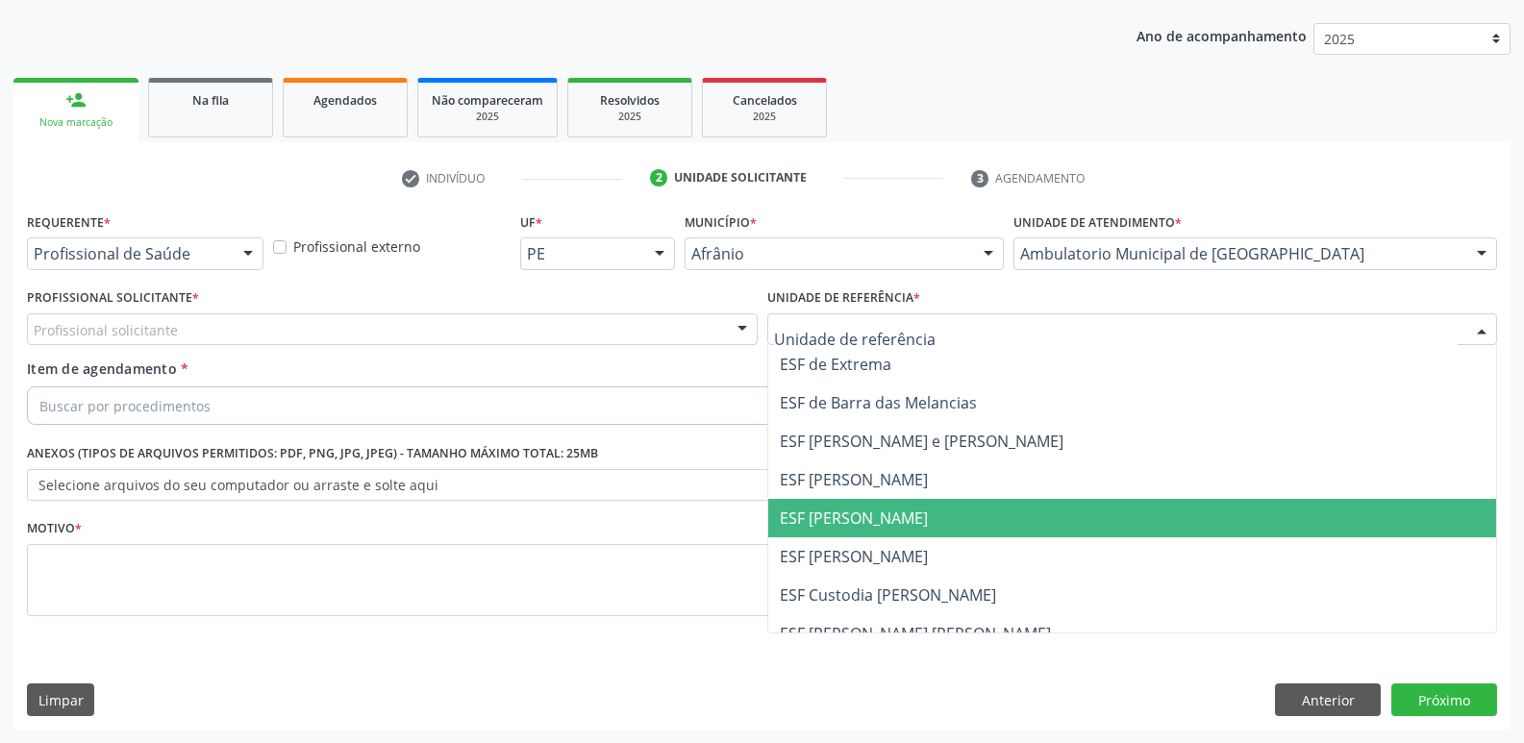
click at [912, 529] on span "ESF [PERSON_NAME]" at bounding box center [1132, 518] width 729 height 38
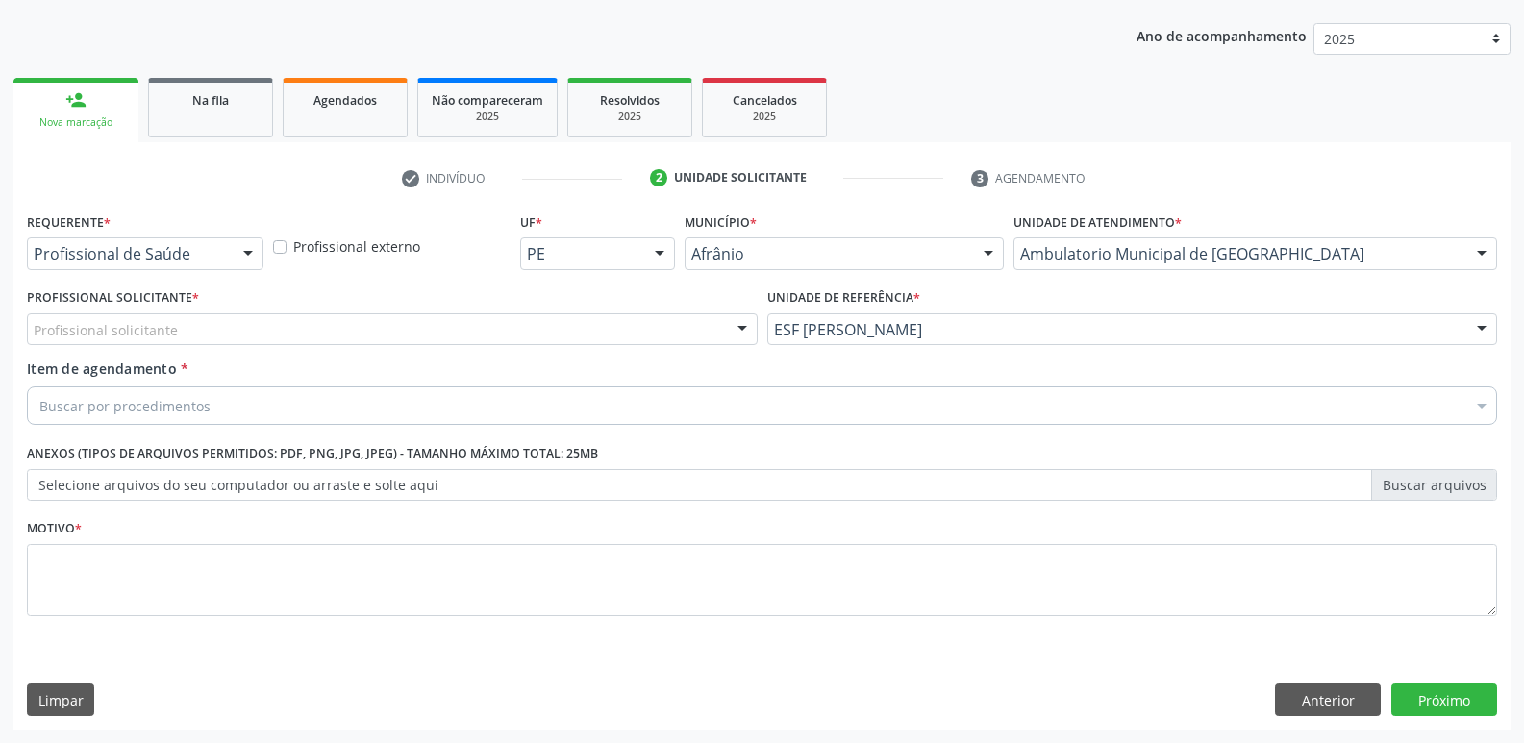
click at [556, 328] on div "Profissional solicitante" at bounding box center [392, 329] width 731 height 33
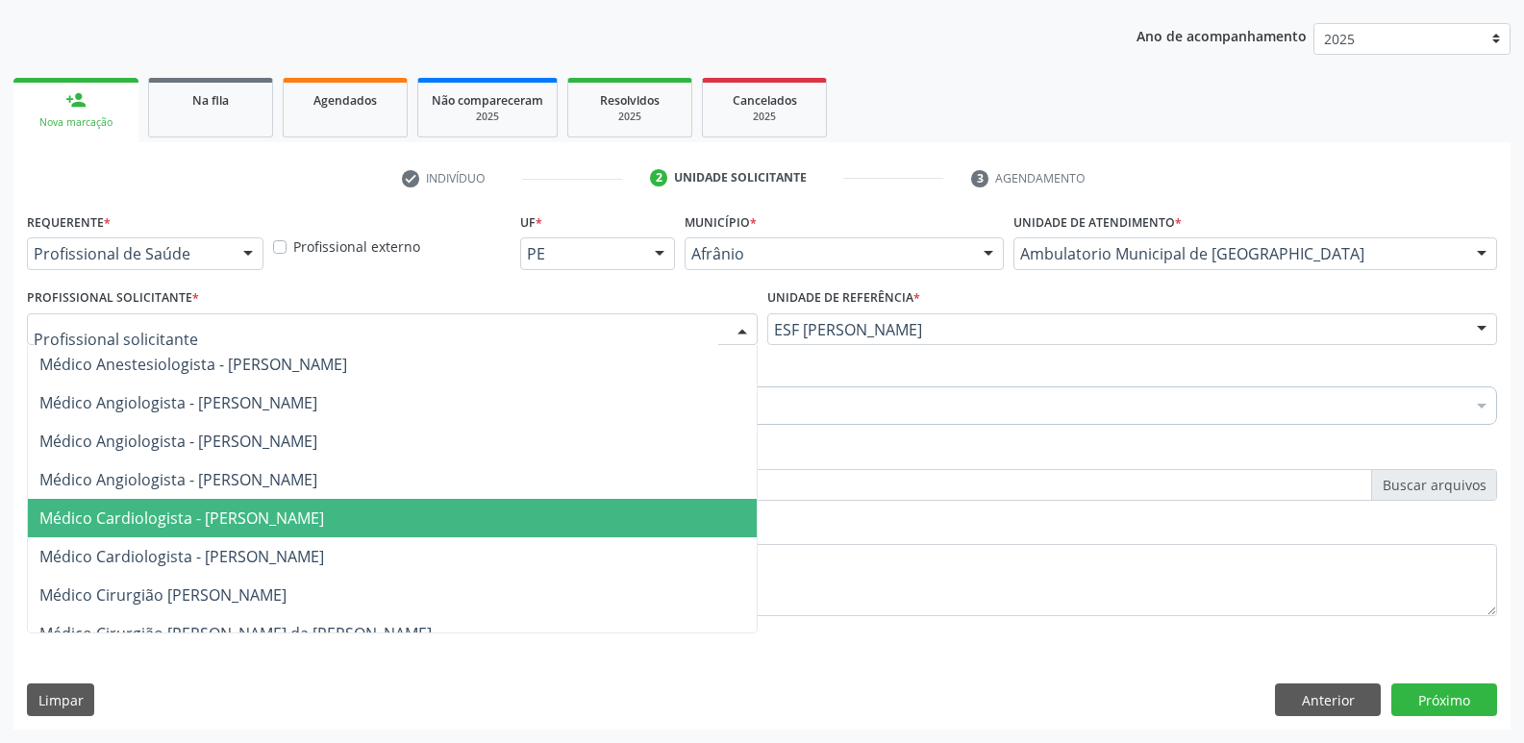
click at [538, 530] on span "Médico Cardiologista - [PERSON_NAME]" at bounding box center [392, 518] width 729 height 38
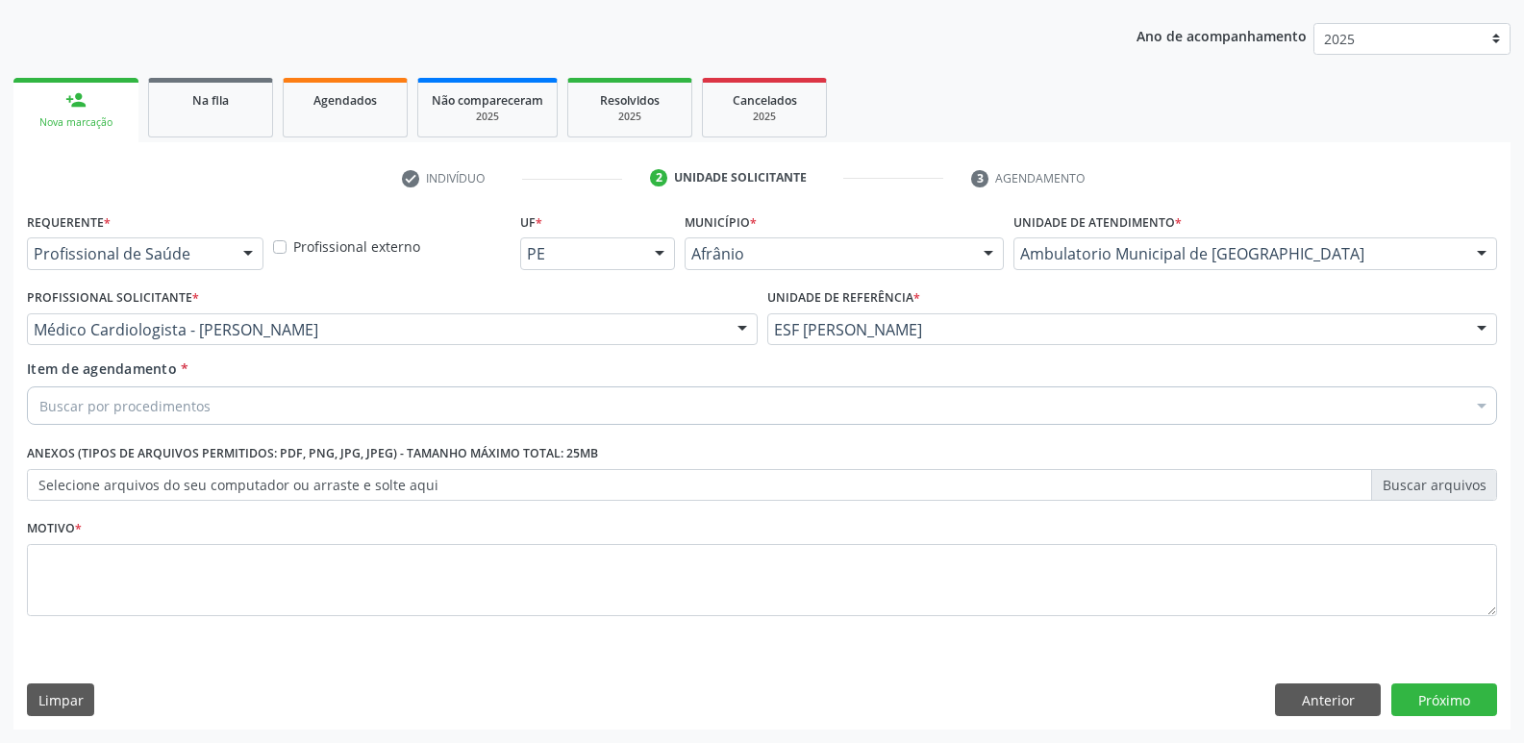
click at [509, 411] on div "Buscar por procedimentos" at bounding box center [762, 406] width 1470 height 38
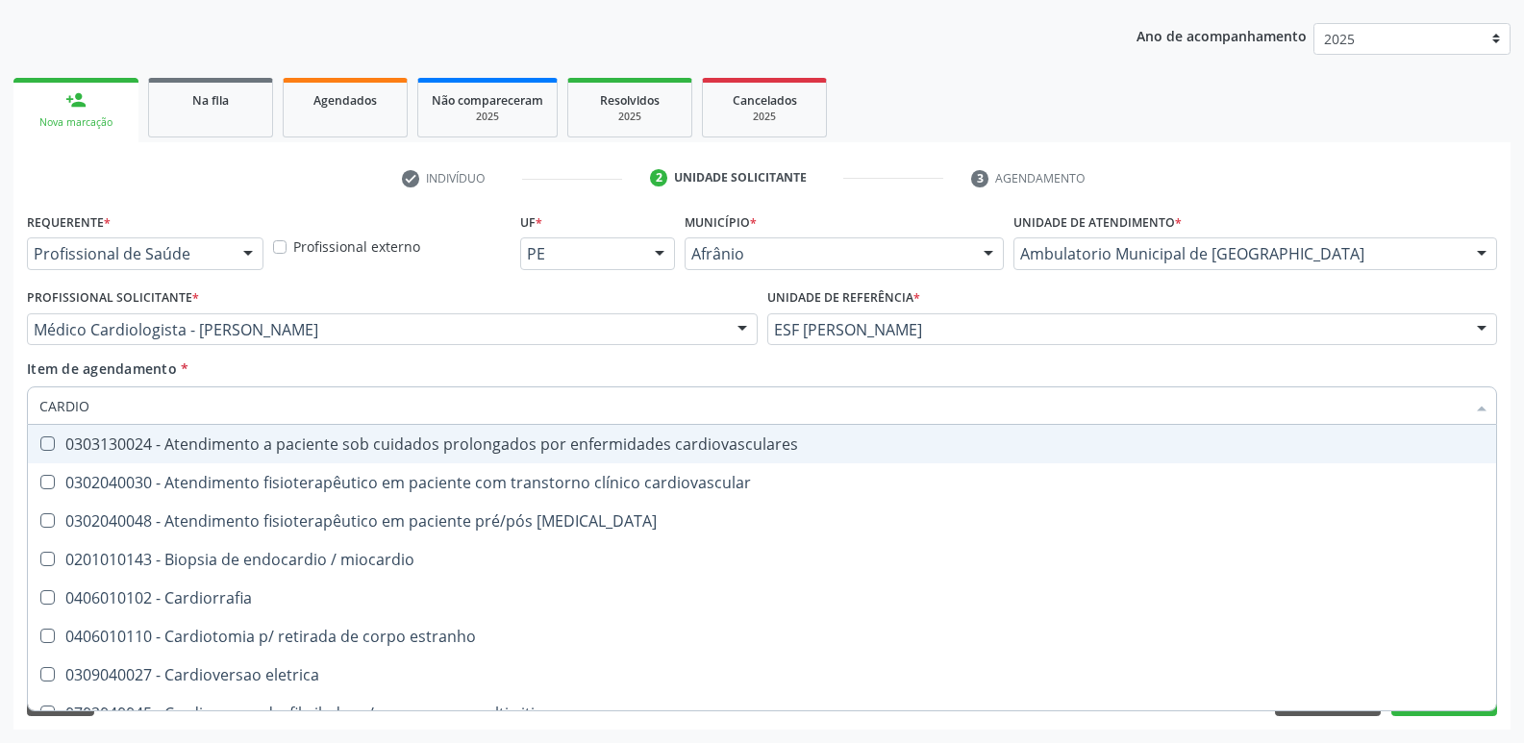
type input "CARDIOL"
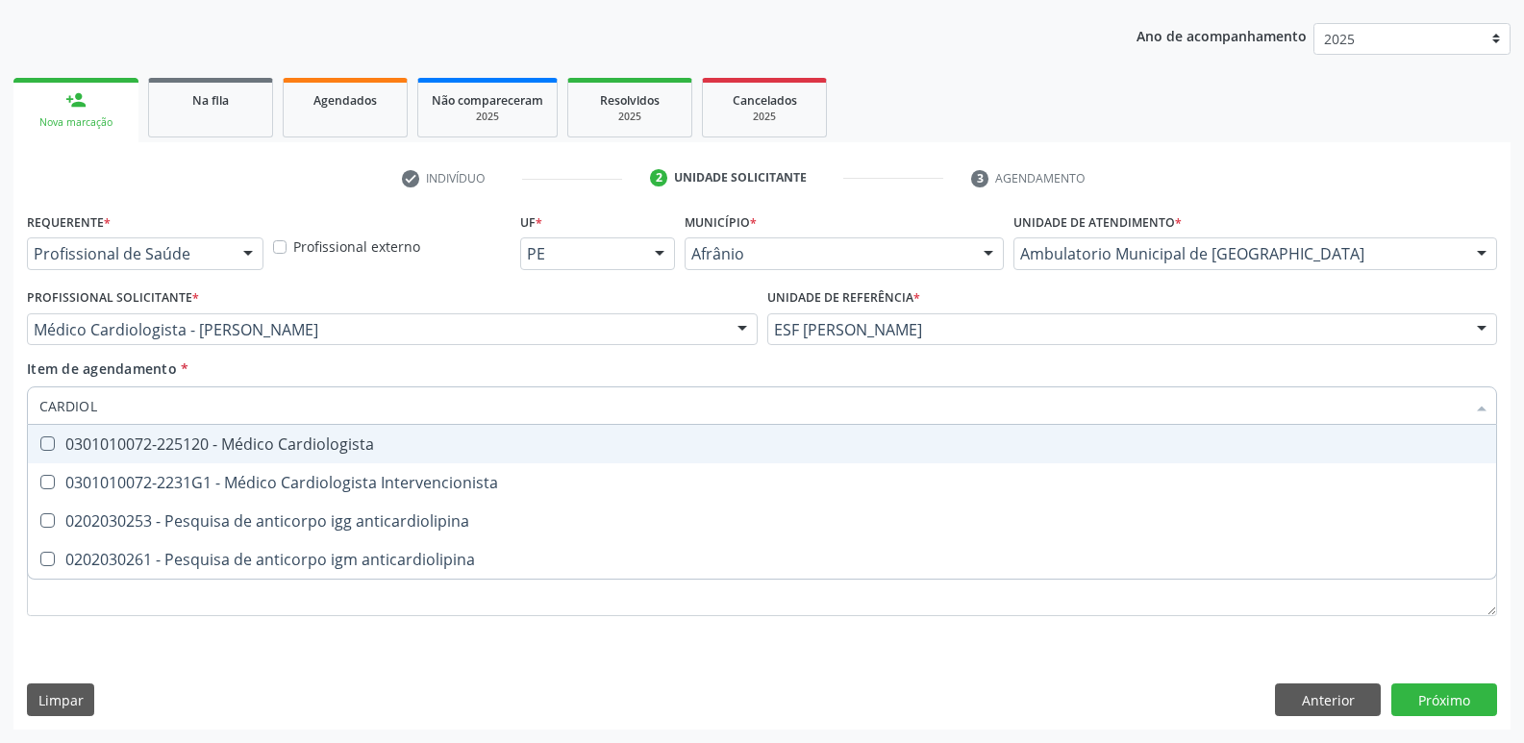
click at [356, 448] on div "0301010072-225120 - Médico Cardiologista" at bounding box center [761, 444] width 1445 height 15
checkbox Cardiologista "true"
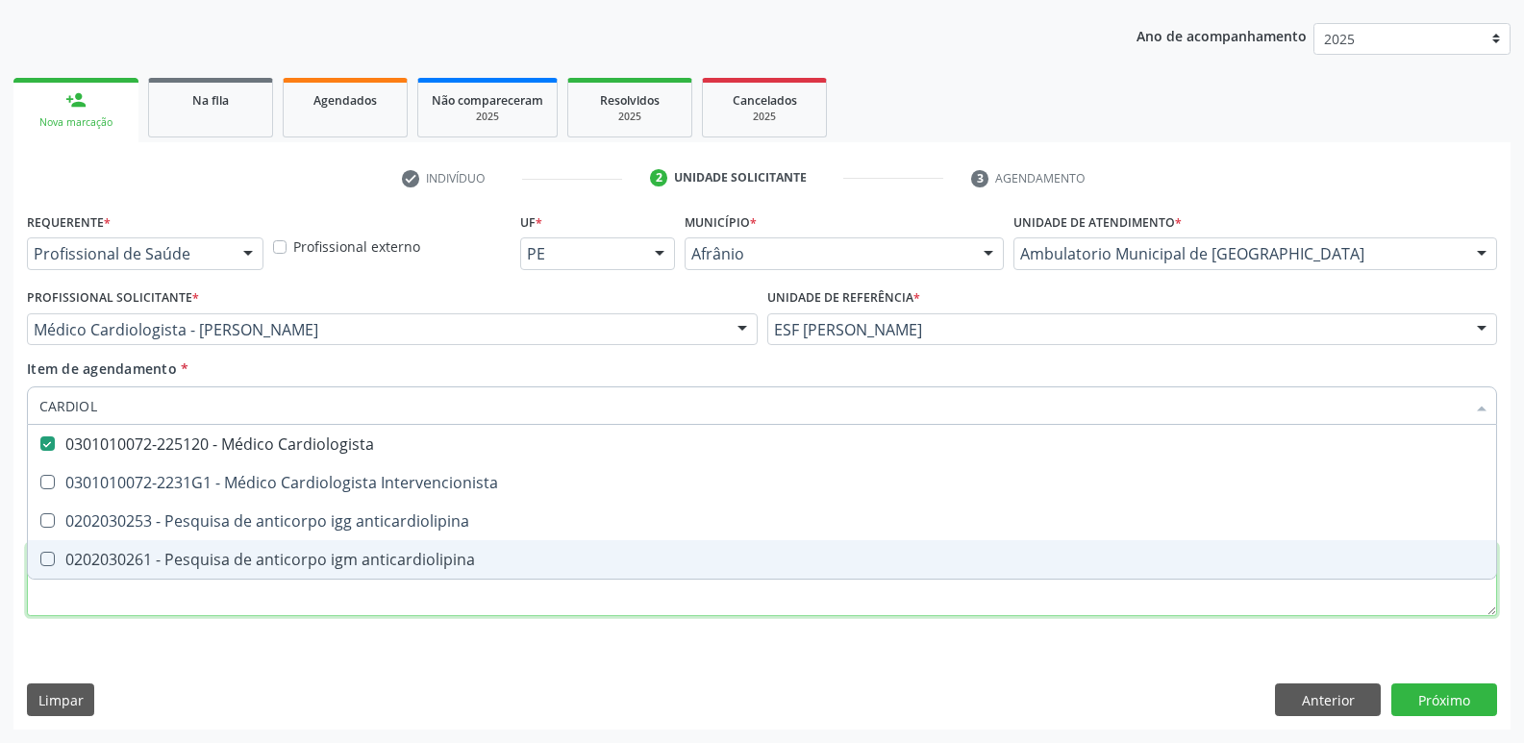
click at [329, 593] on div "Requerente * Profissional de Saúde Profissional de Saúde Paciente Nenhum result…" at bounding box center [762, 426] width 1470 height 436
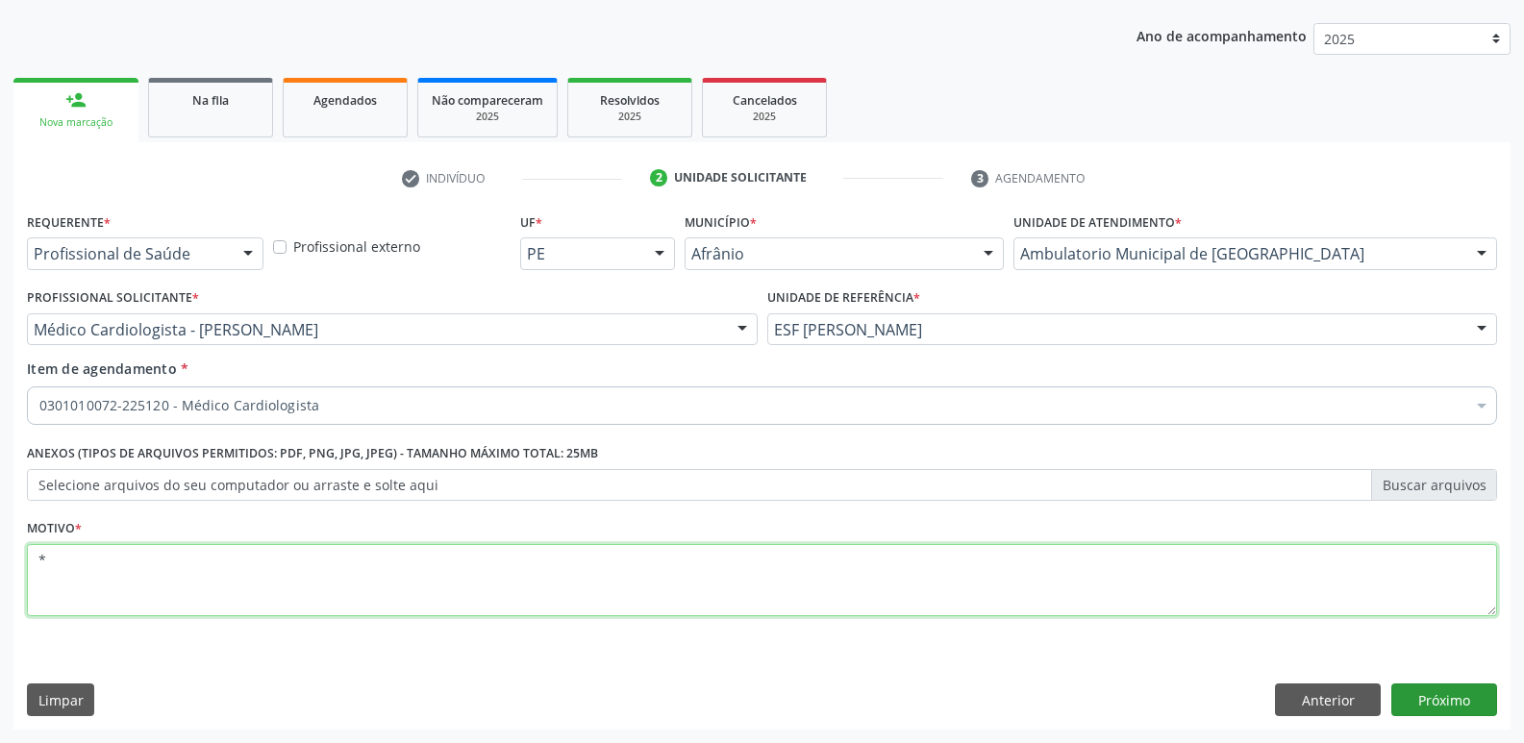
type textarea "*"
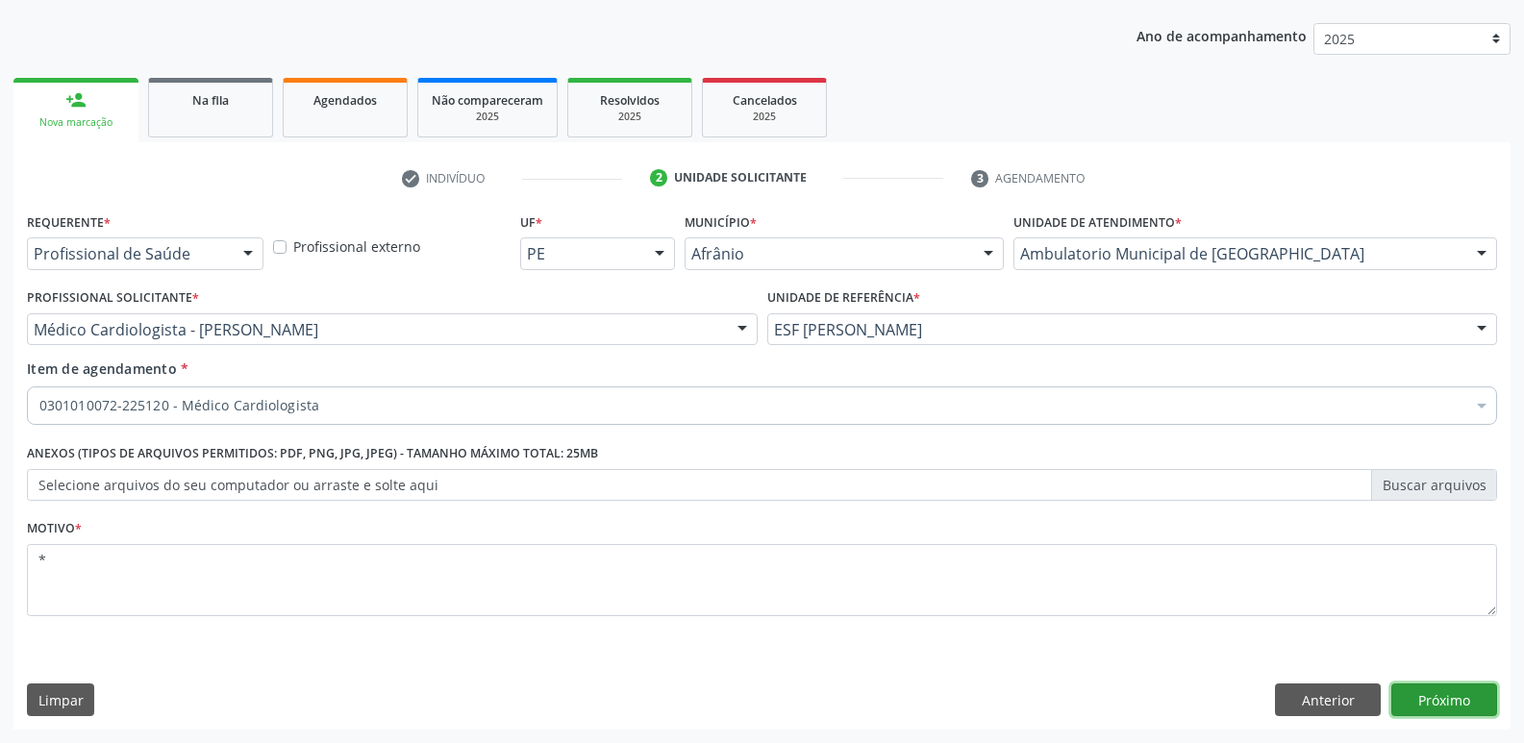
click at [1467, 705] on button "Próximo" at bounding box center [1444, 700] width 106 height 33
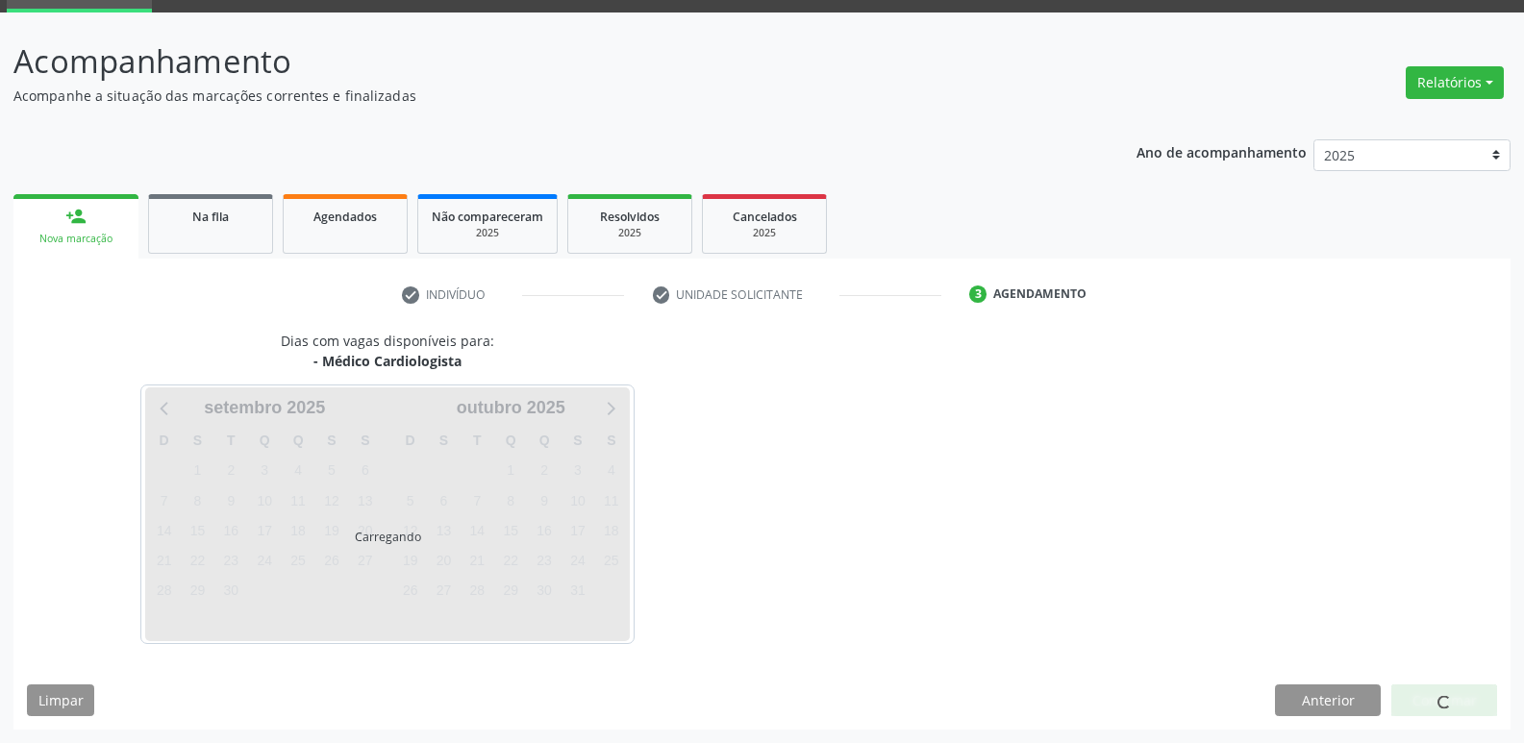
scroll to position [93, 0]
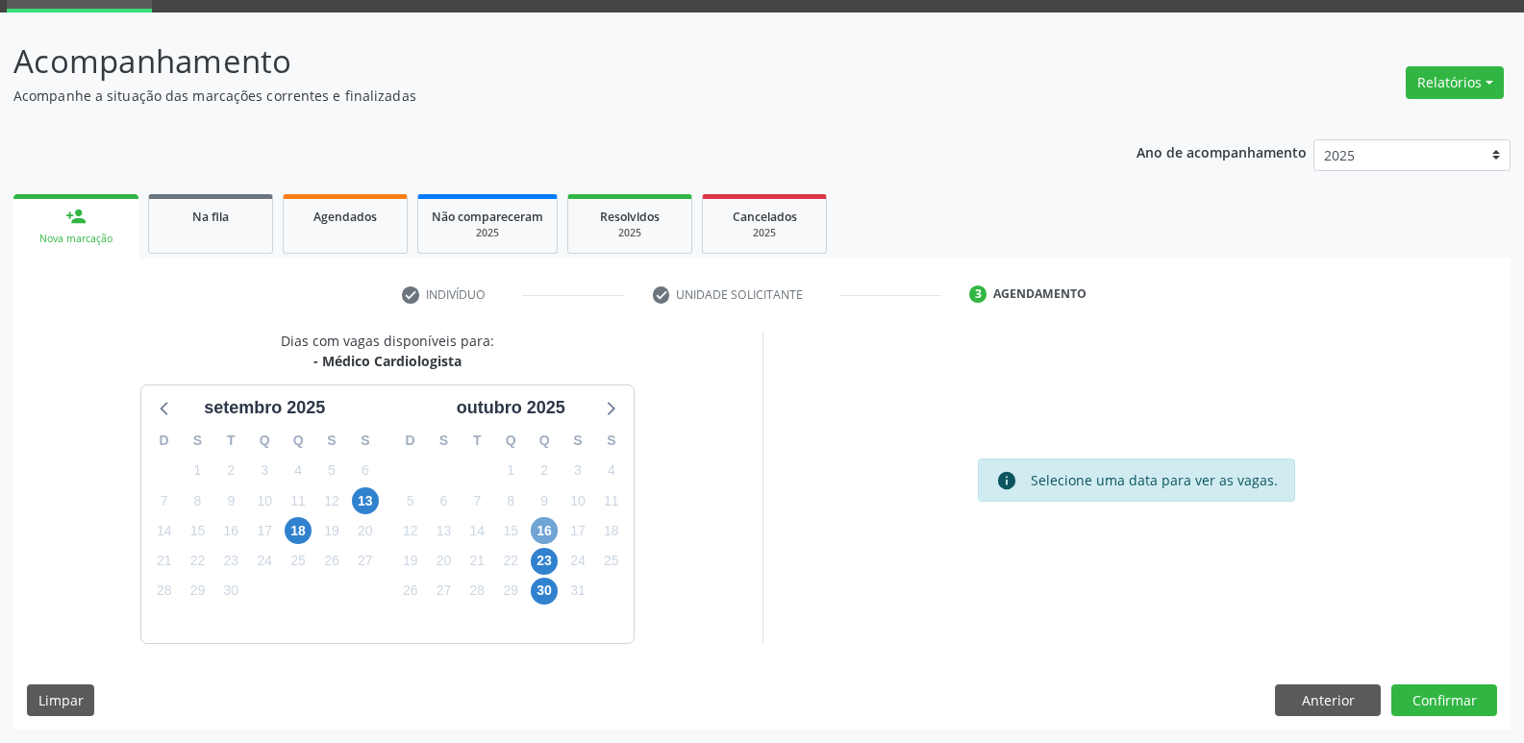
click at [550, 529] on span "16" at bounding box center [544, 530] width 27 height 27
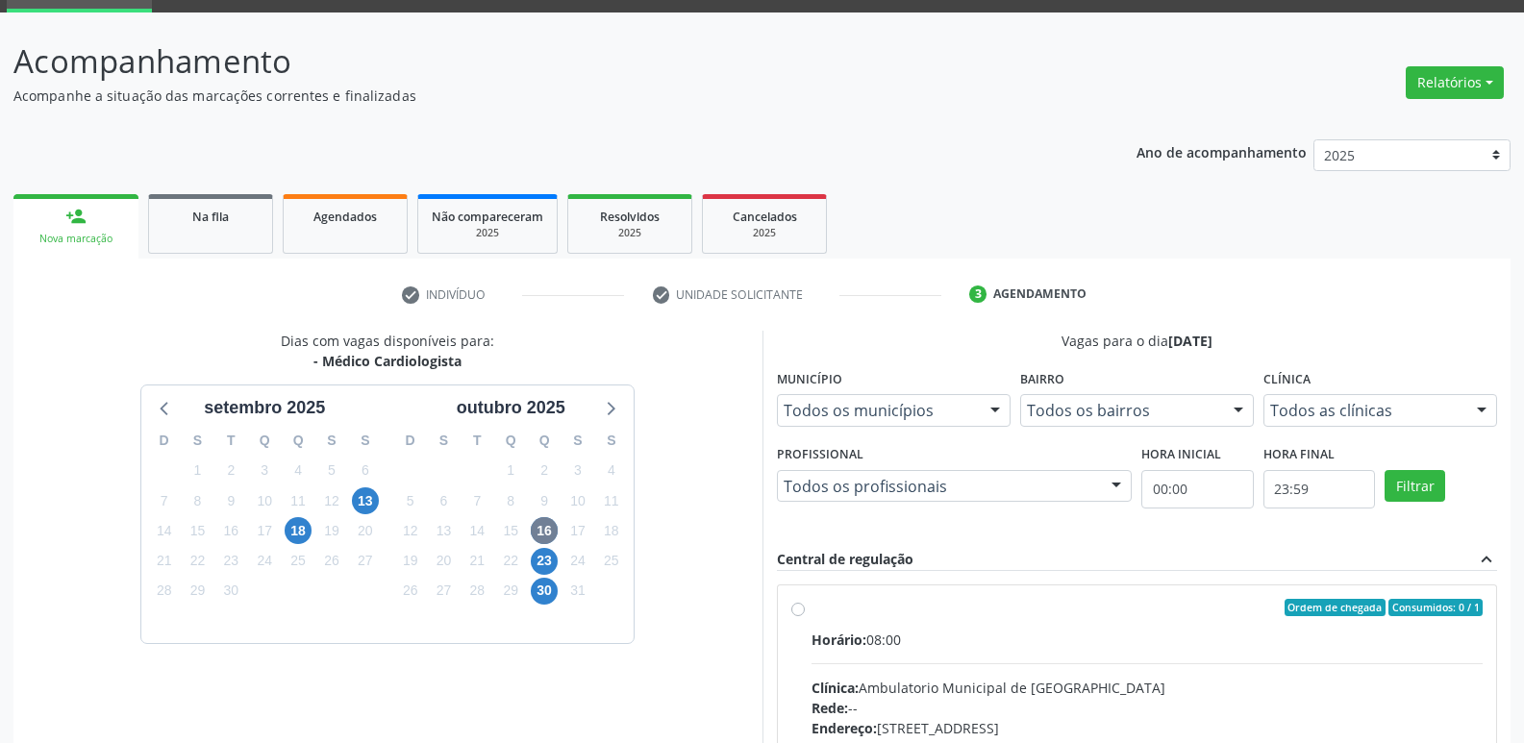
click at [829, 606] on div "Ordem de chegada Consumidos: 0 / 1" at bounding box center [1148, 607] width 672 height 17
click at [805, 606] on input "Ordem de chegada Consumidos: 0 / 1 Horário: 08:00 Clínica: Ambulatorio Municipa…" at bounding box center [797, 607] width 13 height 17
radio input "true"
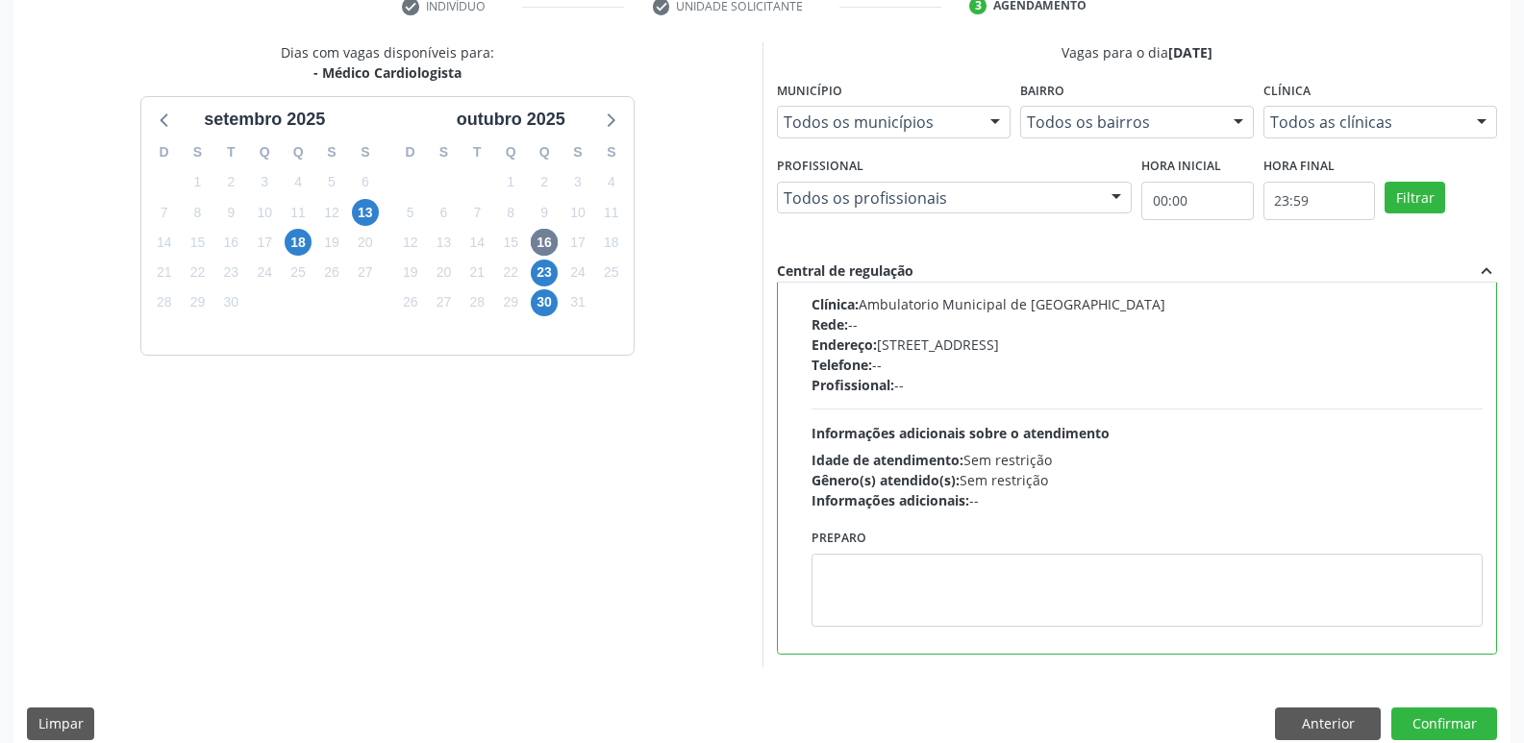
scroll to position [406, 0]
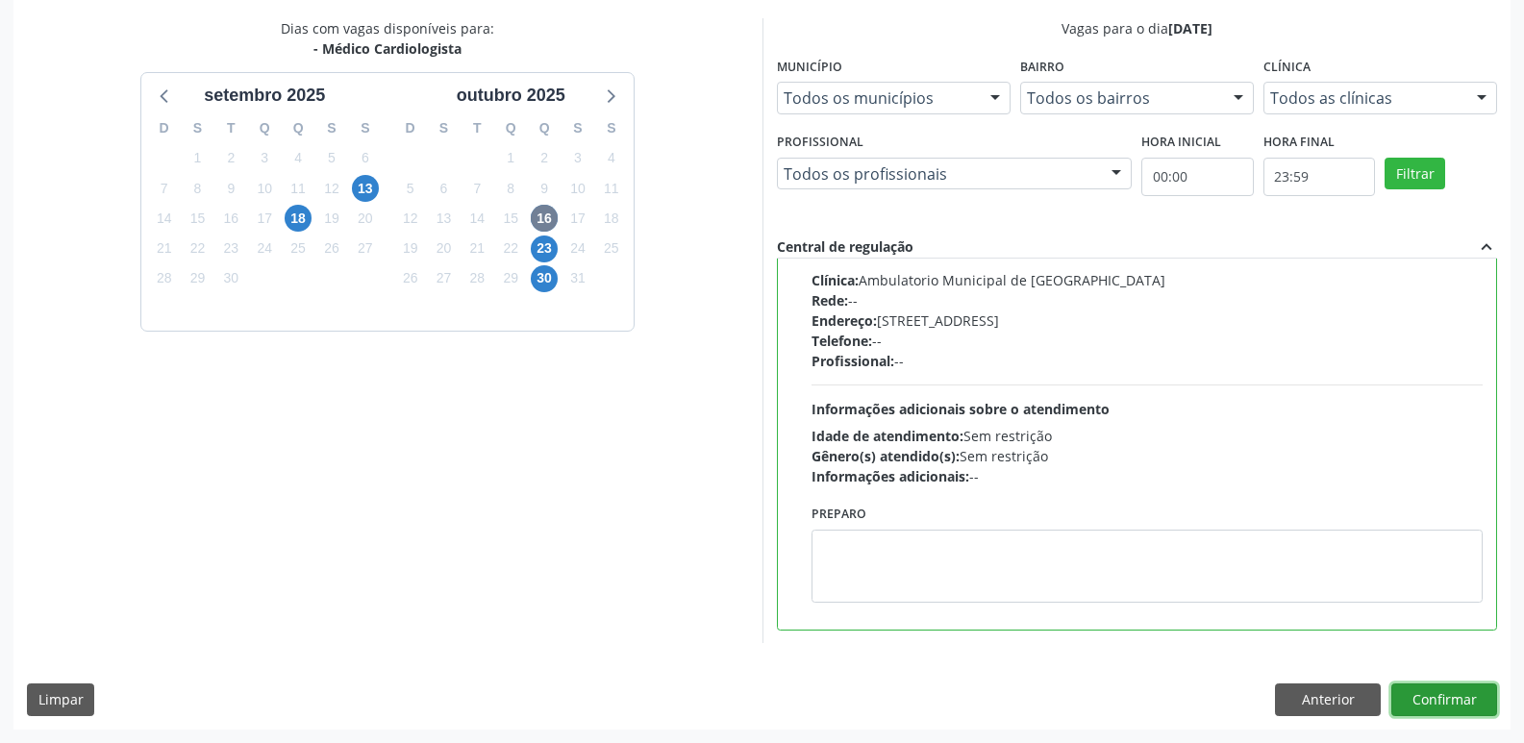
click at [1430, 696] on button "Confirmar" at bounding box center [1444, 700] width 106 height 33
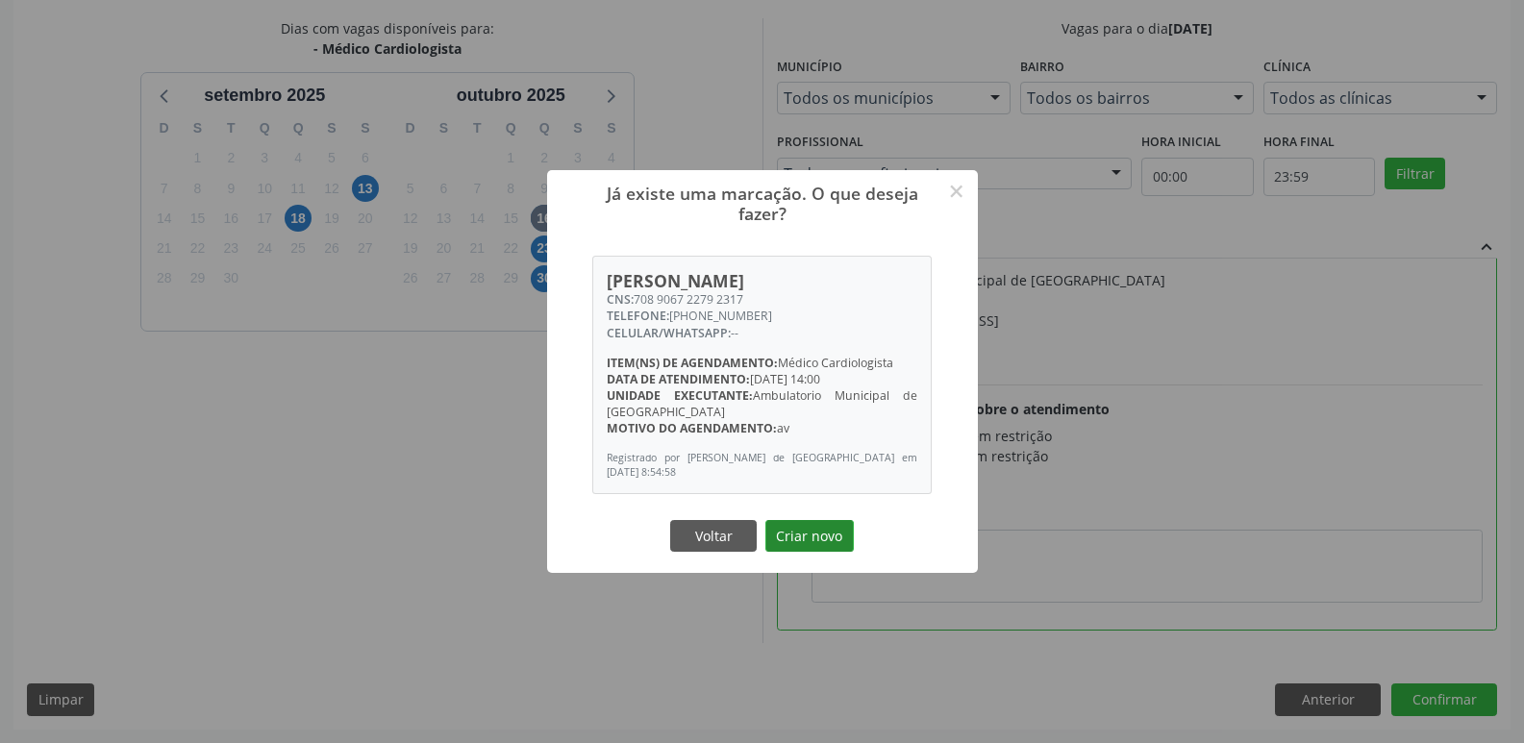
click at [826, 537] on button "Criar novo" at bounding box center [809, 536] width 88 height 33
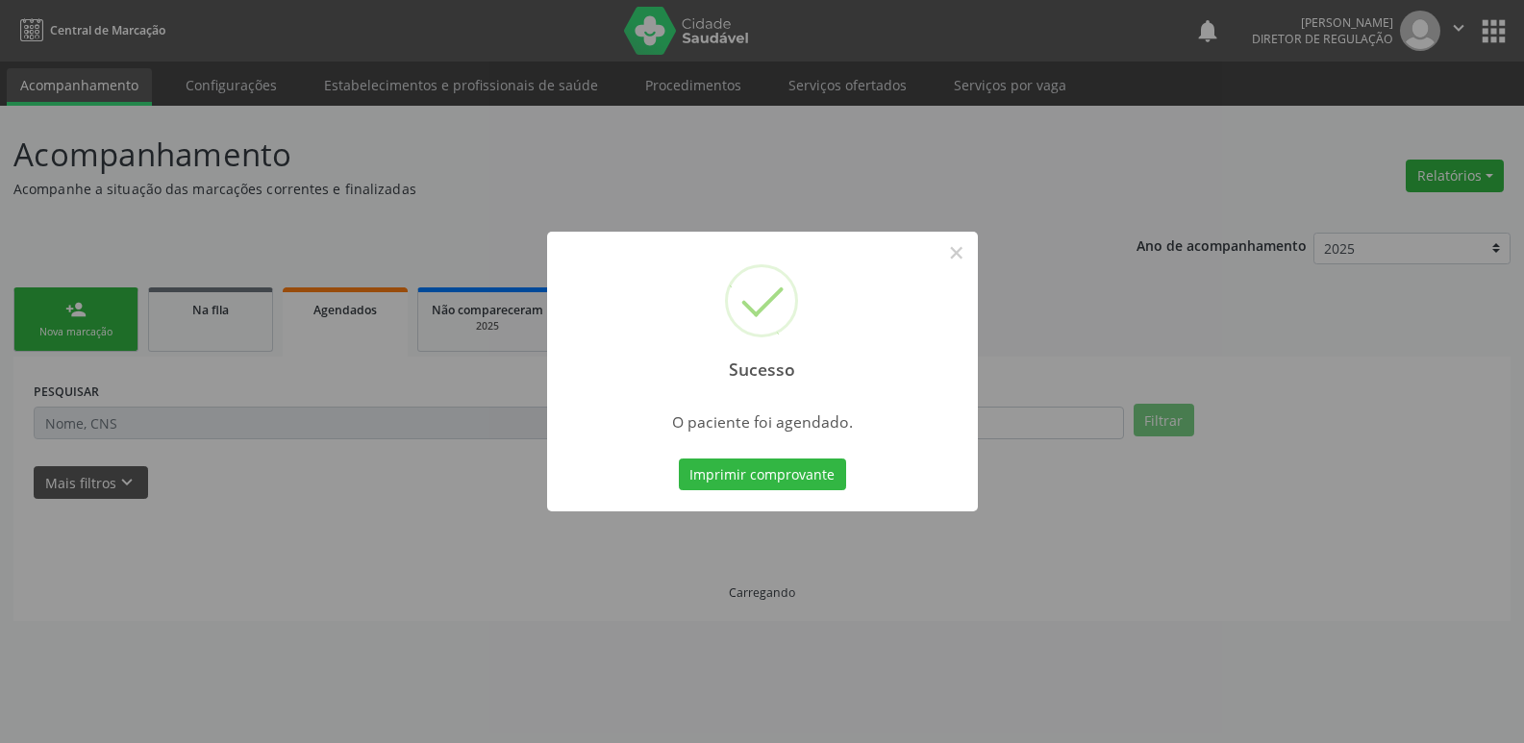
scroll to position [0, 0]
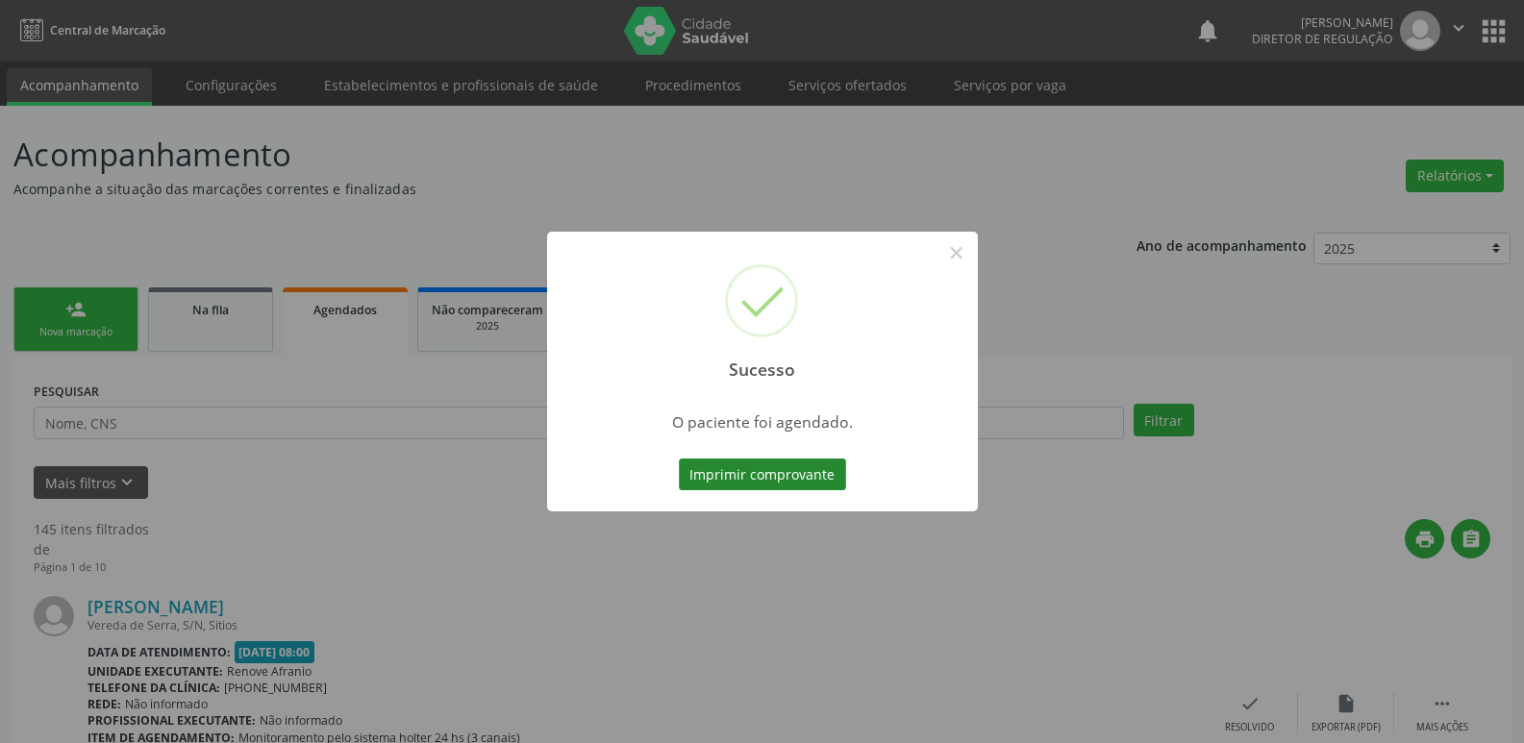
click at [831, 477] on button "Imprimir comprovante" at bounding box center [762, 475] width 167 height 33
